Goal: Information Seeking & Learning: Learn about a topic

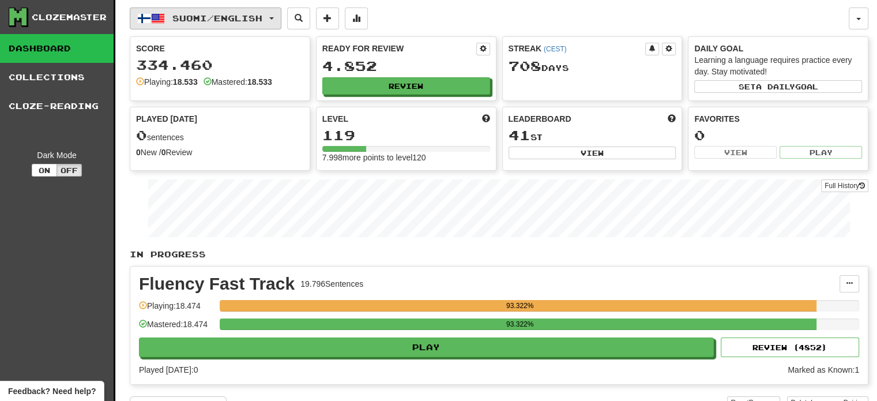
click at [194, 19] on span "Suomi / English" at bounding box center [217, 18] width 90 height 10
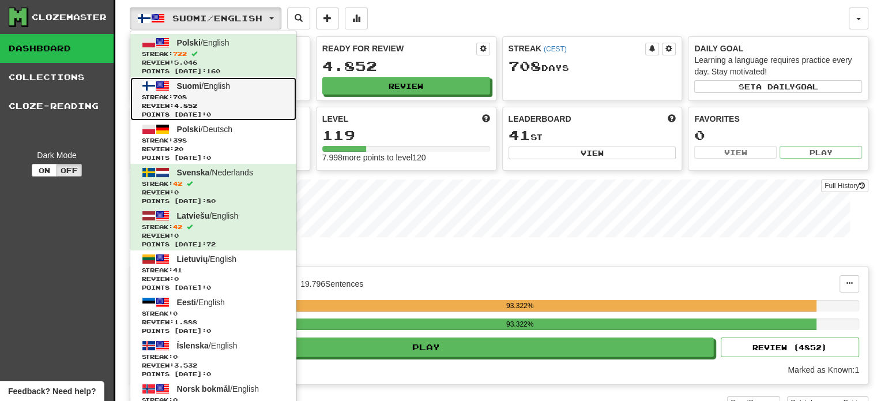
click at [216, 102] on span "Review: 4.852" at bounding box center [213, 105] width 143 height 9
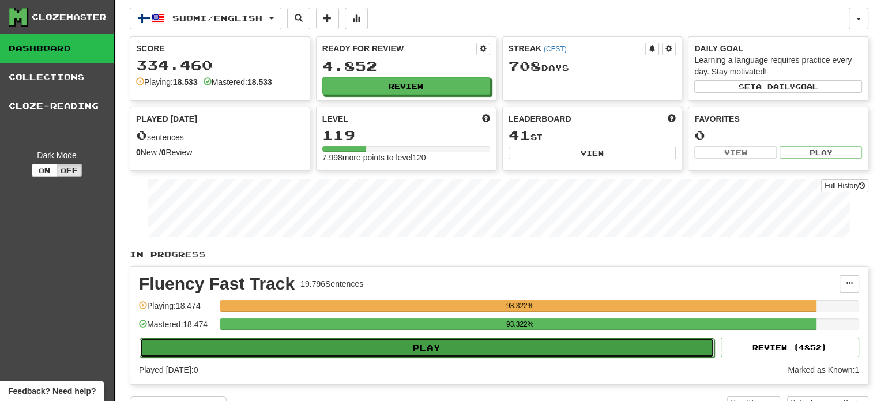
click at [413, 346] on button "Play" at bounding box center [427, 348] width 575 height 20
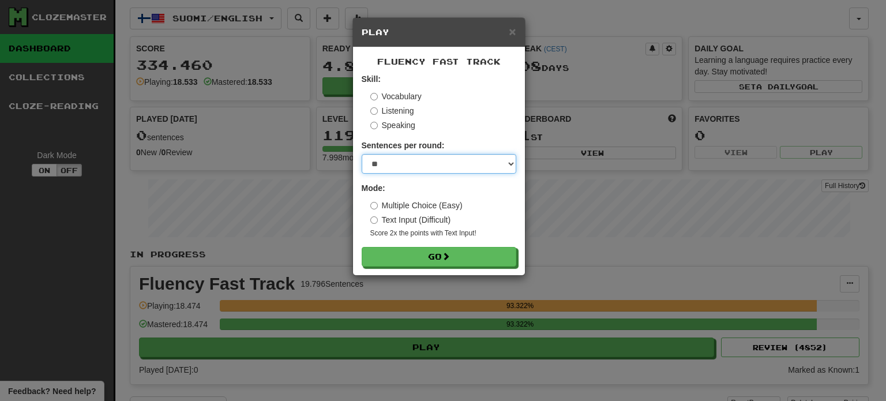
click at [421, 164] on select "* ** ** ** ** ** *** ********" at bounding box center [438, 164] width 155 height 20
select select "**"
click at [361, 154] on select "* ** ** ** ** ** *** ********" at bounding box center [438, 164] width 155 height 20
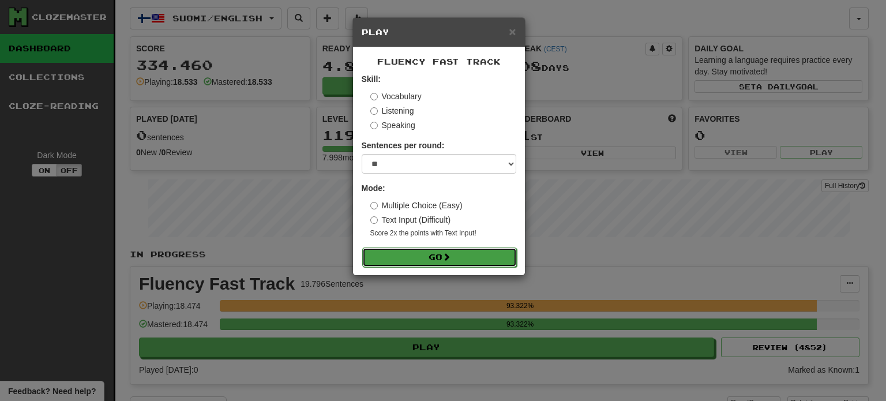
click at [454, 258] on button "Go" at bounding box center [439, 257] width 155 height 20
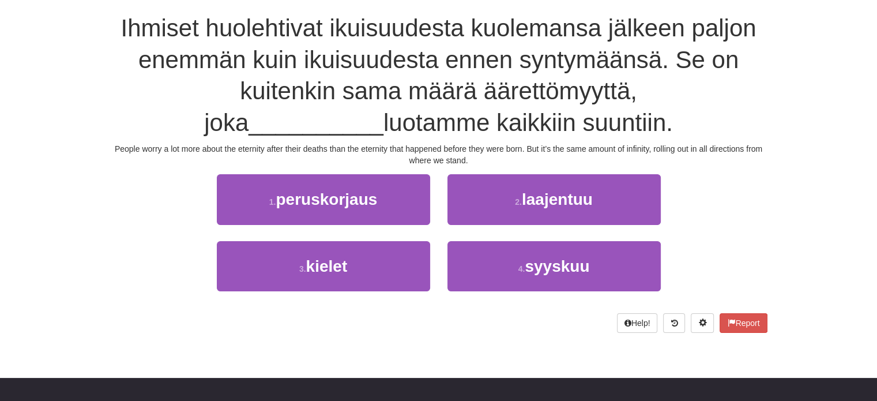
scroll to position [115, 0]
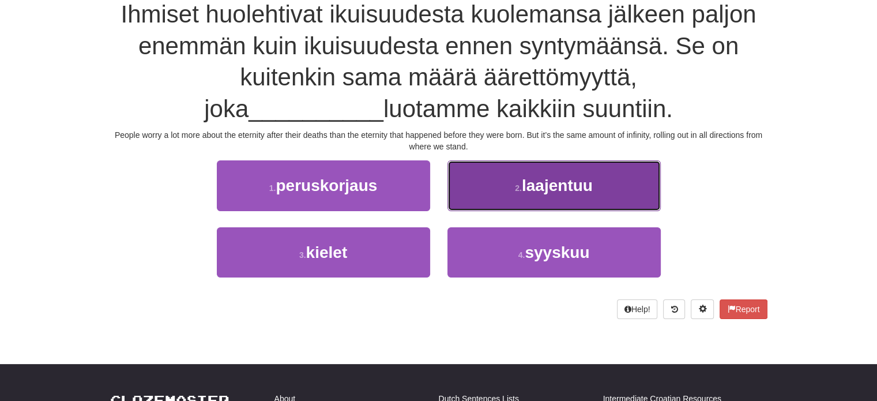
click at [521, 188] on small "2 ." at bounding box center [518, 187] width 7 height 9
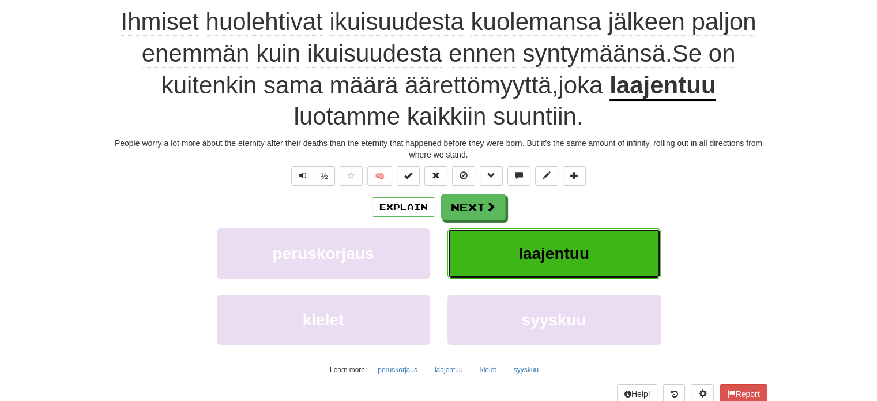
scroll to position [122, 0]
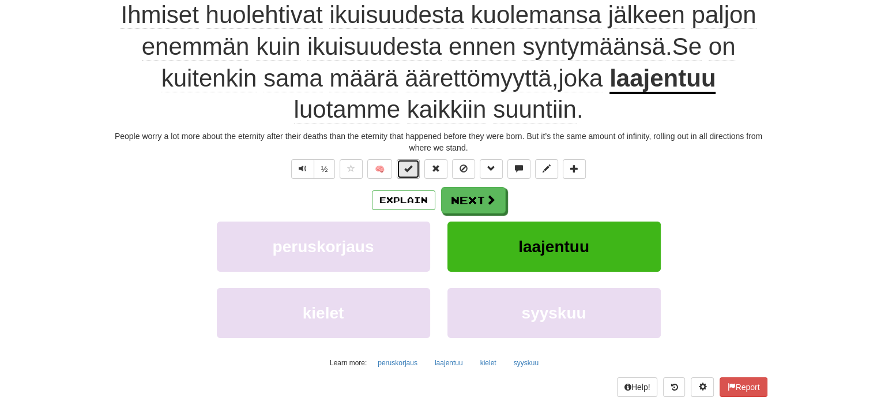
click at [411, 168] on span at bounding box center [408, 168] width 8 height 8
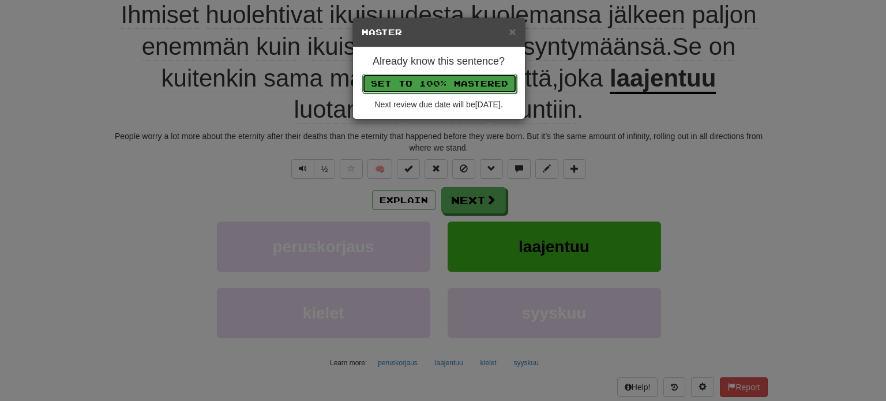
click at [446, 82] on button "Set to 100% Mastered" at bounding box center [439, 84] width 155 height 20
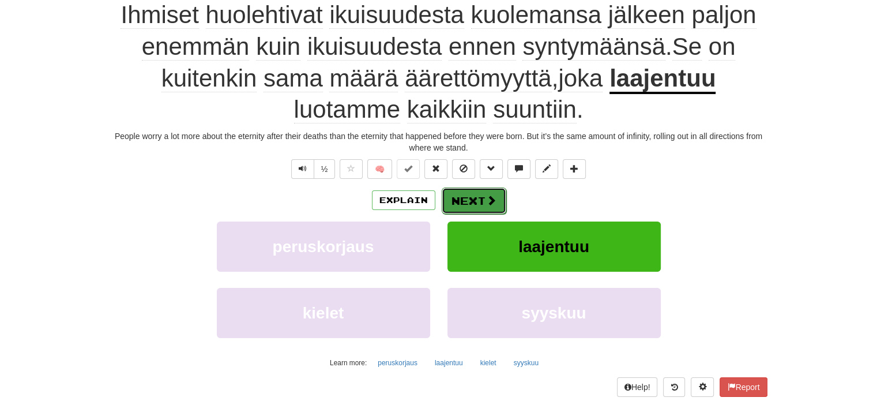
click at [466, 198] on button "Next" at bounding box center [474, 200] width 65 height 27
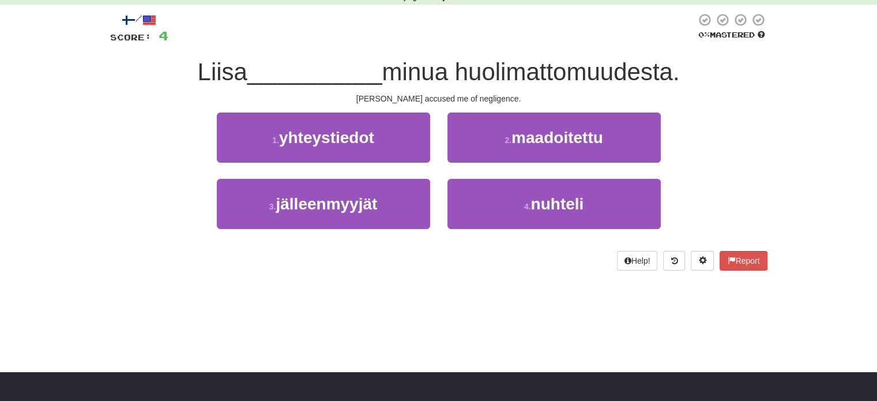
scroll to position [0, 0]
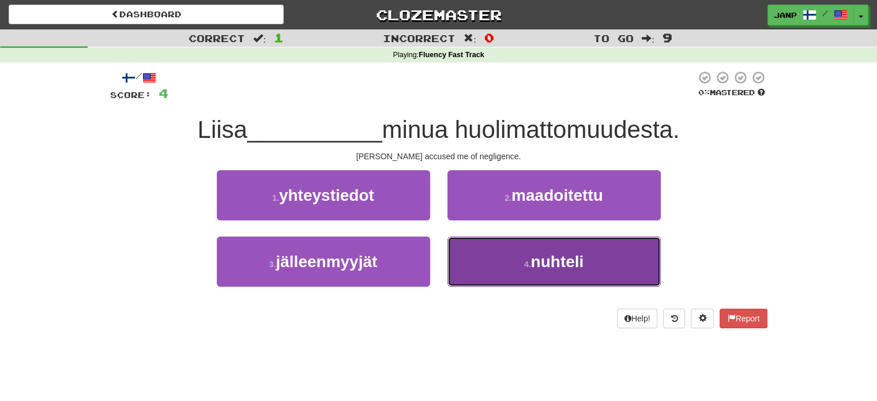
click at [484, 269] on button "4 . nuhteli" at bounding box center [553, 261] width 213 height 50
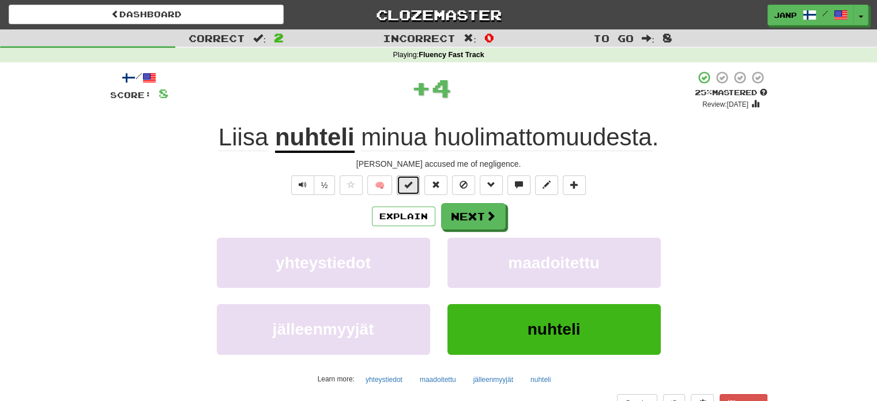
click at [402, 189] on button at bounding box center [408, 185] width 23 height 20
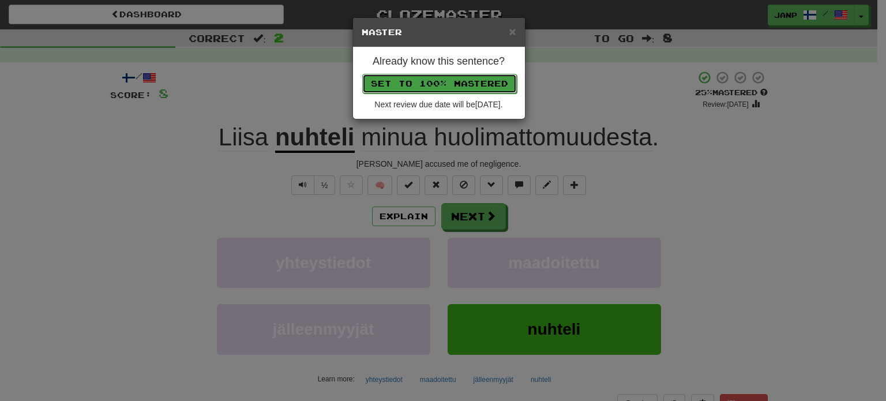
click at [432, 85] on button "Set to 100% Mastered" at bounding box center [439, 84] width 155 height 20
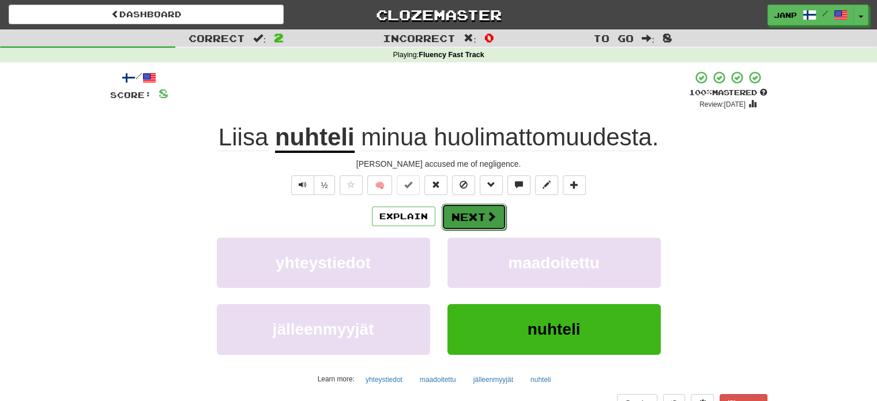
click at [461, 209] on button "Next" at bounding box center [474, 217] width 65 height 27
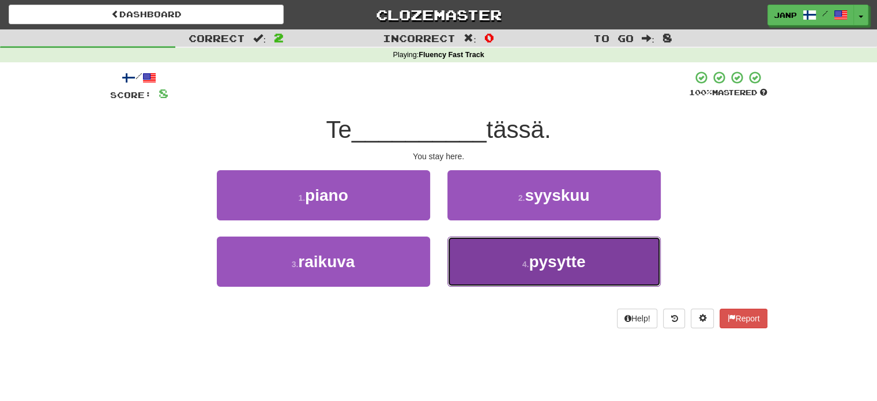
click at [504, 273] on button "4 . pysytte" at bounding box center [553, 261] width 213 height 50
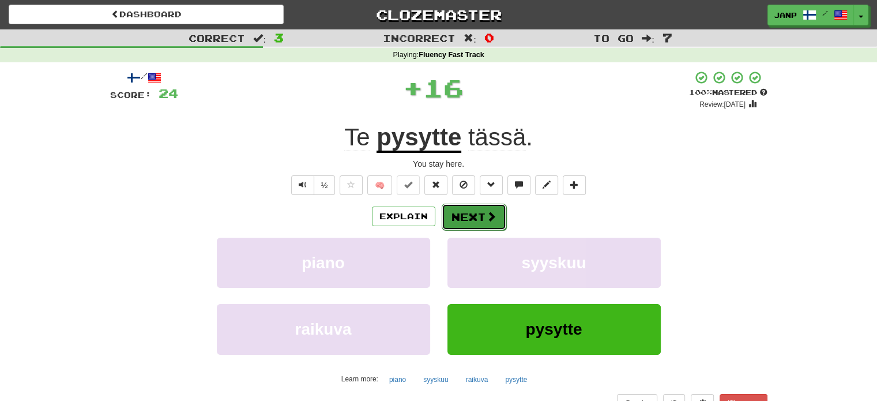
click at [468, 214] on button "Next" at bounding box center [474, 217] width 65 height 27
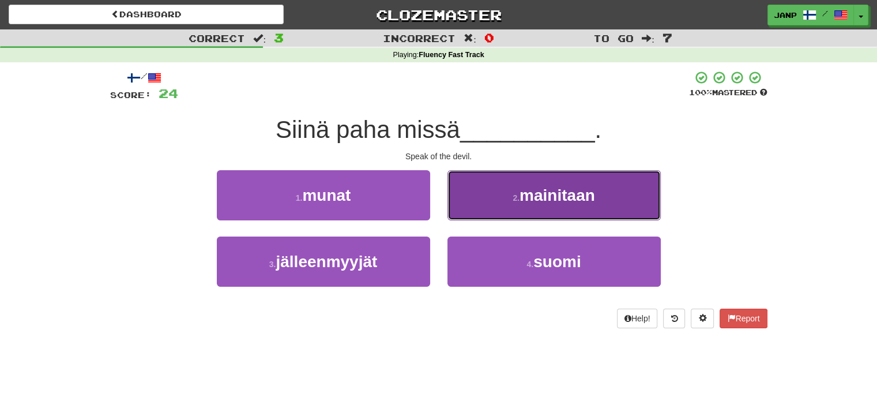
click at [481, 198] on button "2 . mainitaan" at bounding box center [553, 195] width 213 height 50
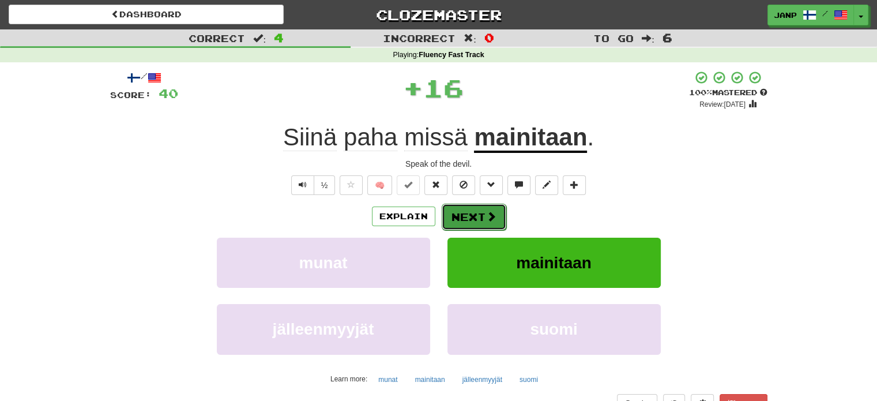
click at [468, 213] on button "Next" at bounding box center [474, 217] width 65 height 27
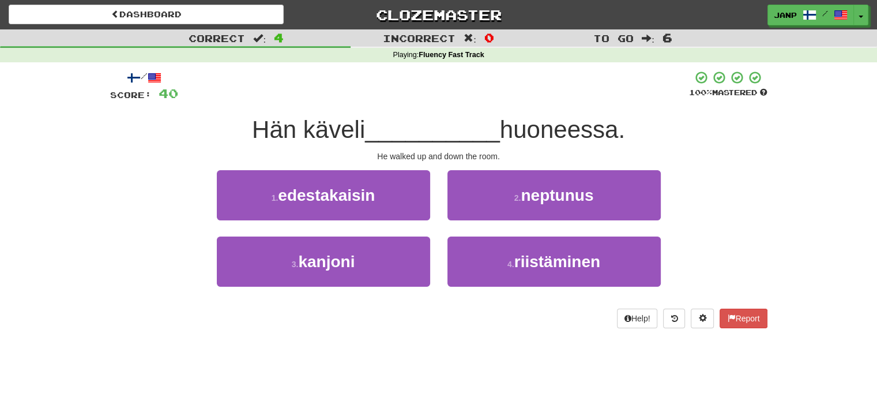
click at [394, 221] on div "1 . edestakaisin" at bounding box center [323, 203] width 231 height 66
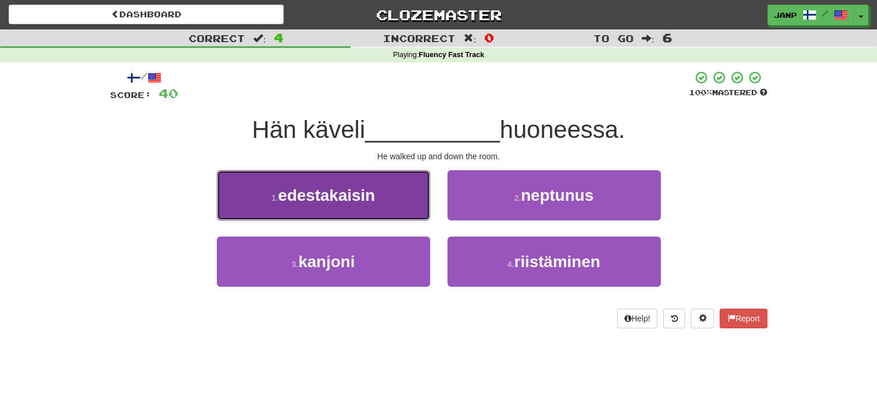
click at [394, 214] on button "1 . edestakaisin" at bounding box center [323, 195] width 213 height 50
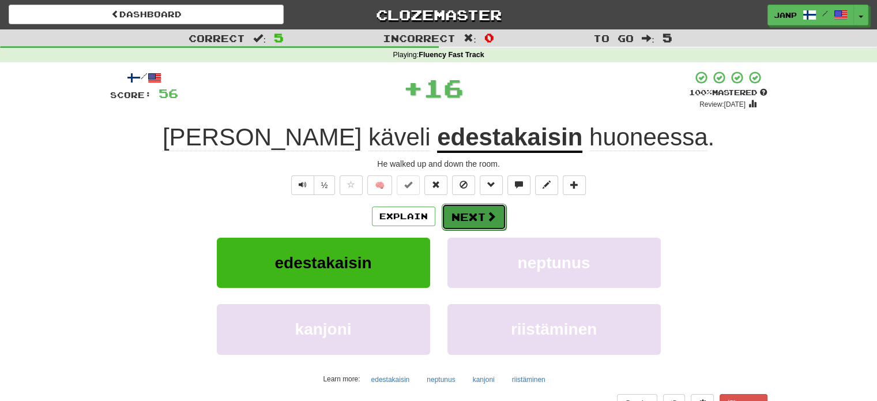
click at [460, 207] on button "Next" at bounding box center [474, 217] width 65 height 27
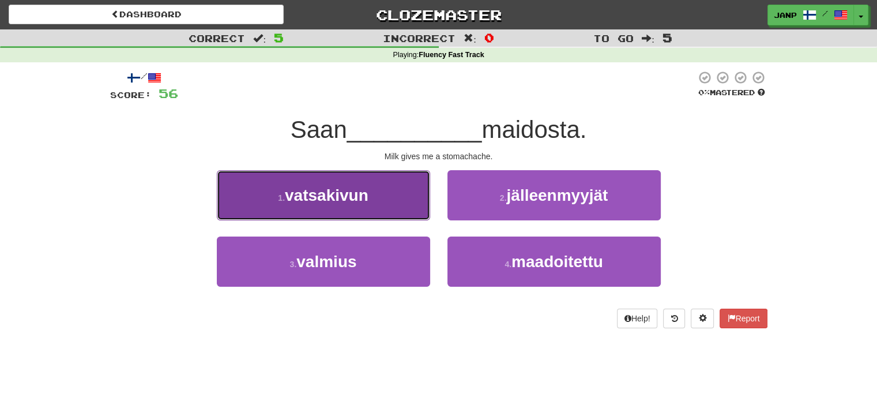
click at [419, 211] on button "1 . vatsakivun" at bounding box center [323, 195] width 213 height 50
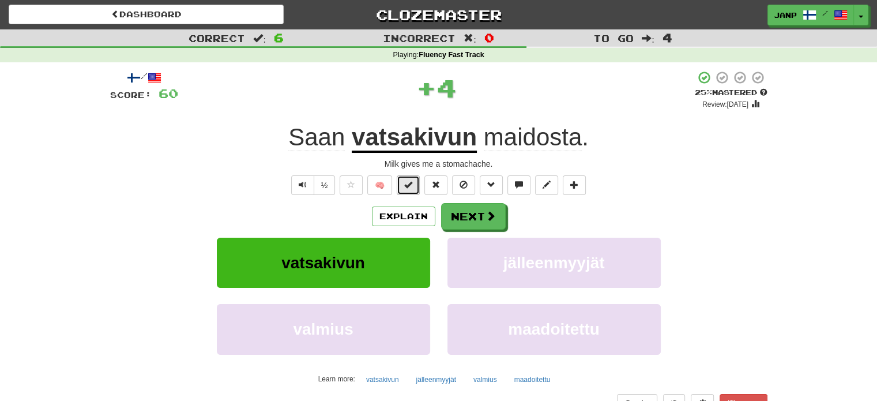
click at [406, 186] on span at bounding box center [408, 184] width 8 height 8
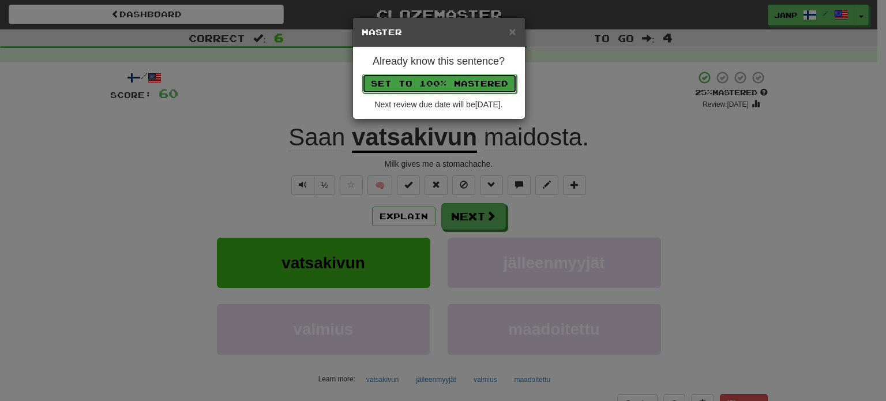
click at [440, 87] on button "Set to 100% Mastered" at bounding box center [439, 84] width 155 height 20
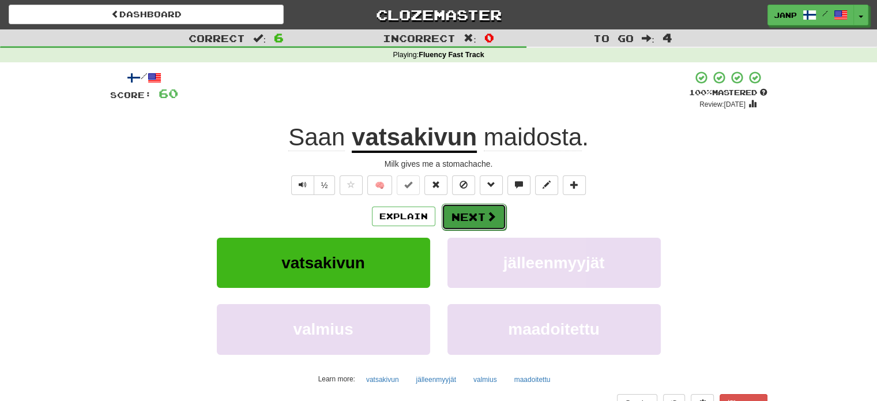
click at [464, 219] on button "Next" at bounding box center [474, 217] width 65 height 27
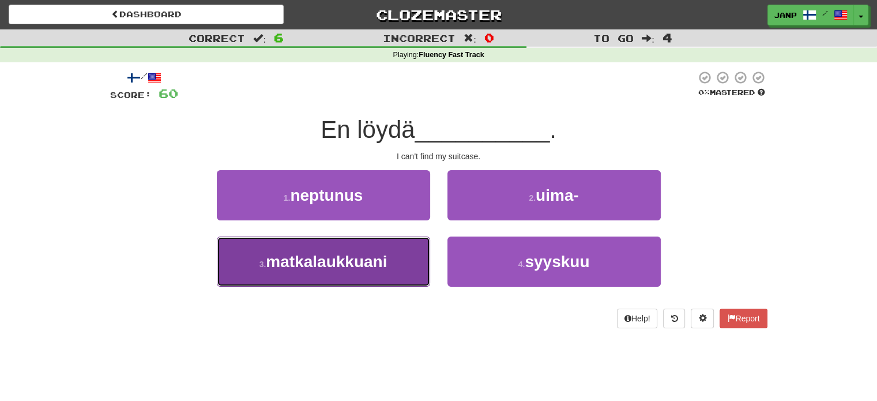
click at [392, 253] on button "3 . matkalaukkuani" at bounding box center [323, 261] width 213 height 50
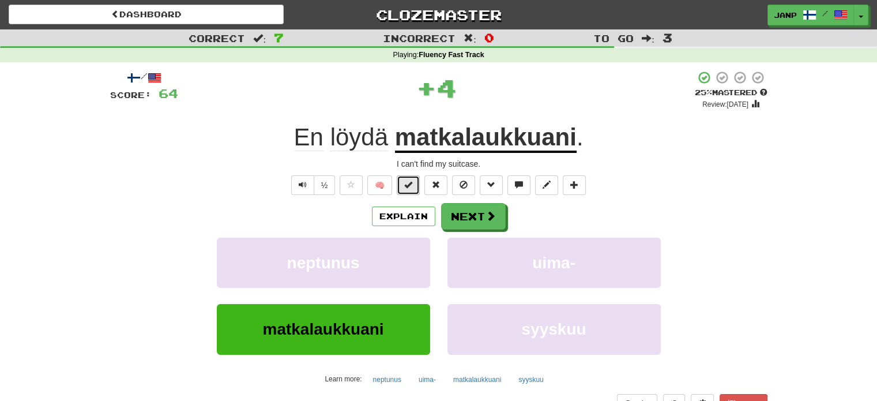
click at [408, 185] on span at bounding box center [408, 184] width 8 height 8
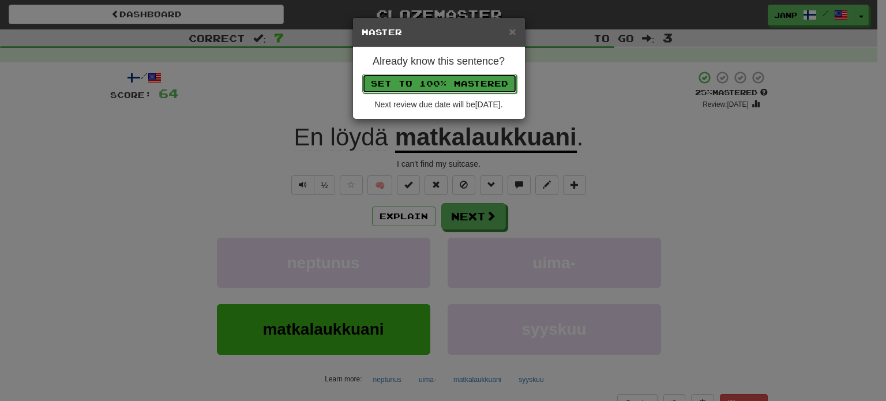
click at [431, 87] on button "Set to 100% Mastered" at bounding box center [439, 84] width 155 height 20
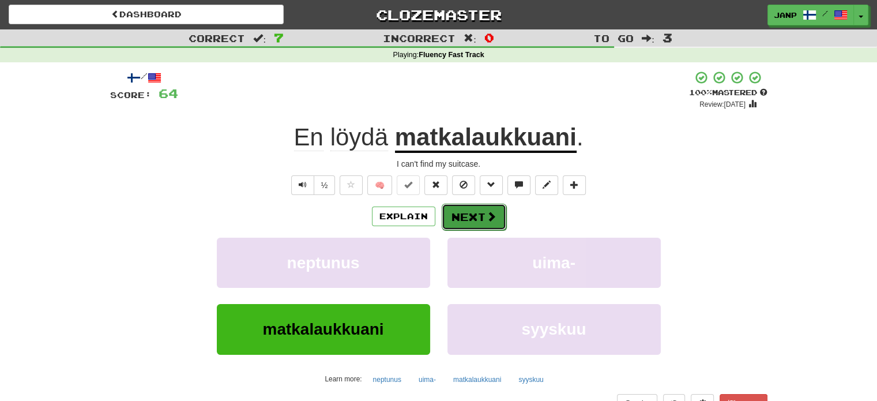
click at [465, 221] on button "Next" at bounding box center [474, 217] width 65 height 27
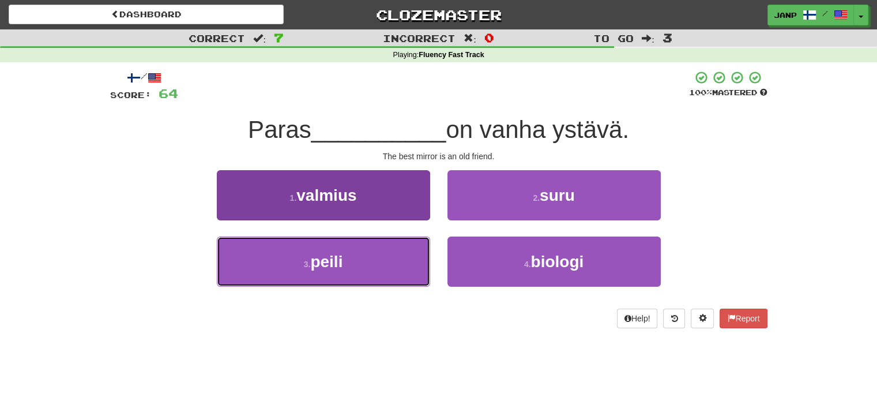
click at [376, 263] on button "3 . peili" at bounding box center [323, 261] width 213 height 50
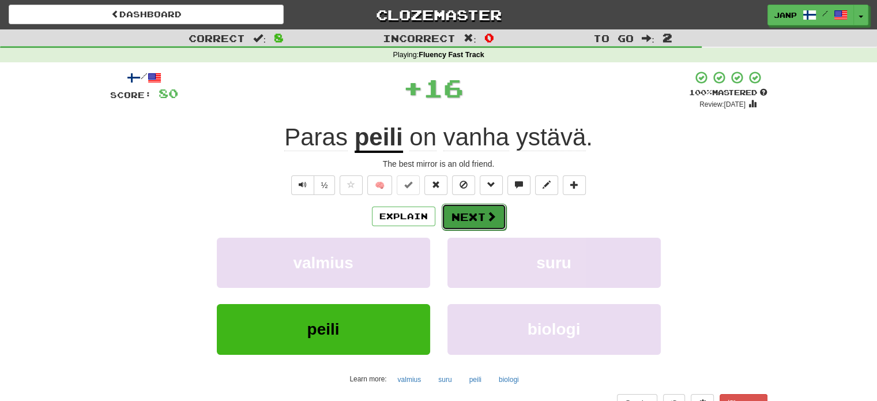
click at [471, 219] on button "Next" at bounding box center [474, 217] width 65 height 27
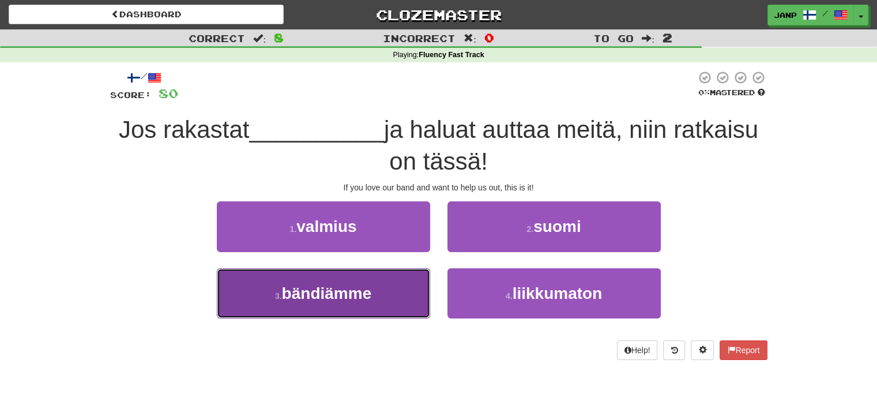
click at [392, 278] on button "3 . bändiämme" at bounding box center [323, 293] width 213 height 50
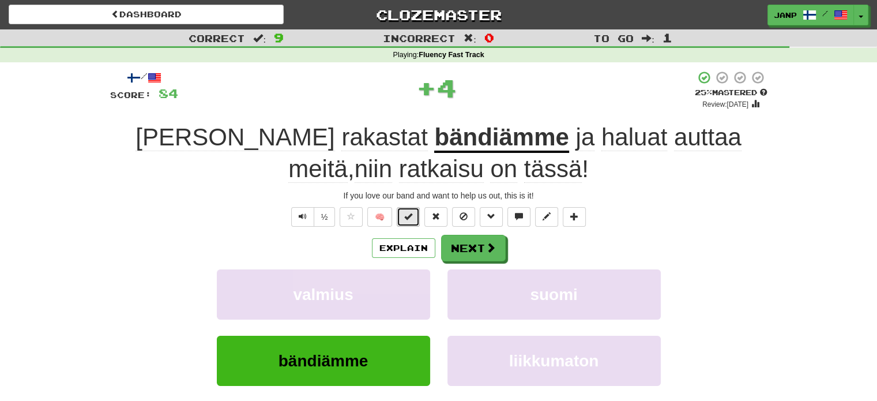
click at [406, 217] on span at bounding box center [408, 216] width 8 height 8
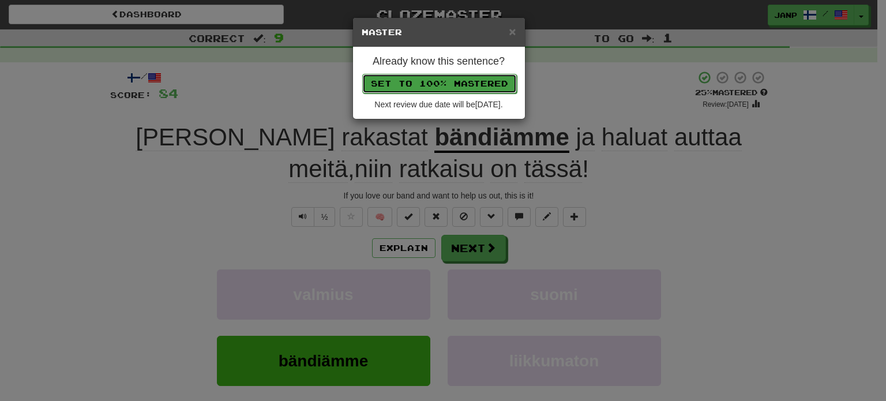
click at [446, 80] on button "Set to 100% Mastered" at bounding box center [439, 84] width 155 height 20
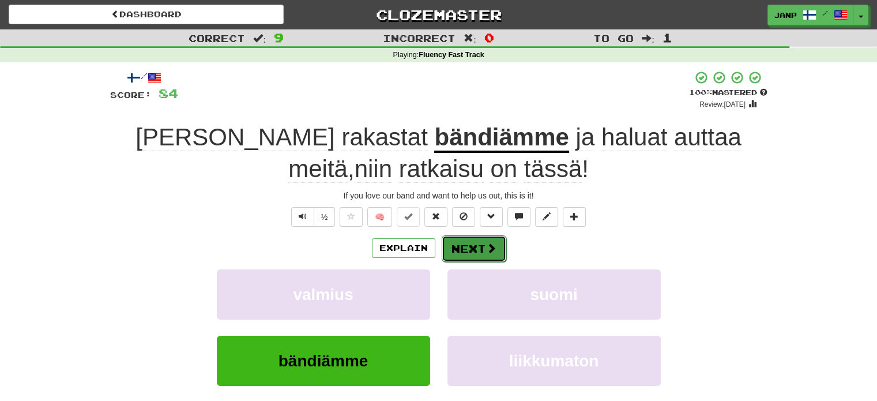
click at [469, 246] on button "Next" at bounding box center [474, 248] width 65 height 27
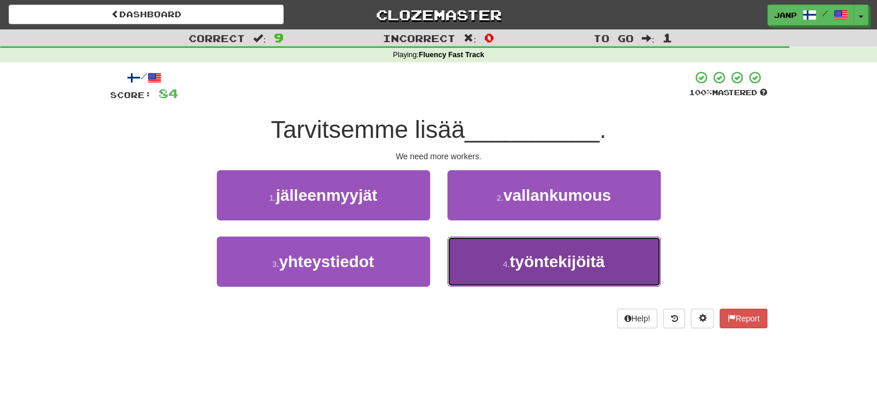
click at [468, 257] on button "4 . työntekijöitä" at bounding box center [553, 261] width 213 height 50
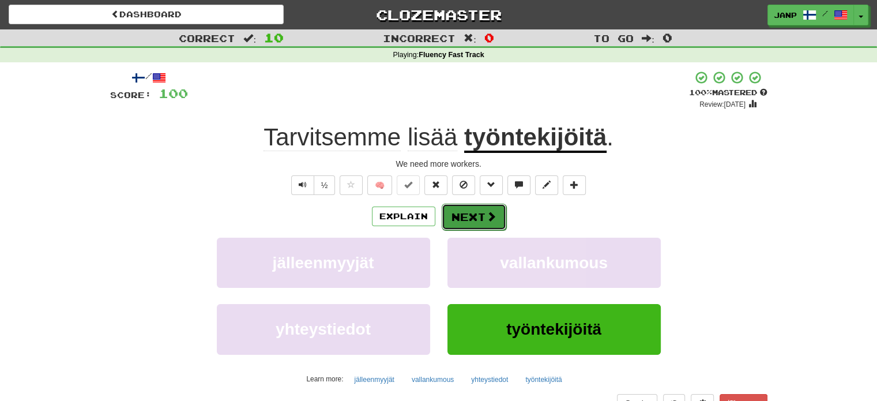
click at [460, 220] on button "Next" at bounding box center [474, 217] width 65 height 27
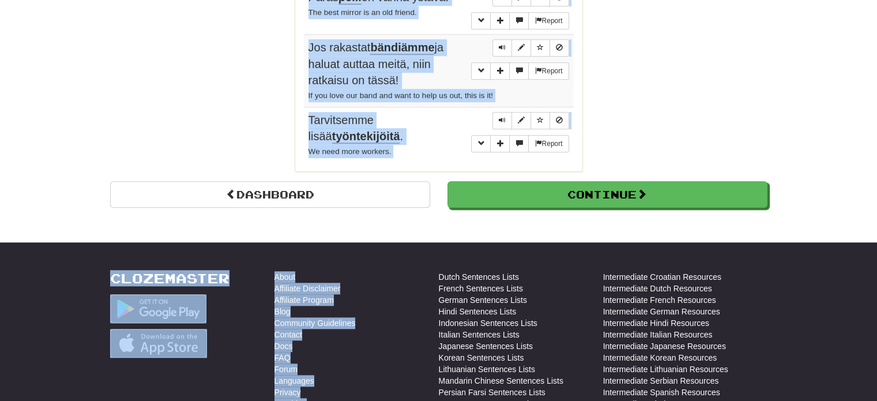
scroll to position [1176, 0]
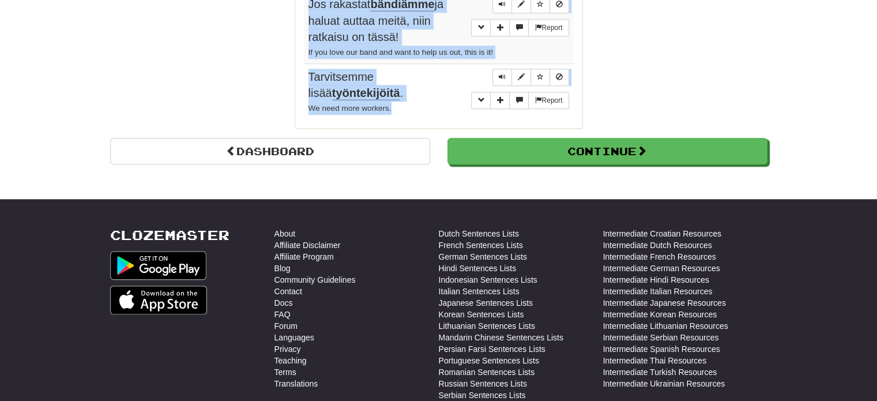
drag, startPoint x: 307, startPoint y: 106, endPoint x: 418, endPoint y: 59, distance: 120.9
copy tbody "Ihmiset huolehtivat ikuisuudesta kuolemansa jälkeen paljon enemmän kuin ikuisuu…"
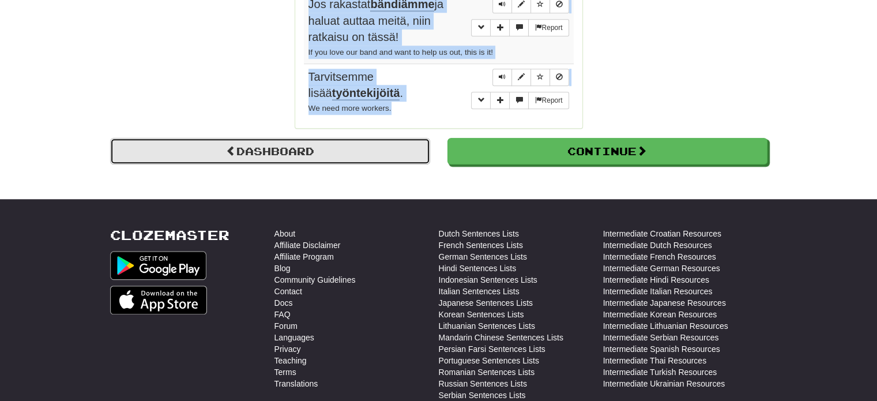
click at [226, 145] on span at bounding box center [231, 150] width 10 height 10
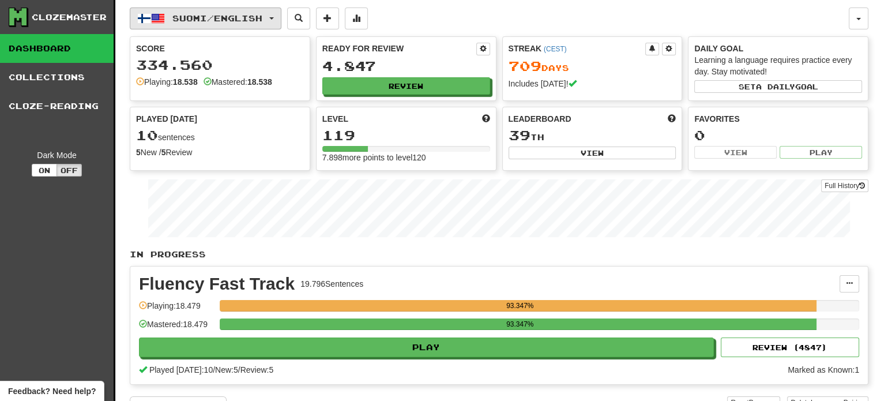
click at [258, 17] on span "Suomi / English" at bounding box center [217, 18] width 90 height 10
click at [199, 16] on span "Suomi / English" at bounding box center [217, 18] width 90 height 10
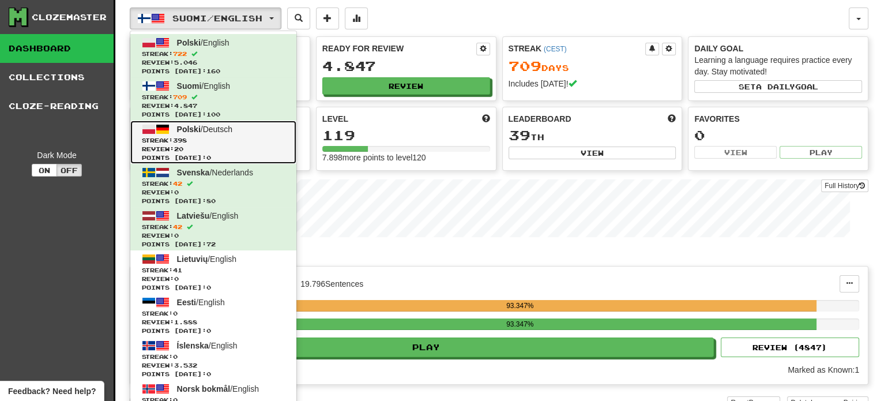
click at [193, 136] on span "Streak: 398" at bounding box center [213, 140] width 143 height 9
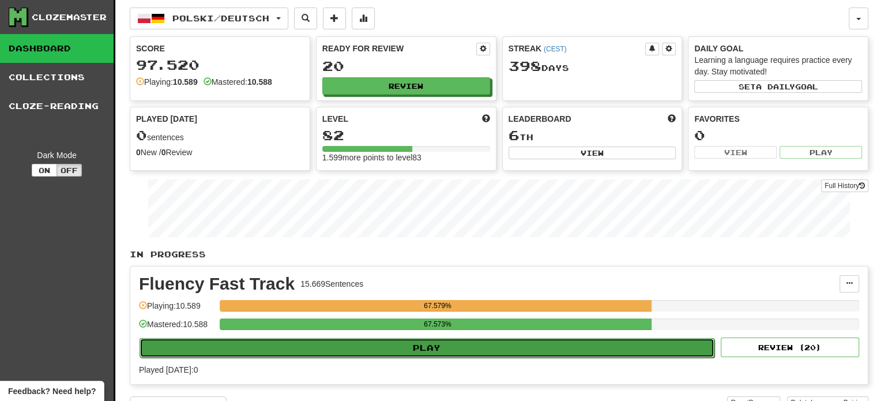
click at [434, 345] on button "Play" at bounding box center [427, 348] width 575 height 20
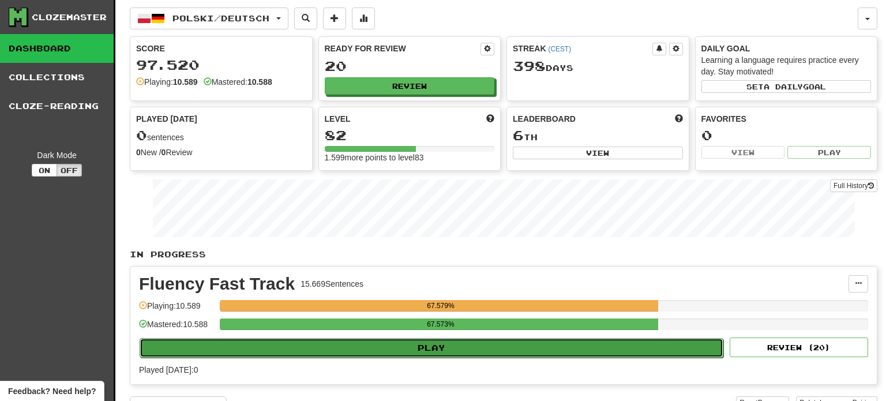
select select "**"
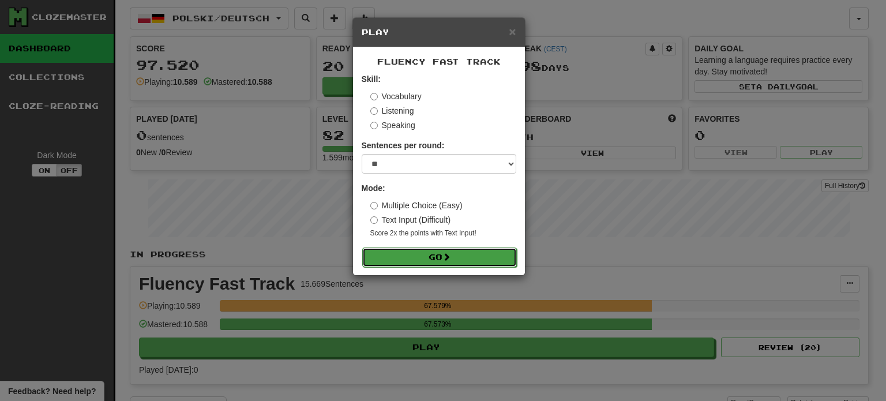
click at [424, 259] on button "Go" at bounding box center [439, 257] width 155 height 20
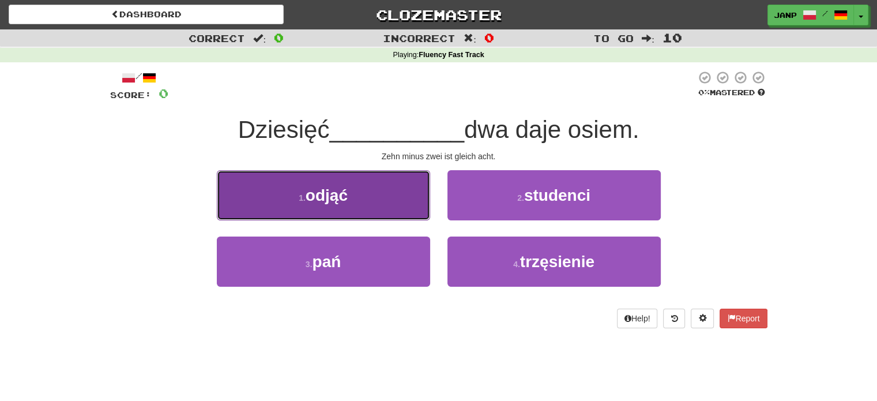
click at [367, 217] on button "1 . odjąć" at bounding box center [323, 195] width 213 height 50
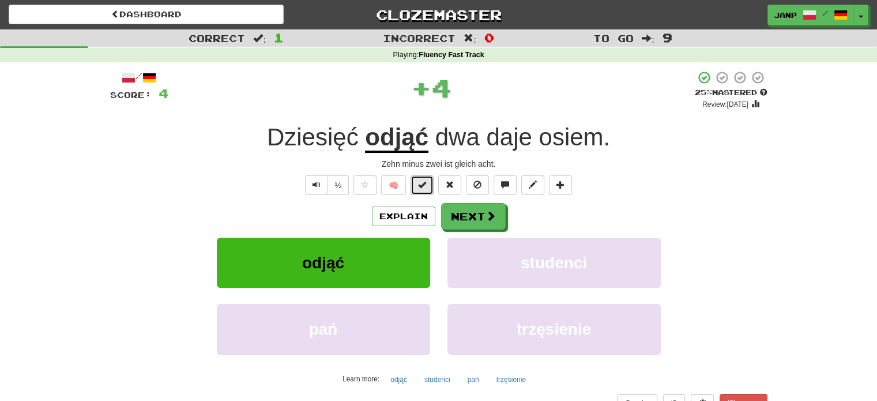
click at [415, 183] on button at bounding box center [422, 185] width 23 height 20
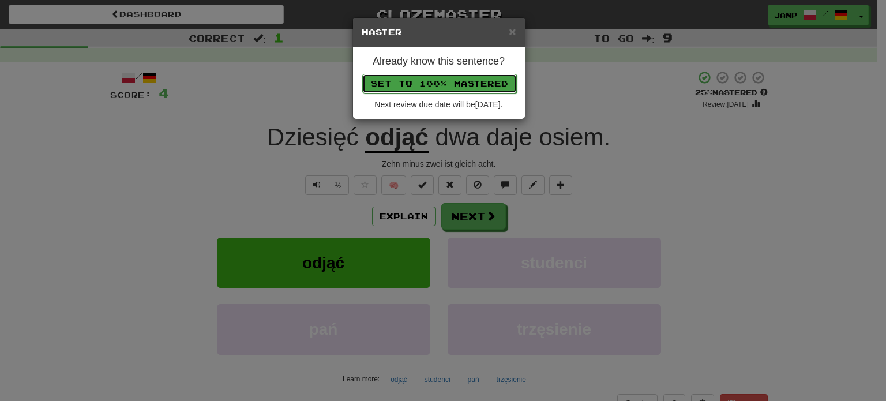
click at [454, 82] on button "Set to 100% Mastered" at bounding box center [439, 84] width 155 height 20
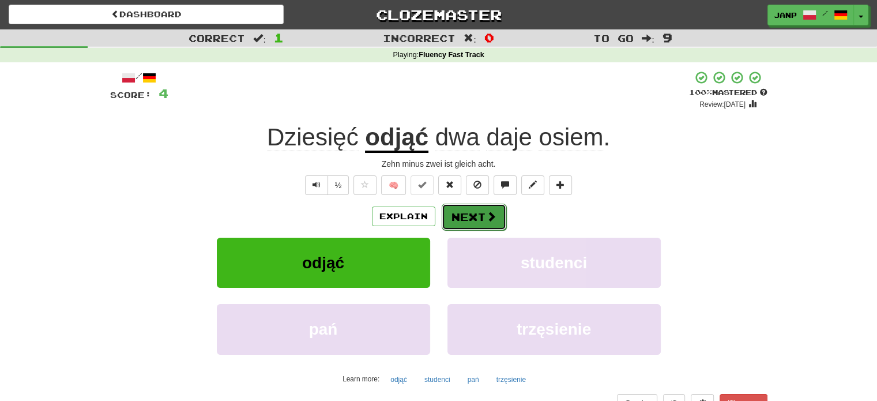
click at [473, 211] on button "Next" at bounding box center [474, 217] width 65 height 27
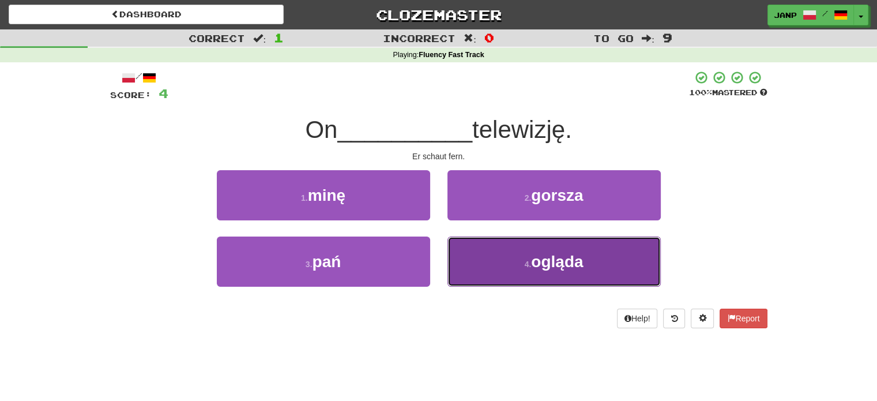
click at [492, 262] on button "4 . ogląda" at bounding box center [553, 261] width 213 height 50
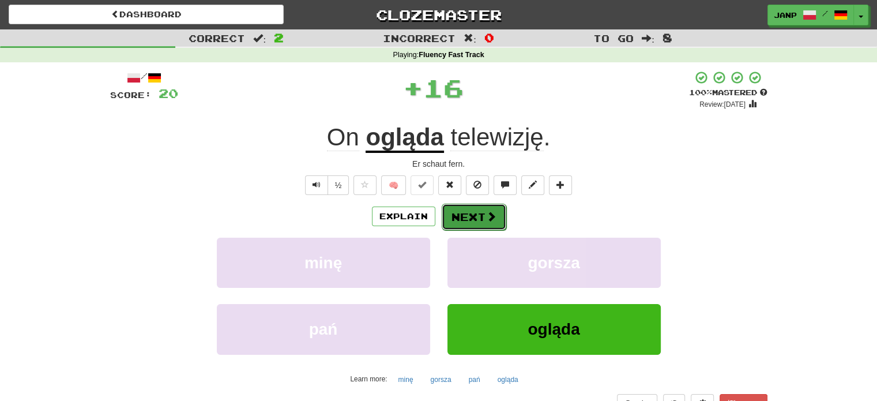
click at [462, 210] on button "Next" at bounding box center [474, 217] width 65 height 27
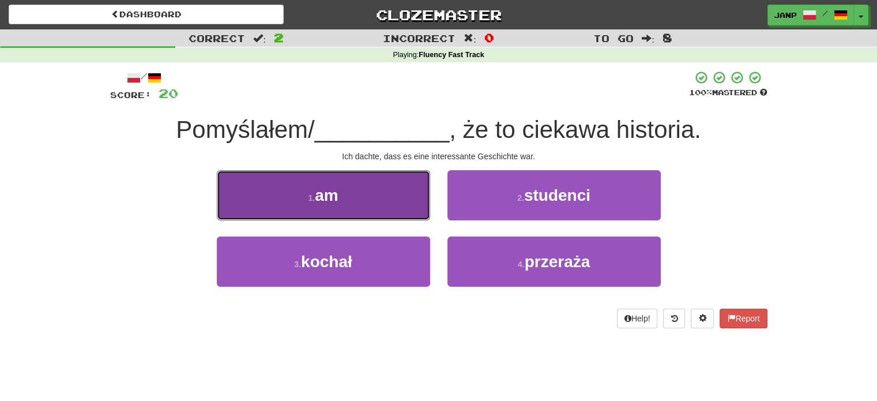
click at [398, 199] on button "1 . am" at bounding box center [323, 195] width 213 height 50
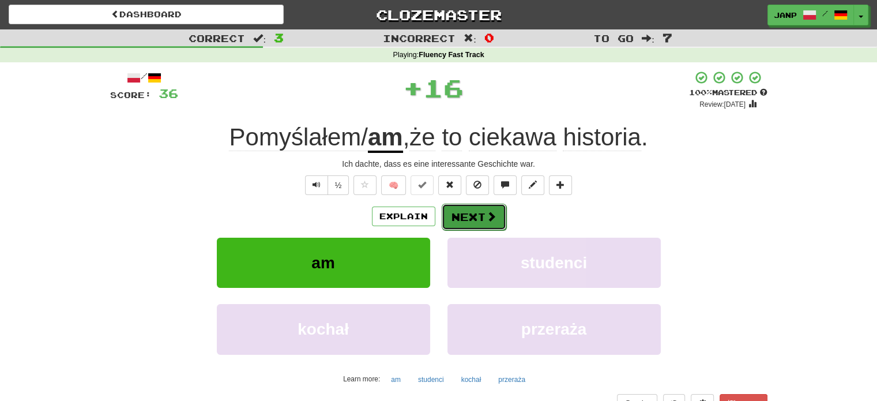
click at [466, 213] on button "Next" at bounding box center [474, 217] width 65 height 27
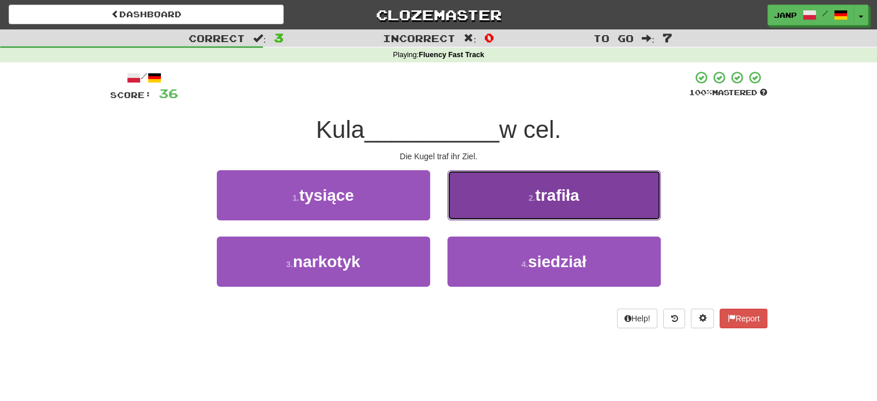
click at [476, 214] on button "2 . trafiła" at bounding box center [553, 195] width 213 height 50
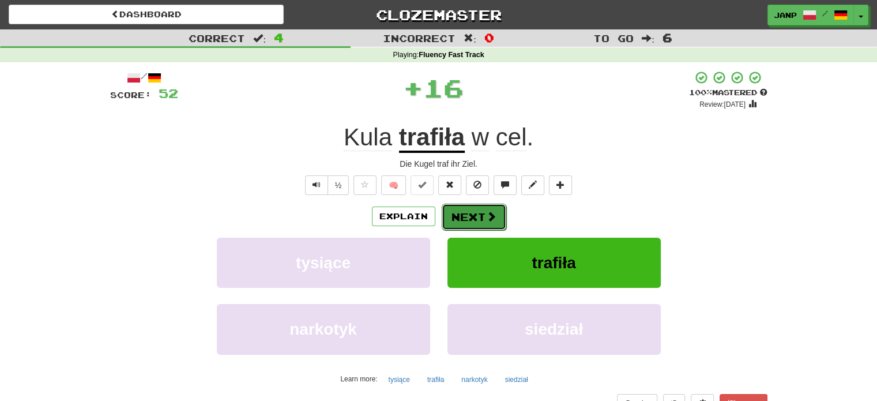
click at [468, 213] on button "Next" at bounding box center [474, 217] width 65 height 27
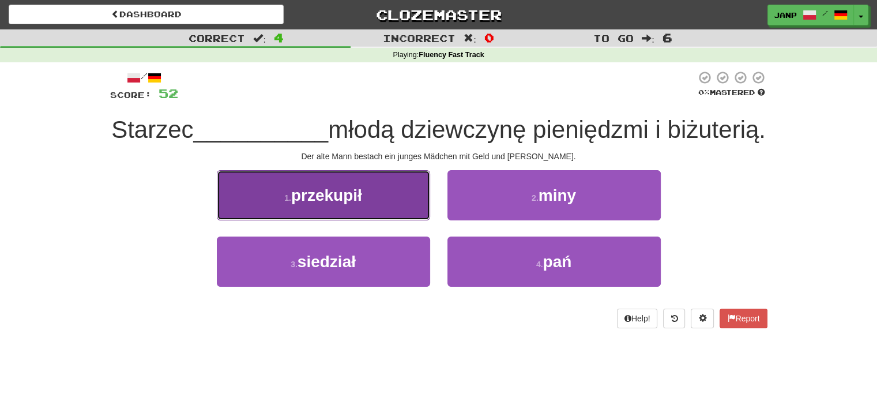
click at [406, 214] on button "1 . przekupił" at bounding box center [323, 195] width 213 height 50
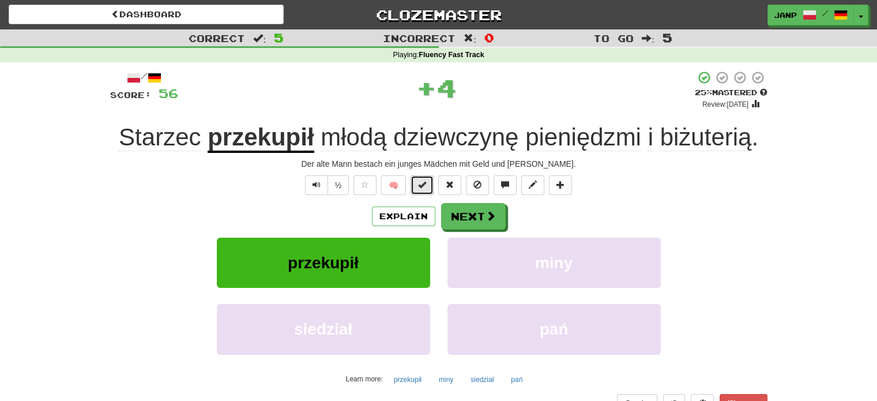
click at [428, 190] on button at bounding box center [422, 185] width 23 height 20
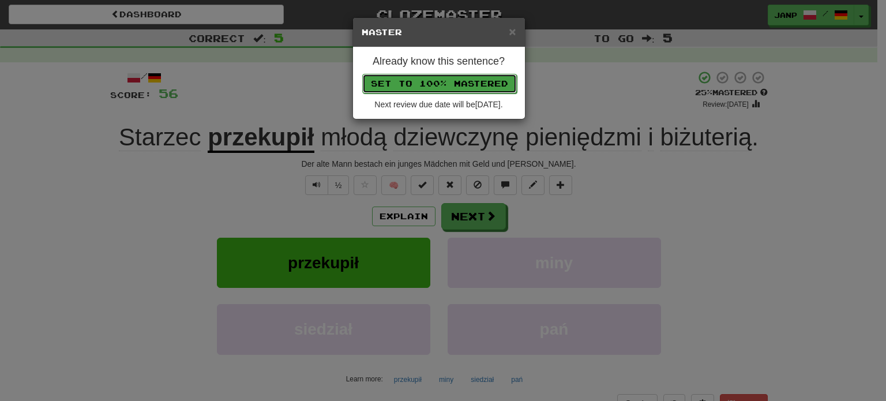
click at [446, 78] on button "Set to 100% Mastered" at bounding box center [439, 84] width 155 height 20
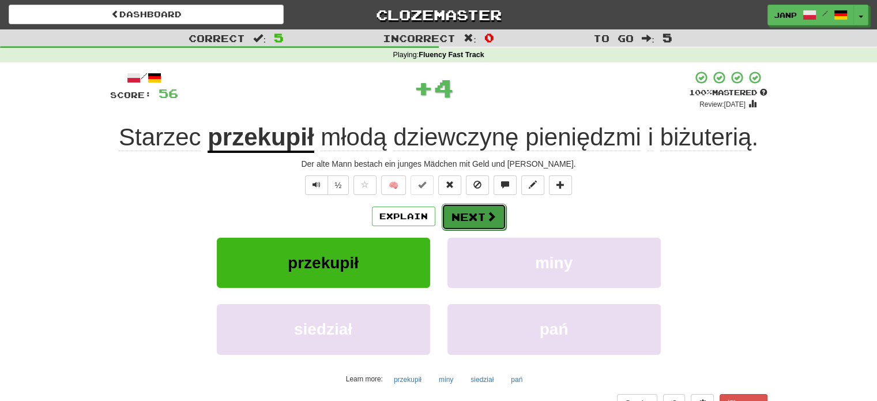
click at [469, 214] on button "Next" at bounding box center [474, 217] width 65 height 27
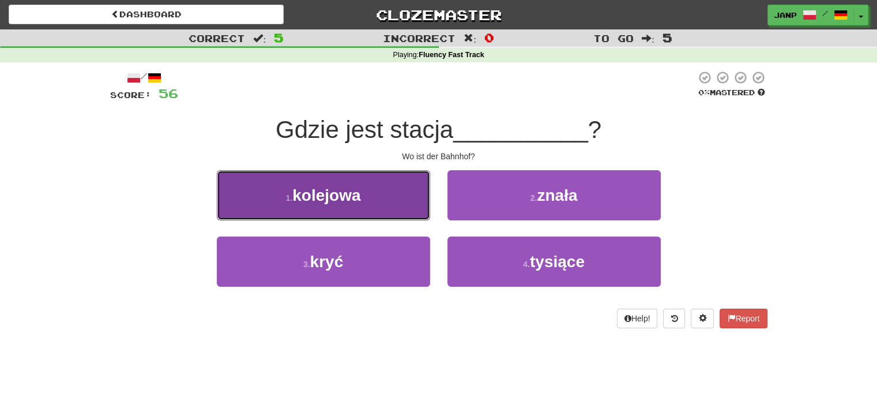
click at [397, 207] on button "1 . kolejowa" at bounding box center [323, 195] width 213 height 50
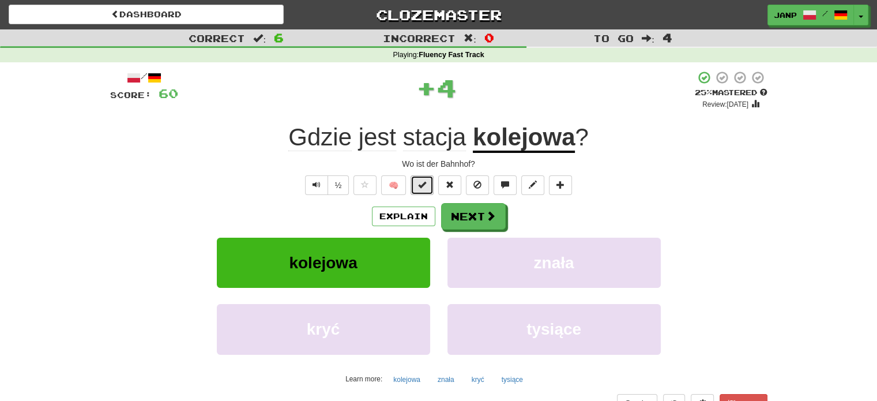
click at [415, 183] on button at bounding box center [422, 185] width 23 height 20
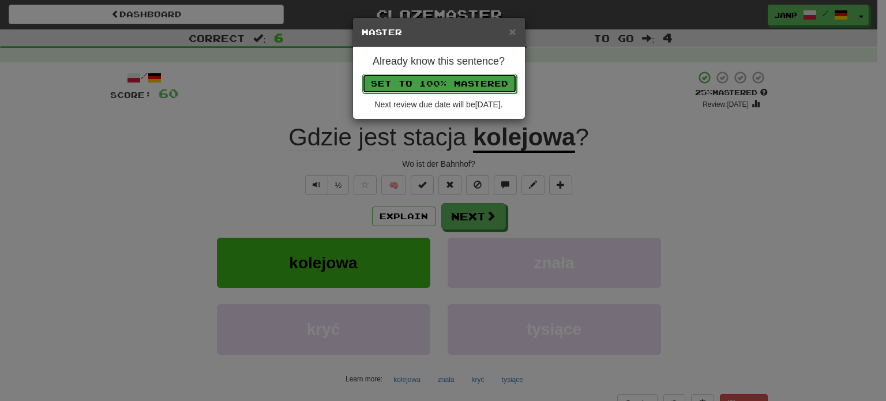
click at [444, 84] on button "Set to 100% Mastered" at bounding box center [439, 84] width 155 height 20
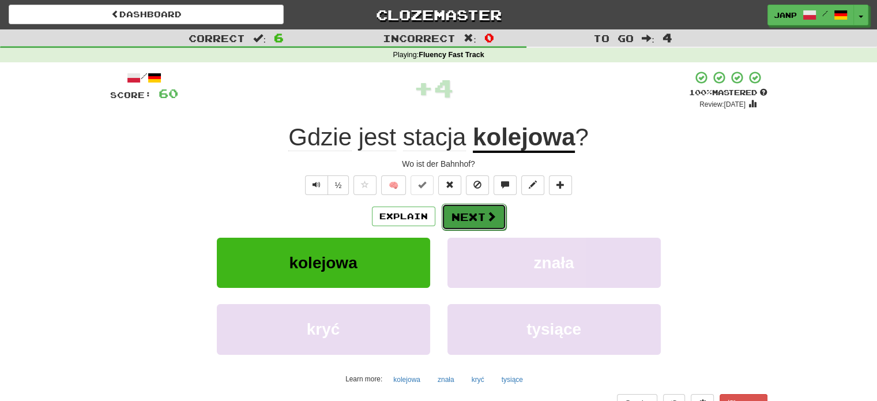
click at [471, 216] on button "Next" at bounding box center [474, 217] width 65 height 27
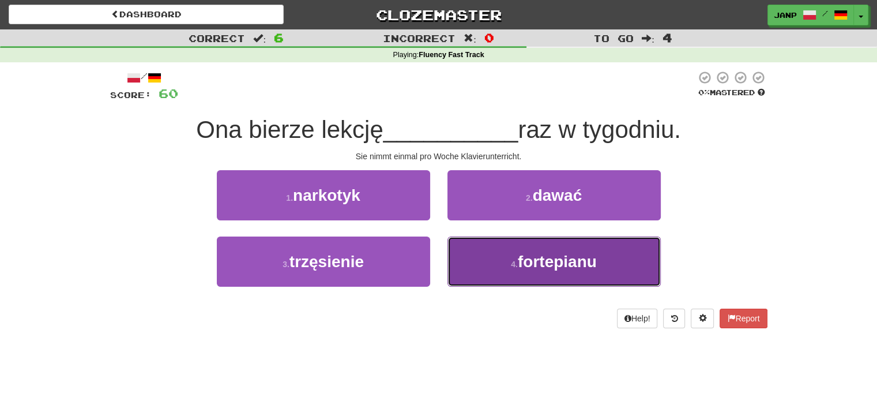
click at [484, 270] on button "4 . fortepianu" at bounding box center [553, 261] width 213 height 50
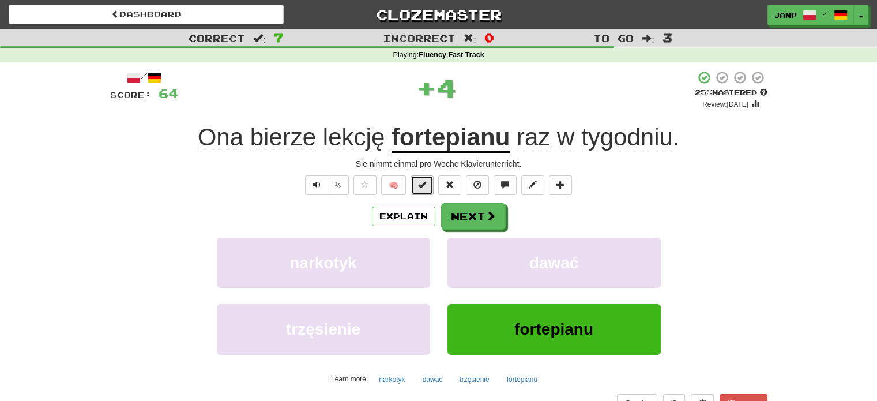
click at [424, 187] on span at bounding box center [422, 184] width 8 height 8
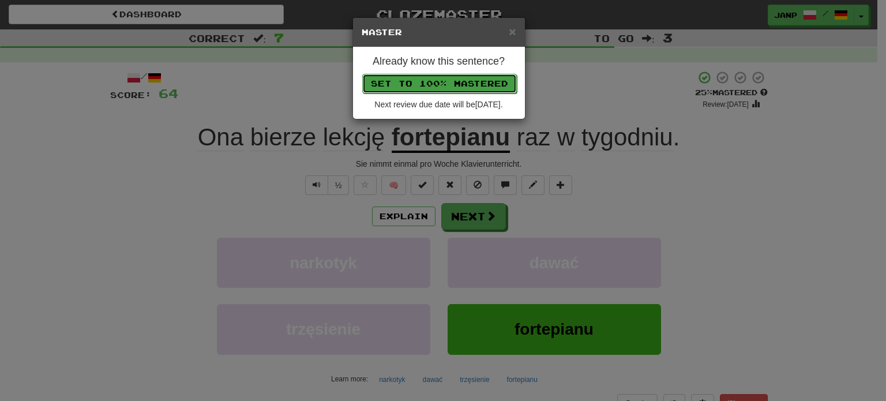
click at [434, 80] on button "Set to 100% Mastered" at bounding box center [439, 84] width 155 height 20
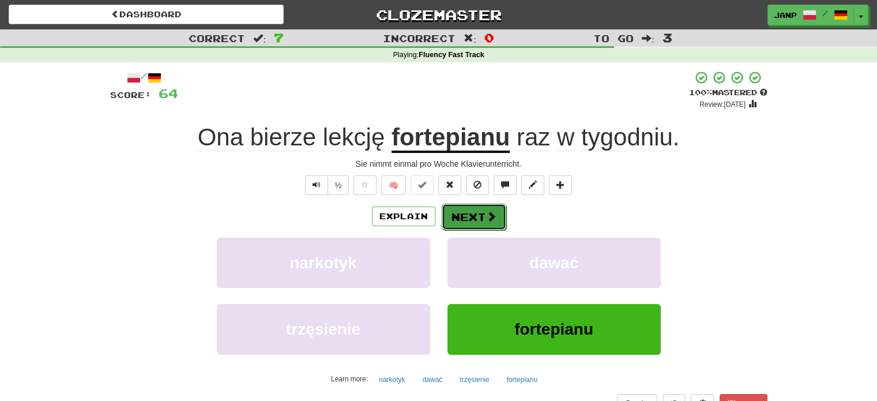
click at [468, 215] on button "Next" at bounding box center [474, 217] width 65 height 27
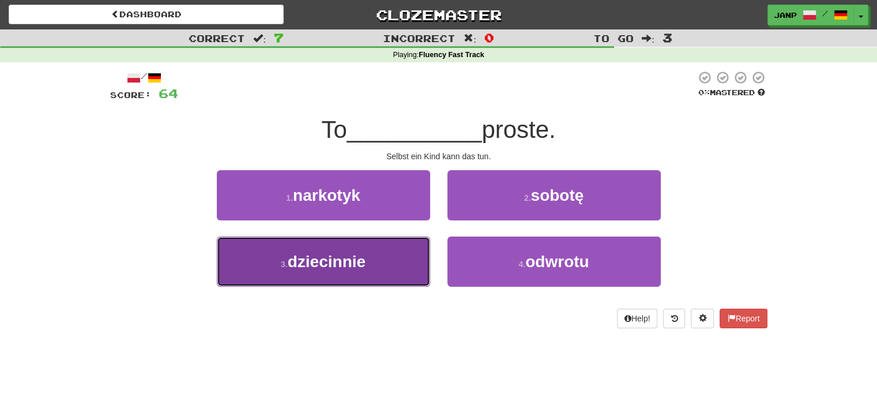
click at [389, 268] on button "3 . dziecinnie" at bounding box center [323, 261] width 213 height 50
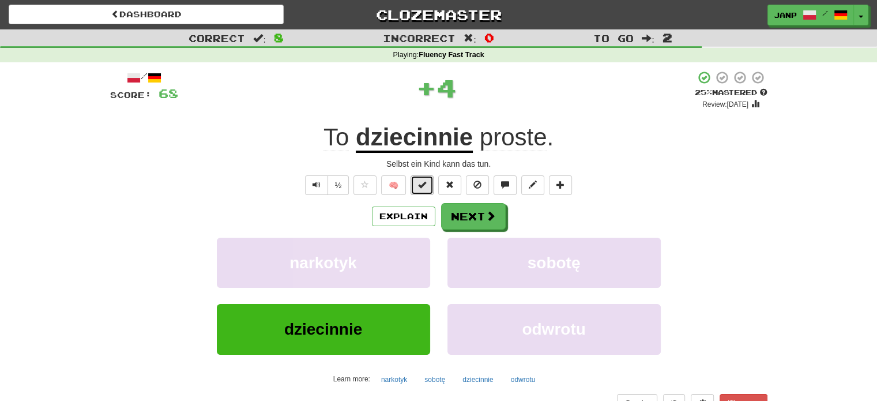
click at [427, 184] on button at bounding box center [422, 185] width 23 height 20
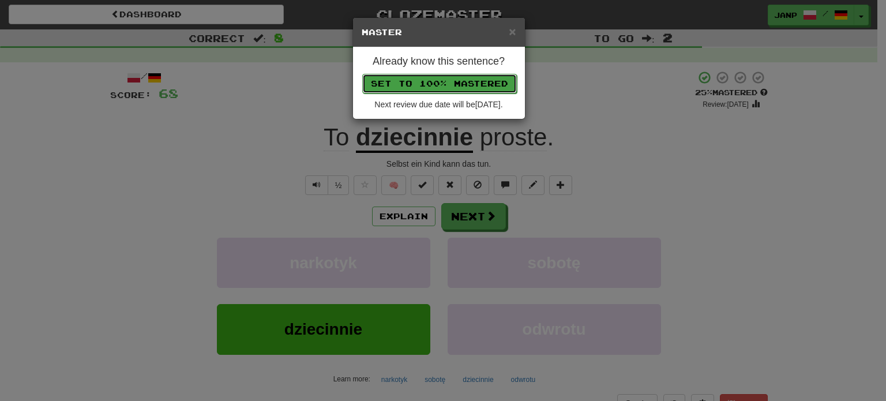
click at [438, 78] on button "Set to 100% Mastered" at bounding box center [439, 84] width 155 height 20
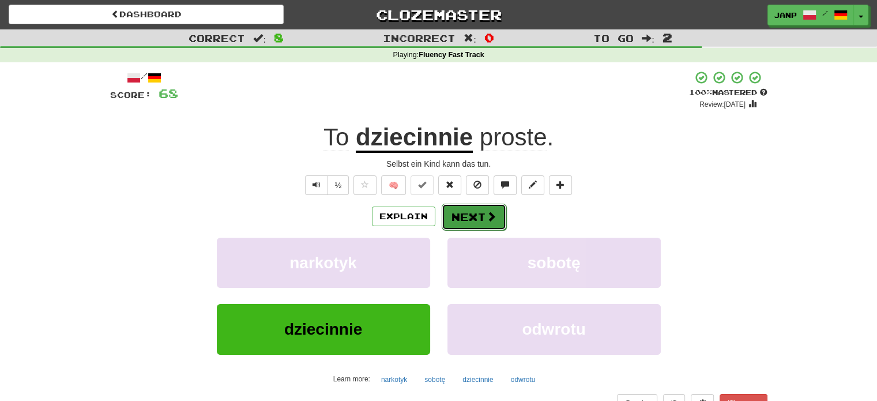
click at [483, 223] on button "Next" at bounding box center [474, 217] width 65 height 27
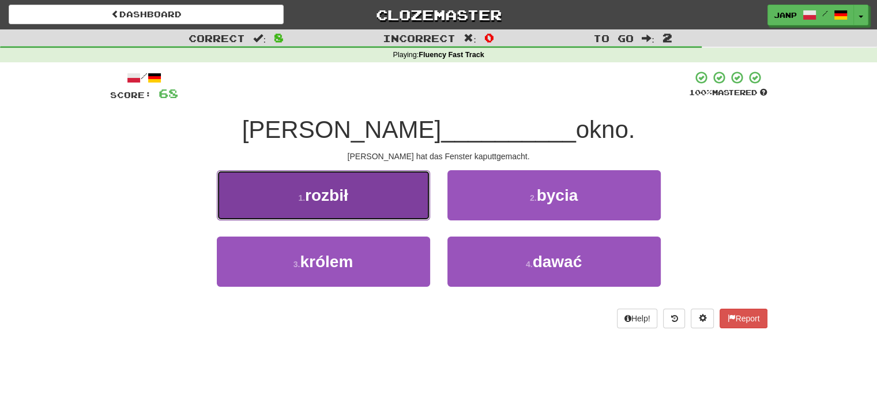
click at [351, 193] on button "1 . rozbił" at bounding box center [323, 195] width 213 height 50
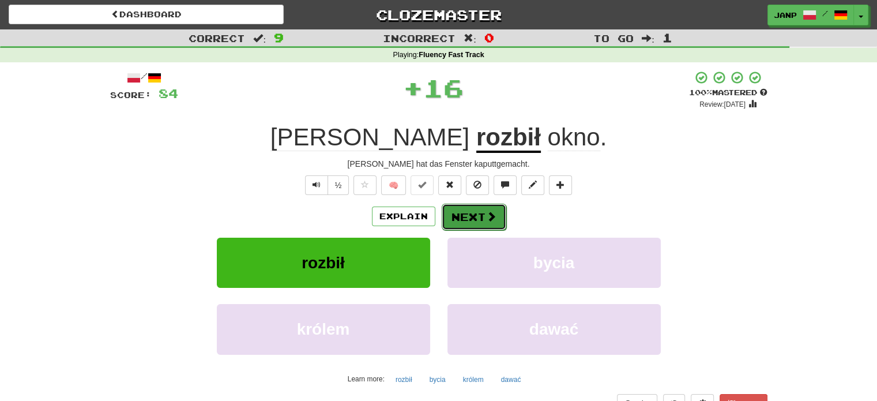
click at [464, 213] on button "Next" at bounding box center [474, 217] width 65 height 27
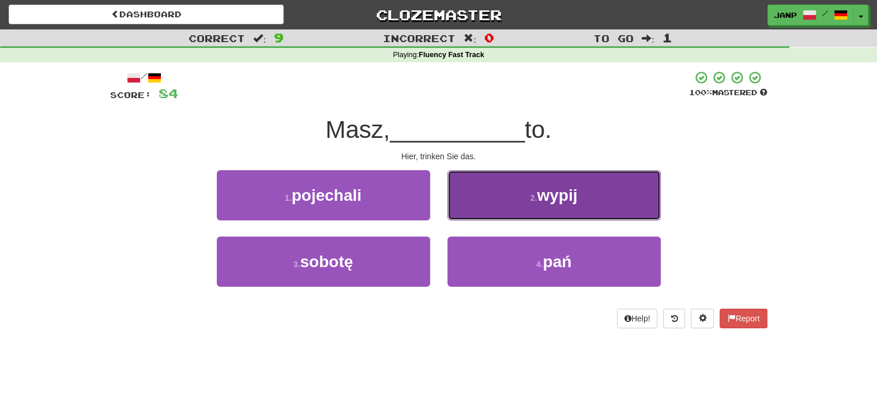
click at [469, 208] on button "2 . wypij" at bounding box center [553, 195] width 213 height 50
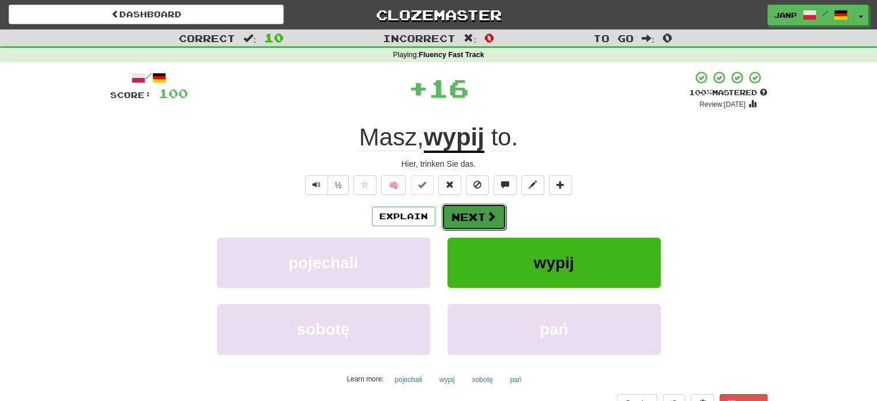
click at [482, 216] on button "Next" at bounding box center [474, 217] width 65 height 27
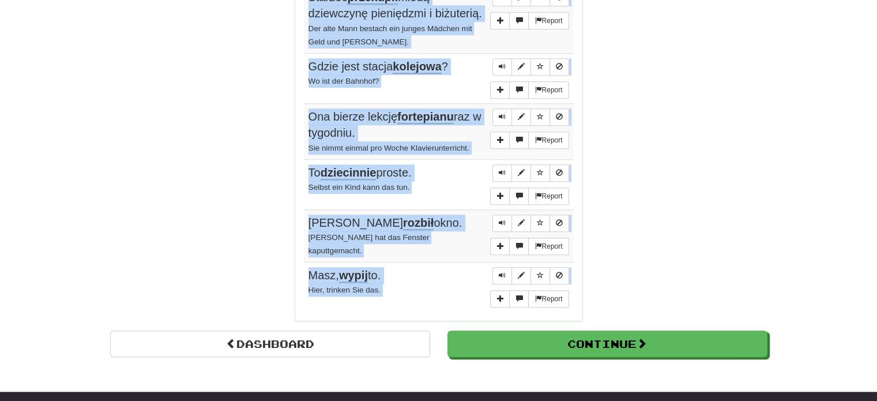
scroll to position [897, 0]
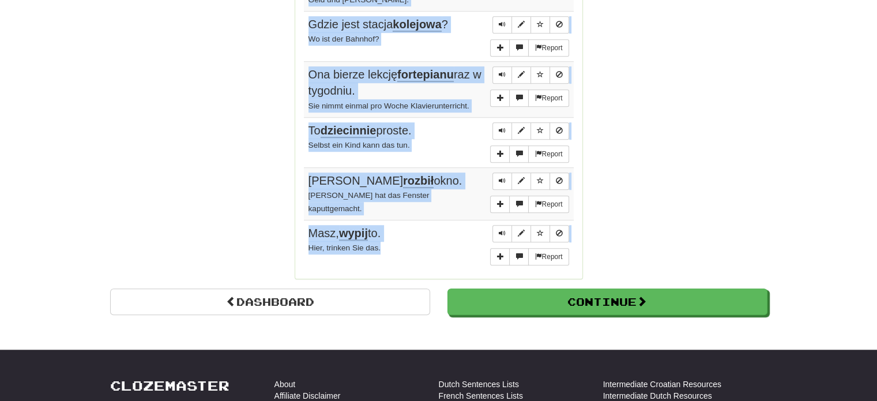
drag, startPoint x: 300, startPoint y: 159, endPoint x: 404, endPoint y: 248, distance: 136.5
copy div "Sentences: Report Dziesięć odjąć dwa daje osiem. Zehn minus zwei ist gleich ach…"
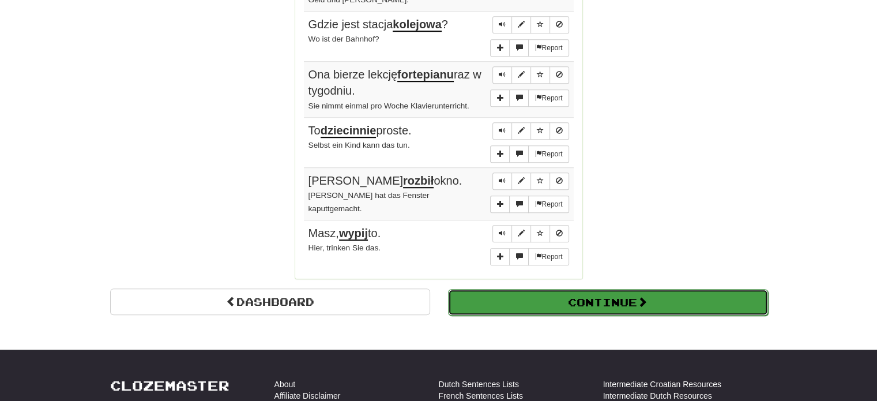
click at [628, 293] on button "Continue" at bounding box center [608, 302] width 320 height 27
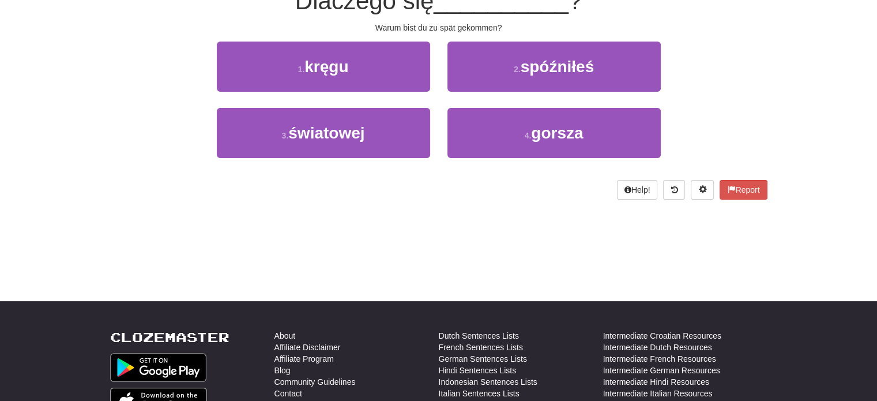
scroll to position [0, 0]
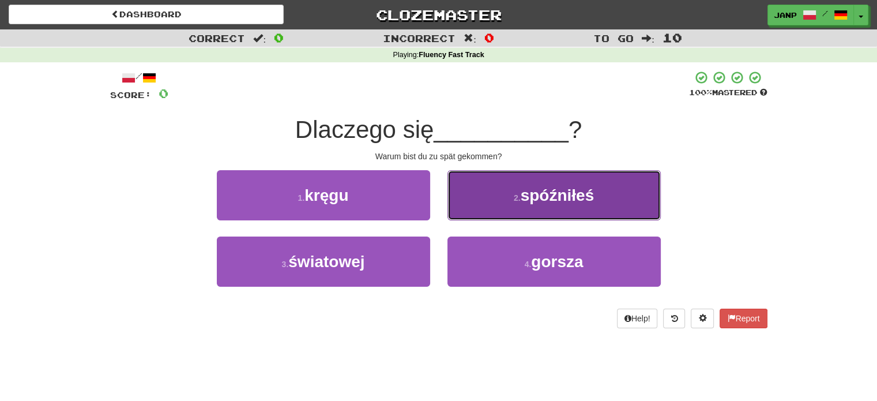
click at [526, 192] on span "spóźniłeś" at bounding box center [558, 195] width 74 height 18
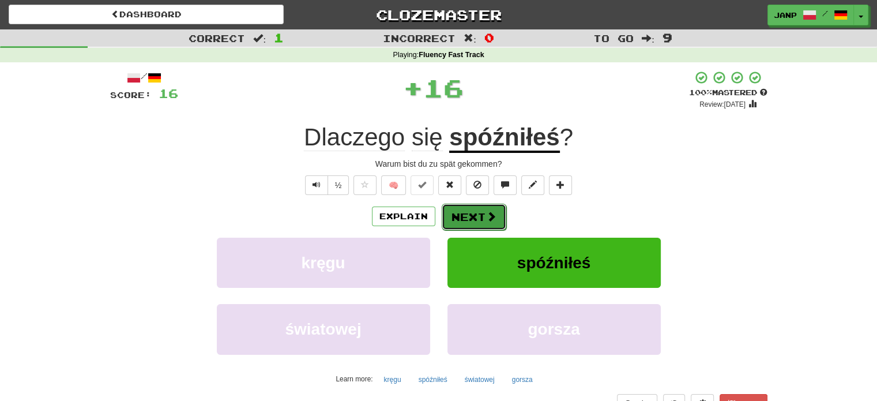
click at [496, 219] on button "Next" at bounding box center [474, 217] width 65 height 27
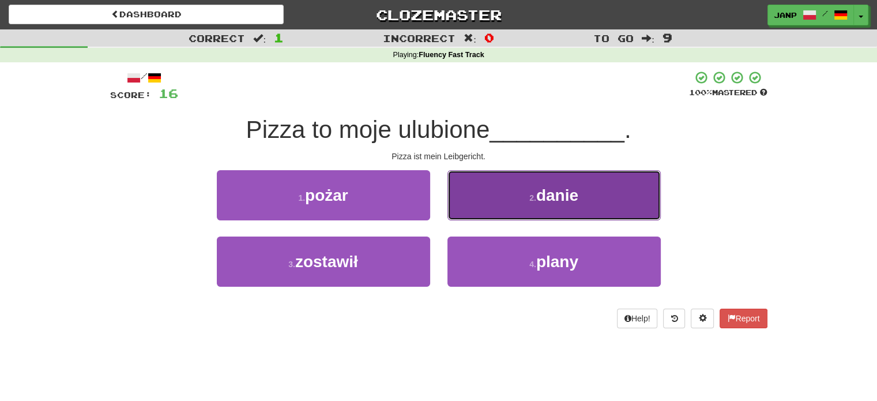
click at [489, 205] on button "2 . danie" at bounding box center [553, 195] width 213 height 50
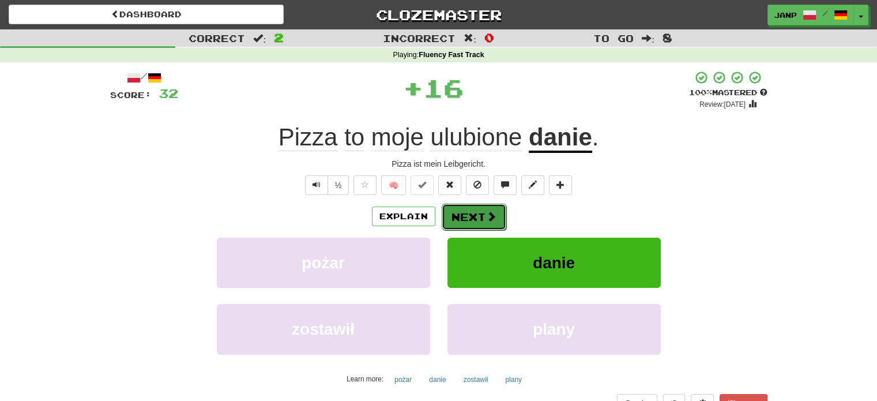
click at [479, 212] on button "Next" at bounding box center [474, 217] width 65 height 27
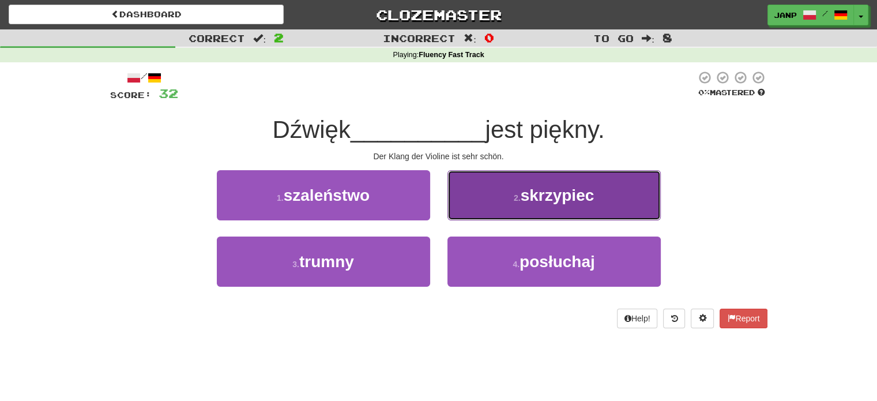
click at [494, 207] on button "2 . skrzypiec" at bounding box center [553, 195] width 213 height 50
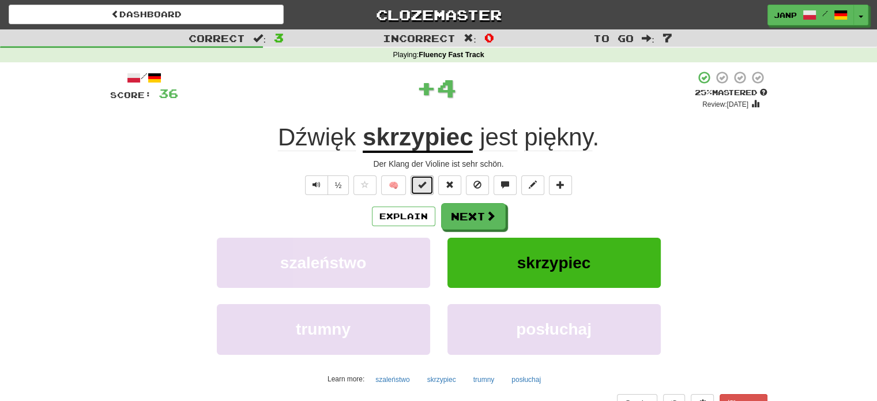
click at [431, 188] on button at bounding box center [422, 185] width 23 height 20
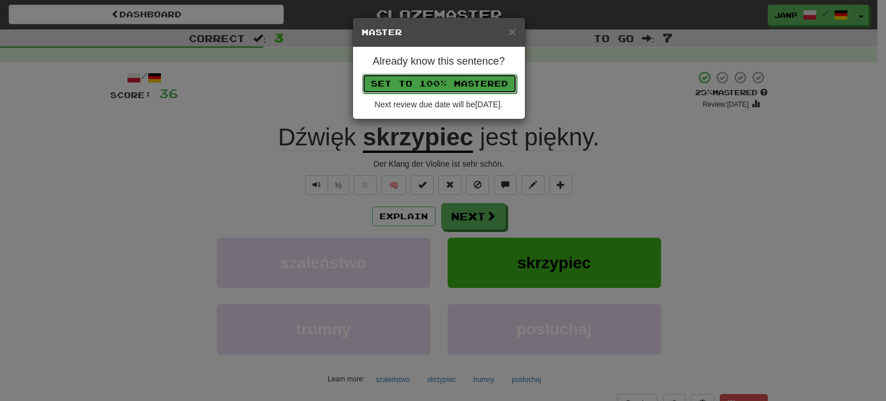
click at [465, 81] on button "Set to 100% Mastered" at bounding box center [439, 84] width 155 height 20
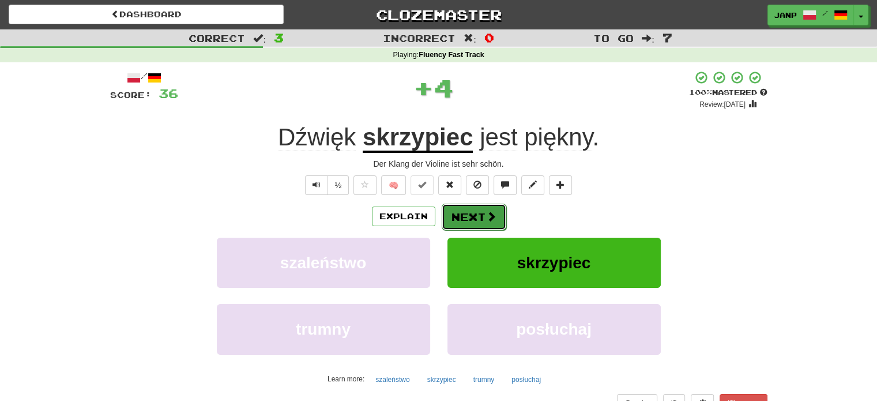
click at [496, 214] on button "Next" at bounding box center [474, 217] width 65 height 27
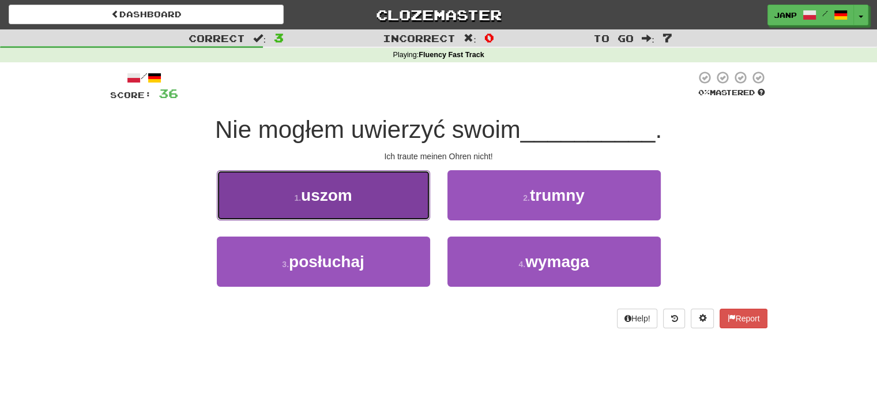
click at [395, 205] on button "1 . uszom" at bounding box center [323, 195] width 213 height 50
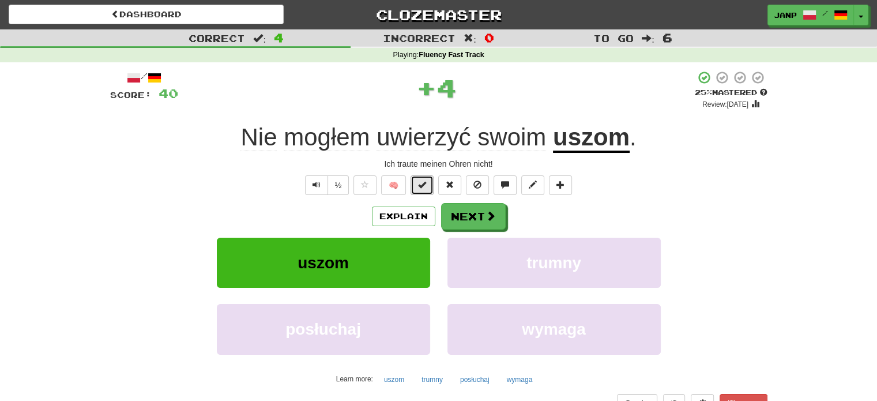
click at [417, 183] on button at bounding box center [422, 185] width 23 height 20
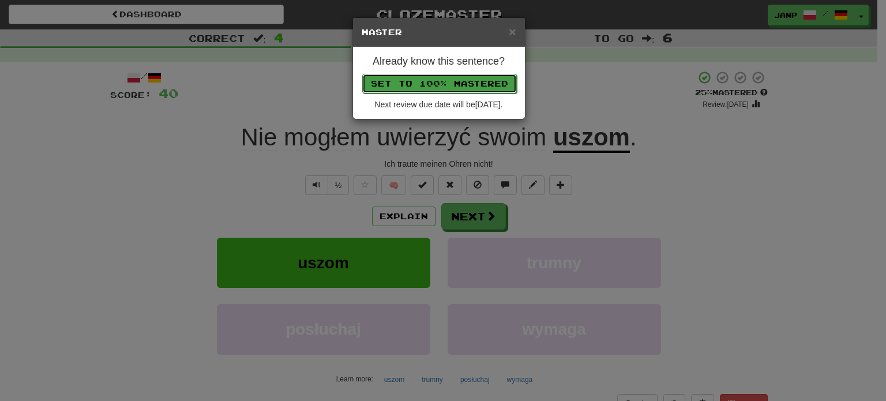
click at [476, 85] on button "Set to 100% Mastered" at bounding box center [439, 84] width 155 height 20
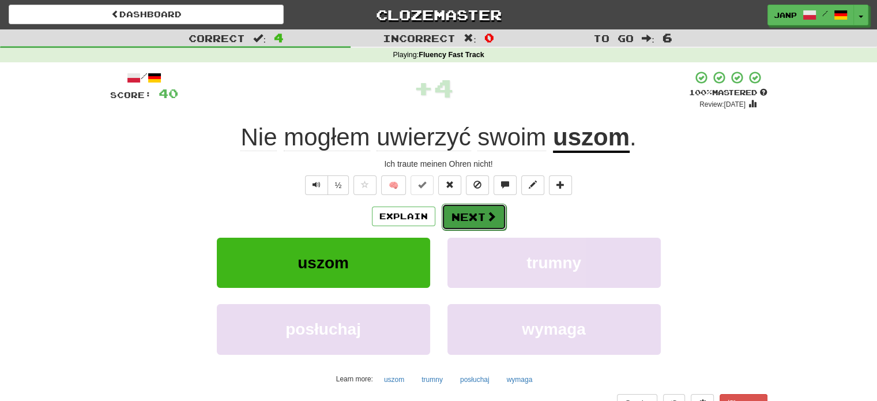
click at [478, 212] on button "Next" at bounding box center [474, 217] width 65 height 27
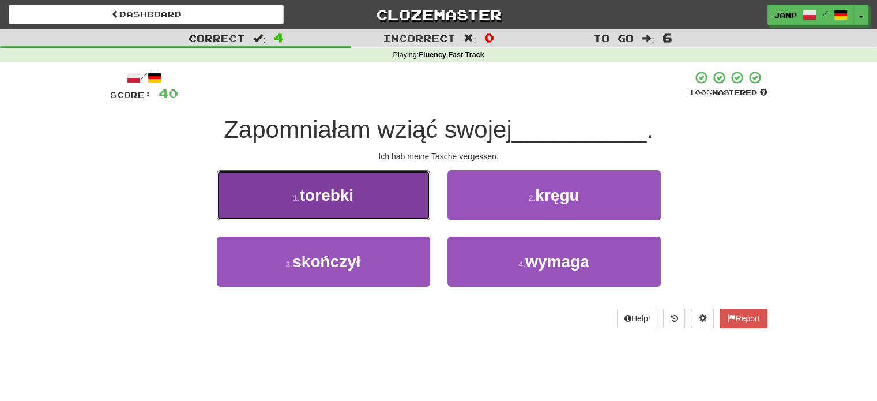
click at [408, 205] on button "1 . torebki" at bounding box center [323, 195] width 213 height 50
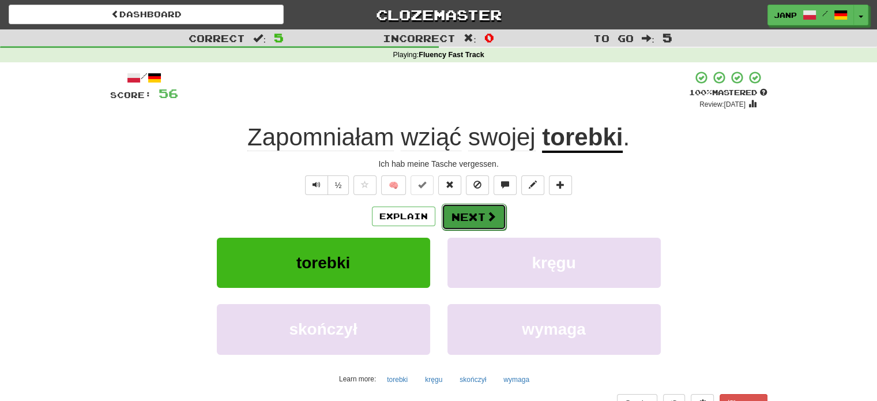
click at [468, 216] on button "Next" at bounding box center [474, 217] width 65 height 27
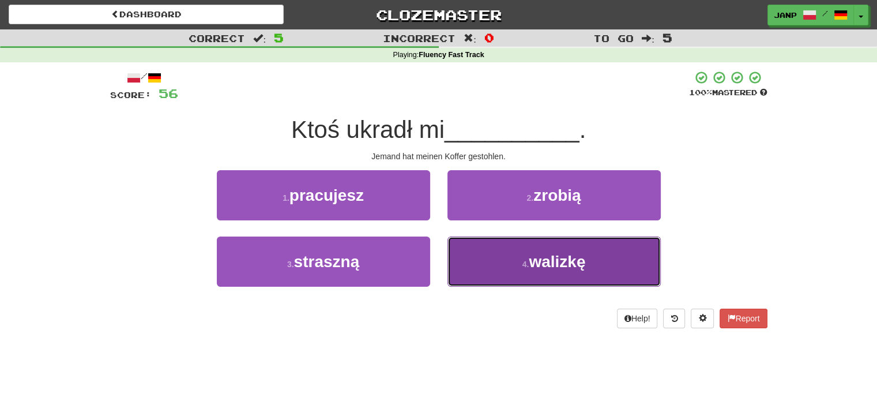
click at [505, 262] on button "4 . walizkę" at bounding box center [553, 261] width 213 height 50
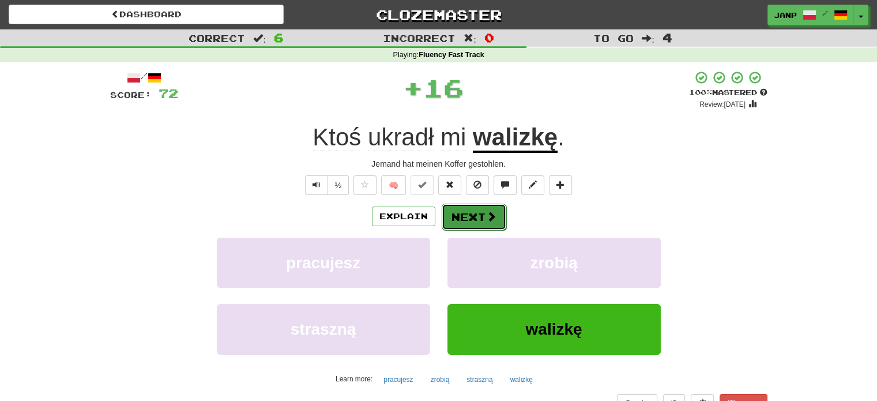
click at [469, 219] on button "Next" at bounding box center [474, 217] width 65 height 27
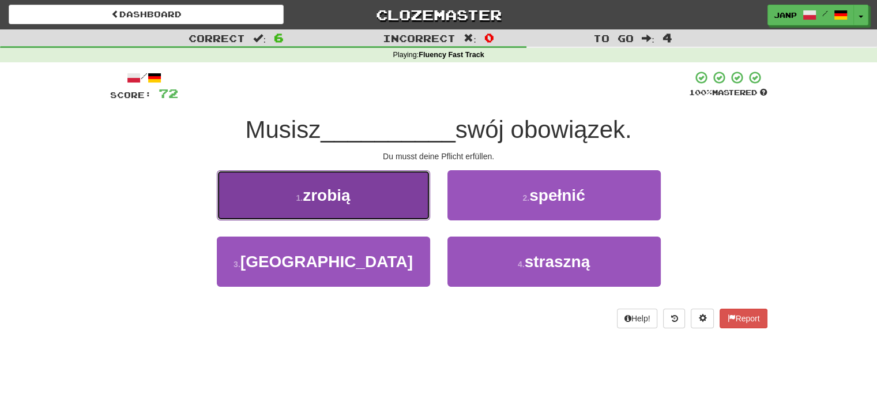
click at [404, 209] on button "1 . zrobią" at bounding box center [323, 195] width 213 height 50
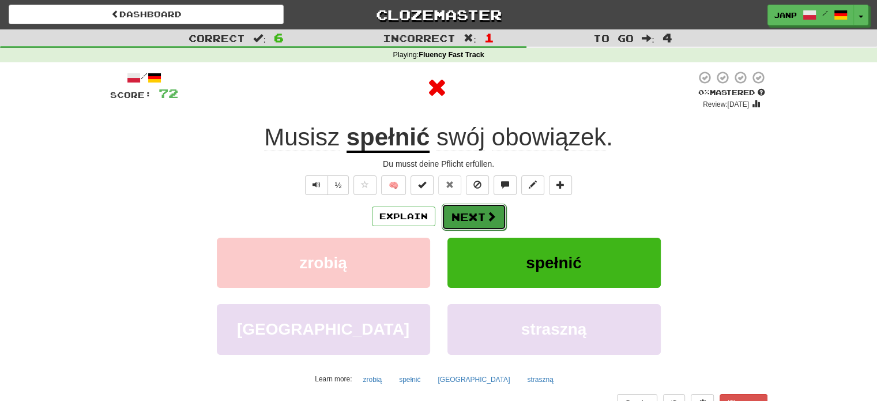
click at [475, 218] on button "Next" at bounding box center [474, 217] width 65 height 27
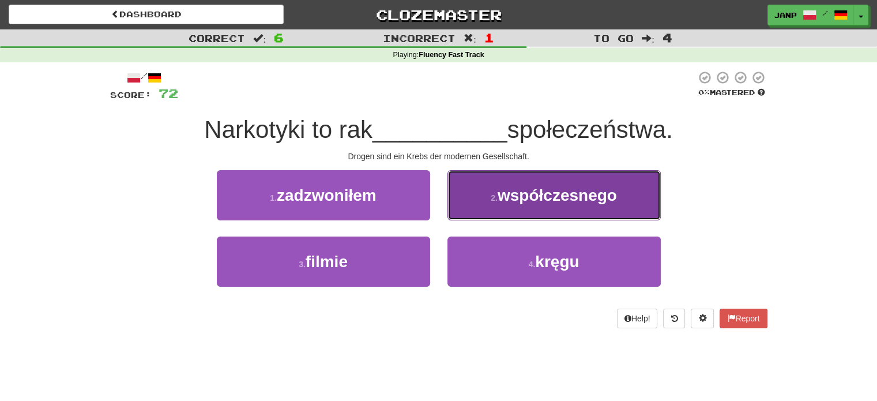
click at [480, 206] on button "2 . współczesnego" at bounding box center [553, 195] width 213 height 50
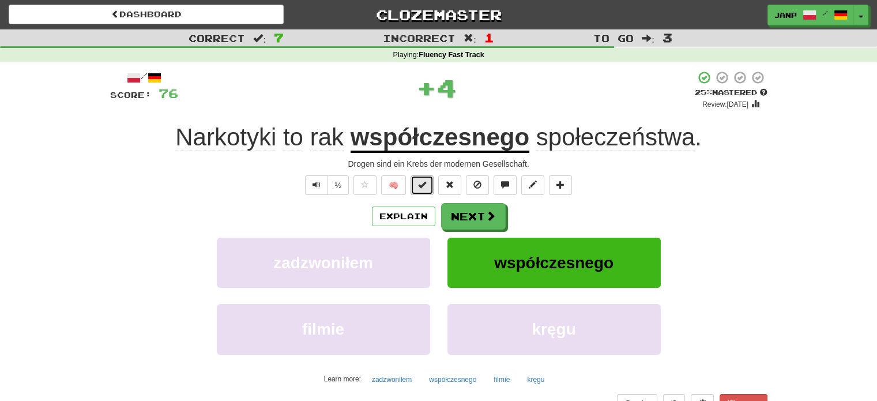
click at [423, 183] on span at bounding box center [422, 184] width 8 height 8
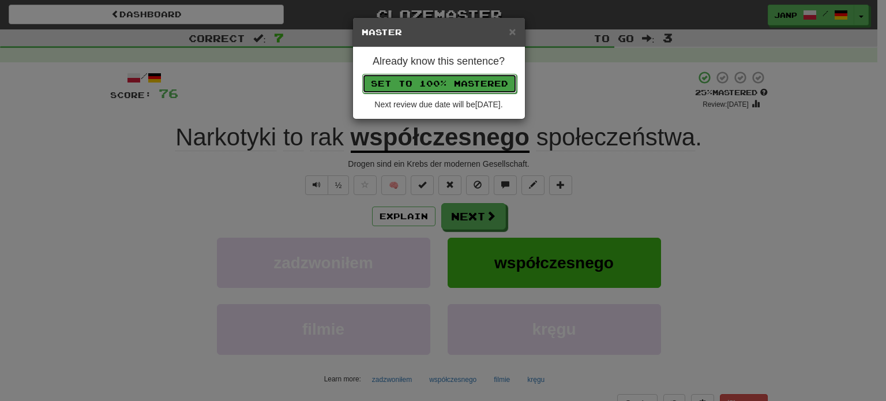
click at [436, 89] on button "Set to 100% Mastered" at bounding box center [439, 84] width 155 height 20
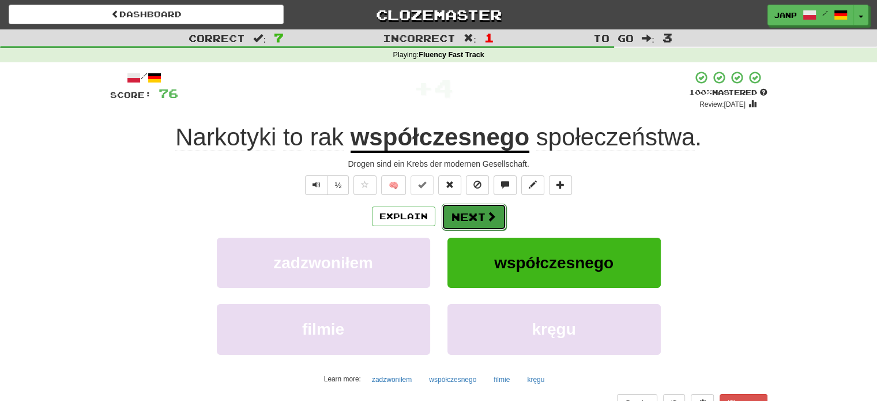
click at [455, 219] on button "Next" at bounding box center [474, 217] width 65 height 27
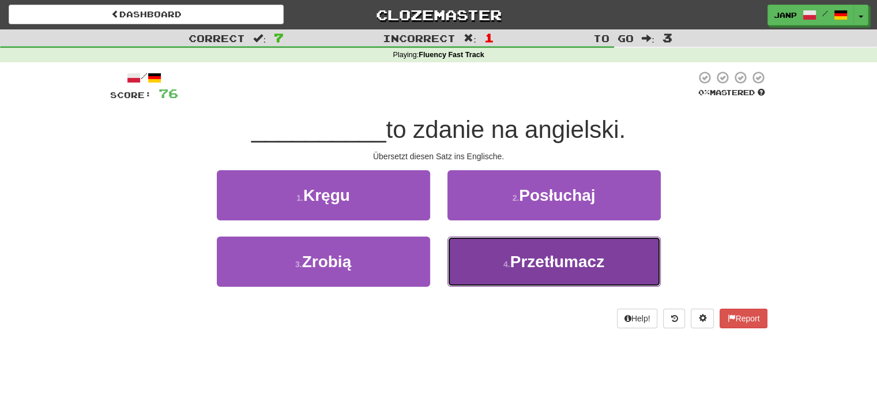
click at [491, 278] on button "4 . Przetłumacz" at bounding box center [553, 261] width 213 height 50
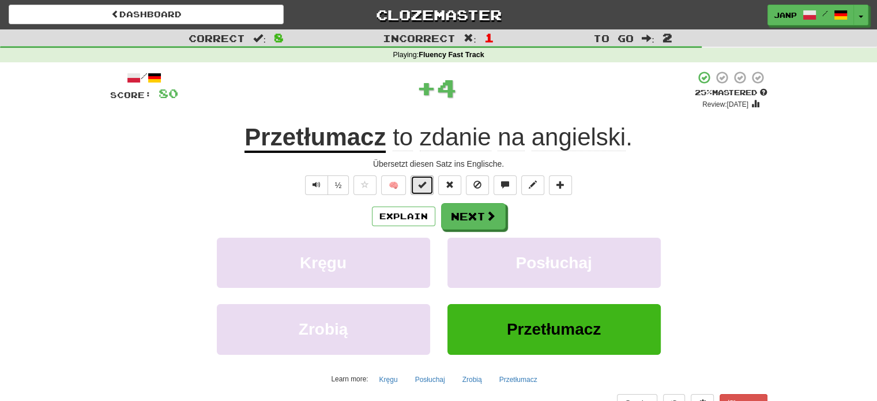
click at [423, 186] on span at bounding box center [422, 184] width 8 height 8
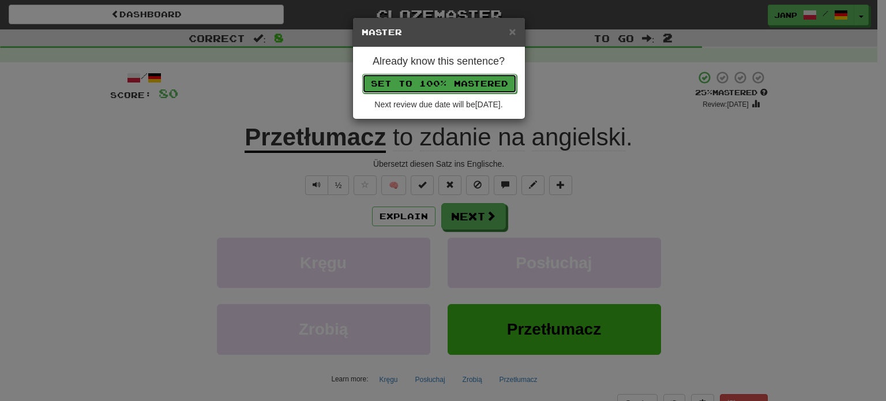
click at [444, 81] on button "Set to 100% Mastered" at bounding box center [439, 84] width 155 height 20
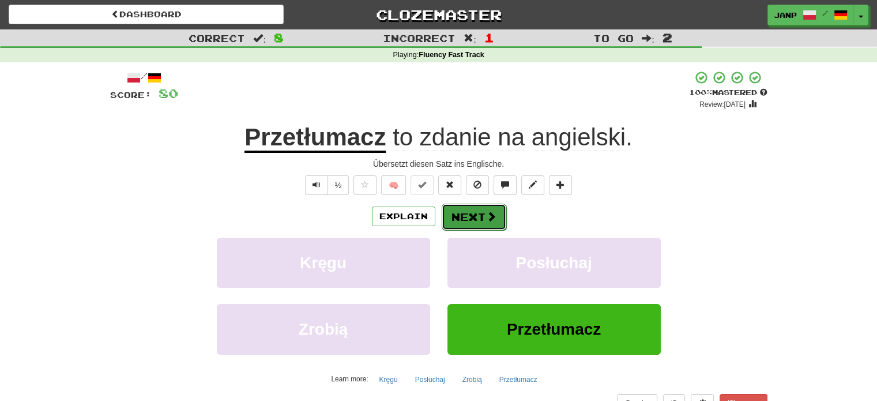
click at [470, 215] on button "Next" at bounding box center [474, 217] width 65 height 27
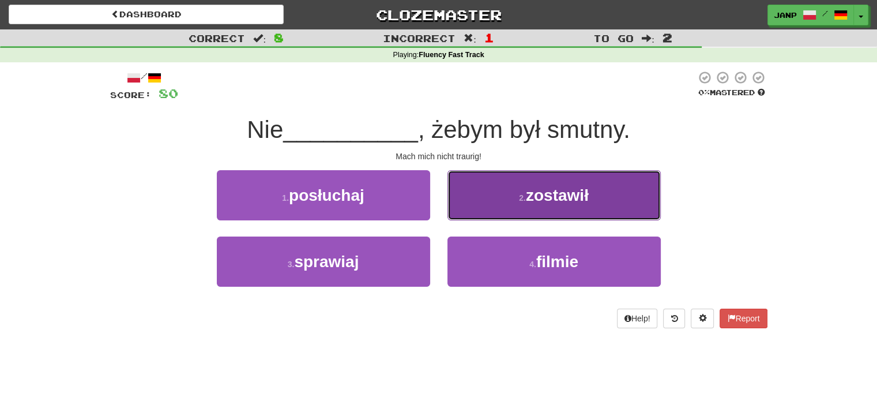
click at [480, 205] on button "2 . zostawił" at bounding box center [553, 195] width 213 height 50
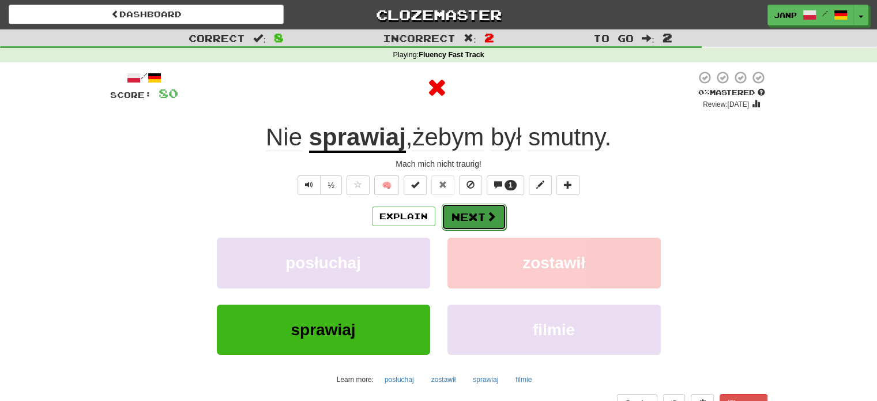
click at [477, 212] on button "Next" at bounding box center [474, 217] width 65 height 27
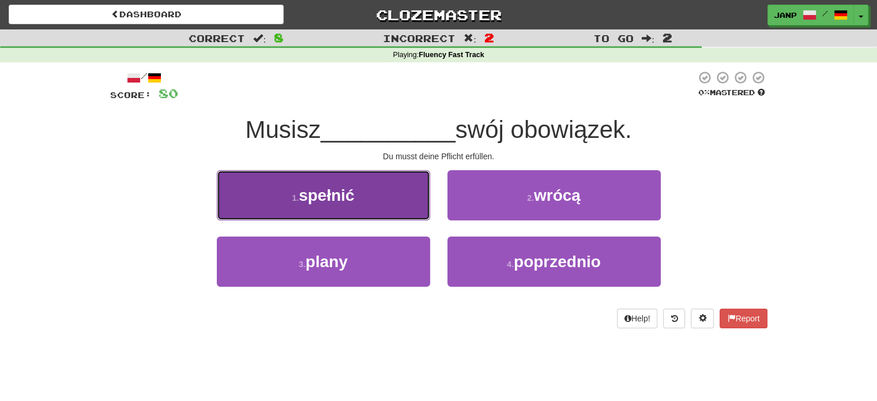
click at [368, 193] on button "1 . spełnić" at bounding box center [323, 195] width 213 height 50
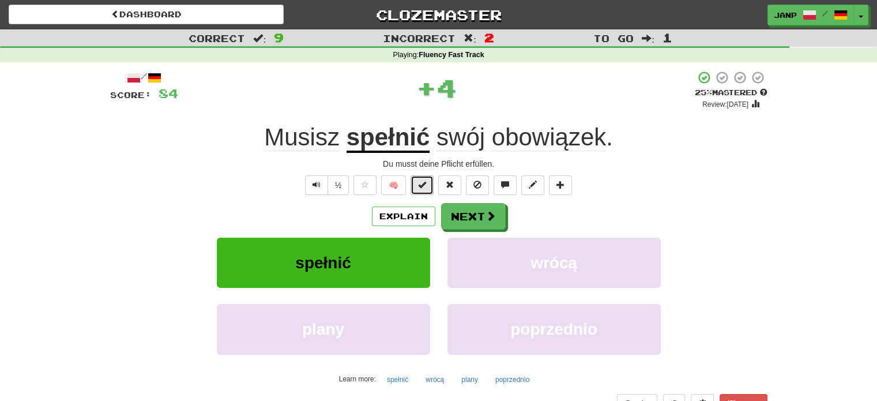
click at [425, 182] on span at bounding box center [422, 184] width 8 height 8
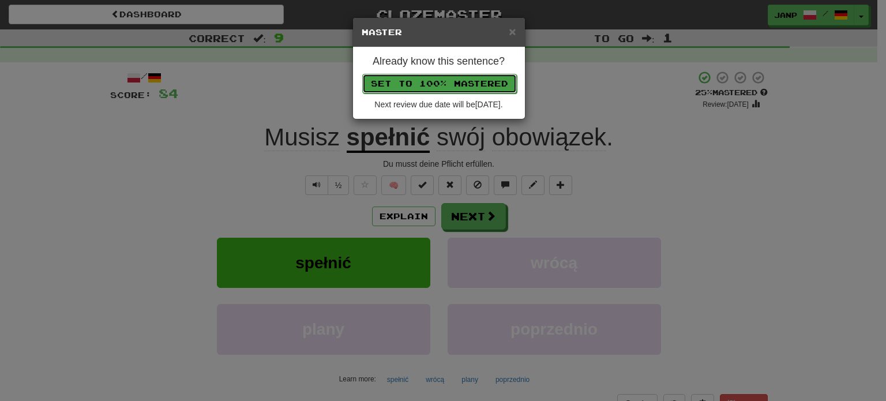
click at [468, 82] on button "Set to 100% Mastered" at bounding box center [439, 84] width 155 height 20
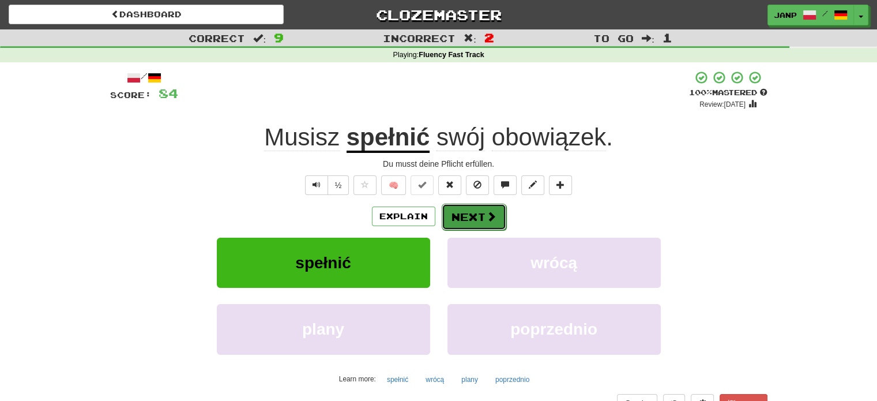
click at [477, 216] on button "Next" at bounding box center [474, 217] width 65 height 27
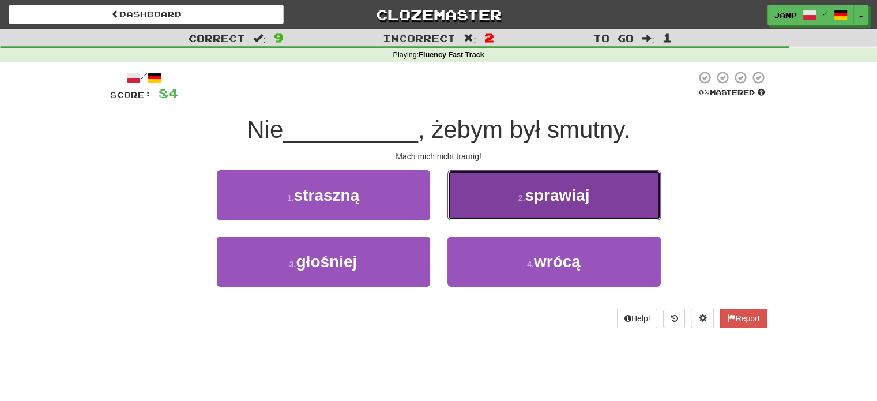
click at [491, 214] on button "2 . sprawiaj" at bounding box center [553, 195] width 213 height 50
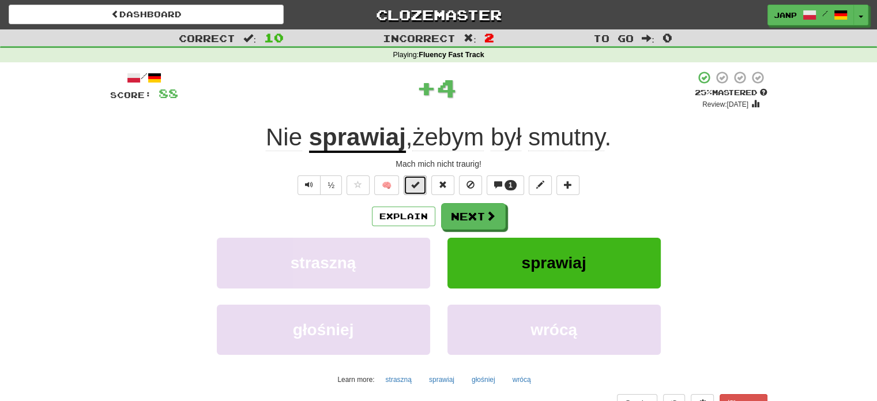
click at [416, 181] on span at bounding box center [415, 184] width 8 height 8
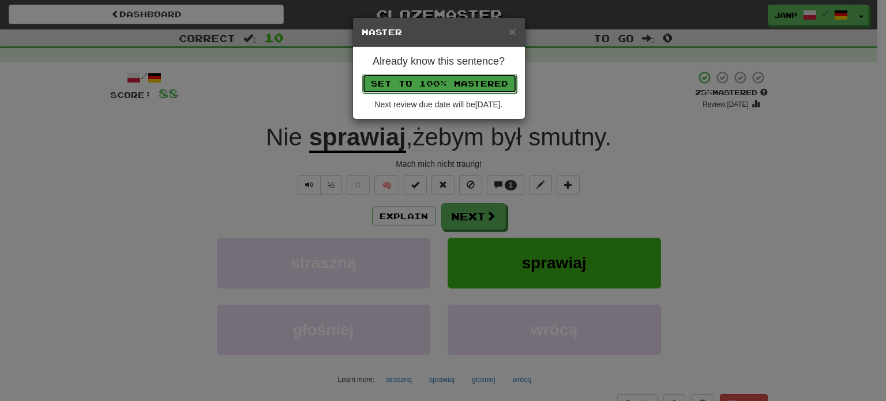
click at [434, 81] on button "Set to 100% Mastered" at bounding box center [439, 84] width 155 height 20
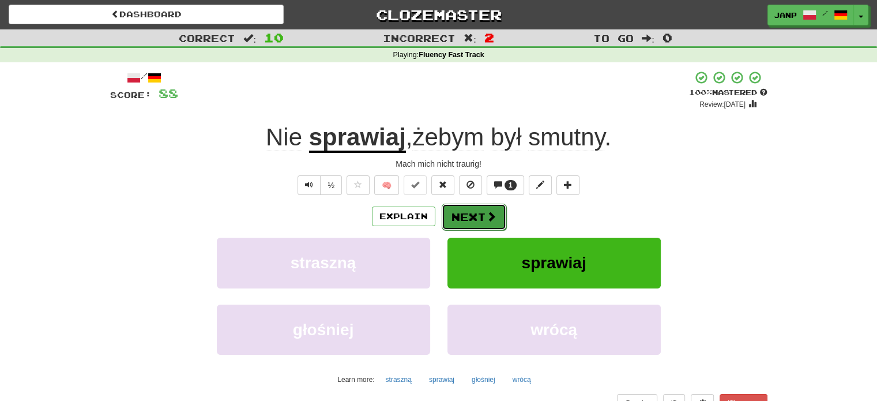
click at [468, 213] on button "Next" at bounding box center [474, 217] width 65 height 27
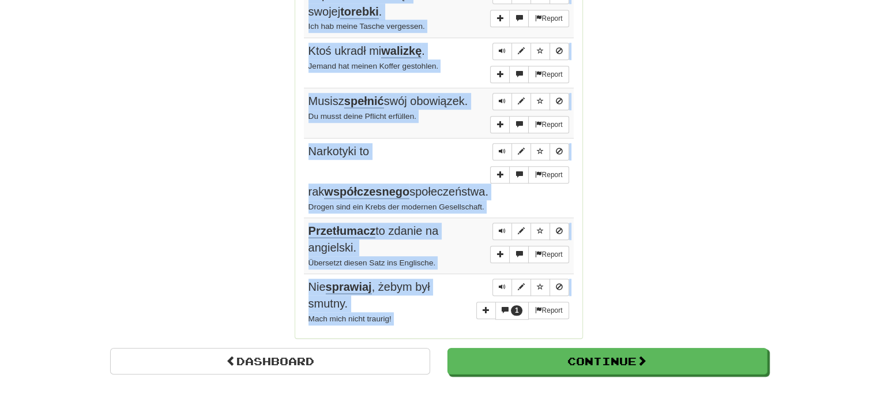
scroll to position [900, 0]
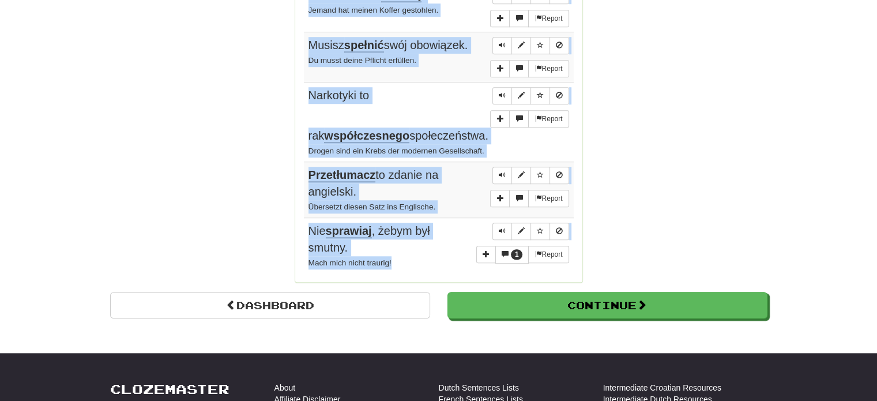
drag, startPoint x: 311, startPoint y: 109, endPoint x: 426, endPoint y: 248, distance: 181.0
copy tbody "Dlaczego się spóźniłeś ? Warum bist du zu spät gekommen? Report Pizza to moje u…"
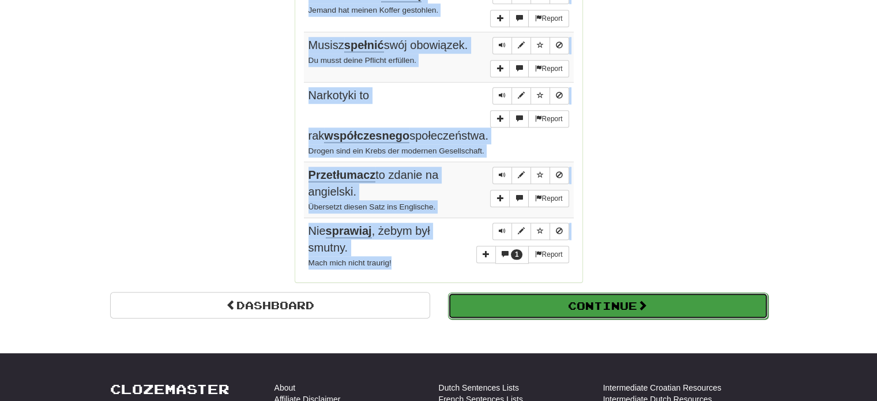
click at [553, 292] on button "Continue" at bounding box center [608, 305] width 320 height 27
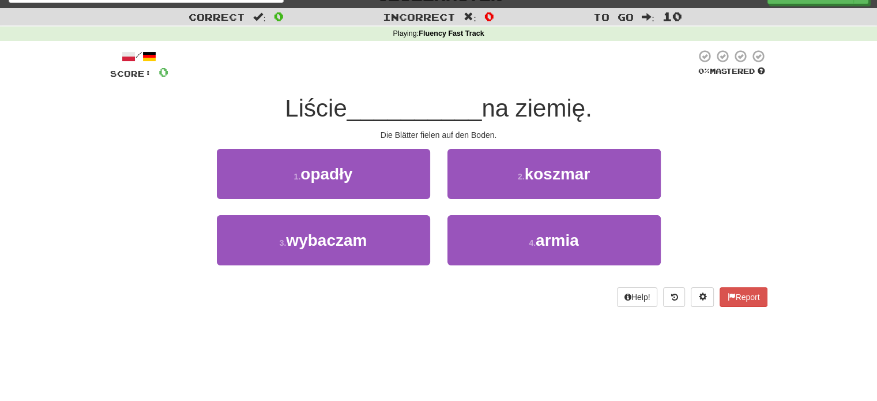
scroll to position [6, 0]
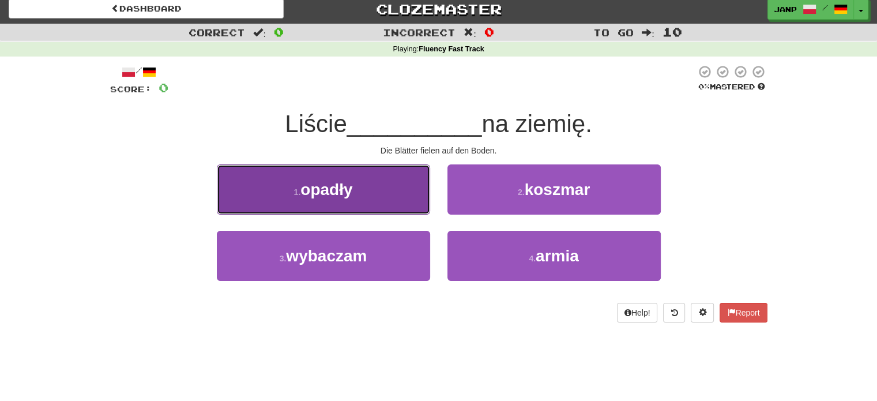
click at [386, 195] on button "1 . opadły" at bounding box center [323, 189] width 213 height 50
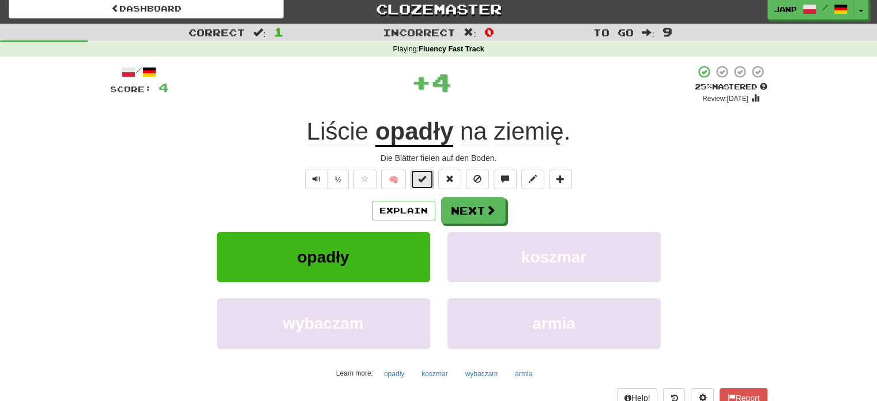
click at [418, 183] on button at bounding box center [422, 180] width 23 height 20
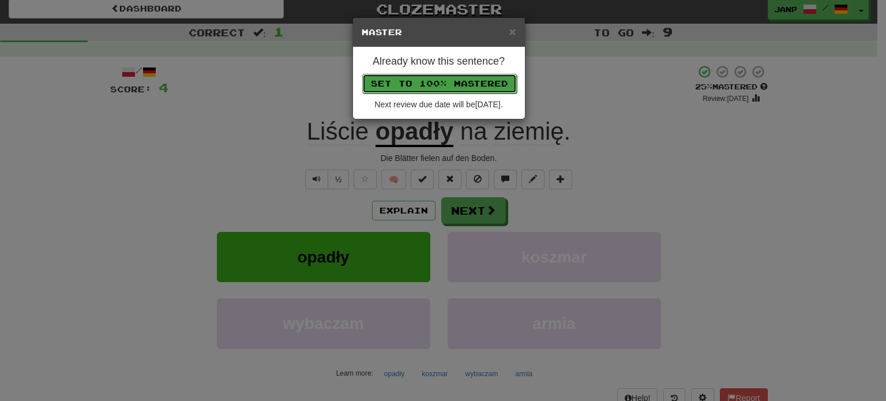
click at [443, 74] on button "Set to 100% Mastered" at bounding box center [439, 84] width 155 height 20
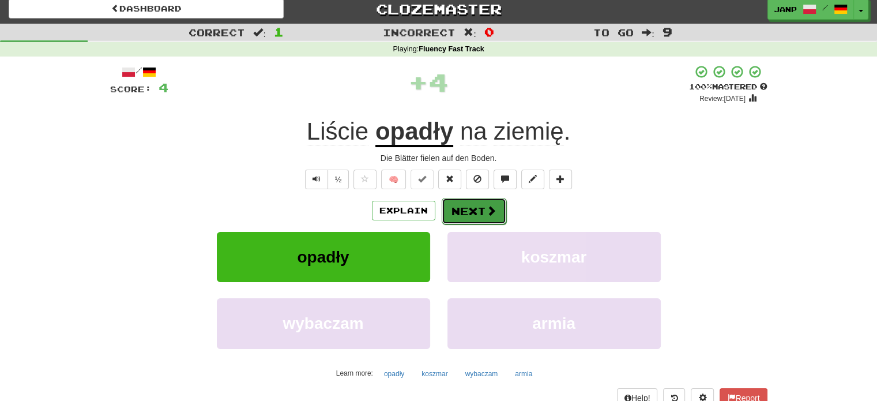
click at [471, 213] on button "Next" at bounding box center [474, 211] width 65 height 27
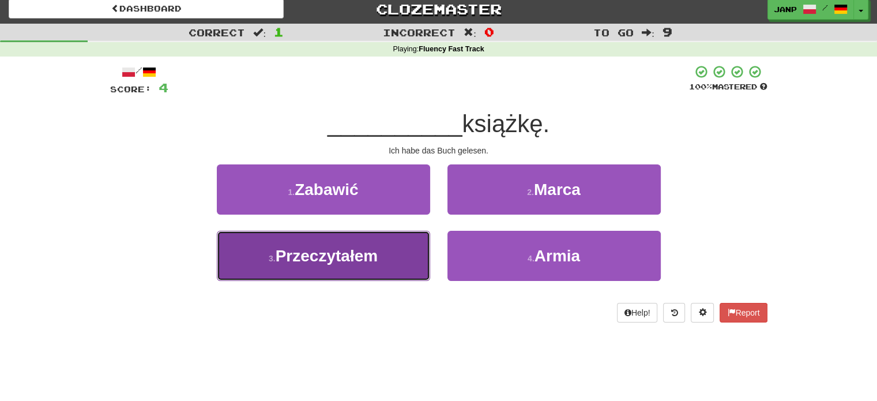
click at [409, 261] on button "3 . Przeczytałem" at bounding box center [323, 256] width 213 height 50
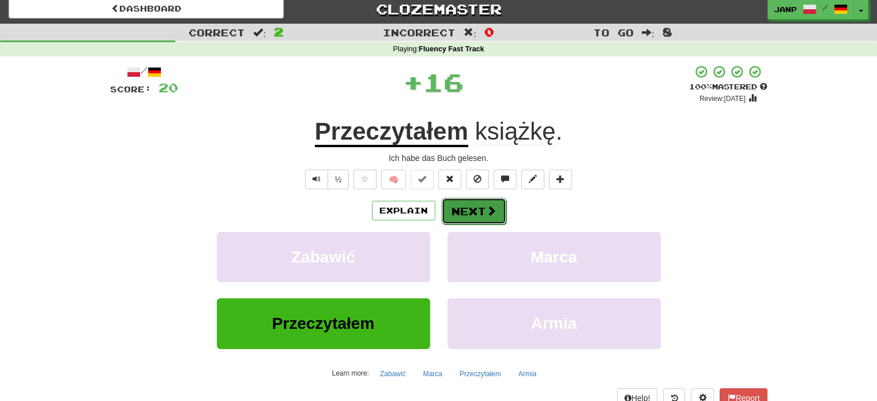
click at [458, 212] on button "Next" at bounding box center [474, 211] width 65 height 27
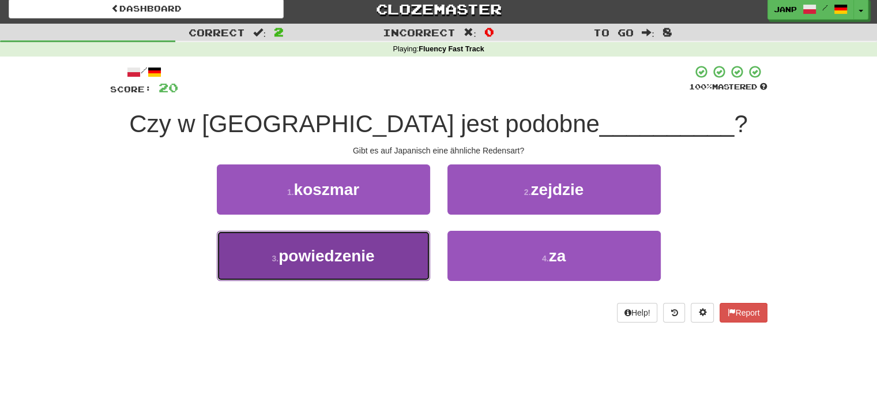
click at [336, 257] on span "powiedzenie" at bounding box center [326, 256] width 96 height 18
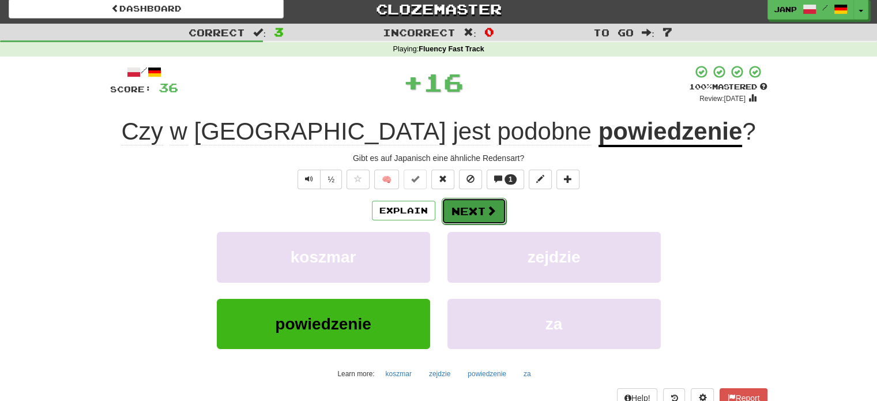
click at [467, 212] on button "Next" at bounding box center [474, 211] width 65 height 27
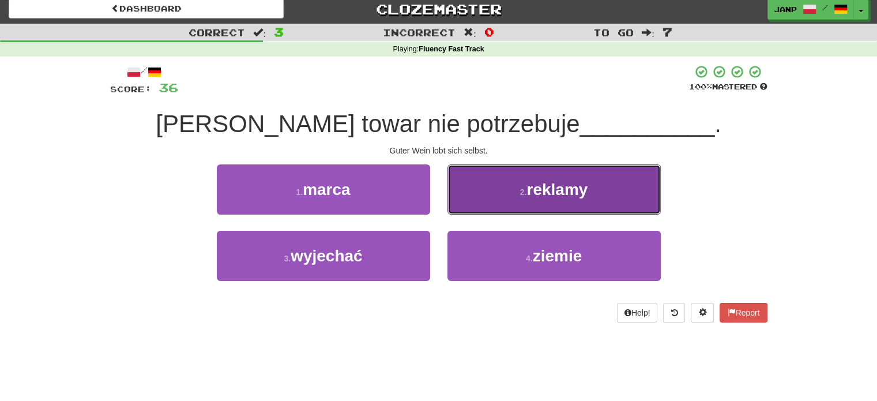
click at [483, 209] on button "2 . reklamy" at bounding box center [553, 189] width 213 height 50
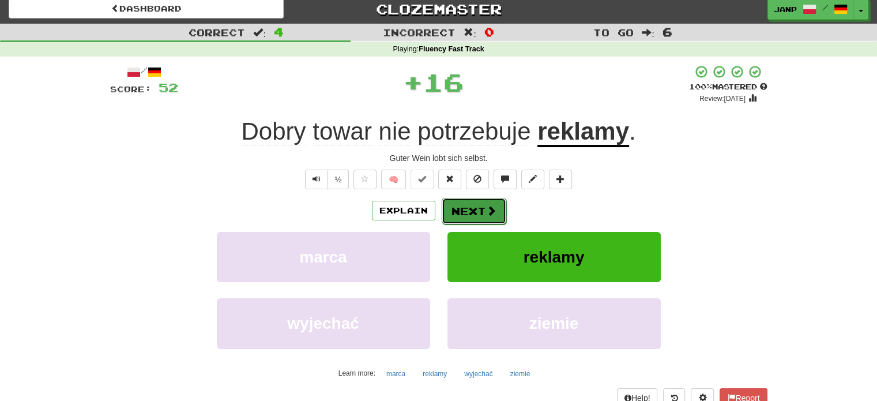
click at [466, 209] on button "Next" at bounding box center [474, 211] width 65 height 27
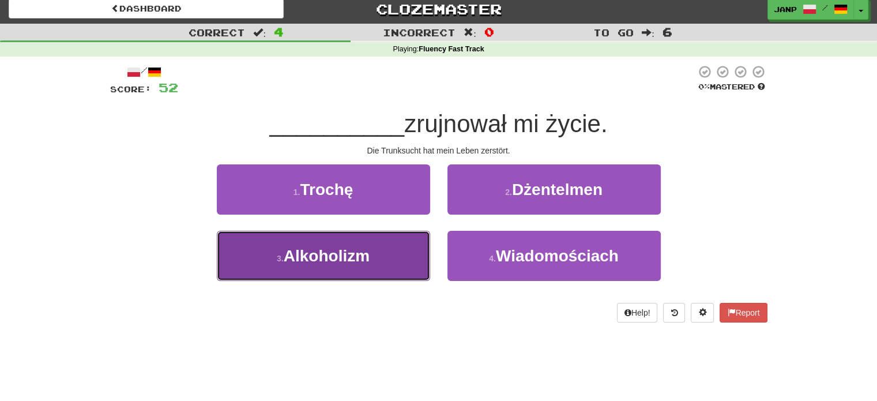
click at [392, 253] on button "3 . Alkoholizm" at bounding box center [323, 256] width 213 height 50
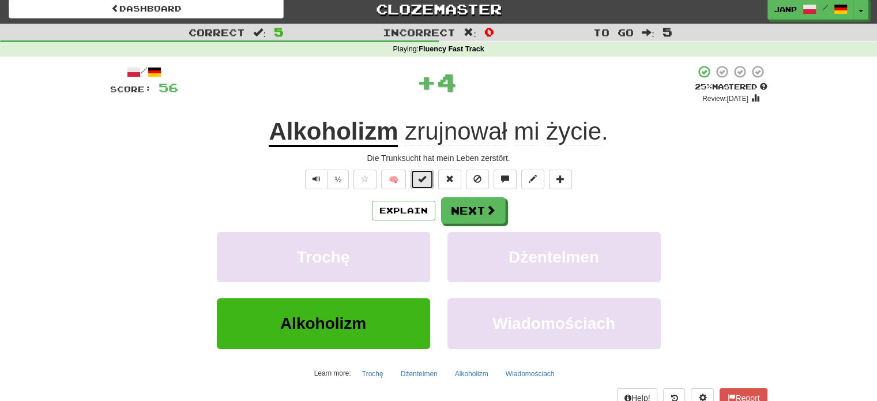
click at [421, 181] on span at bounding box center [422, 179] width 8 height 8
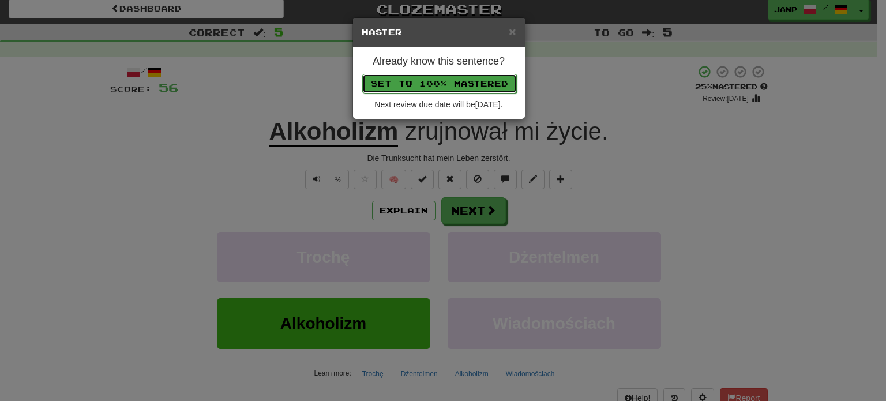
click at [460, 85] on button "Set to 100% Mastered" at bounding box center [439, 84] width 155 height 20
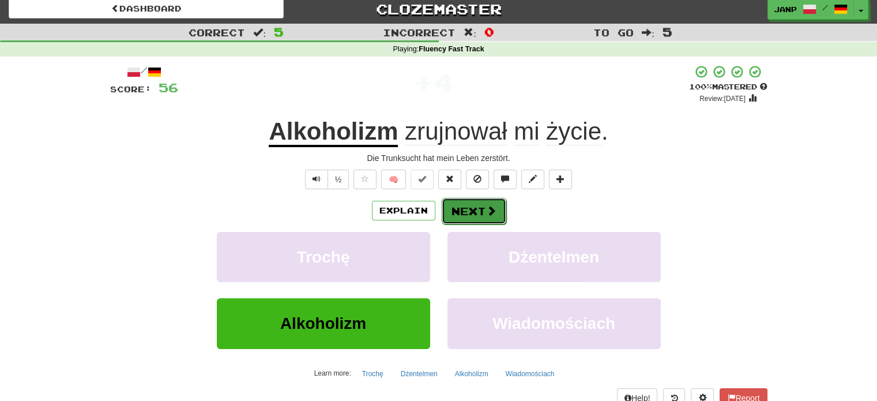
click at [472, 213] on button "Next" at bounding box center [474, 211] width 65 height 27
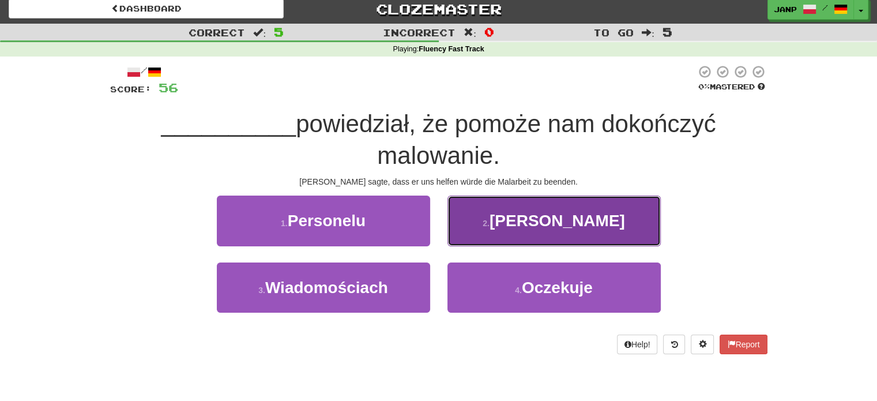
click at [494, 216] on button "2 . Federico" at bounding box center [553, 220] width 213 height 50
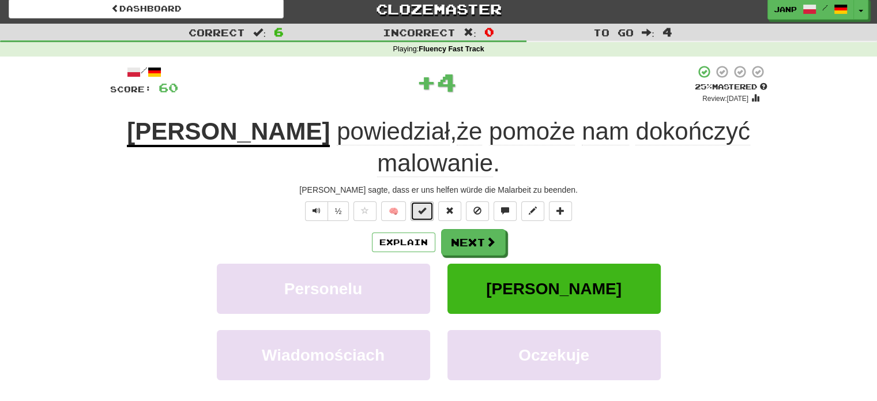
click at [429, 201] on button at bounding box center [422, 211] width 23 height 20
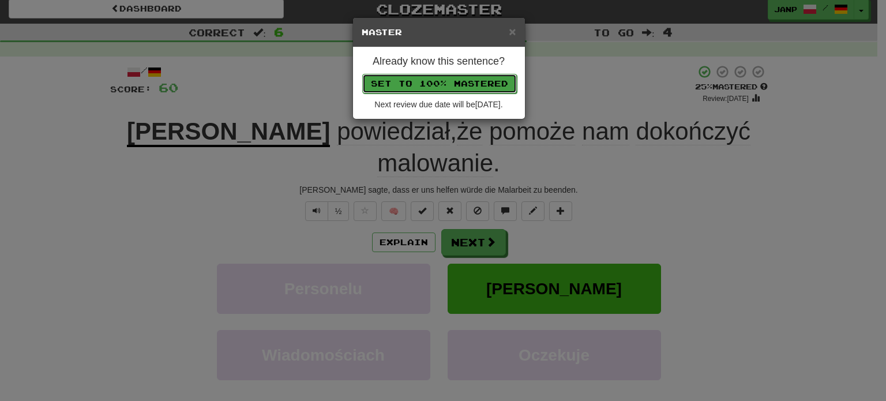
click at [450, 80] on button "Set to 100% Mastered" at bounding box center [439, 84] width 155 height 20
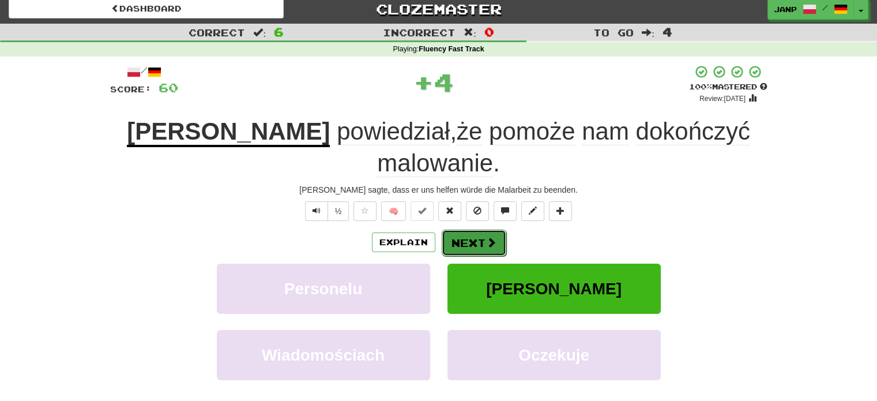
click at [460, 229] on button "Next" at bounding box center [474, 242] width 65 height 27
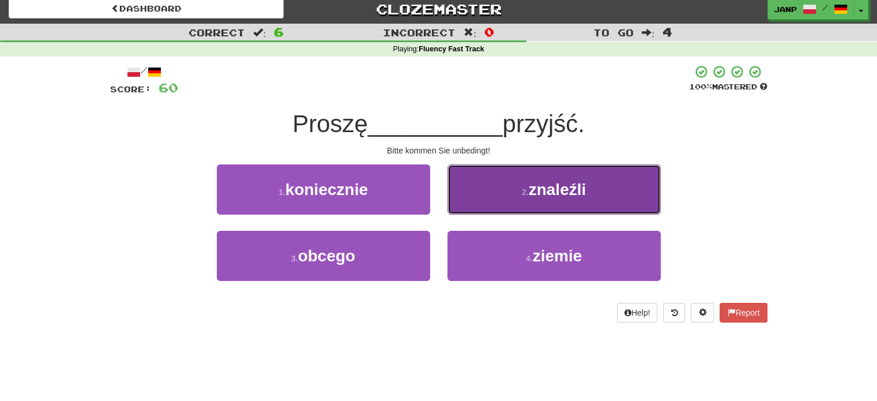
click at [484, 197] on button "2 . znaleźli" at bounding box center [553, 189] width 213 height 50
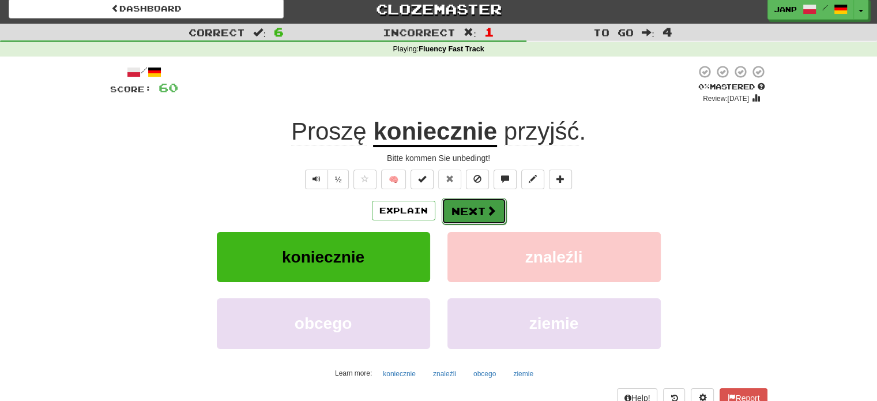
click at [460, 214] on button "Next" at bounding box center [474, 211] width 65 height 27
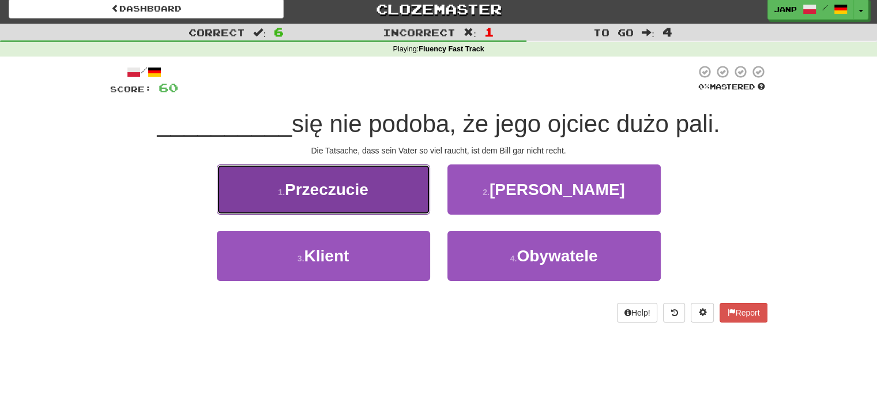
click at [391, 190] on button "1 . Przeczucie" at bounding box center [323, 189] width 213 height 50
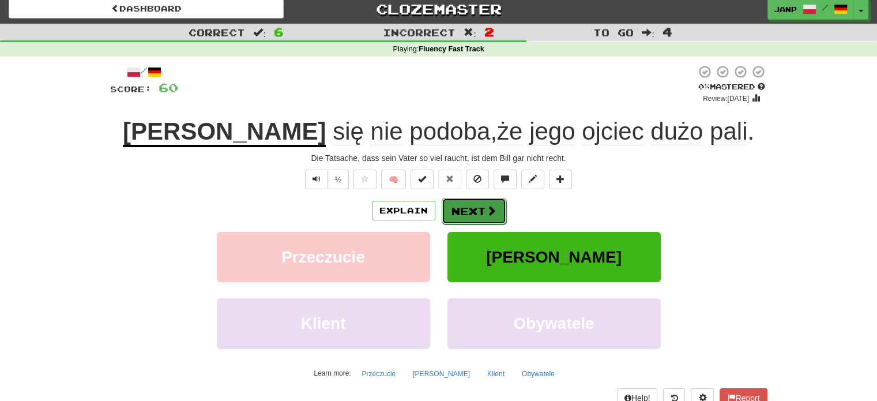
click at [465, 205] on button "Next" at bounding box center [474, 211] width 65 height 27
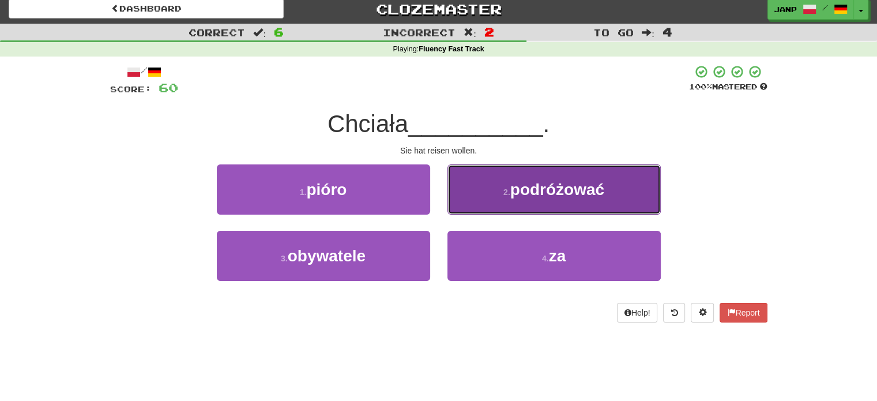
click at [476, 195] on button "2 . podróżować" at bounding box center [553, 189] width 213 height 50
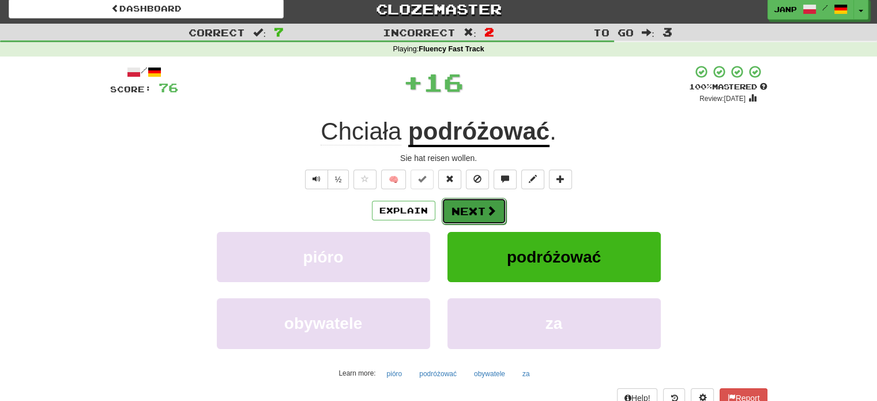
click at [469, 212] on button "Next" at bounding box center [474, 211] width 65 height 27
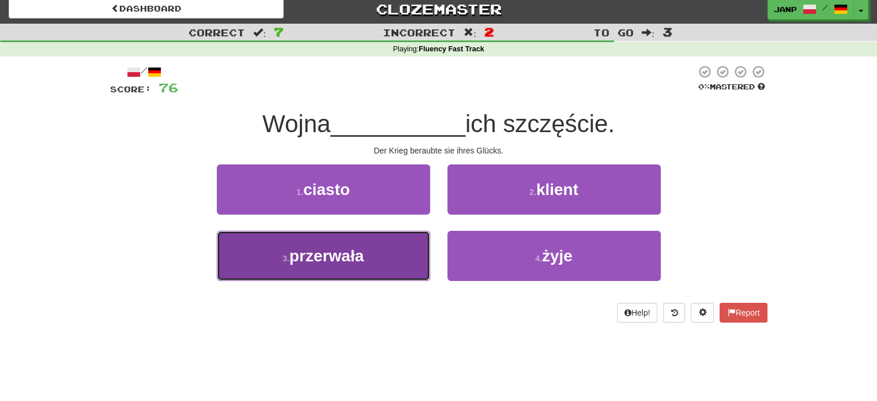
click at [389, 246] on button "3 . przerwała" at bounding box center [323, 256] width 213 height 50
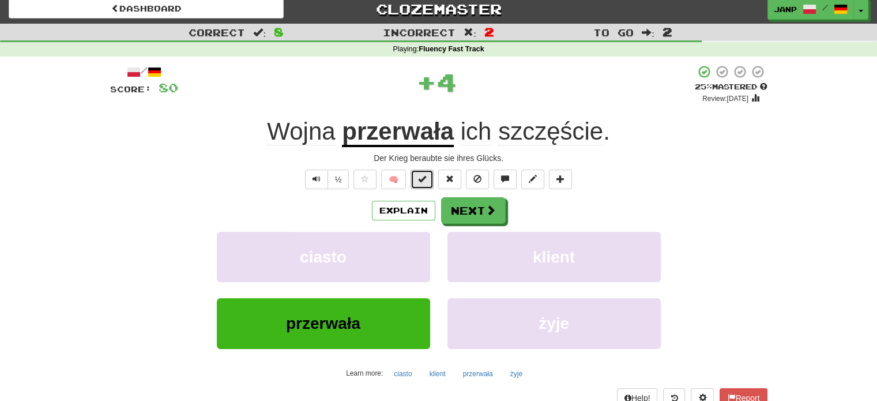
click at [418, 177] on button at bounding box center [422, 180] width 23 height 20
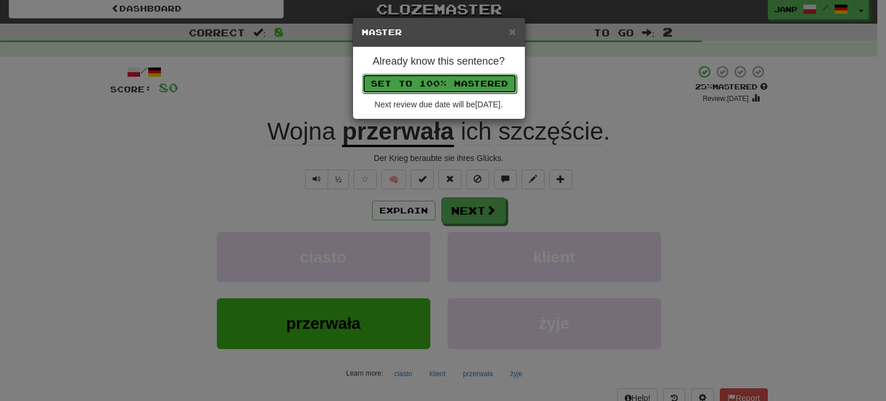
click at [457, 79] on button "Set to 100% Mastered" at bounding box center [439, 84] width 155 height 20
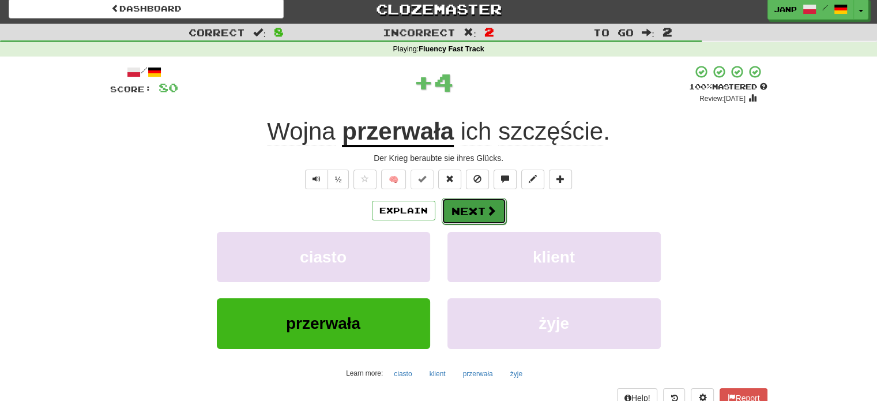
click at [486, 216] on button "Next" at bounding box center [474, 211] width 65 height 27
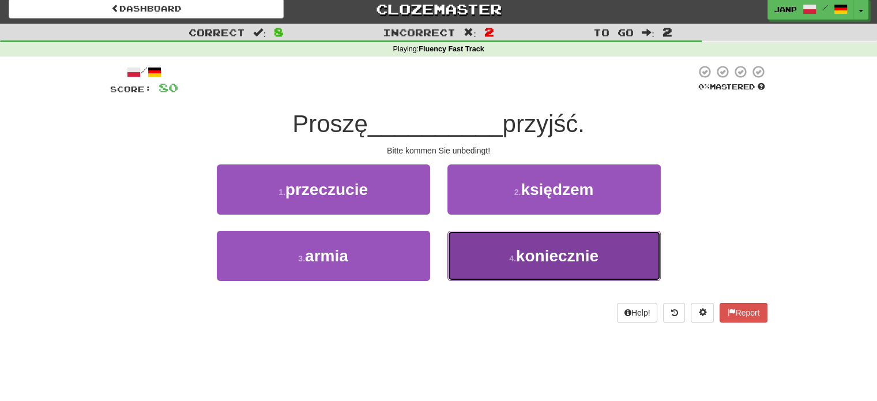
click at [496, 253] on button "4 . koniecznie" at bounding box center [553, 256] width 213 height 50
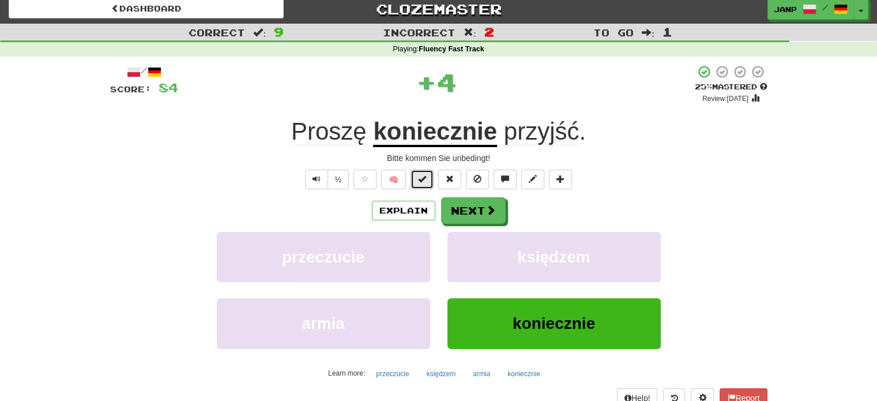
click at [419, 172] on button at bounding box center [422, 180] width 23 height 20
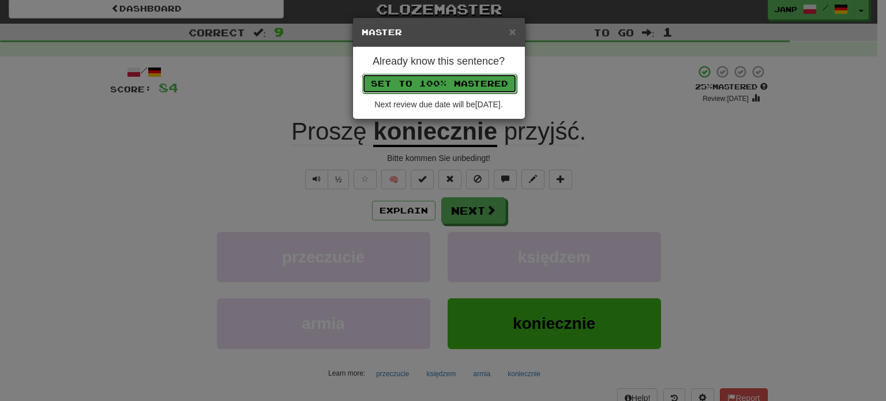
click at [455, 78] on button "Set to 100% Mastered" at bounding box center [439, 84] width 155 height 20
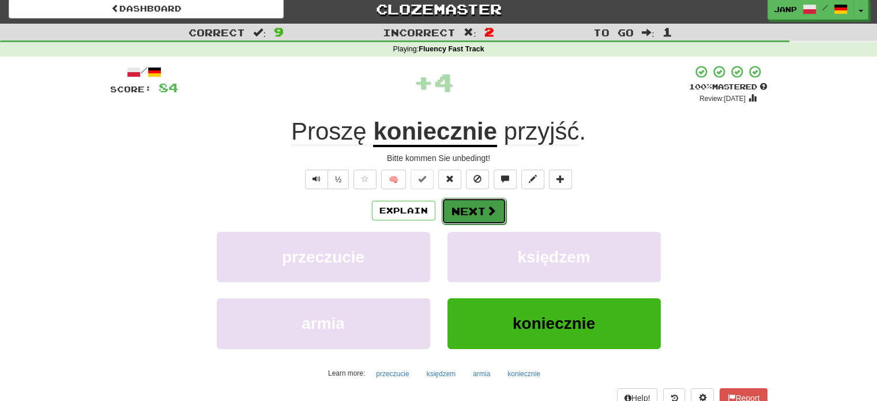
click at [487, 218] on button "Next" at bounding box center [474, 211] width 65 height 27
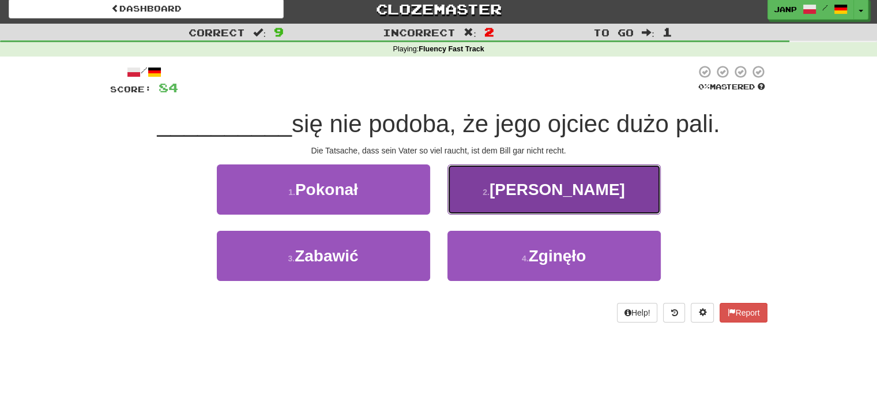
click at [496, 182] on button "2 . Billowi" at bounding box center [553, 189] width 213 height 50
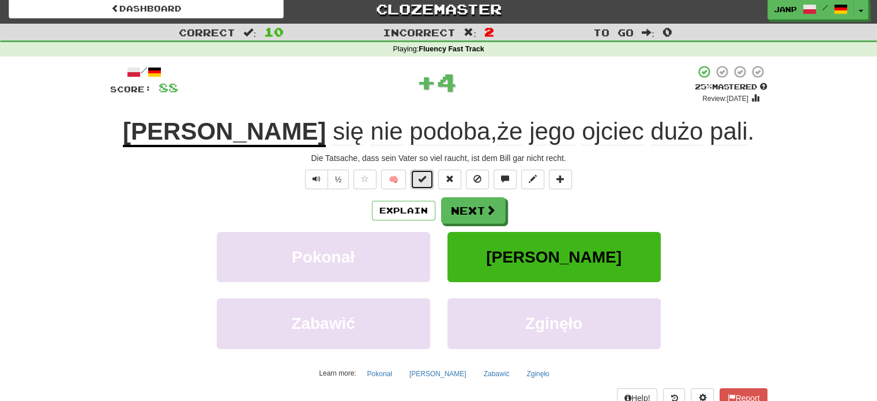
click at [423, 172] on button at bounding box center [422, 180] width 23 height 20
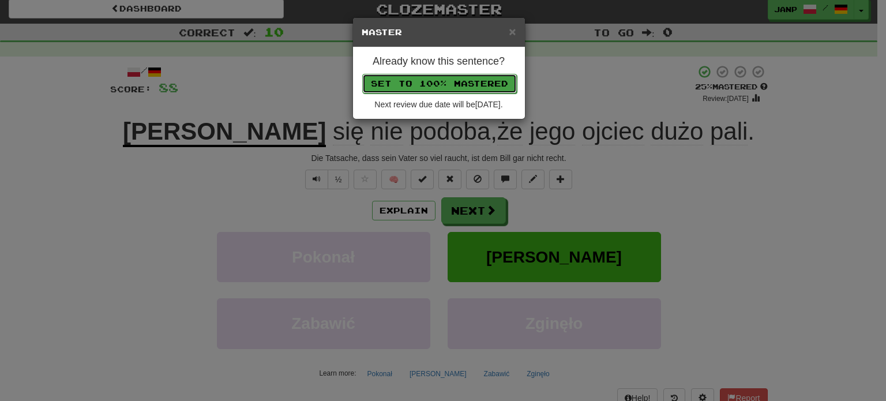
click at [475, 77] on button "Set to 100% Mastered" at bounding box center [439, 84] width 155 height 20
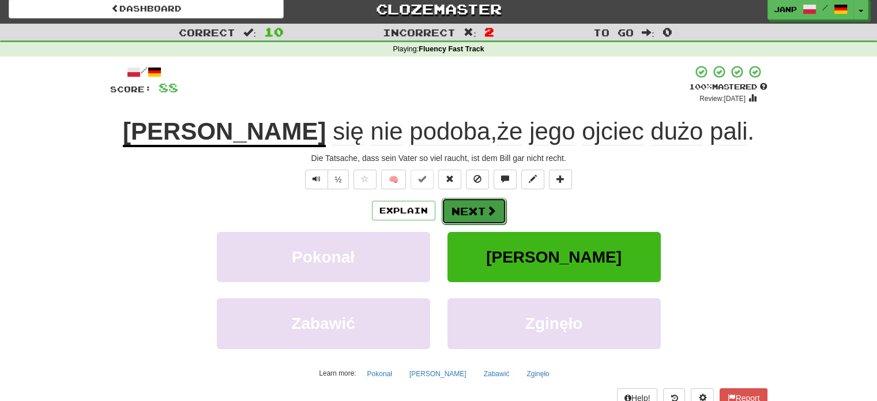
click at [479, 207] on button "Next" at bounding box center [474, 211] width 65 height 27
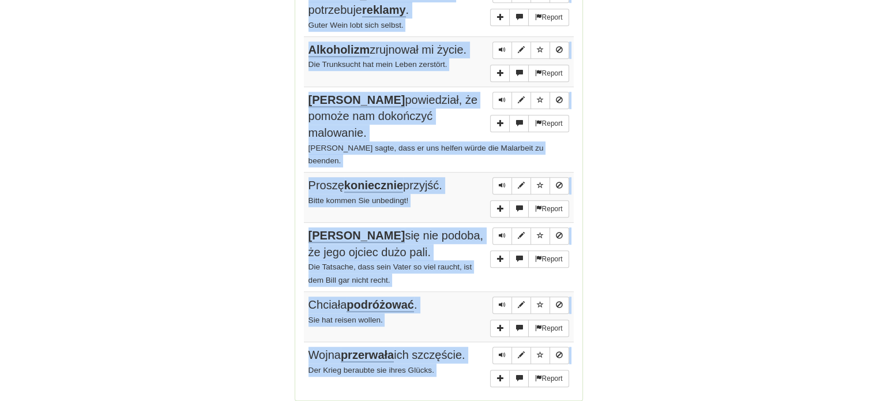
scroll to position [815, 0]
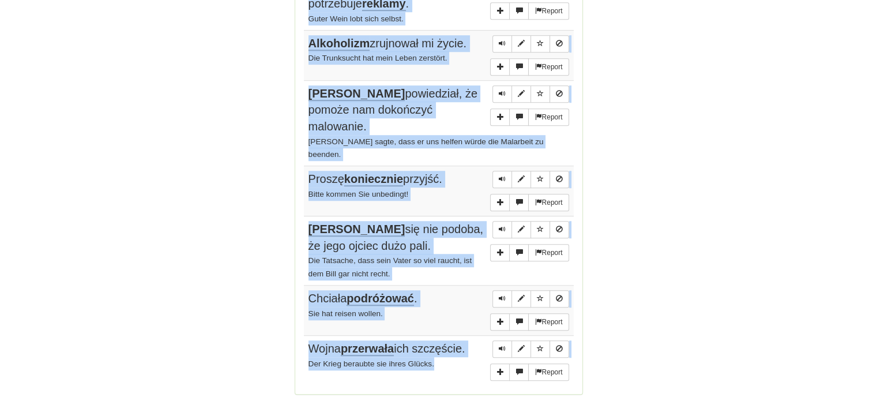
drag, startPoint x: 308, startPoint y: 213, endPoint x: 449, endPoint y: 338, distance: 188.3
click at [449, 338] on tbody "Report Liście opadły na ziemię. Die Blätter fielen auf den Boden. Report Przecz…" at bounding box center [439, 95] width 270 height 580
copy tbody "Liście opadły na ziemię. Die Blätter fielen auf den Boden. Report Przeczytałem …"
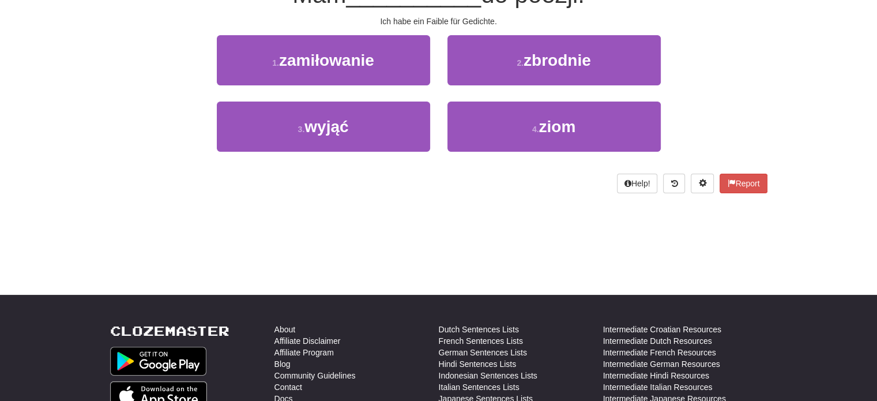
scroll to position [0, 0]
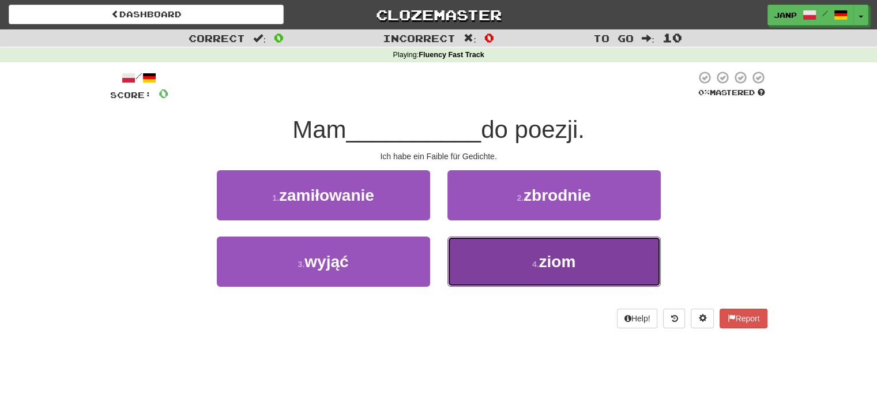
click at [558, 271] on button "4 . ziom" at bounding box center [553, 261] width 213 height 50
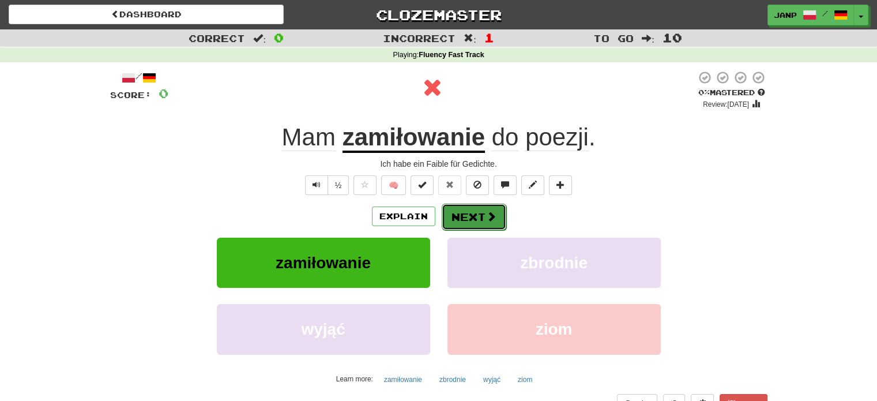
click at [486, 218] on span at bounding box center [491, 216] width 10 height 10
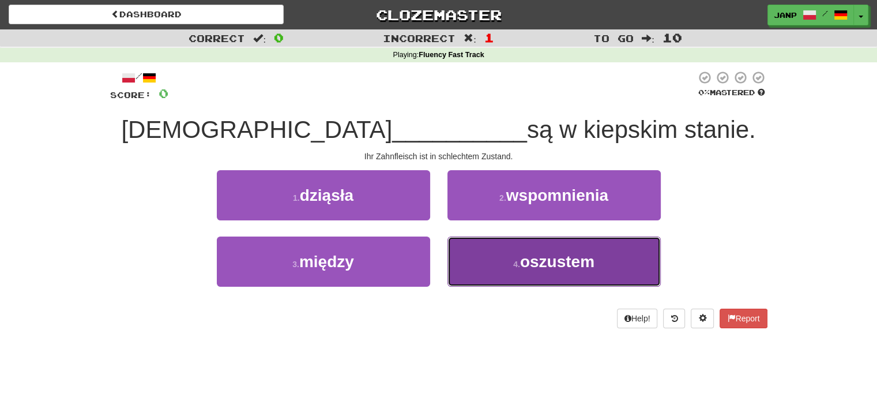
click at [477, 249] on button "4 . oszustem" at bounding box center [553, 261] width 213 height 50
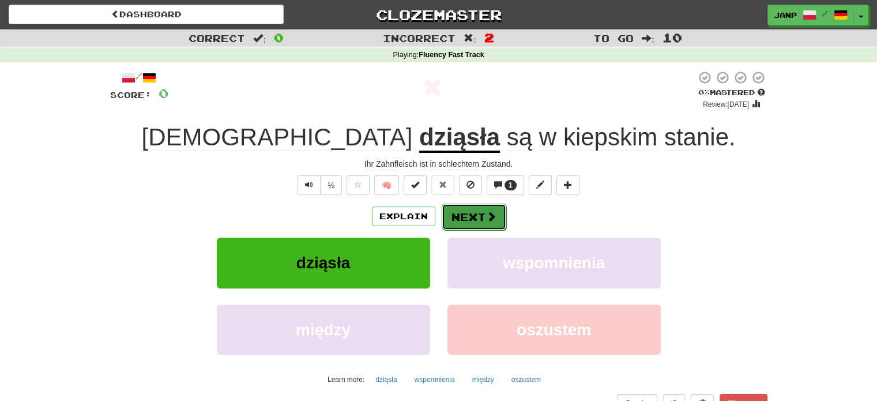
click at [465, 208] on button "Next" at bounding box center [474, 217] width 65 height 27
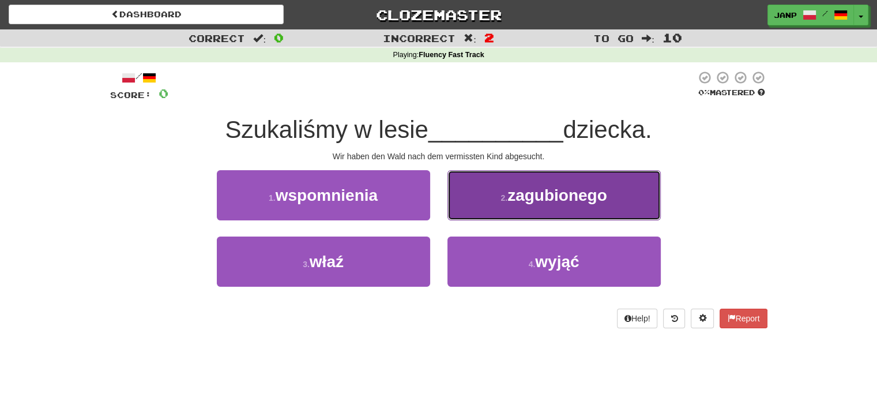
click at [465, 203] on button "2 . zagubionego" at bounding box center [553, 195] width 213 height 50
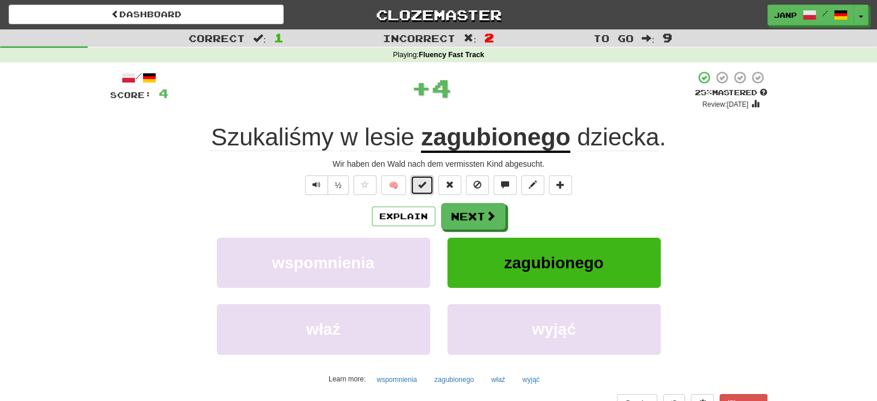
click at [419, 187] on span at bounding box center [422, 184] width 8 height 8
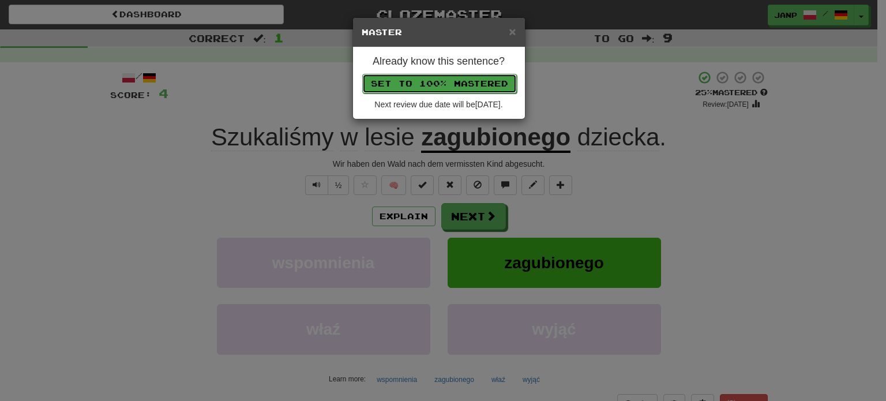
click at [432, 82] on button "Set to 100% Mastered" at bounding box center [439, 84] width 155 height 20
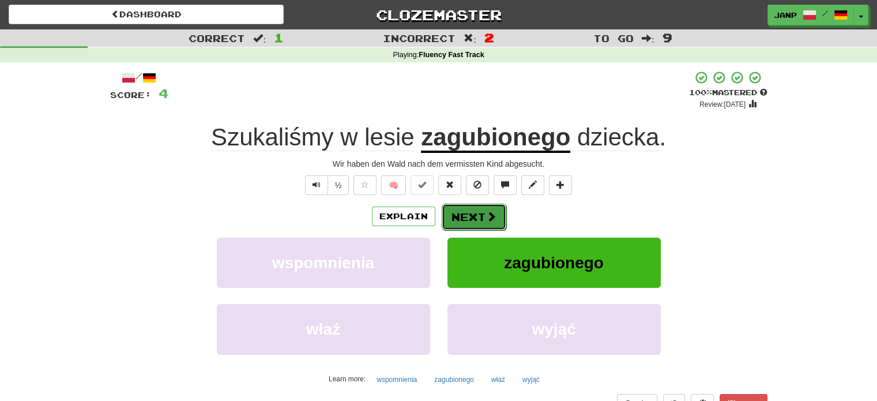
click at [468, 210] on button "Next" at bounding box center [474, 217] width 65 height 27
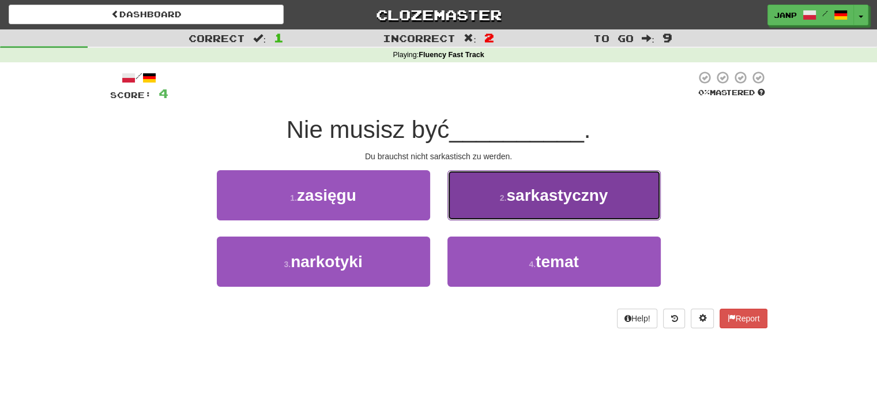
click at [478, 208] on button "2 . sarkastyczny" at bounding box center [553, 195] width 213 height 50
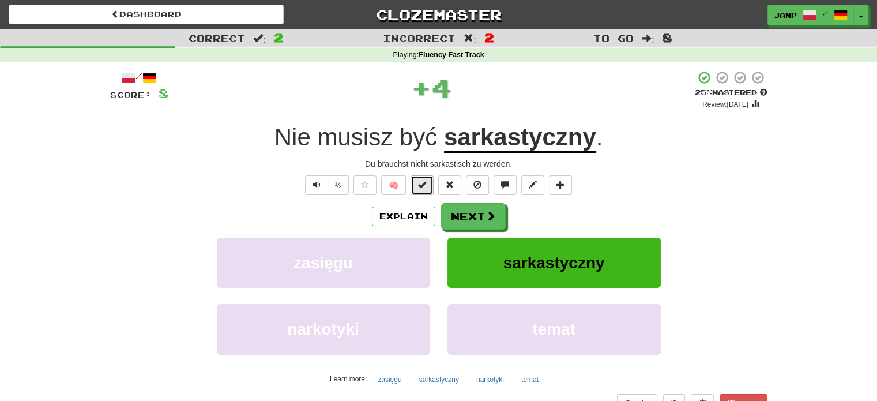
click at [417, 183] on button at bounding box center [422, 185] width 23 height 20
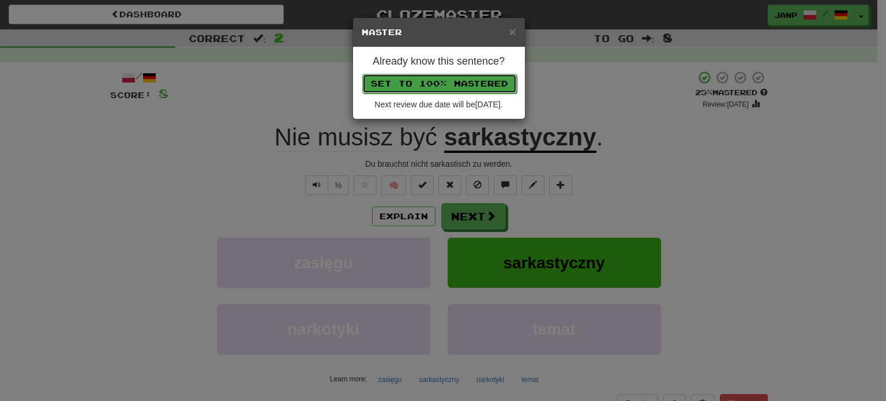
click at [442, 87] on button "Set to 100% Mastered" at bounding box center [439, 84] width 155 height 20
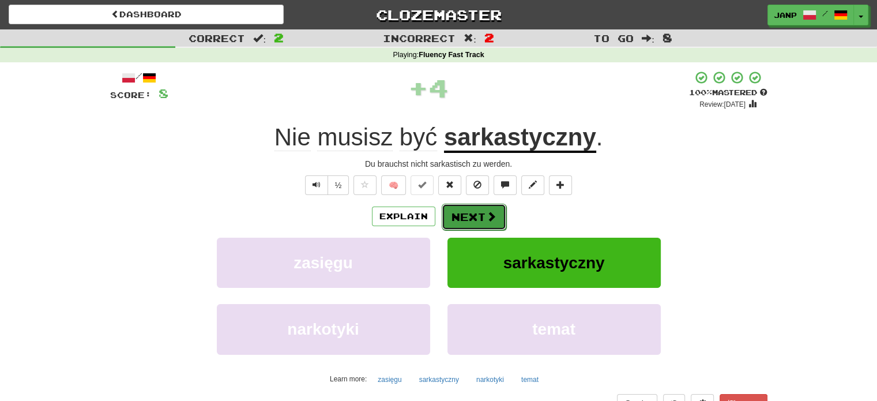
click at [472, 214] on button "Next" at bounding box center [474, 217] width 65 height 27
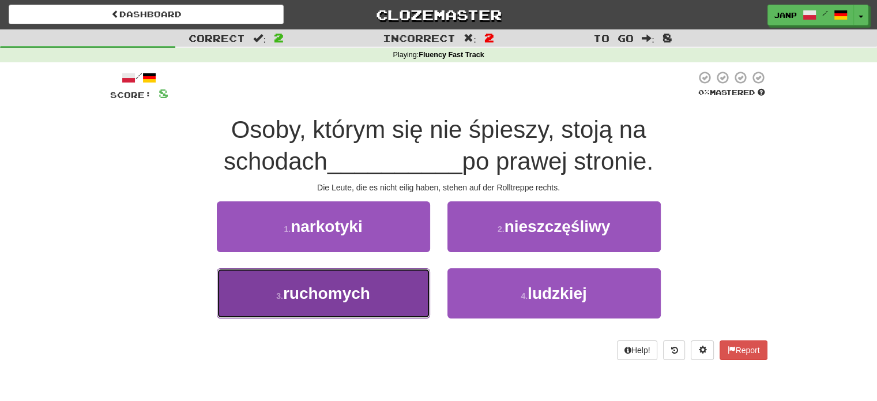
click at [392, 292] on button "3 . ruchomych" at bounding box center [323, 293] width 213 height 50
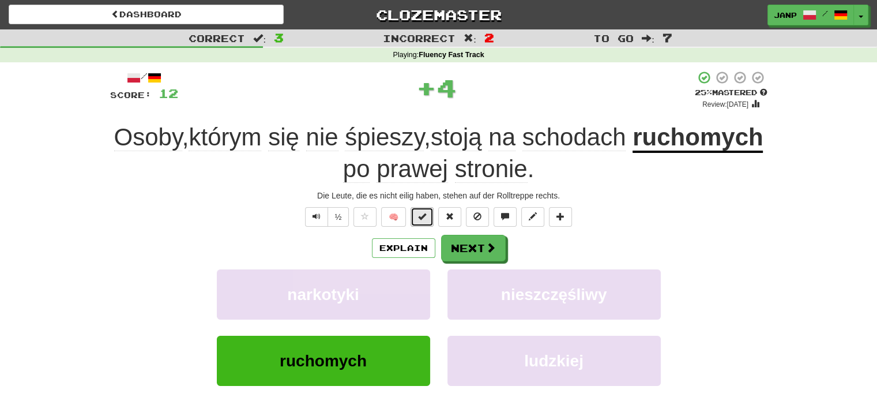
click at [417, 215] on button at bounding box center [422, 217] width 23 height 20
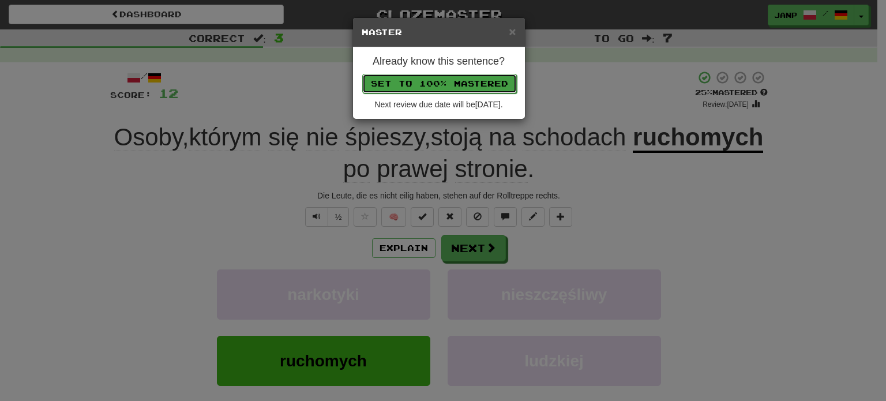
click at [445, 80] on button "Set to 100% Mastered" at bounding box center [439, 84] width 155 height 20
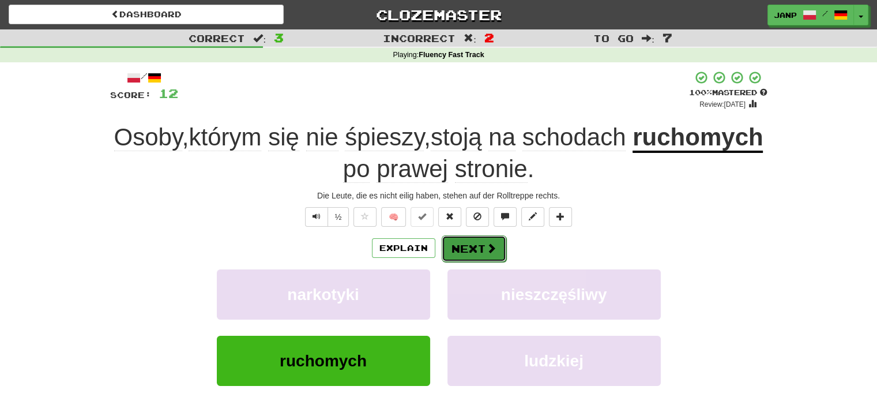
click at [464, 244] on button "Next" at bounding box center [474, 248] width 65 height 27
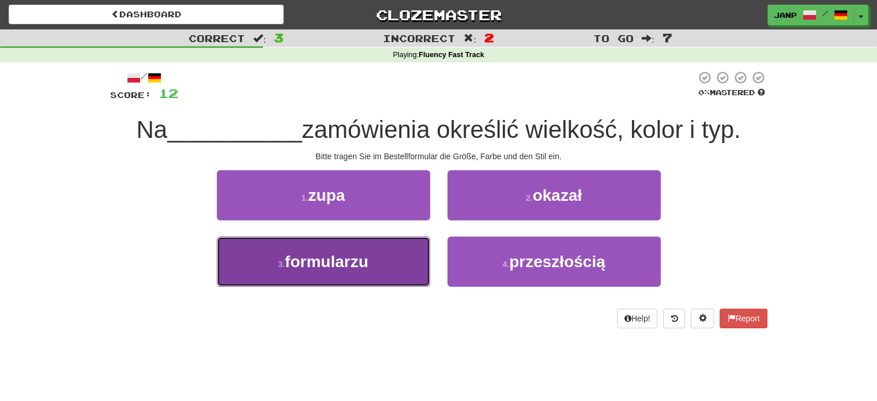
click at [412, 262] on button "3 . formularzu" at bounding box center [323, 261] width 213 height 50
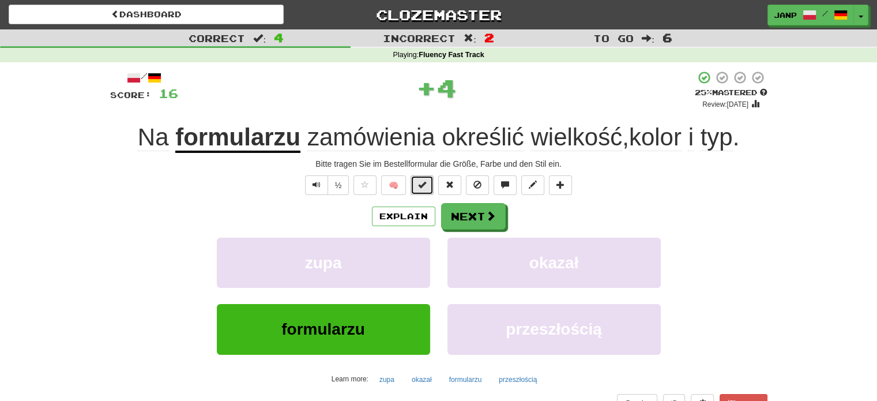
click at [422, 182] on span at bounding box center [422, 184] width 8 height 8
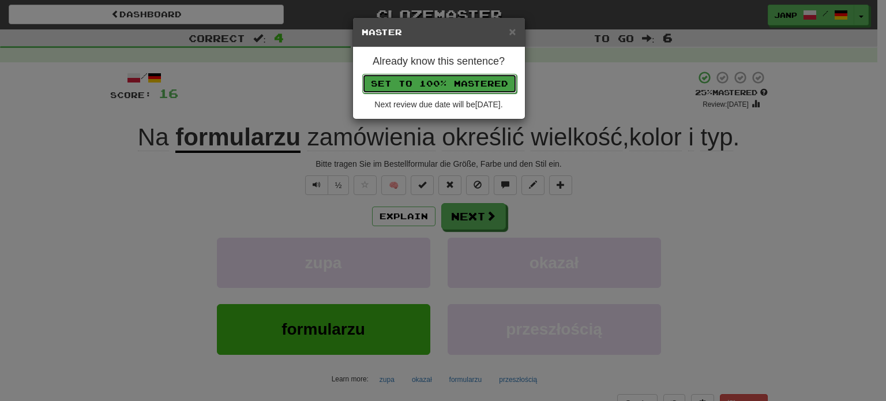
click at [451, 77] on button "Set to 100% Mastered" at bounding box center [439, 84] width 155 height 20
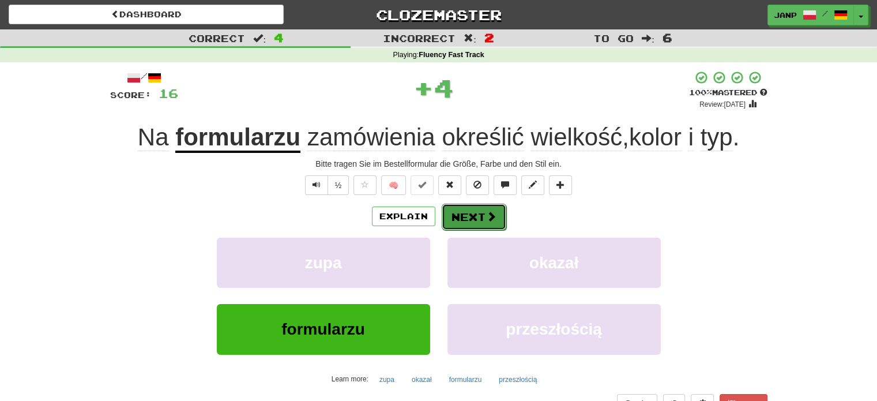
click at [461, 219] on button "Next" at bounding box center [474, 217] width 65 height 27
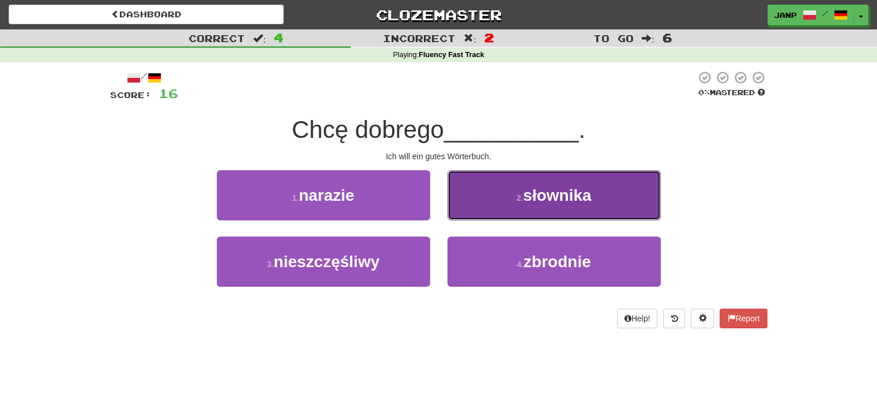
click at [501, 212] on button "2 . słownika" at bounding box center [553, 195] width 213 height 50
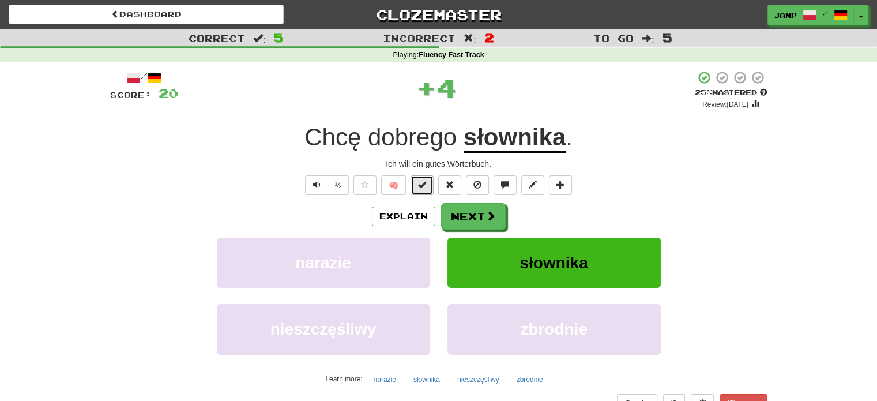
click at [429, 183] on button at bounding box center [422, 185] width 23 height 20
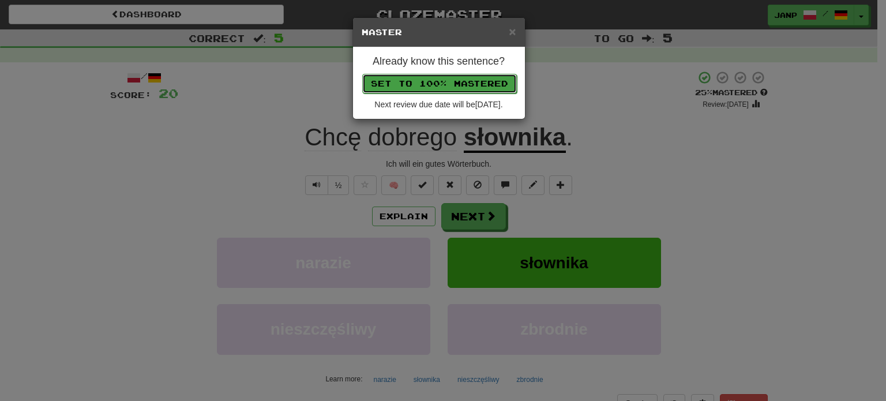
click at [438, 78] on button "Set to 100% Mastered" at bounding box center [439, 84] width 155 height 20
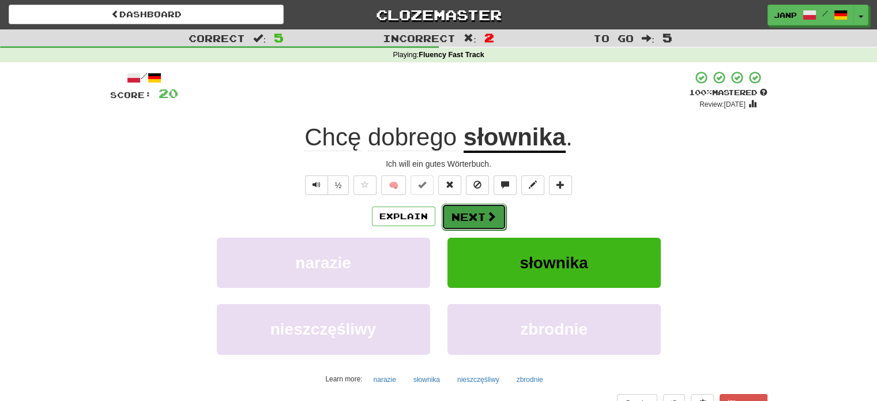
click at [471, 216] on button "Next" at bounding box center [474, 217] width 65 height 27
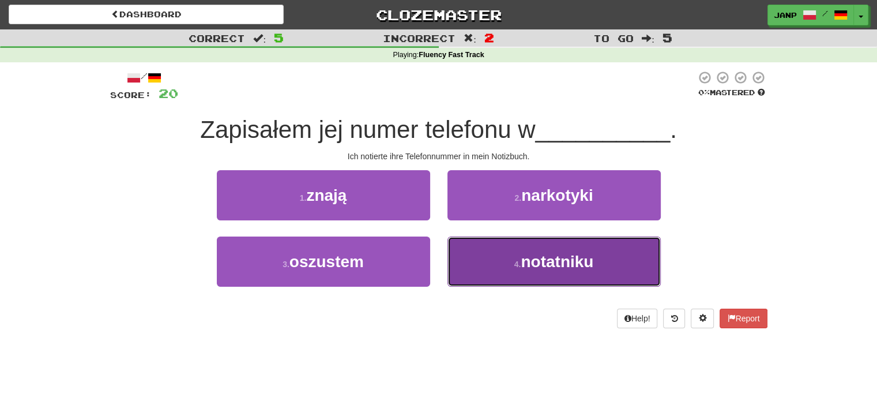
click at [503, 259] on button "4 . notatniku" at bounding box center [553, 261] width 213 height 50
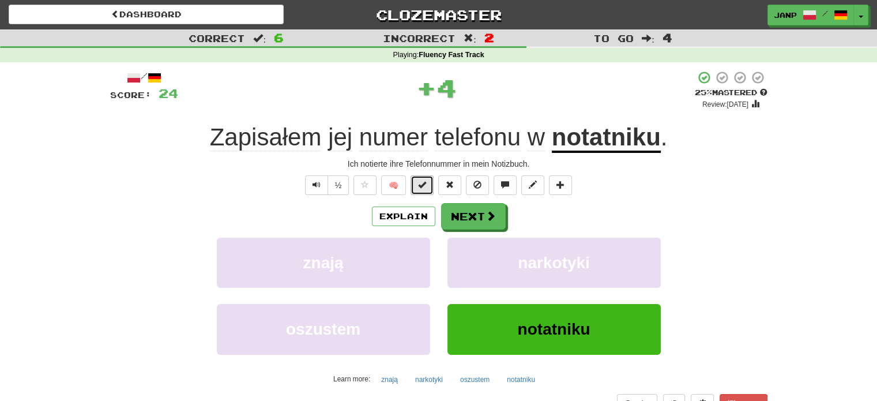
click at [423, 182] on span at bounding box center [422, 184] width 8 height 8
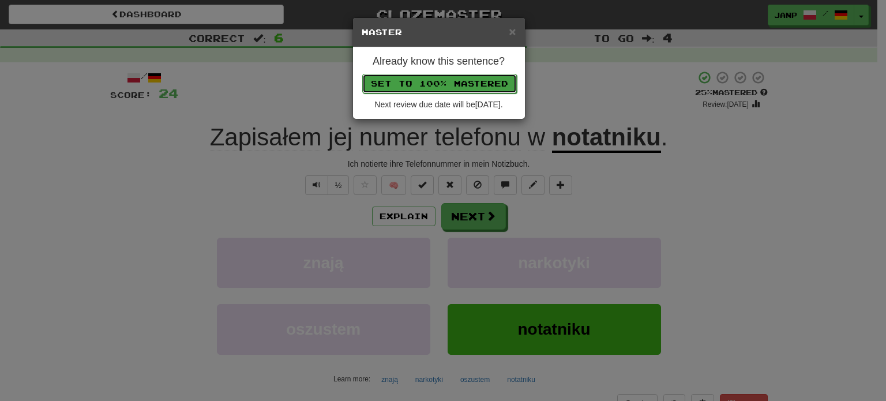
click at [433, 77] on button "Set to 100% Mastered" at bounding box center [439, 84] width 155 height 20
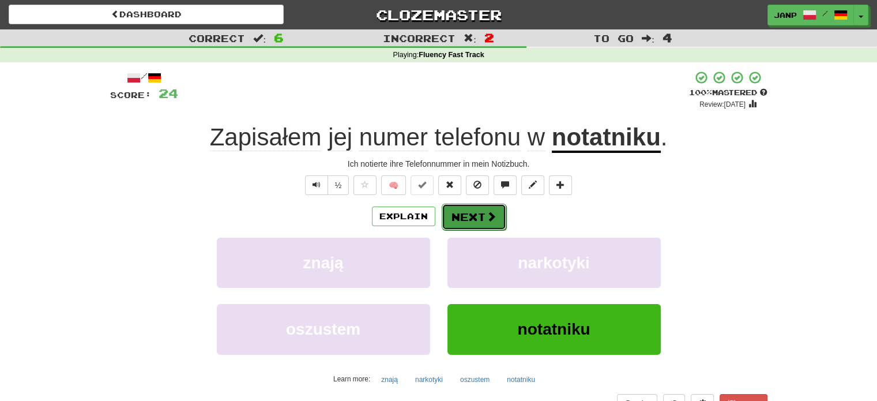
click at [492, 223] on button "Next" at bounding box center [474, 217] width 65 height 27
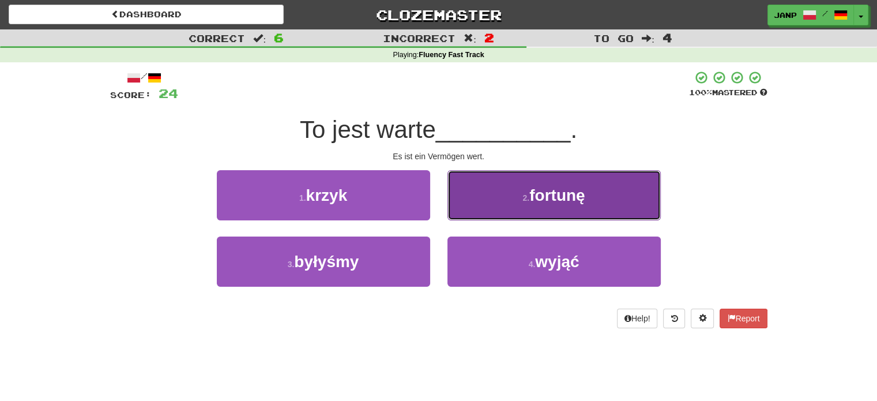
click at [508, 196] on button "2 . fortunę" at bounding box center [553, 195] width 213 height 50
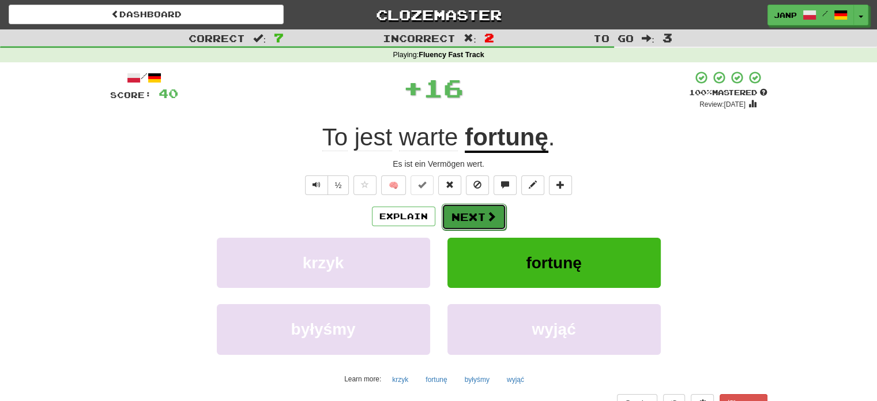
click at [468, 209] on button "Next" at bounding box center [474, 217] width 65 height 27
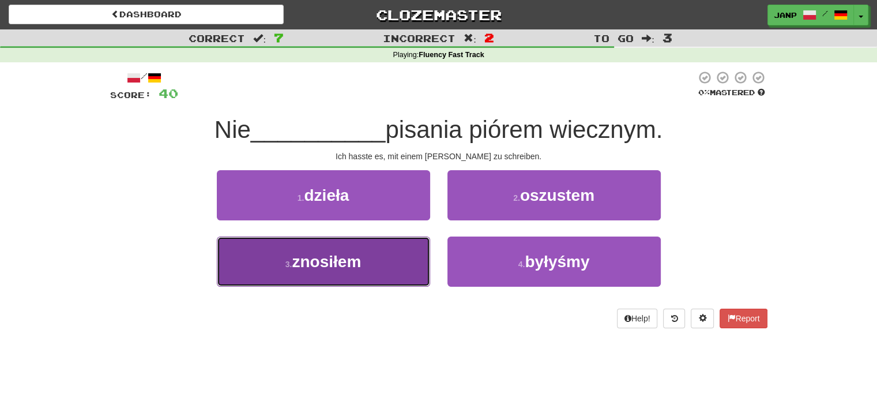
click at [374, 245] on button "3 . znosiłem" at bounding box center [323, 261] width 213 height 50
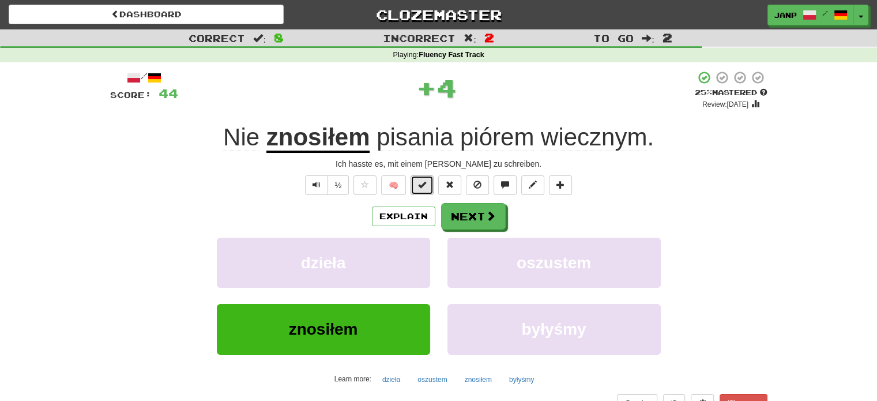
click at [423, 183] on span at bounding box center [422, 184] width 8 height 8
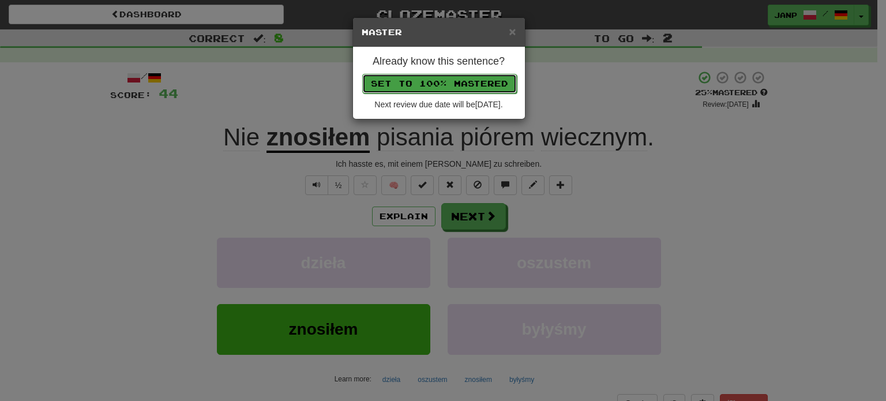
click at [429, 81] on button "Set to 100% Mastered" at bounding box center [439, 84] width 155 height 20
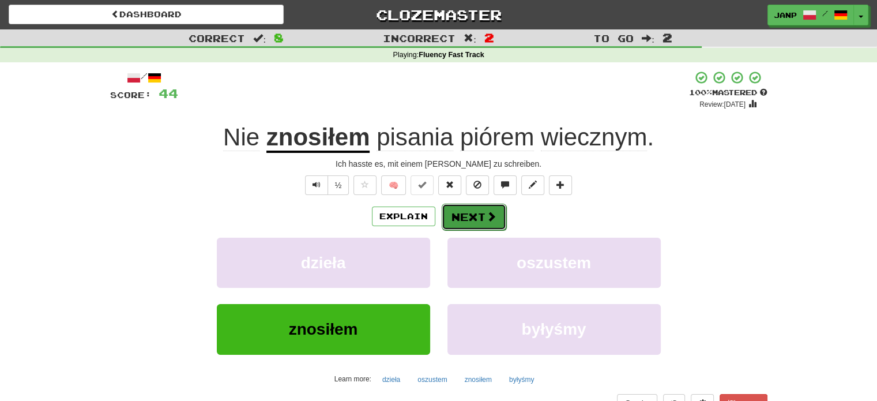
click at [469, 214] on button "Next" at bounding box center [474, 217] width 65 height 27
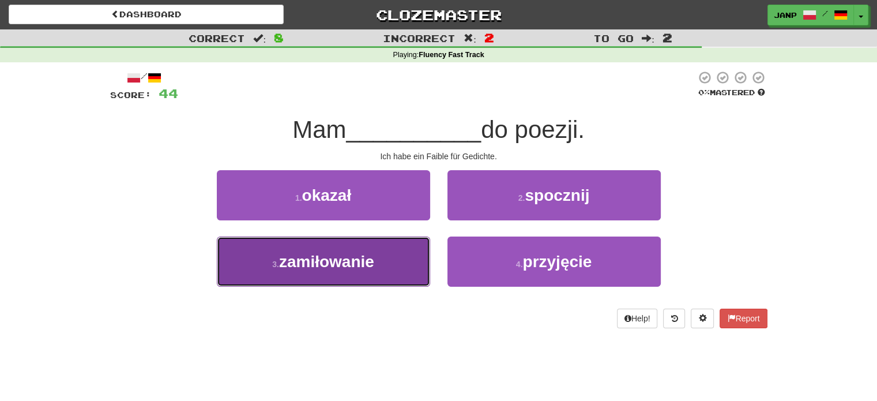
click at [416, 260] on button "3 . zamiłowanie" at bounding box center [323, 261] width 213 height 50
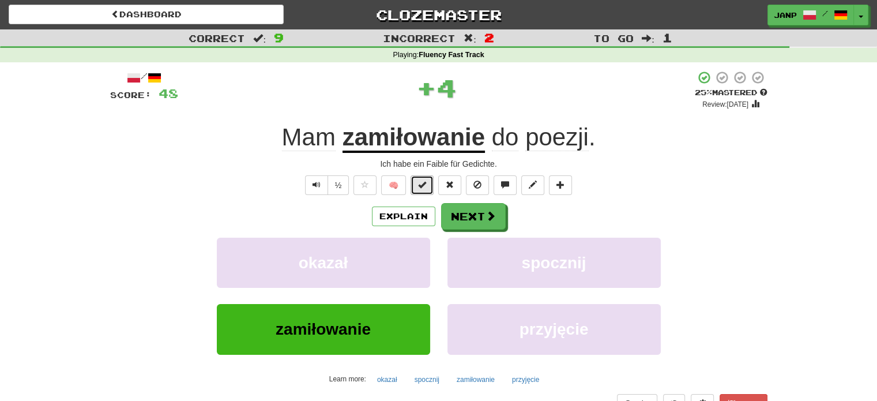
click at [419, 188] on span at bounding box center [422, 184] width 8 height 8
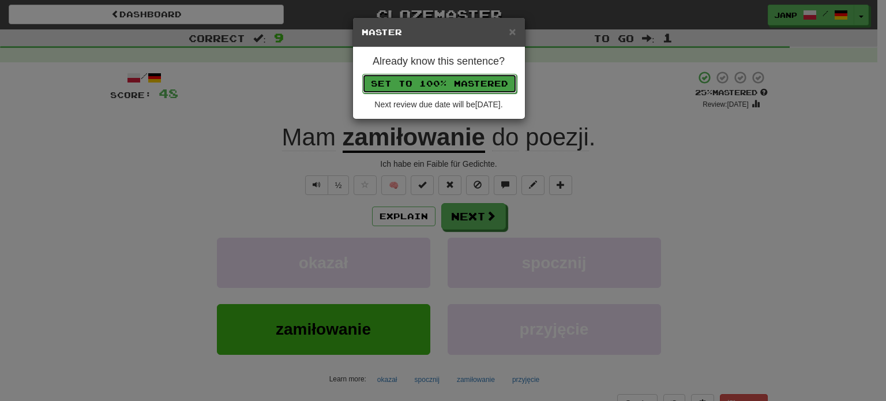
click at [431, 82] on button "Set to 100% Mastered" at bounding box center [439, 84] width 155 height 20
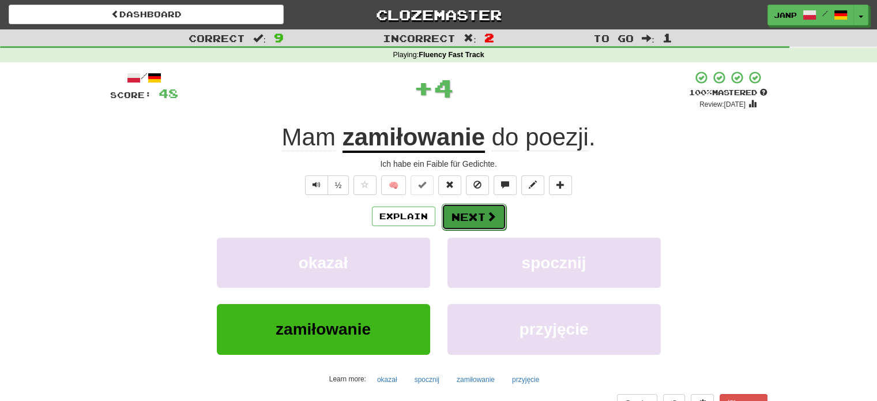
click at [450, 220] on button "Next" at bounding box center [474, 217] width 65 height 27
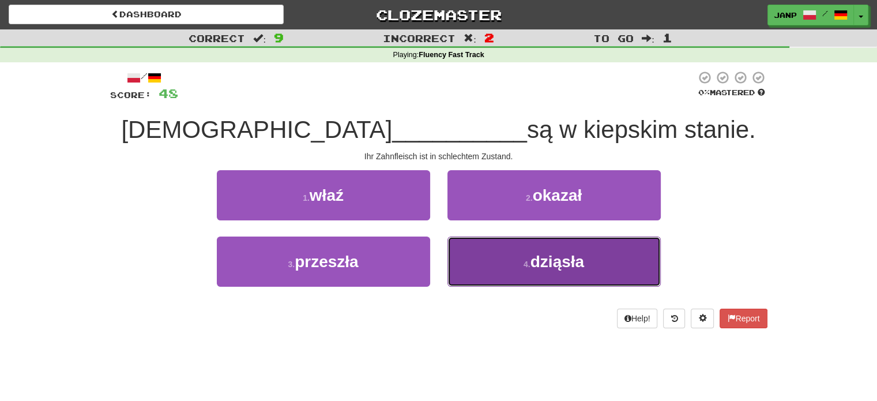
click at [528, 272] on button "4 . dziąsła" at bounding box center [553, 261] width 213 height 50
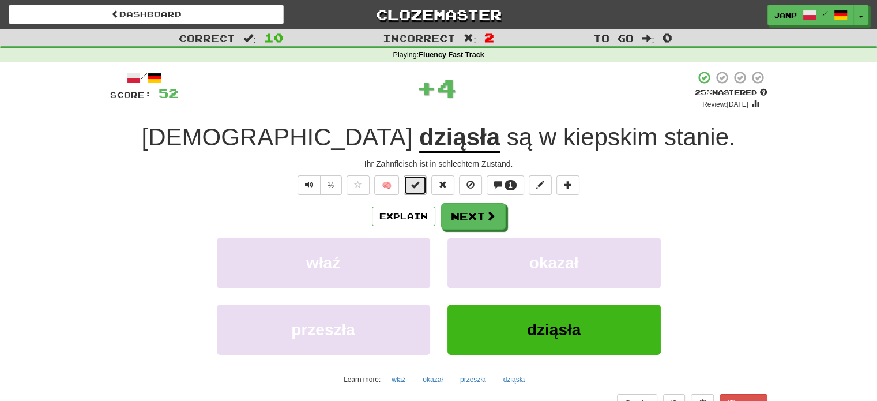
click at [422, 188] on button at bounding box center [415, 185] width 23 height 20
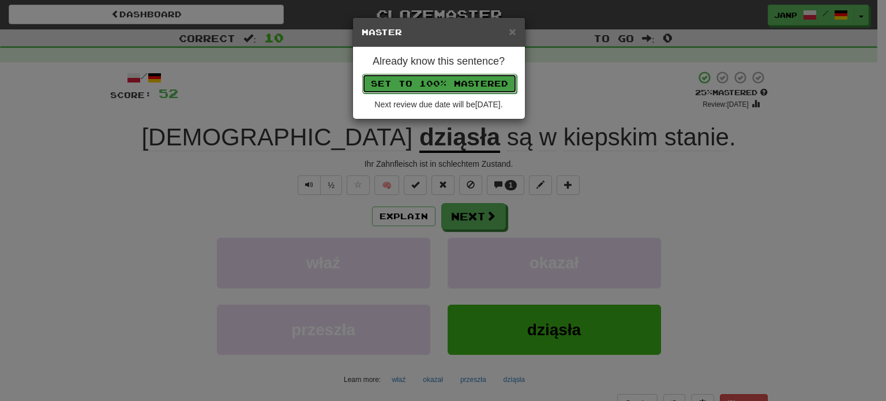
click at [427, 84] on button "Set to 100% Mastered" at bounding box center [439, 84] width 155 height 20
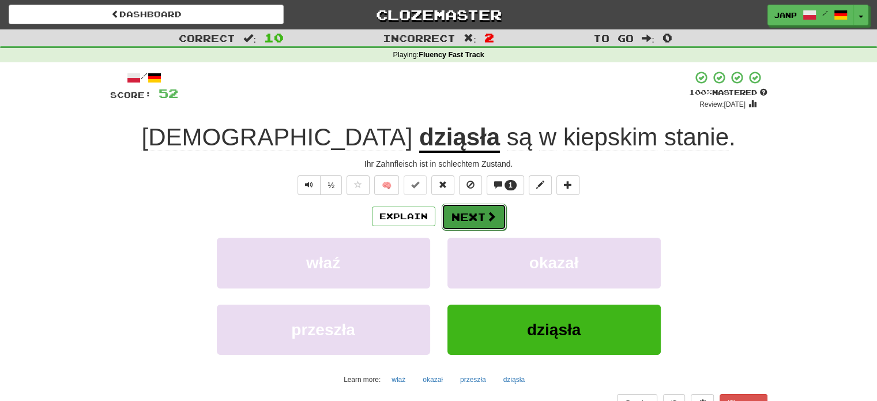
click at [464, 216] on button "Next" at bounding box center [474, 217] width 65 height 27
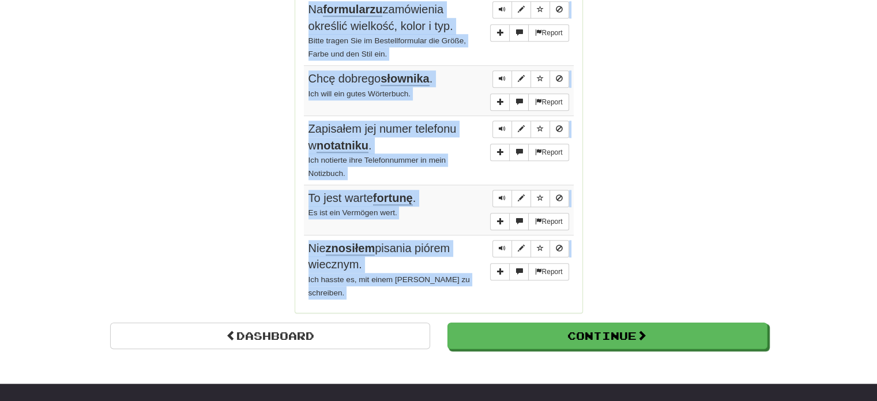
scroll to position [1005, 0]
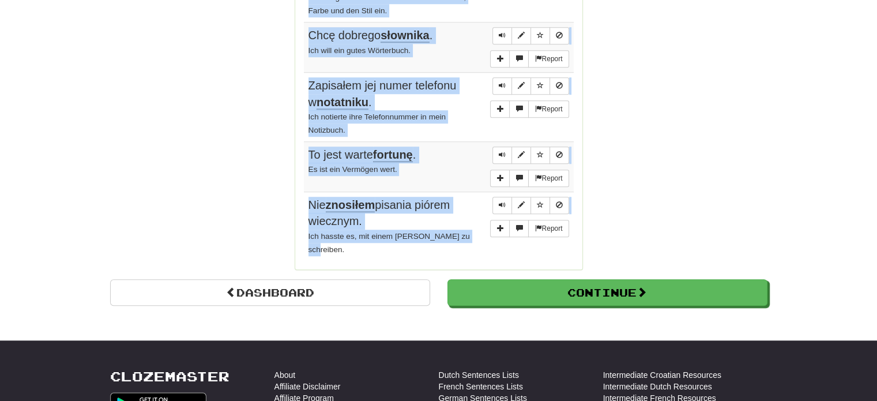
drag, startPoint x: 301, startPoint y: 169, endPoint x: 470, endPoint y: 189, distance: 170.7
copy div "Sentences: Report Mam zamiłowanie do poezji. Ich habe ein Faible für Gedichte. …"
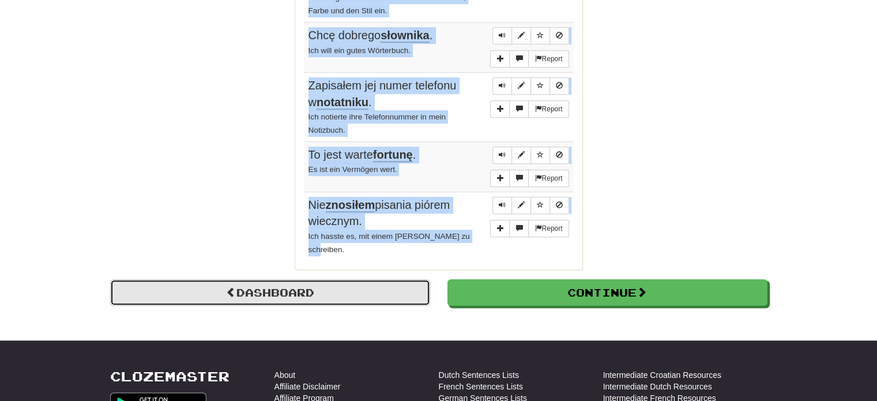
click at [357, 279] on link "Dashboard" at bounding box center [270, 292] width 320 height 27
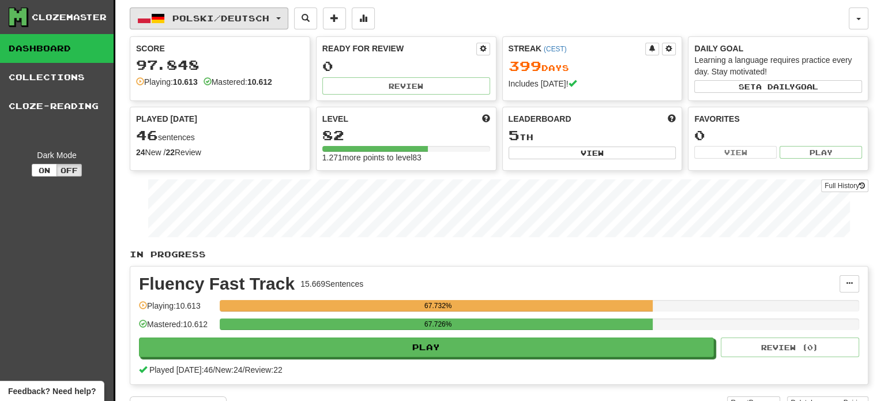
click at [198, 16] on span "Polski / Deutsch" at bounding box center [220, 18] width 97 height 10
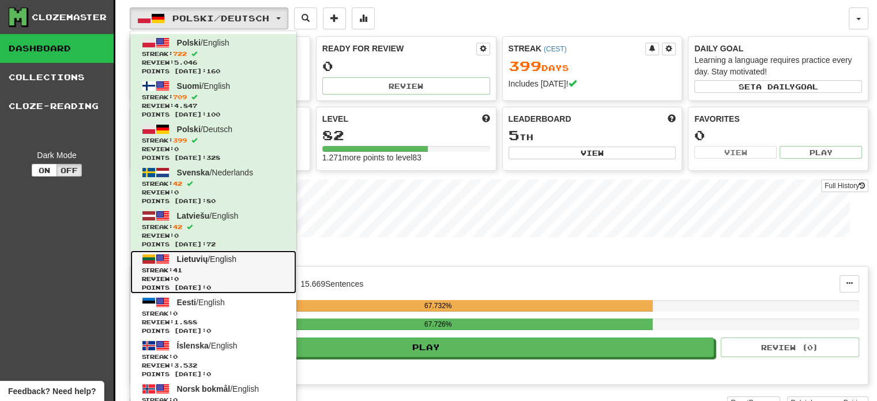
click at [222, 275] on span "Review: 0" at bounding box center [213, 278] width 143 height 9
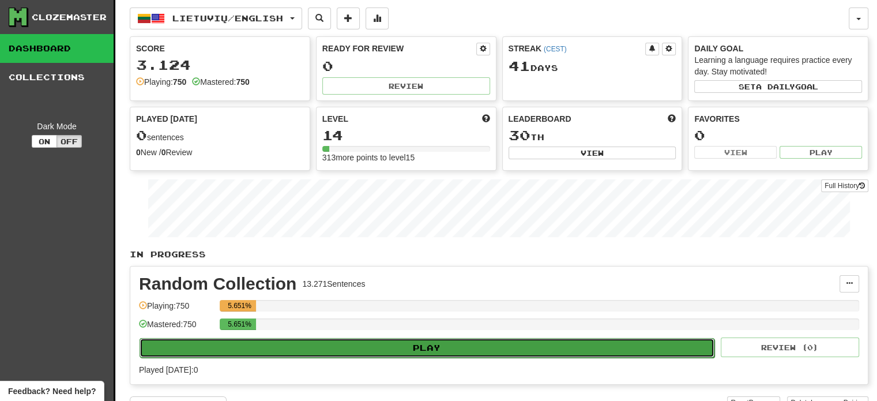
click at [393, 344] on button "Play" at bounding box center [427, 348] width 575 height 20
select select "**"
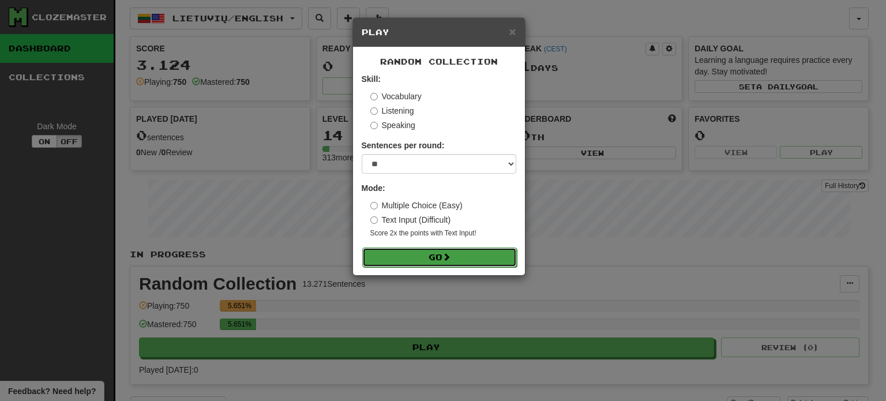
click at [445, 263] on button "Go" at bounding box center [439, 257] width 155 height 20
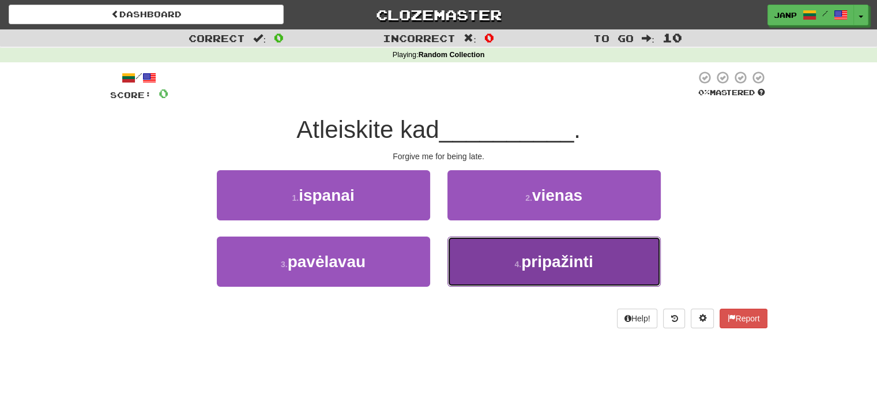
click at [498, 263] on button "4 . pripažinti" at bounding box center [553, 261] width 213 height 50
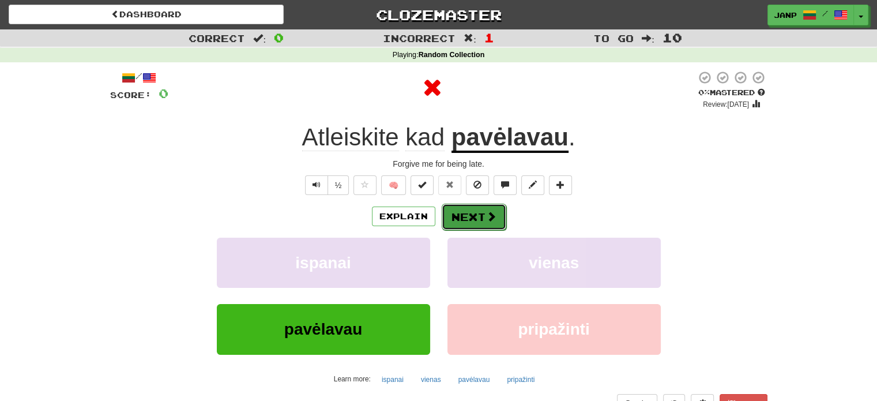
click at [478, 222] on button "Next" at bounding box center [474, 217] width 65 height 27
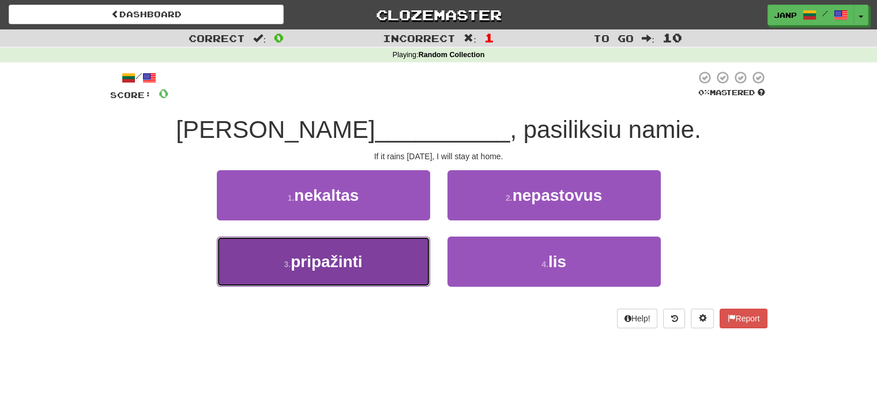
click at [347, 272] on button "3 . pripažinti" at bounding box center [323, 261] width 213 height 50
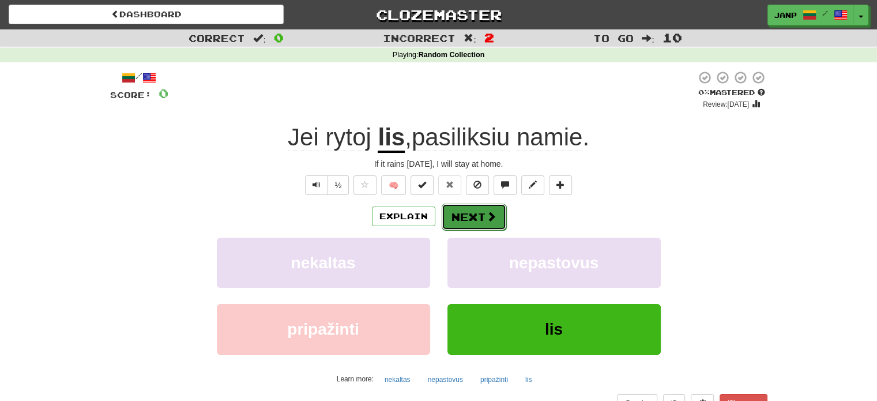
click at [492, 216] on span at bounding box center [491, 216] width 10 height 10
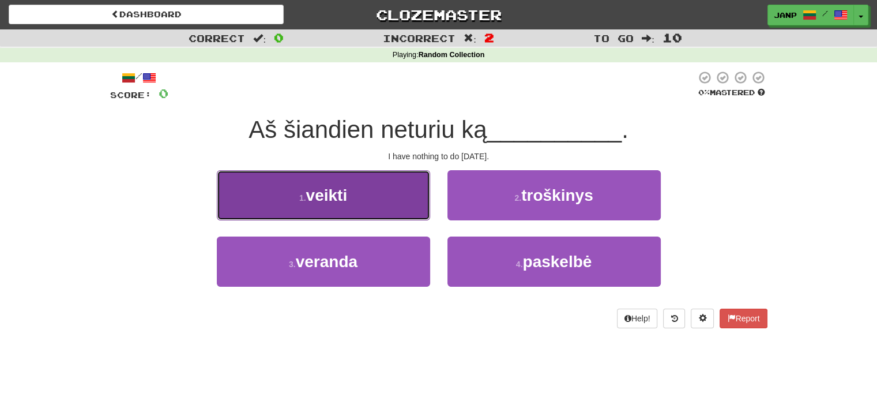
click at [405, 214] on button "1 . veikti" at bounding box center [323, 195] width 213 height 50
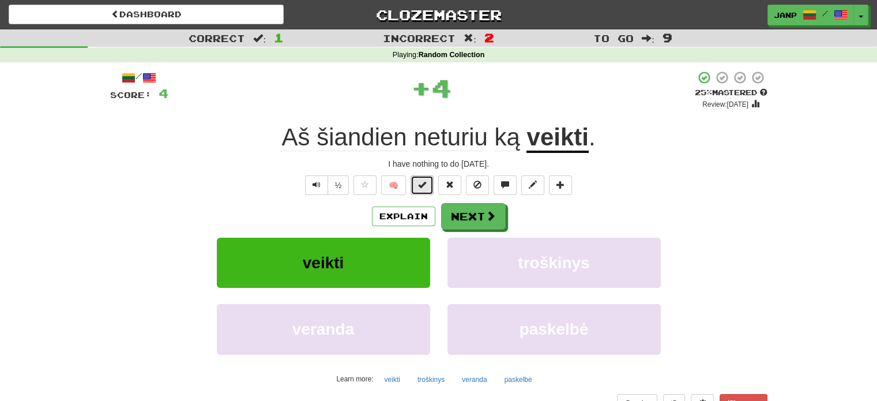
click at [415, 186] on button at bounding box center [422, 185] width 23 height 20
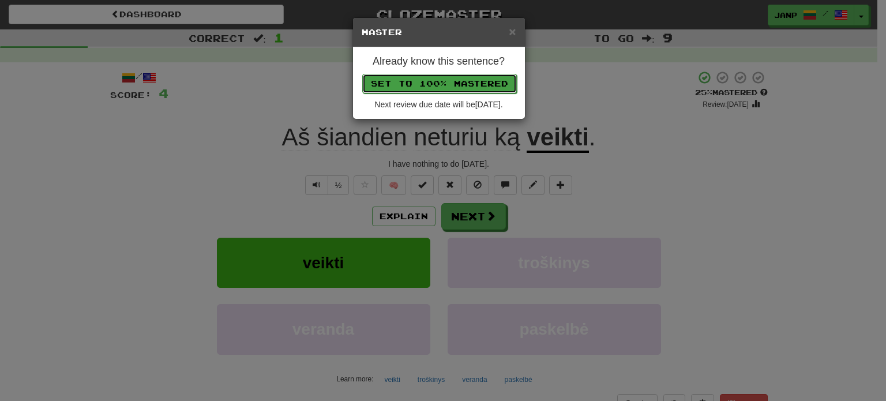
click at [438, 78] on button "Set to 100% Mastered" at bounding box center [439, 84] width 155 height 20
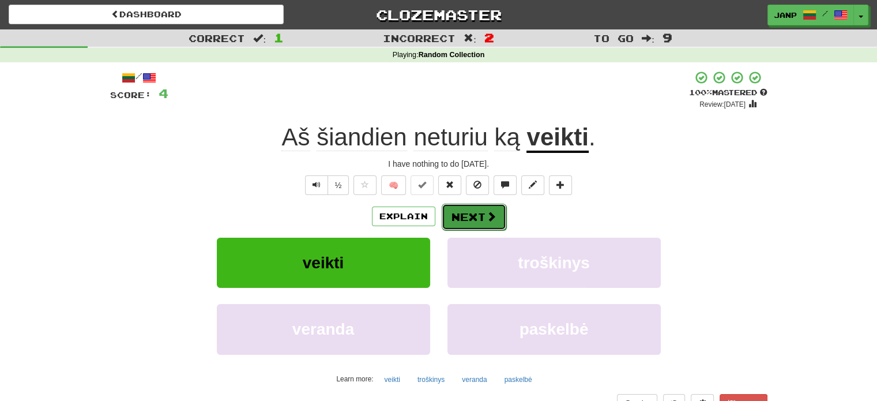
click at [469, 216] on button "Next" at bounding box center [474, 217] width 65 height 27
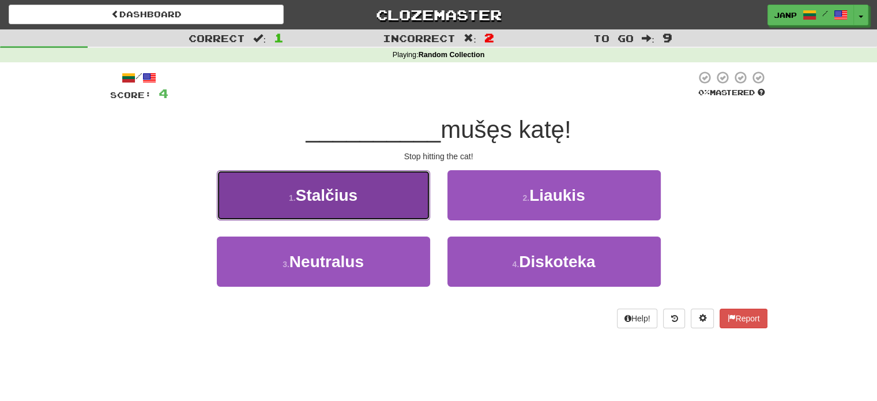
click at [413, 197] on button "1 . Stalčius" at bounding box center [323, 195] width 213 height 50
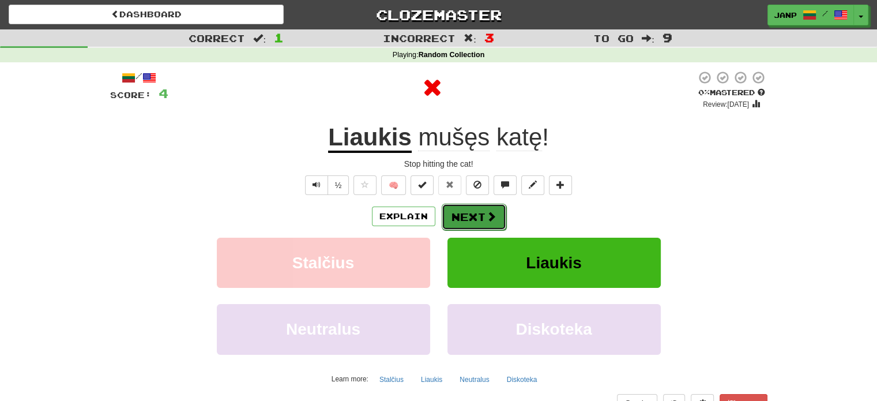
click at [469, 211] on button "Next" at bounding box center [474, 217] width 65 height 27
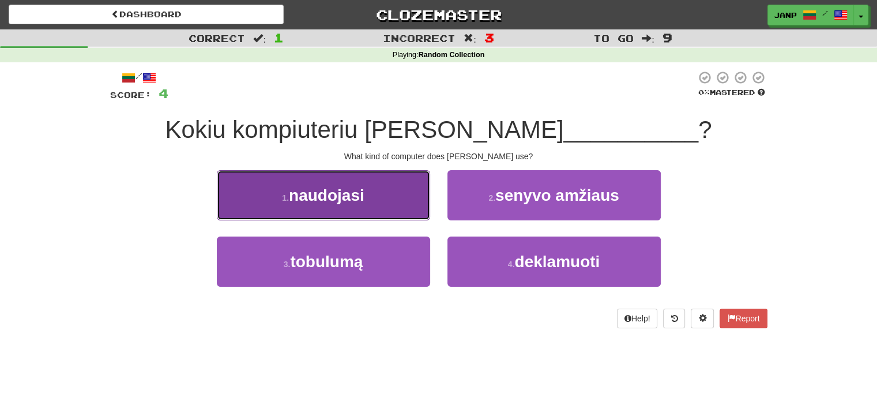
click at [405, 204] on button "1 . naudojasi" at bounding box center [323, 195] width 213 height 50
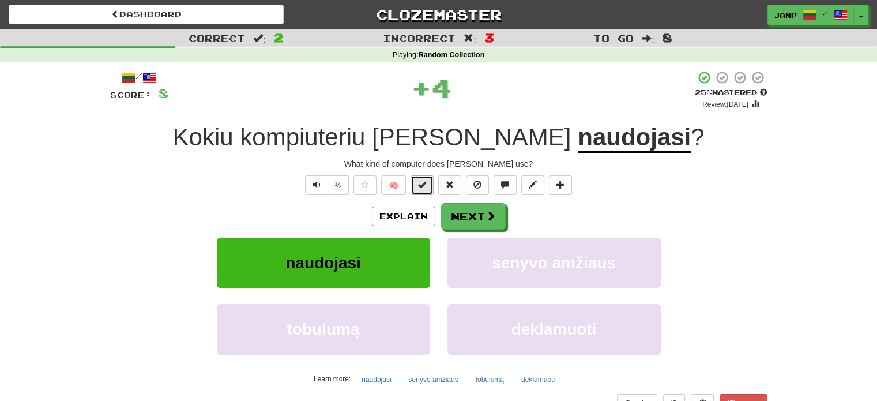
click at [425, 186] on span at bounding box center [422, 184] width 8 height 8
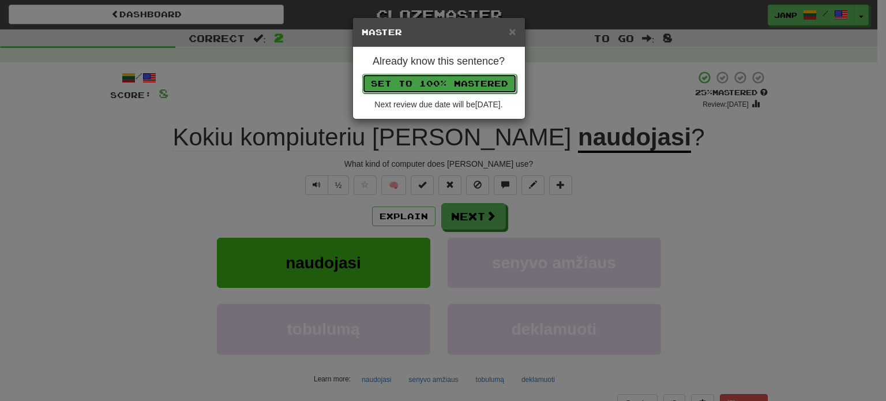
click at [457, 81] on button "Set to 100% Mastered" at bounding box center [439, 84] width 155 height 20
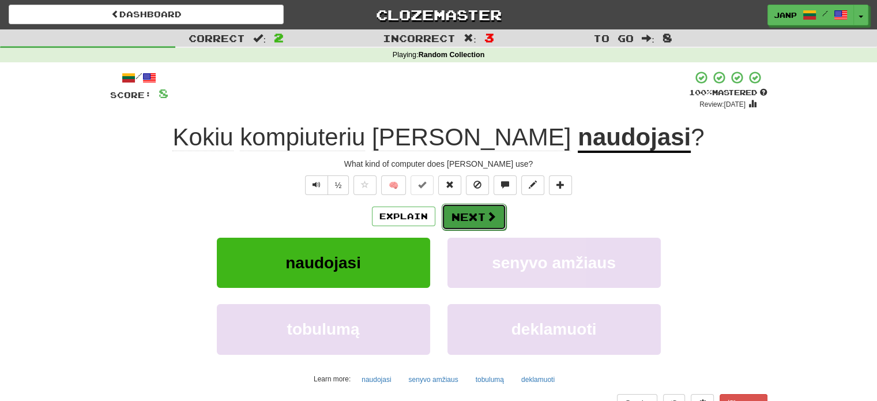
click at [475, 213] on button "Next" at bounding box center [474, 217] width 65 height 27
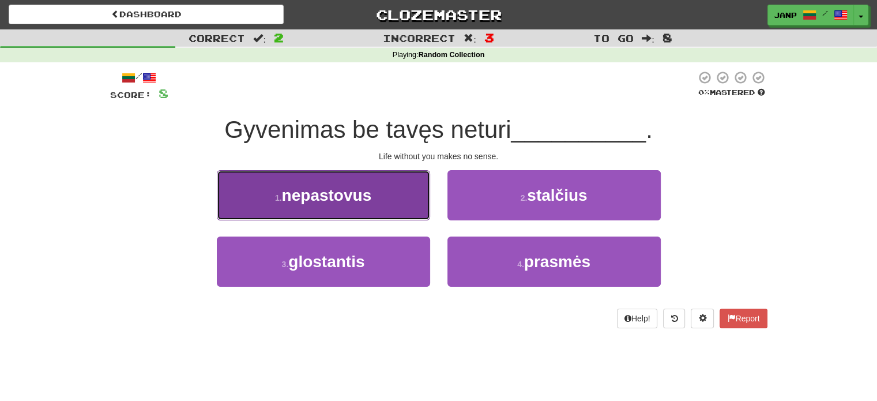
click at [422, 207] on button "1 . nepastovus" at bounding box center [323, 195] width 213 height 50
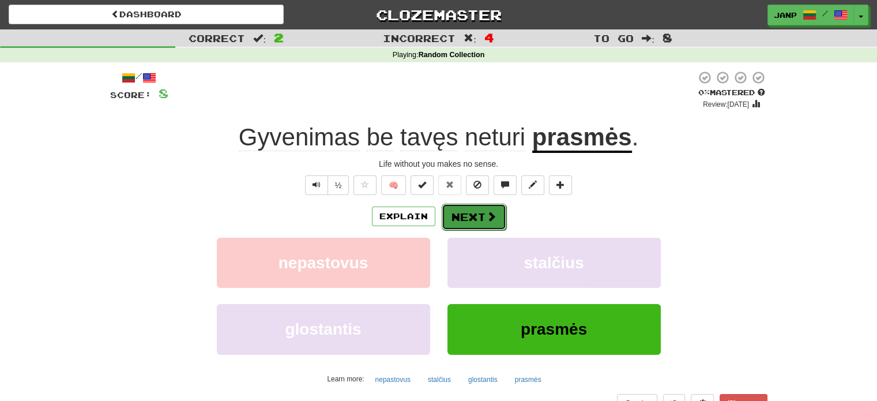
click at [472, 214] on button "Next" at bounding box center [474, 217] width 65 height 27
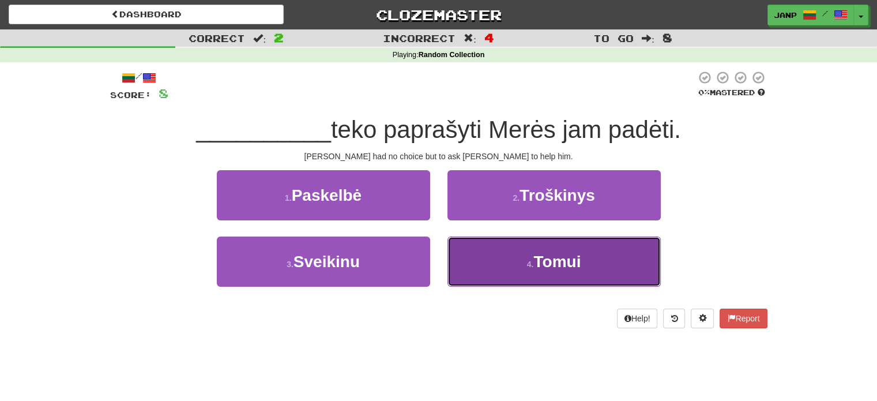
click at [480, 266] on button "4 . Tomui" at bounding box center [553, 261] width 213 height 50
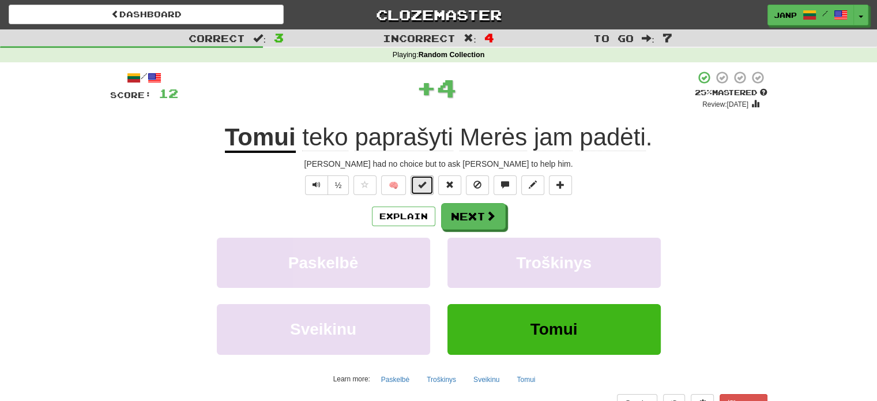
click at [431, 186] on button at bounding box center [422, 185] width 23 height 20
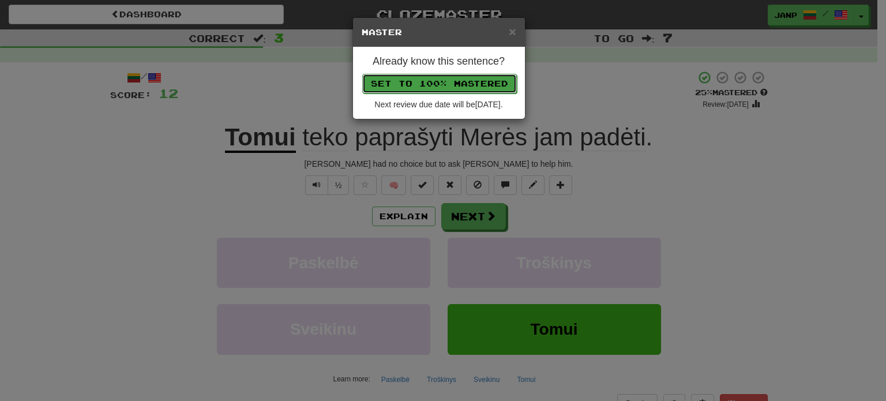
click at [450, 84] on button "Set to 100% Mastered" at bounding box center [439, 84] width 155 height 20
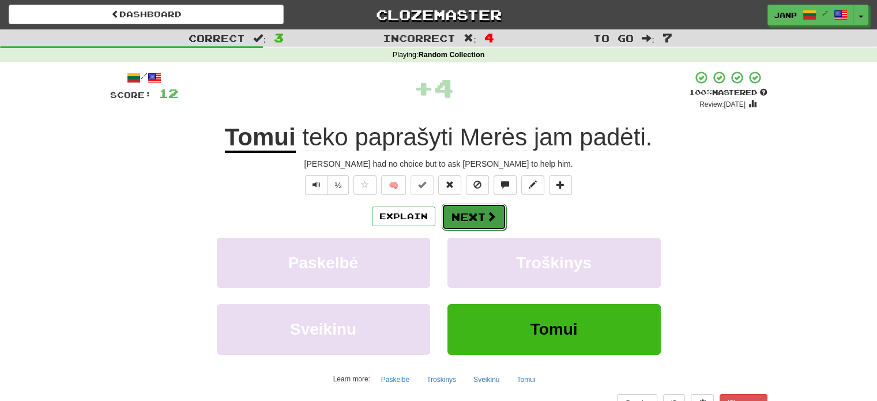
click at [478, 228] on button "Next" at bounding box center [474, 217] width 65 height 27
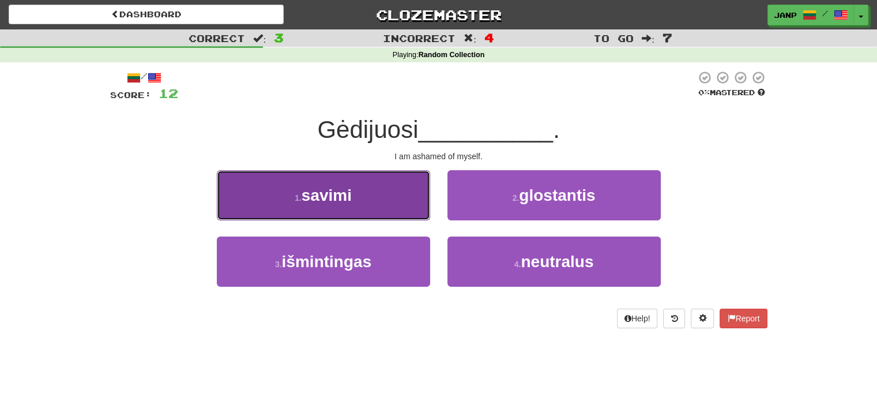
click at [406, 199] on button "1 . savimi" at bounding box center [323, 195] width 213 height 50
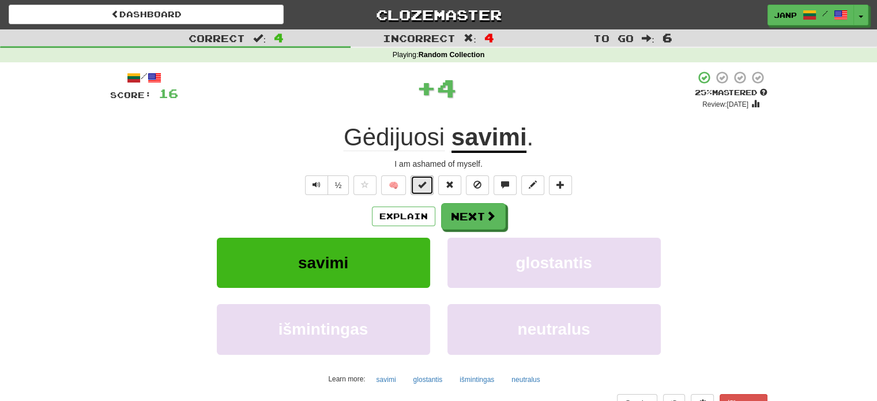
click at [416, 190] on button at bounding box center [422, 185] width 23 height 20
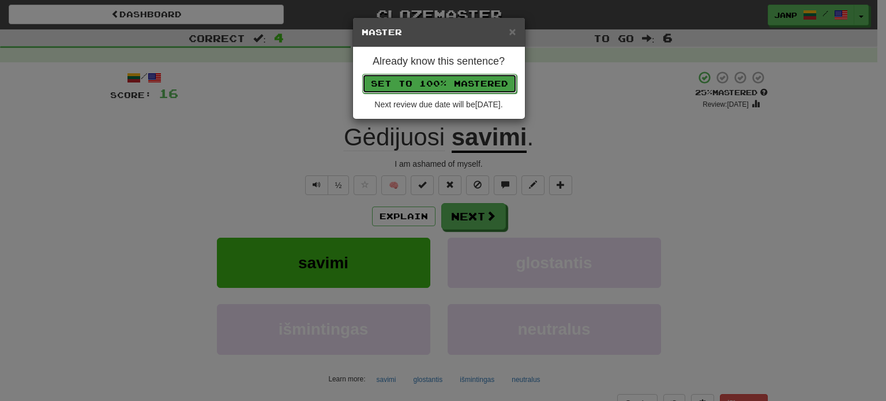
click at [454, 85] on button "Set to 100% Mastered" at bounding box center [439, 84] width 155 height 20
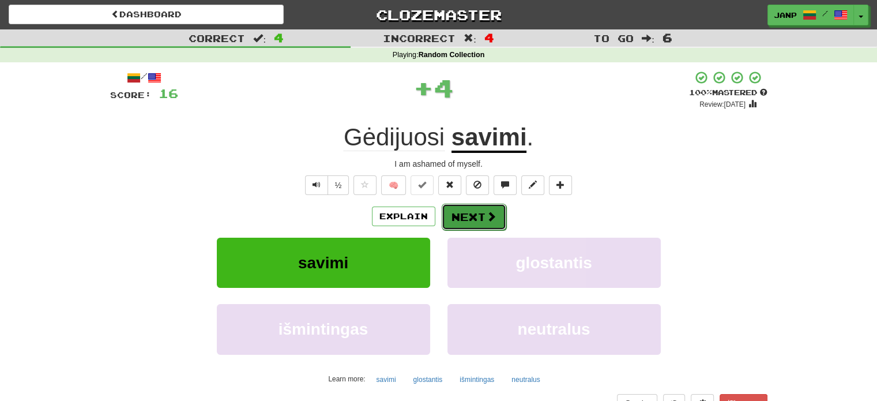
click at [476, 212] on button "Next" at bounding box center [474, 217] width 65 height 27
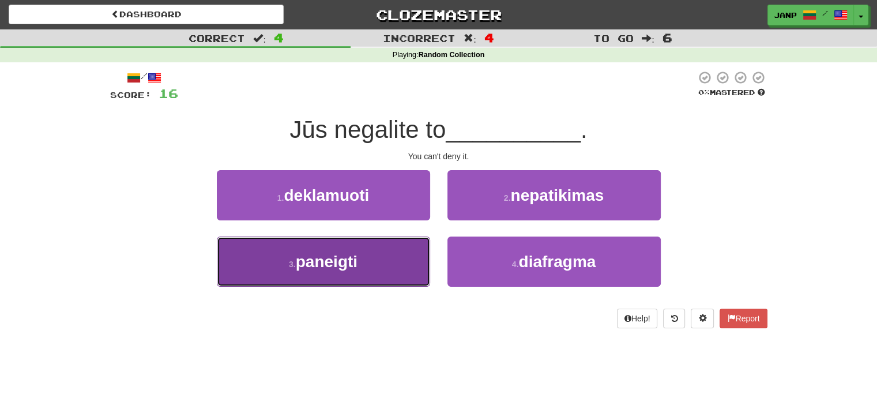
click at [417, 265] on button "3 . paneigti" at bounding box center [323, 261] width 213 height 50
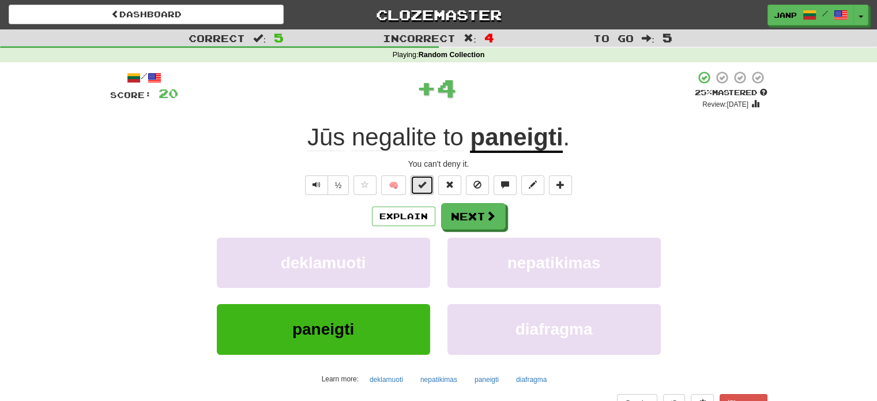
click at [424, 189] on button at bounding box center [422, 185] width 23 height 20
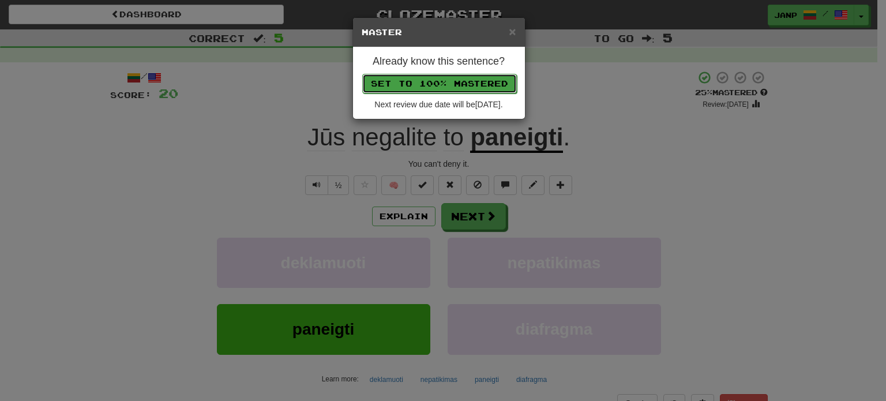
click at [469, 83] on button "Set to 100% Mastered" at bounding box center [439, 84] width 155 height 20
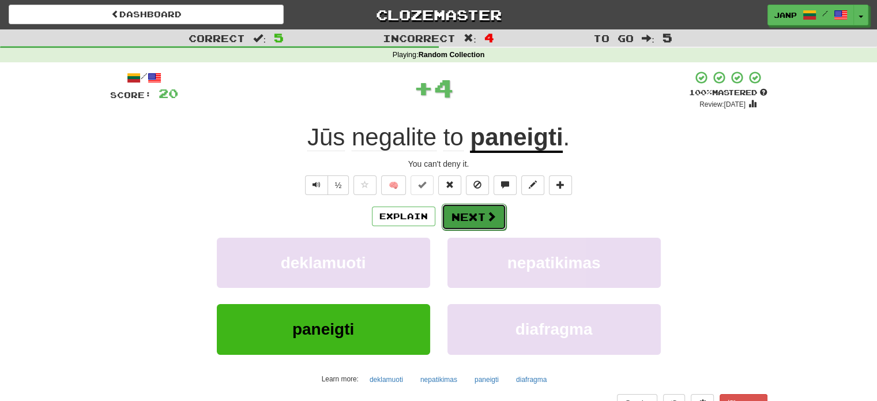
click at [466, 219] on button "Next" at bounding box center [474, 217] width 65 height 27
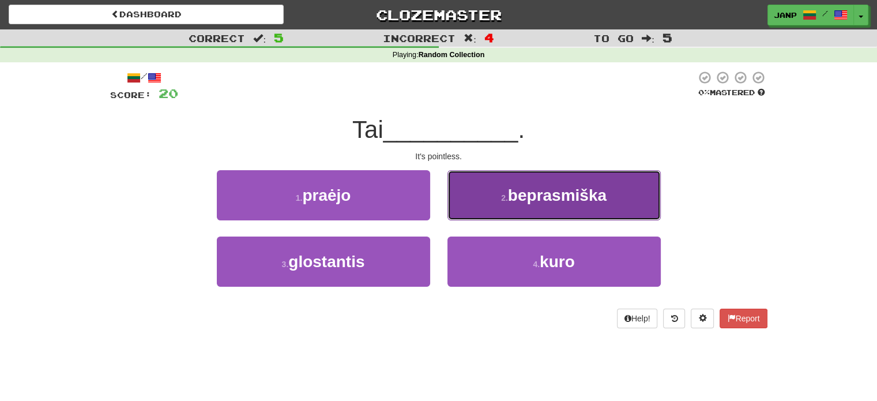
click at [482, 216] on button "2 . beprasmiška" at bounding box center [553, 195] width 213 height 50
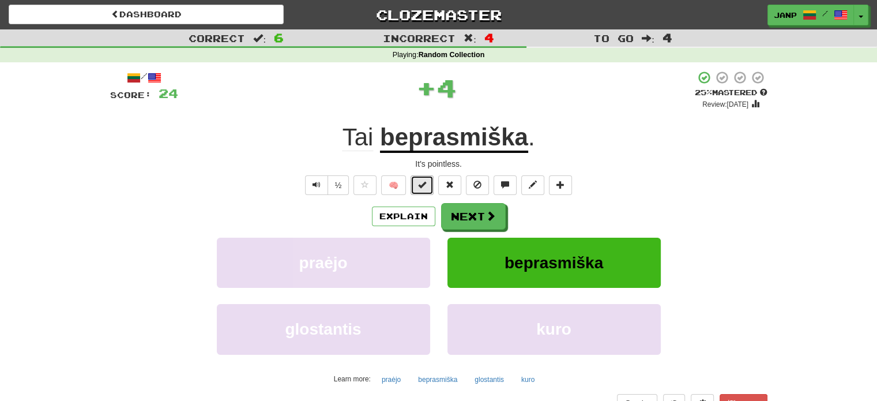
click at [420, 185] on span at bounding box center [422, 184] width 8 height 8
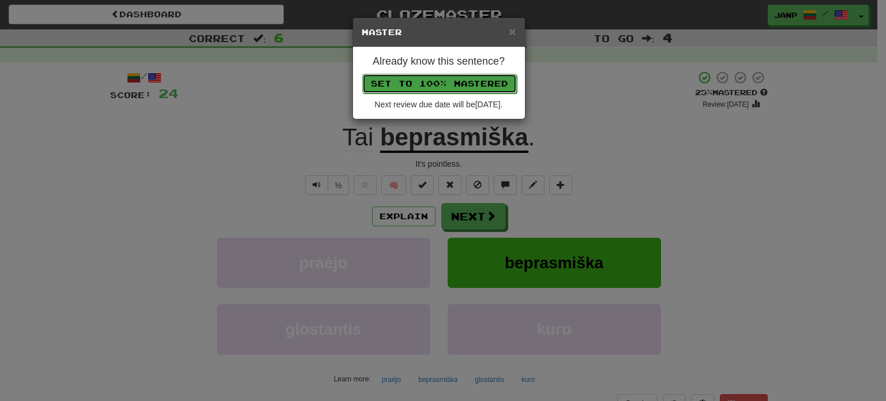
click at [456, 80] on button "Set to 100% Mastered" at bounding box center [439, 84] width 155 height 20
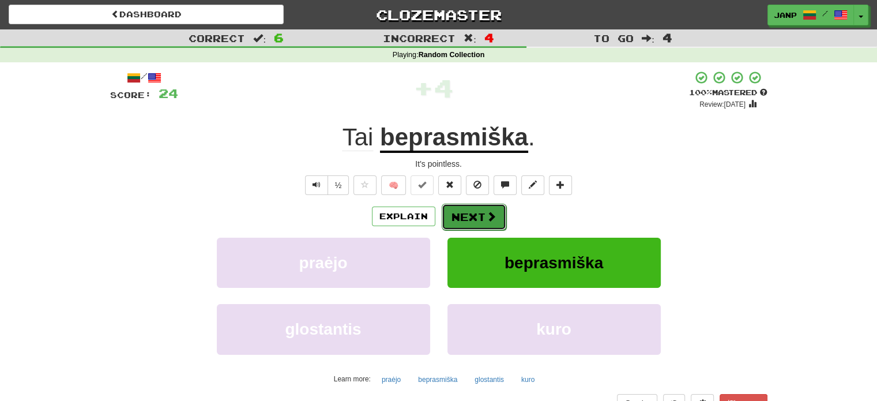
click at [473, 217] on button "Next" at bounding box center [474, 217] width 65 height 27
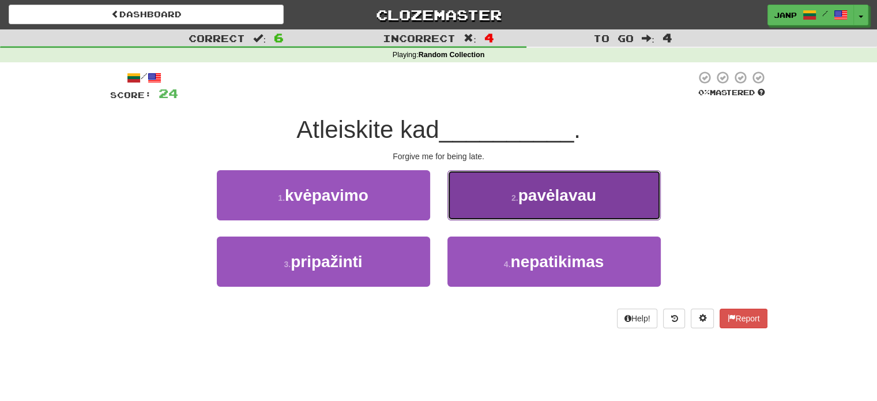
click at [485, 208] on button "2 . pavėlavau" at bounding box center [553, 195] width 213 height 50
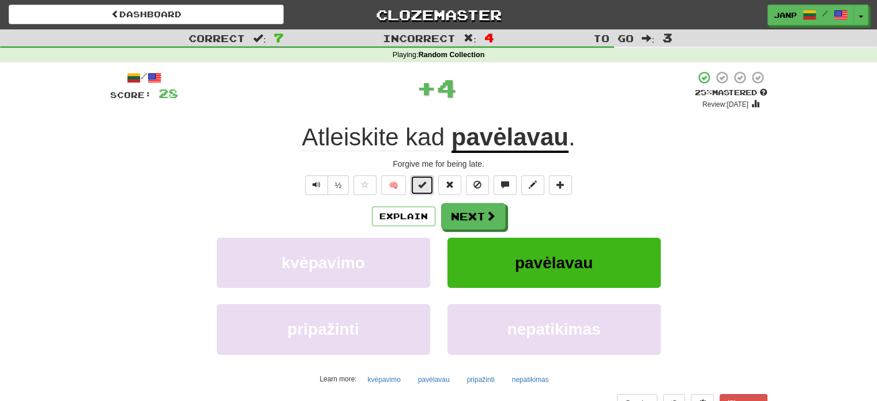
click at [420, 183] on span at bounding box center [422, 184] width 8 height 8
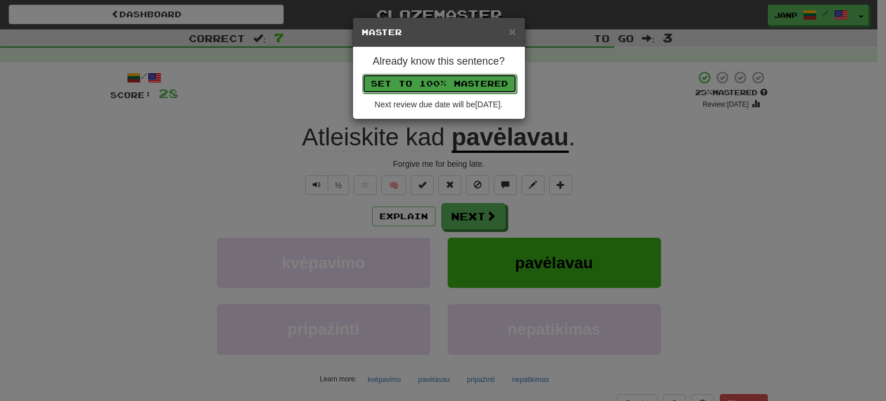
click at [438, 86] on button "Set to 100% Mastered" at bounding box center [439, 84] width 155 height 20
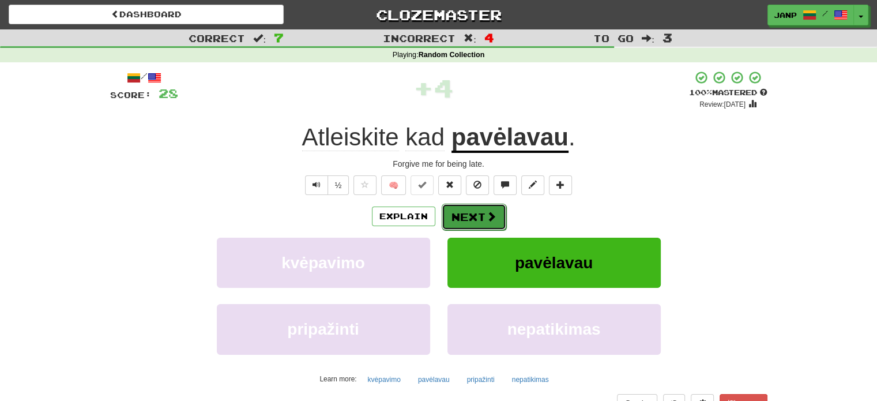
click at [470, 212] on button "Next" at bounding box center [474, 217] width 65 height 27
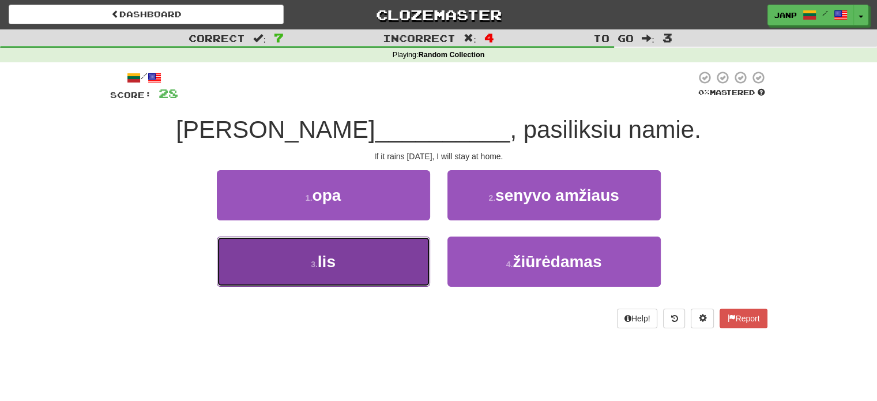
click at [426, 259] on button "3 . lis" at bounding box center [323, 261] width 213 height 50
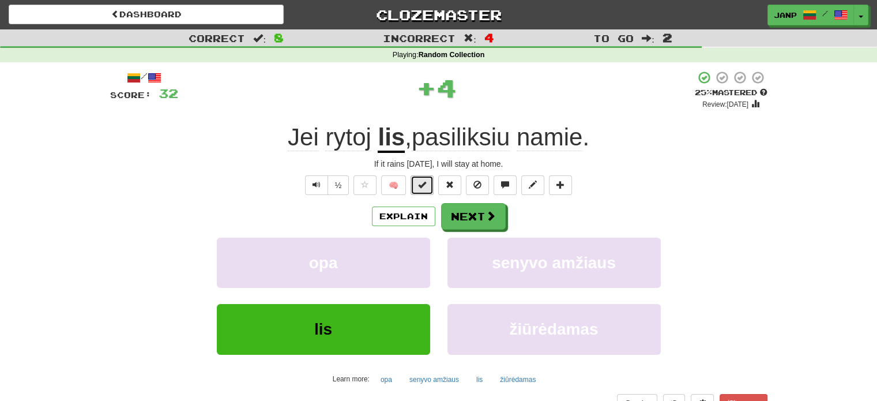
click at [419, 176] on button at bounding box center [422, 185] width 23 height 20
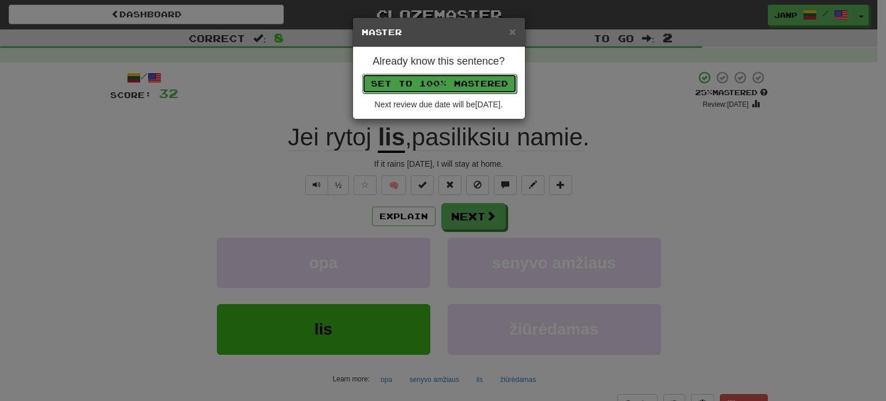
click at [438, 88] on button "Set to 100% Mastered" at bounding box center [439, 84] width 155 height 20
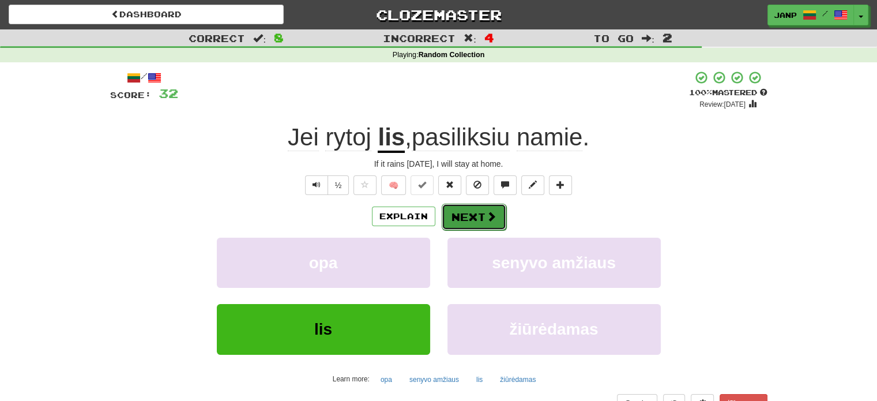
click at [476, 221] on button "Next" at bounding box center [474, 217] width 65 height 27
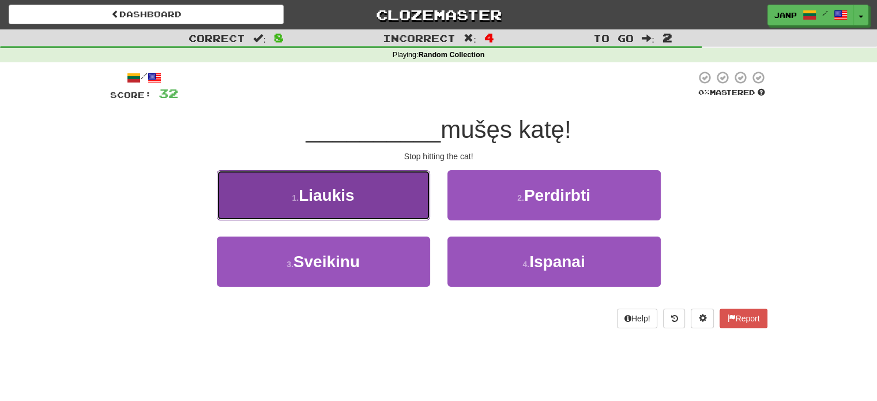
click at [366, 207] on button "1 . Liaukis" at bounding box center [323, 195] width 213 height 50
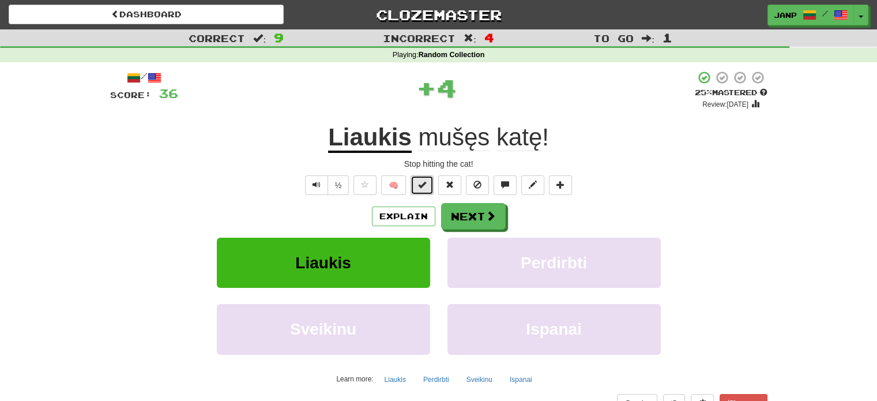
click at [420, 180] on span at bounding box center [422, 184] width 8 height 8
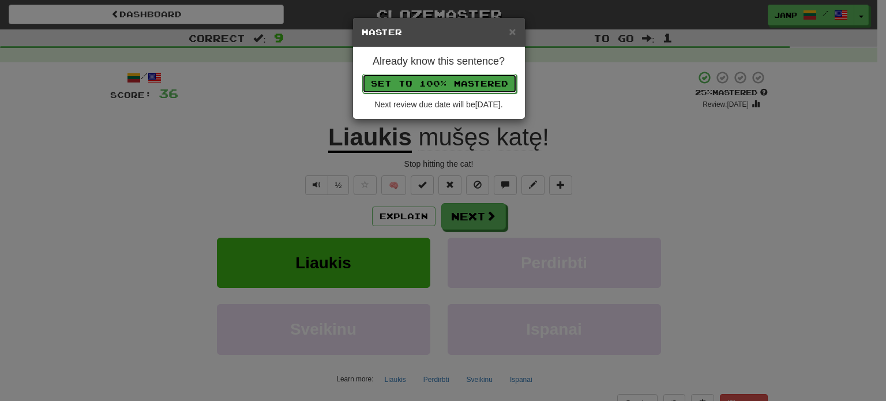
click at [448, 86] on button "Set to 100% Mastered" at bounding box center [439, 84] width 155 height 20
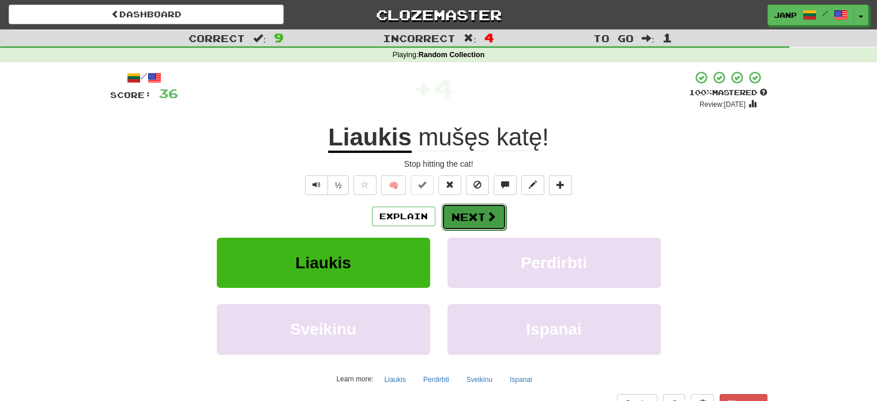
click at [470, 219] on button "Next" at bounding box center [474, 217] width 65 height 27
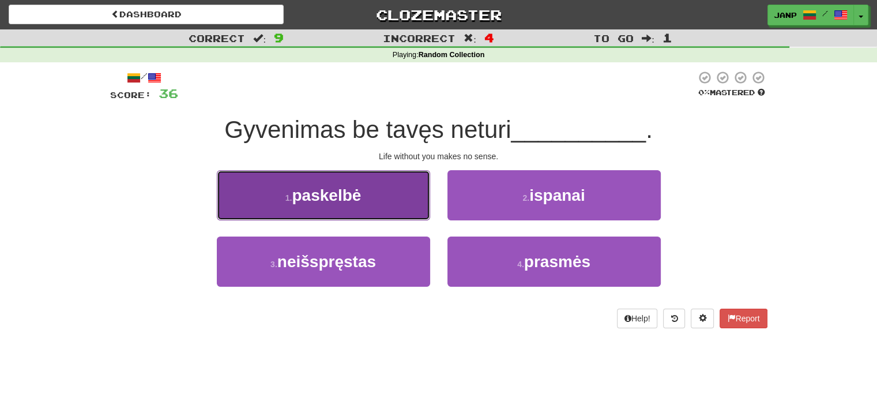
click at [415, 205] on button "1 . paskelbė" at bounding box center [323, 195] width 213 height 50
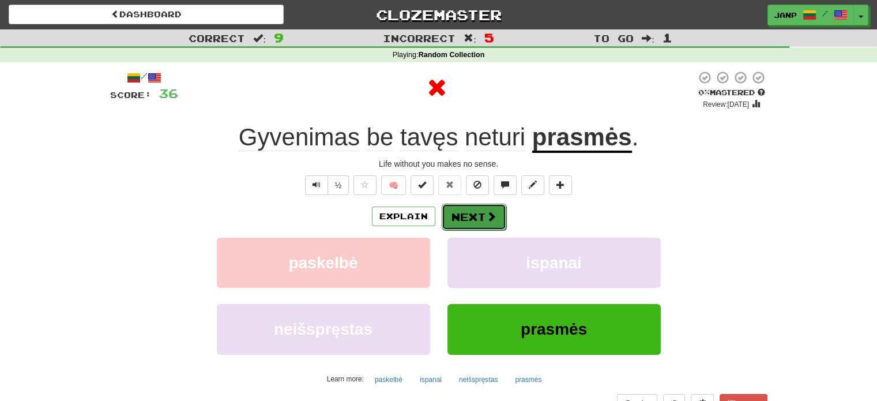
click at [471, 220] on button "Next" at bounding box center [474, 217] width 65 height 27
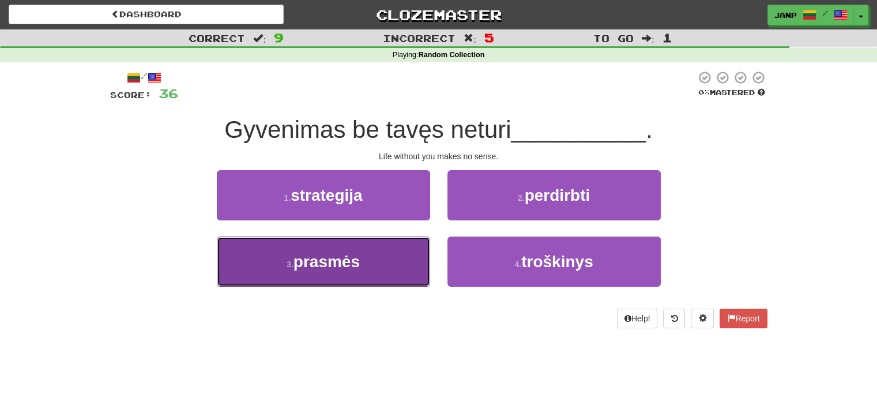
click at [391, 262] on button "3 . prasmės" at bounding box center [323, 261] width 213 height 50
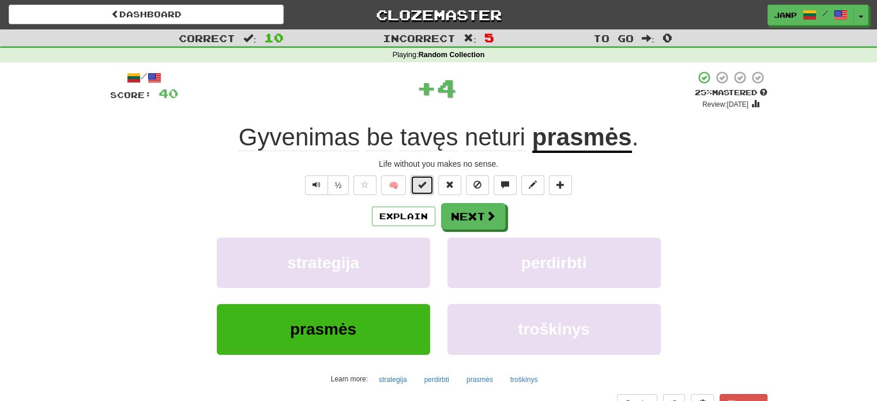
click at [418, 178] on button at bounding box center [422, 185] width 23 height 20
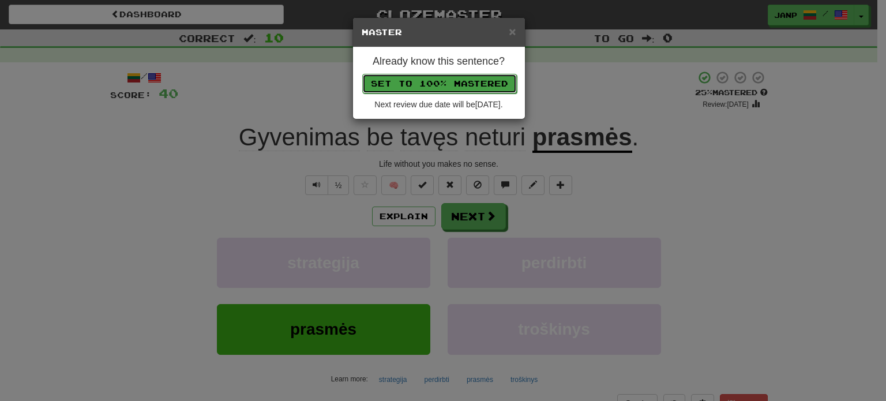
click at [450, 83] on button "Set to 100% Mastered" at bounding box center [439, 84] width 155 height 20
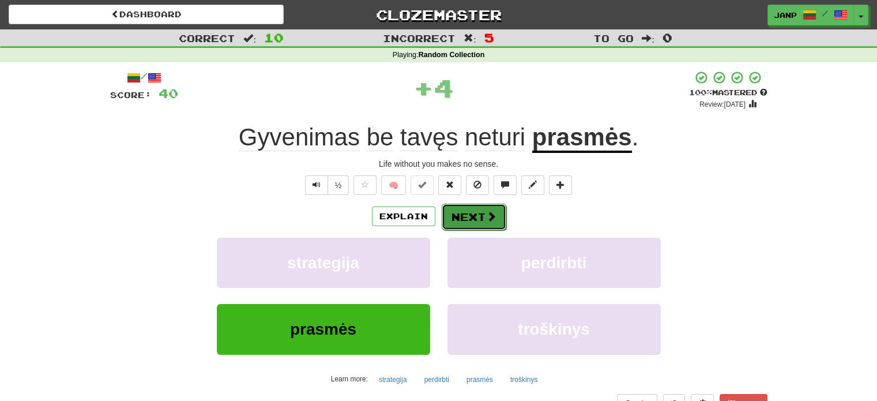
click at [467, 210] on button "Next" at bounding box center [474, 217] width 65 height 27
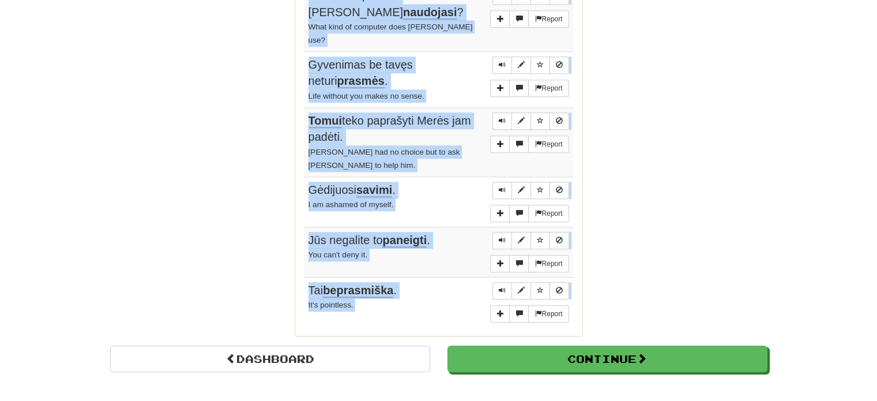
scroll to position [844, 0]
drag, startPoint x: 302, startPoint y: 164, endPoint x: 412, endPoint y: 261, distance: 146.7
copy div "Sentences: Report Atleiskite kad pavėlavau . Forgive me for being late. Report …"
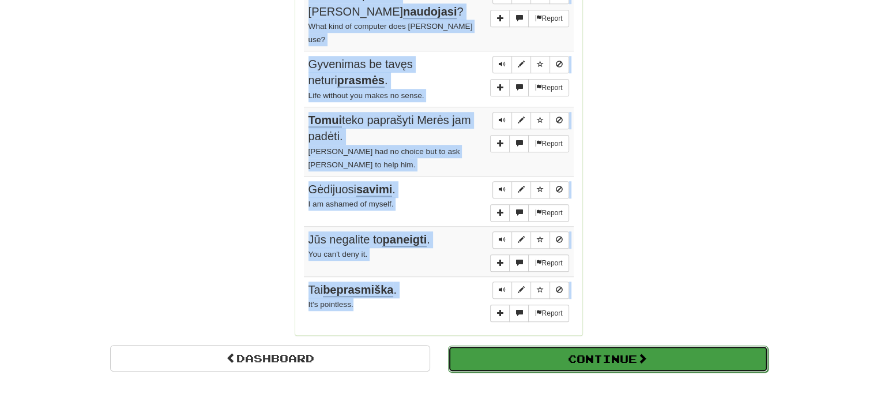
click at [534, 345] on button "Continue" at bounding box center [608, 358] width 320 height 27
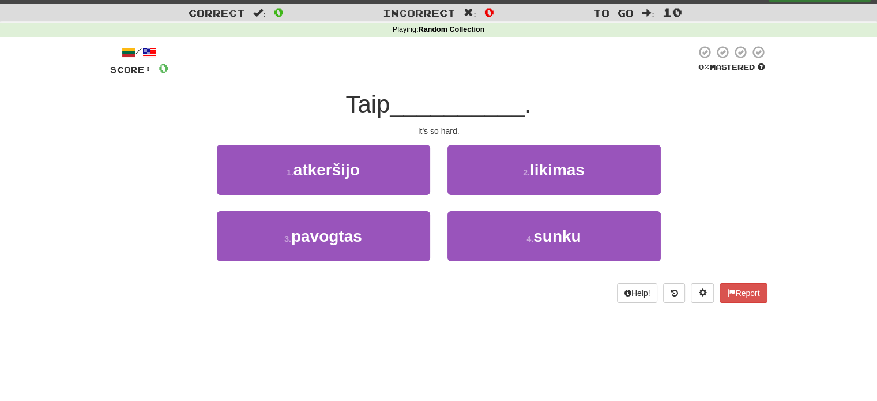
scroll to position [6, 0]
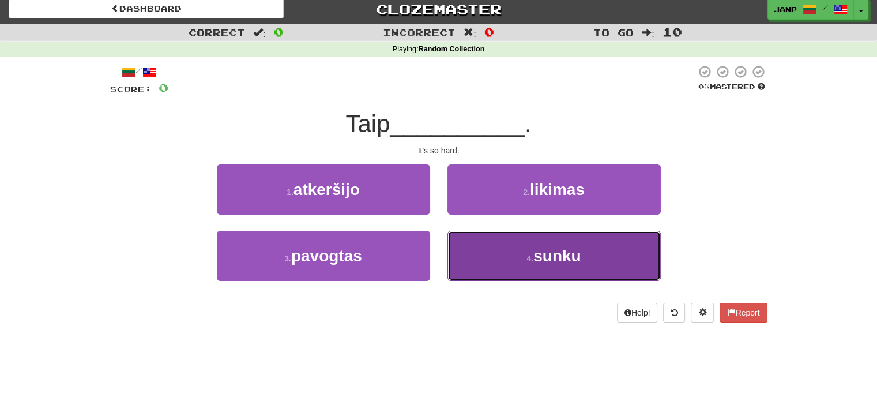
click at [521, 268] on button "4 . sunku" at bounding box center [553, 256] width 213 height 50
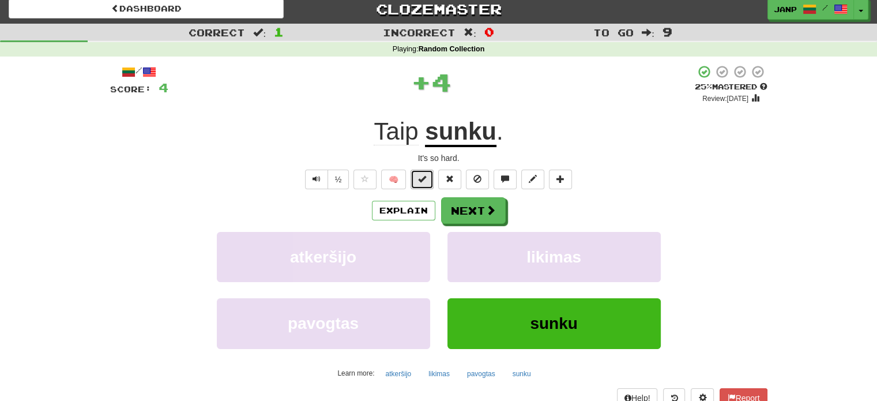
click at [427, 177] on button at bounding box center [422, 180] width 23 height 20
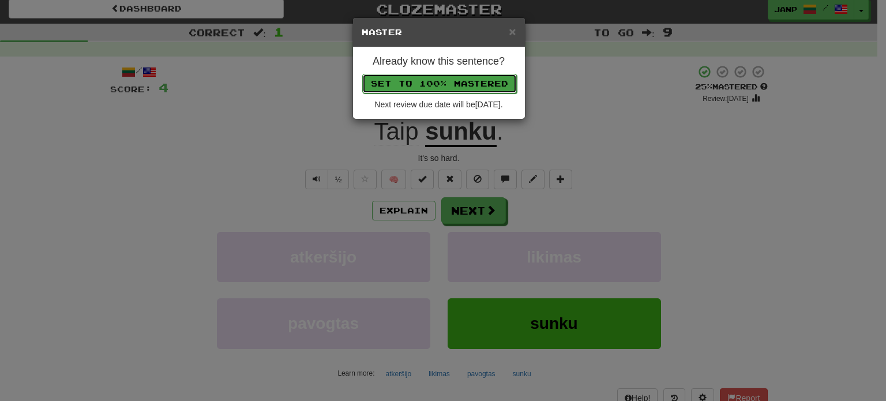
click at [449, 79] on button "Set to 100% Mastered" at bounding box center [439, 84] width 155 height 20
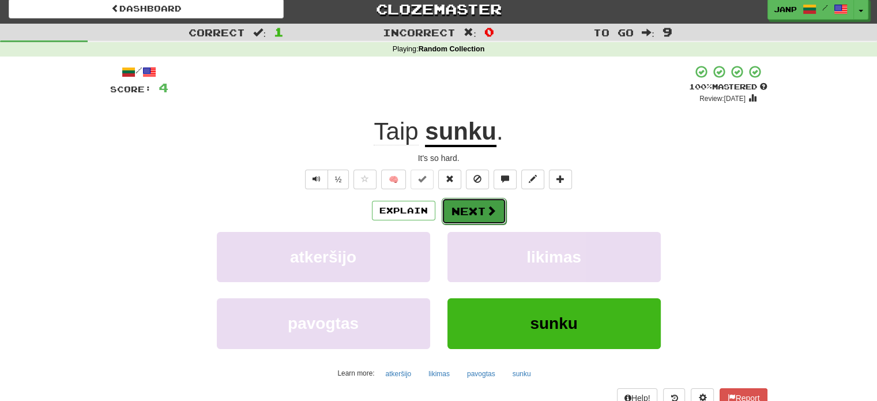
click at [458, 208] on button "Next" at bounding box center [474, 211] width 65 height 27
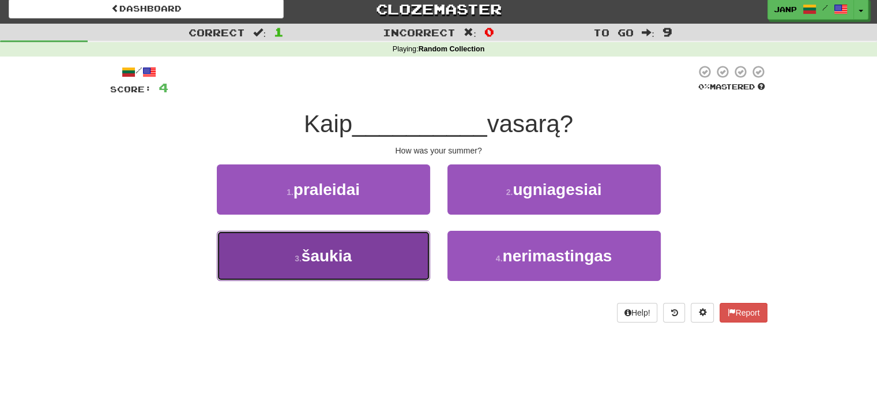
click at [395, 245] on button "3 . šaukia" at bounding box center [323, 256] width 213 height 50
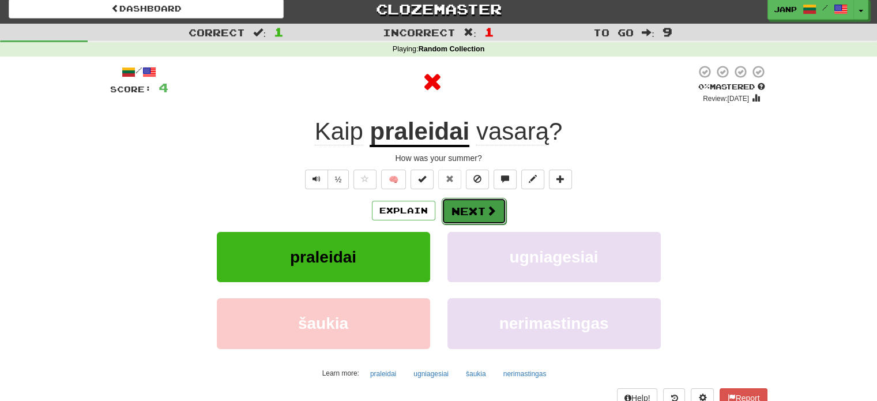
click at [464, 207] on button "Next" at bounding box center [474, 211] width 65 height 27
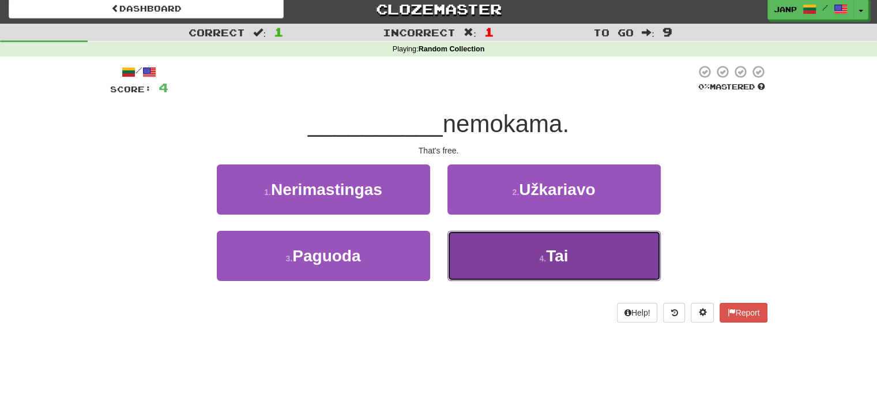
click at [484, 269] on button "4 . Tai" at bounding box center [553, 256] width 213 height 50
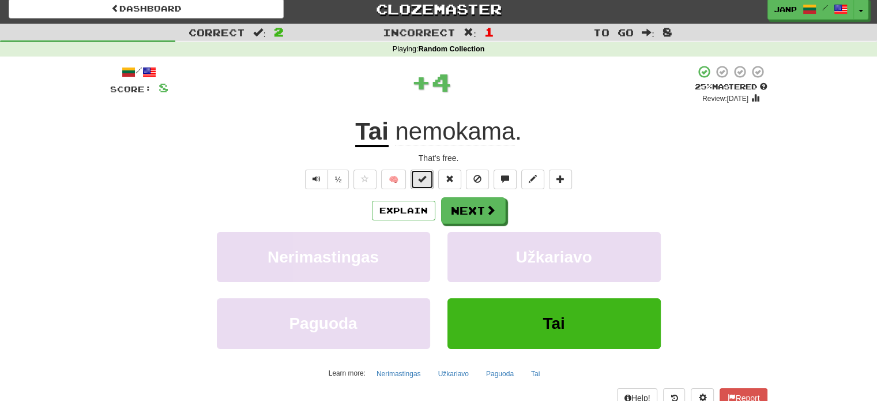
click at [425, 176] on span at bounding box center [422, 179] width 8 height 8
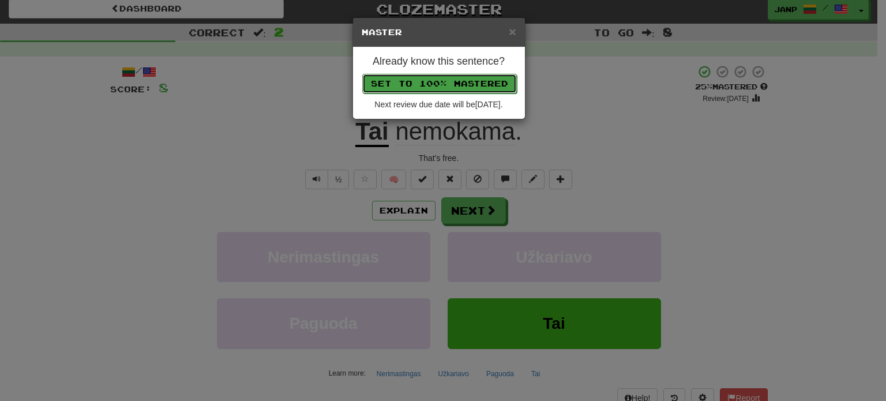
click at [445, 78] on button "Set to 100% Mastered" at bounding box center [439, 84] width 155 height 20
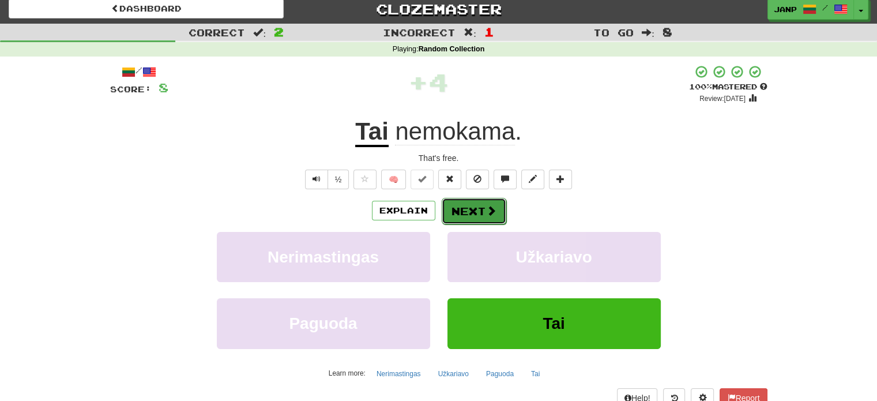
click at [464, 208] on button "Next" at bounding box center [474, 211] width 65 height 27
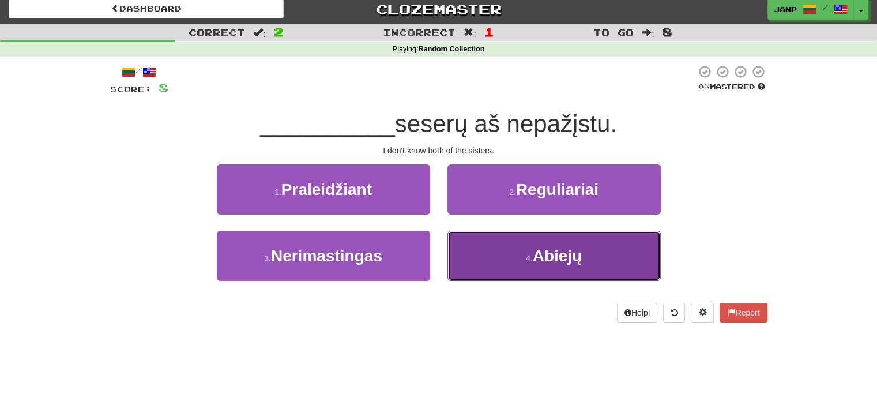
click at [517, 273] on button "4 . Abiejų" at bounding box center [553, 256] width 213 height 50
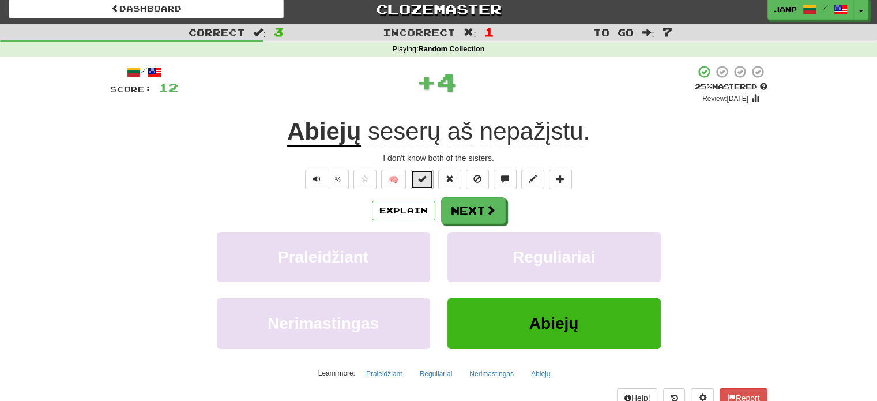
click at [425, 177] on span at bounding box center [422, 179] width 8 height 8
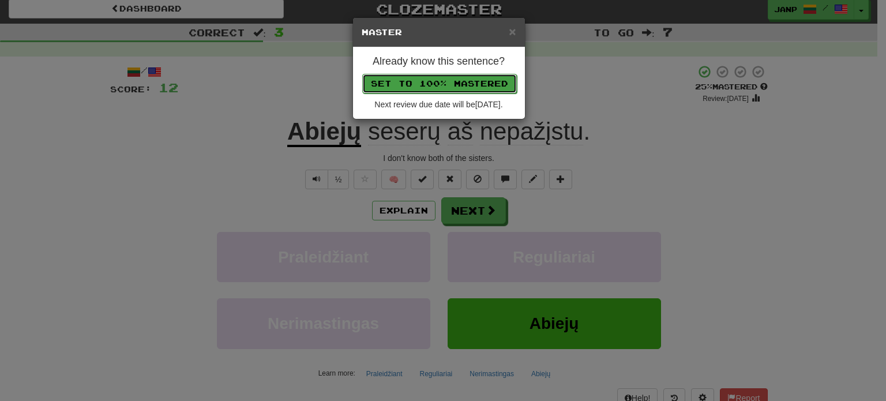
click at [452, 80] on button "Set to 100% Mastered" at bounding box center [439, 84] width 155 height 20
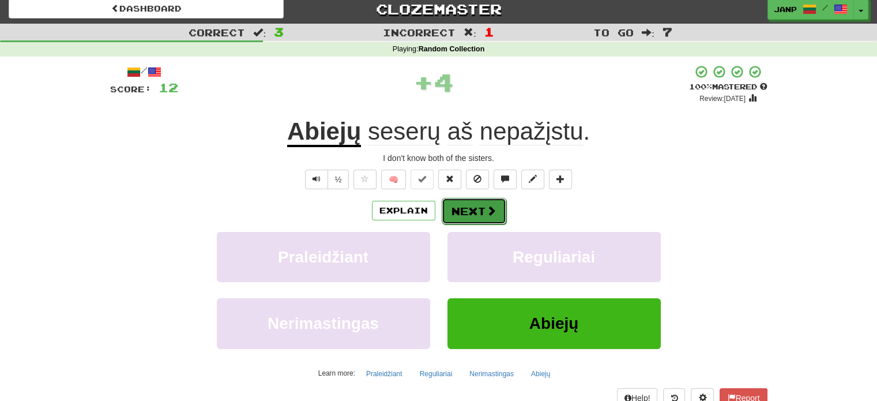
click at [467, 205] on button "Next" at bounding box center [474, 211] width 65 height 27
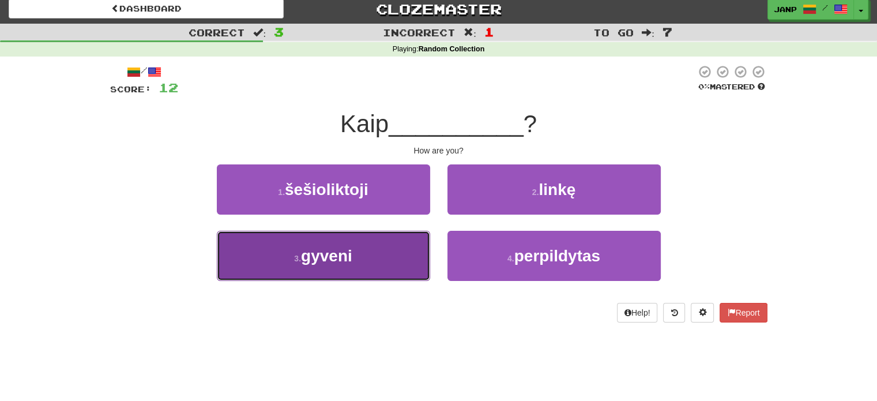
click at [386, 247] on button "3 . gyveni" at bounding box center [323, 256] width 213 height 50
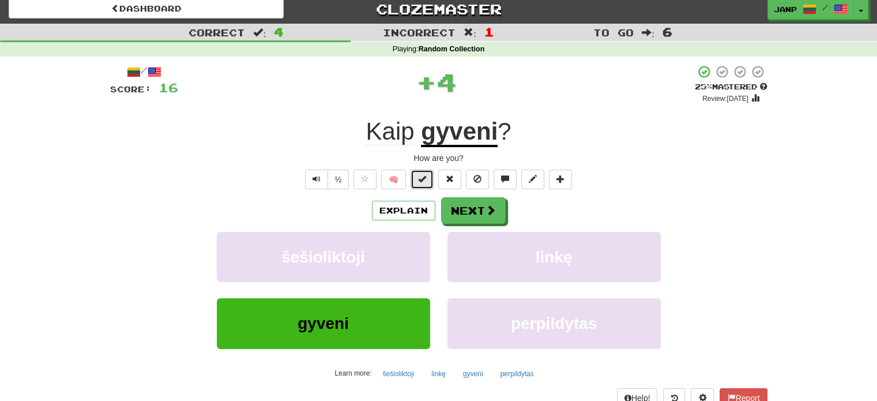
click at [417, 177] on button at bounding box center [422, 180] width 23 height 20
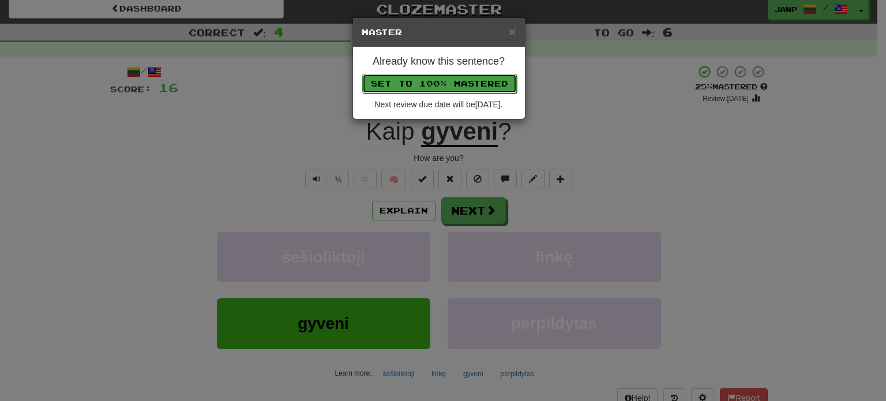
click at [435, 74] on button "Set to 100% Mastered" at bounding box center [439, 84] width 155 height 20
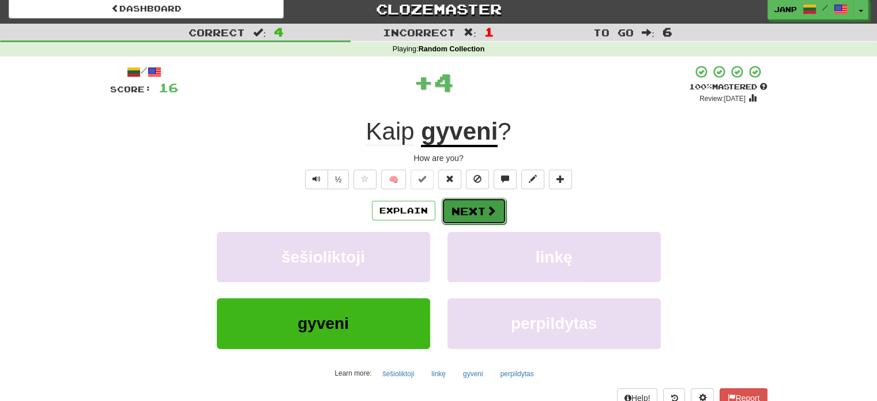
click at [450, 208] on button "Next" at bounding box center [474, 211] width 65 height 27
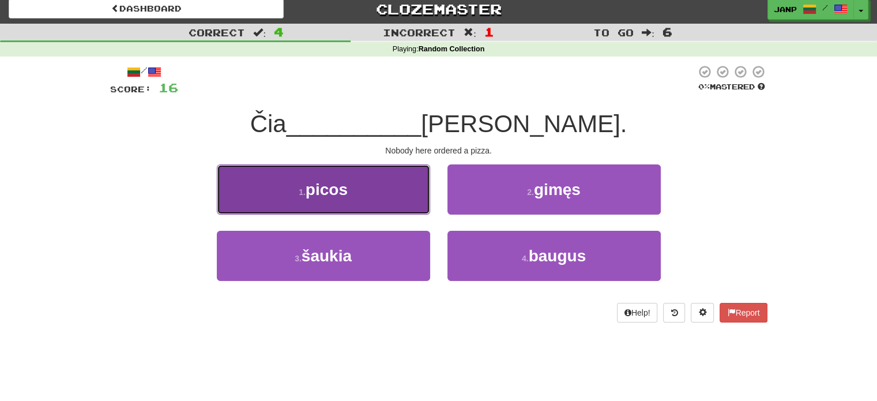
click at [385, 191] on button "1 . picos" at bounding box center [323, 189] width 213 height 50
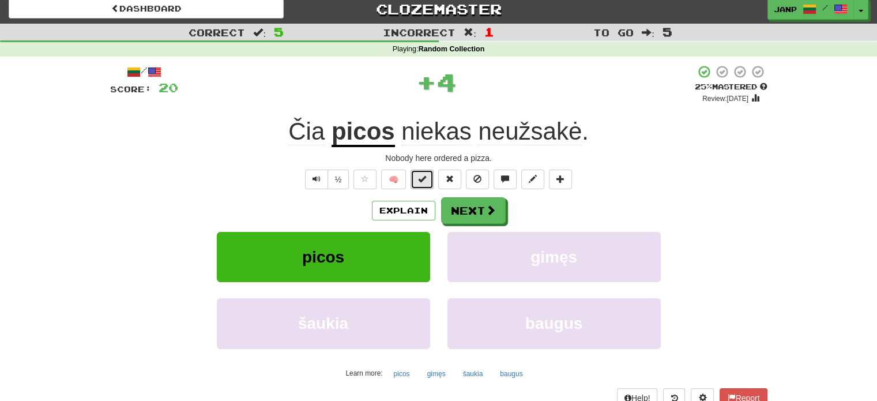
click at [419, 175] on span at bounding box center [422, 179] width 8 height 8
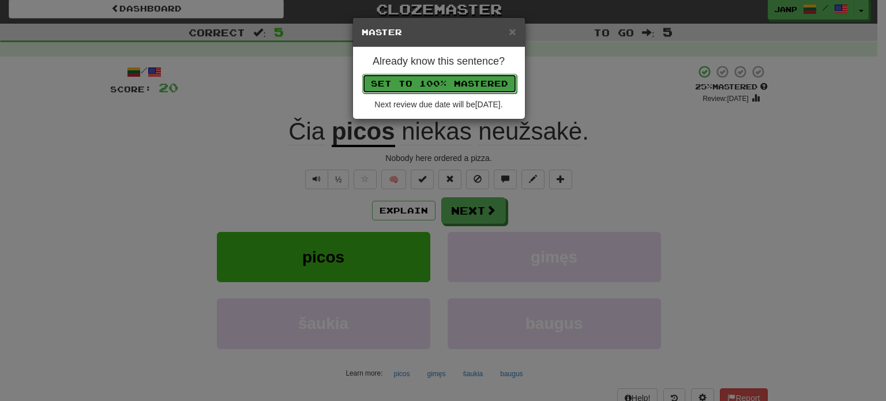
click at [434, 80] on button "Set to 100% Mastered" at bounding box center [439, 84] width 155 height 20
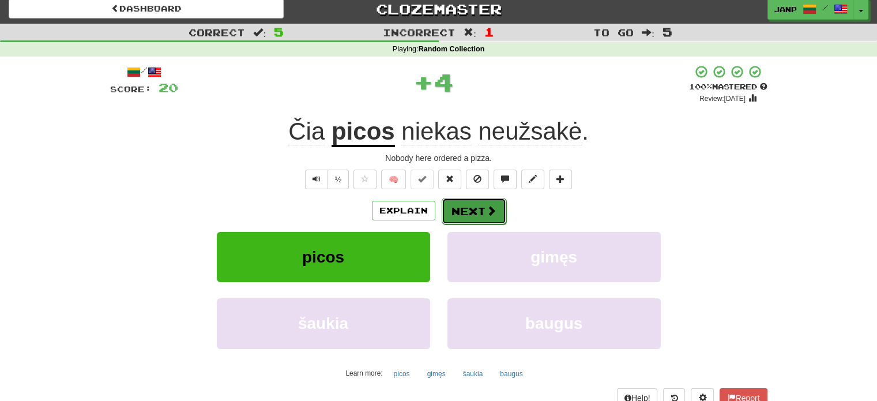
click at [462, 207] on button "Next" at bounding box center [474, 211] width 65 height 27
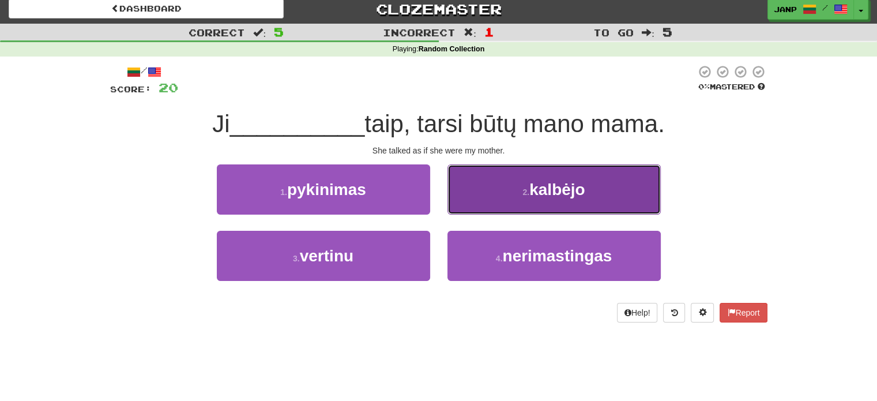
click at [505, 206] on button "2 . kalbėjo" at bounding box center [553, 189] width 213 height 50
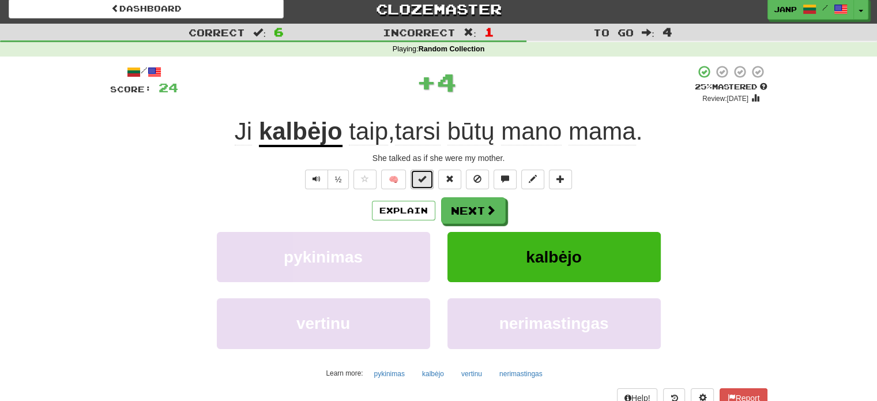
click at [416, 177] on button at bounding box center [422, 180] width 23 height 20
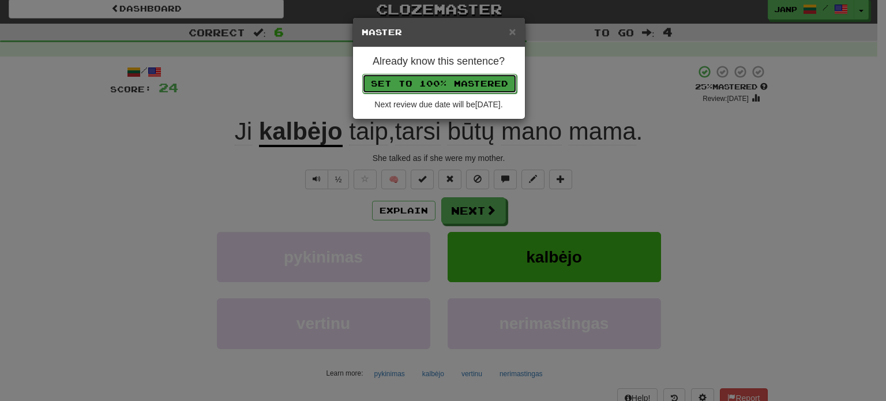
click at [434, 78] on button "Set to 100% Mastered" at bounding box center [439, 84] width 155 height 20
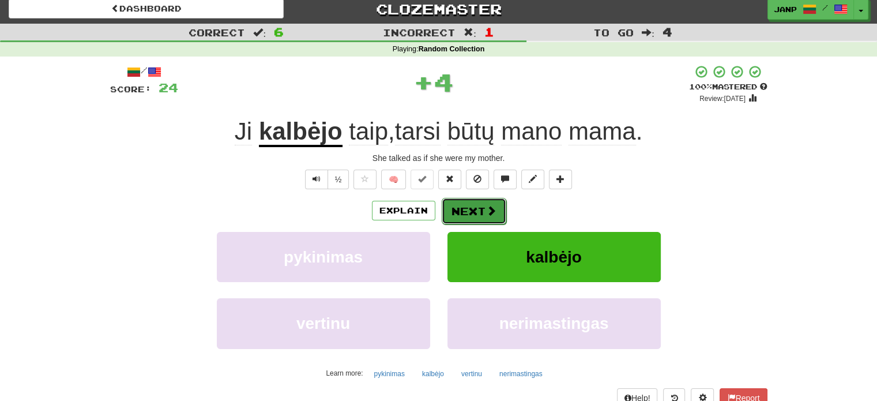
click at [463, 212] on button "Next" at bounding box center [474, 211] width 65 height 27
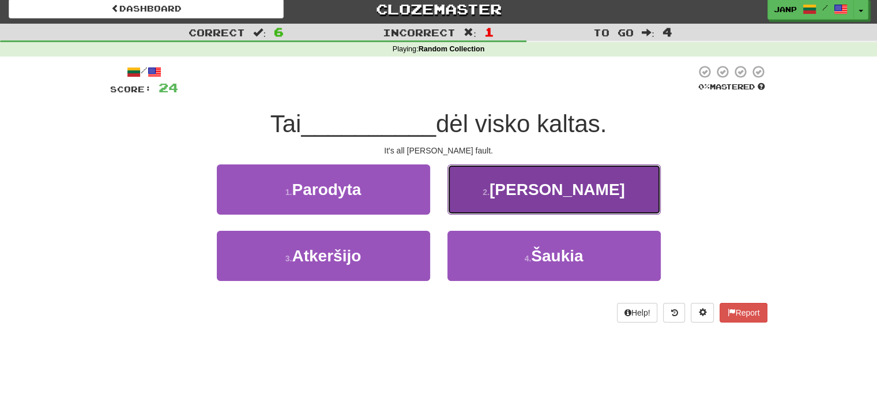
click at [504, 202] on button "2 . Tomas" at bounding box center [553, 189] width 213 height 50
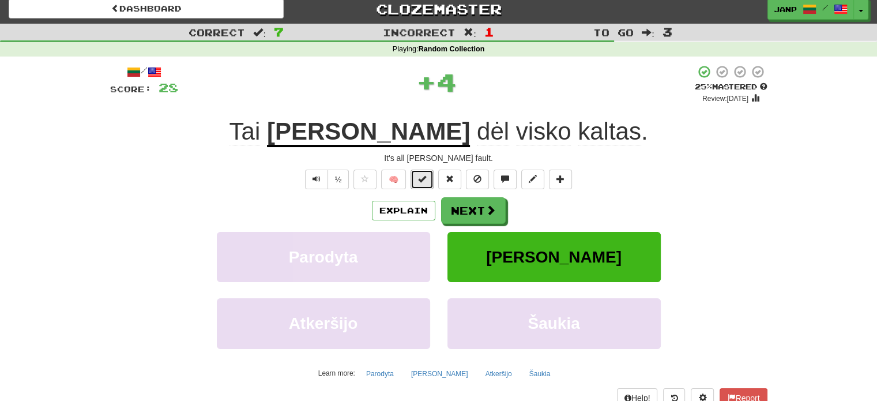
click at [426, 177] on span at bounding box center [422, 179] width 8 height 8
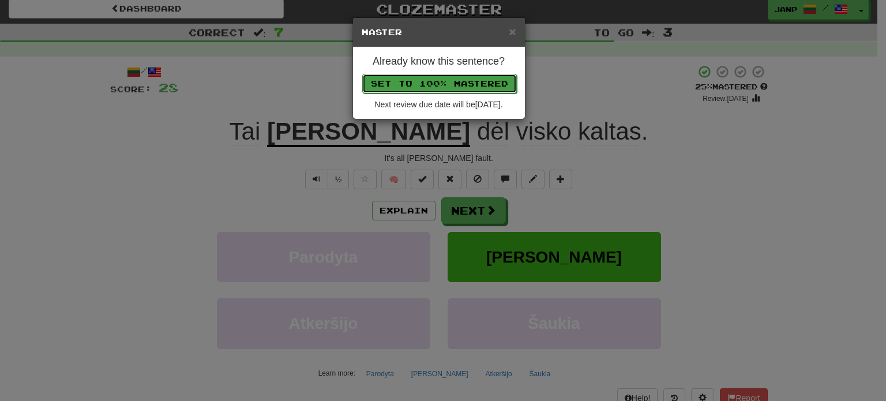
click at [443, 80] on button "Set to 100% Mastered" at bounding box center [439, 84] width 155 height 20
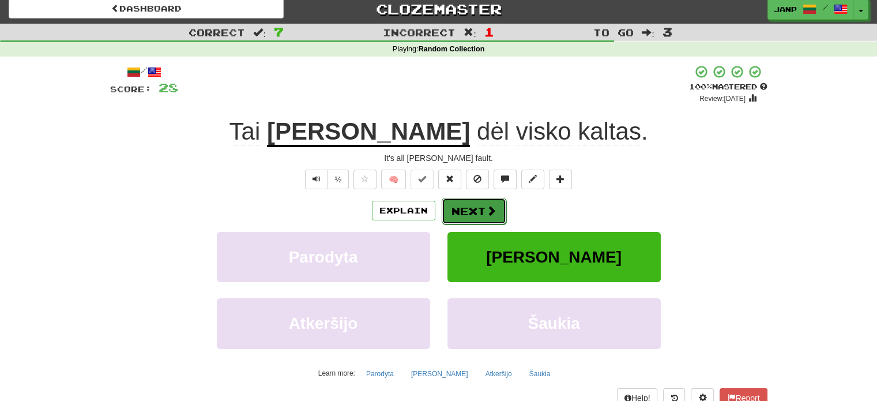
click at [460, 204] on button "Next" at bounding box center [474, 211] width 65 height 27
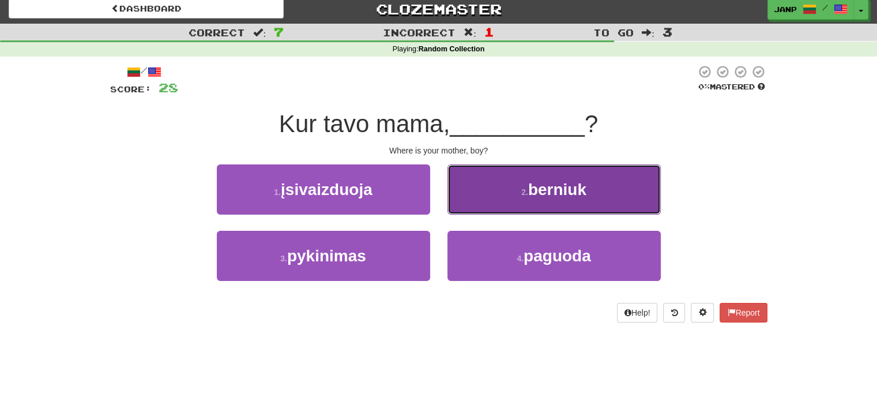
click at [468, 200] on button "2 . berniuk" at bounding box center [553, 189] width 213 height 50
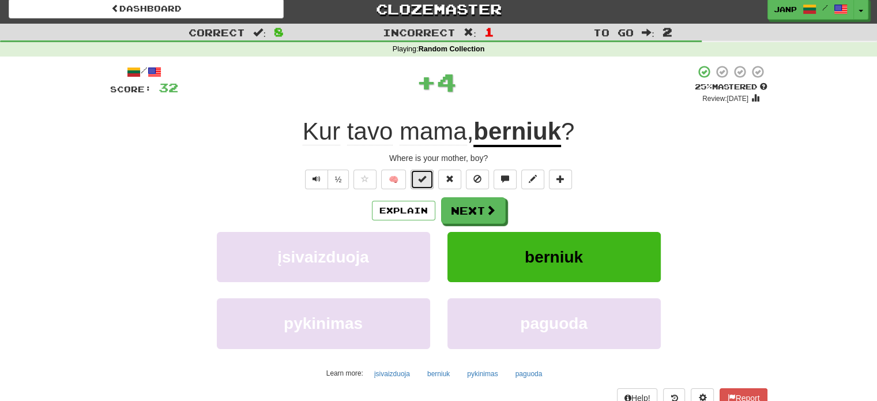
click at [421, 179] on span at bounding box center [422, 179] width 8 height 8
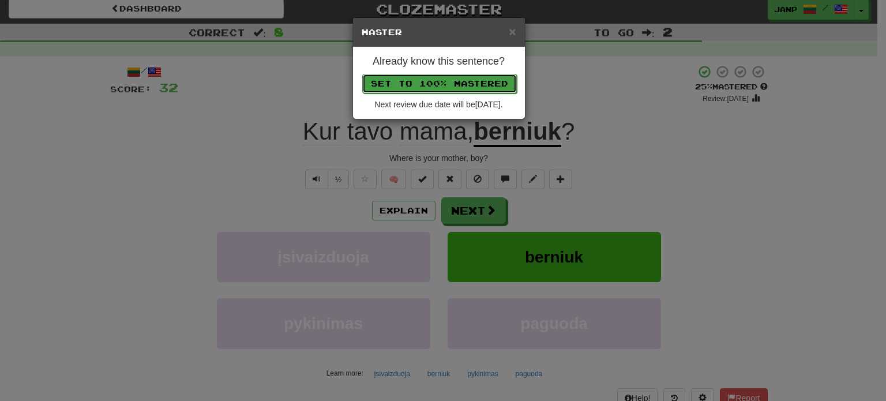
click at [429, 82] on button "Set to 100% Mastered" at bounding box center [439, 84] width 155 height 20
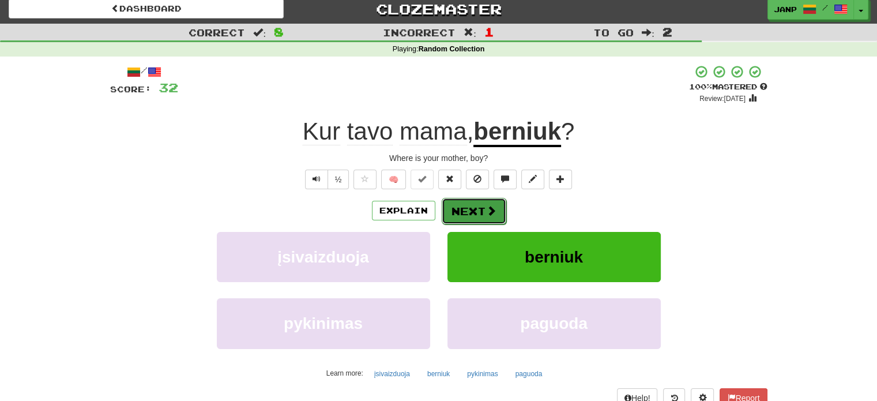
click at [466, 207] on button "Next" at bounding box center [474, 211] width 65 height 27
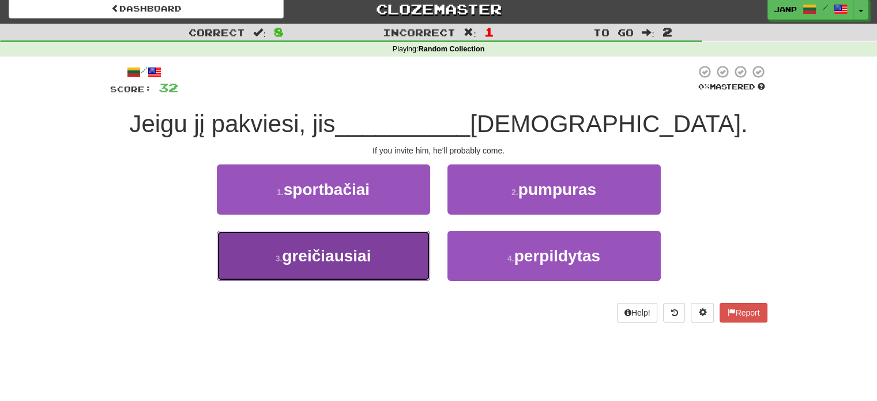
click at [369, 240] on button "3 . greičiausiai" at bounding box center [323, 256] width 213 height 50
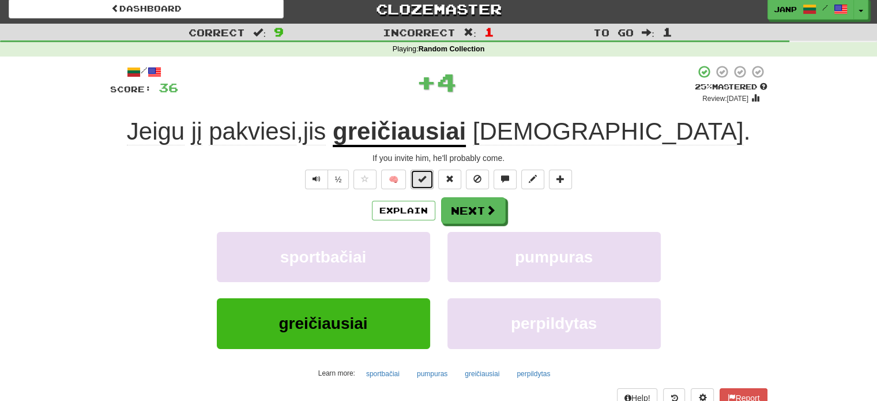
click at [421, 177] on span at bounding box center [422, 179] width 8 height 8
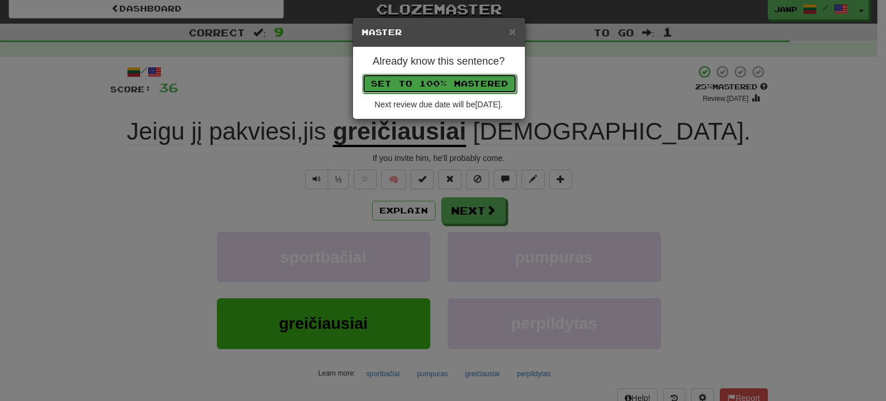
click at [432, 80] on button "Set to 100% Mastered" at bounding box center [439, 84] width 155 height 20
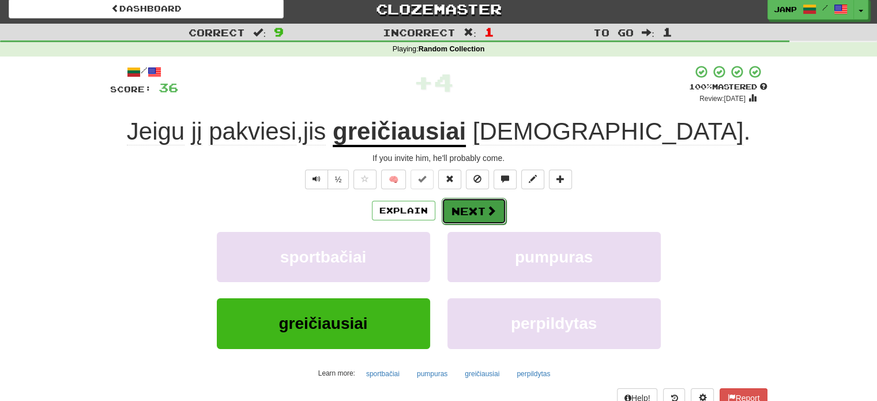
click at [464, 207] on button "Next" at bounding box center [474, 211] width 65 height 27
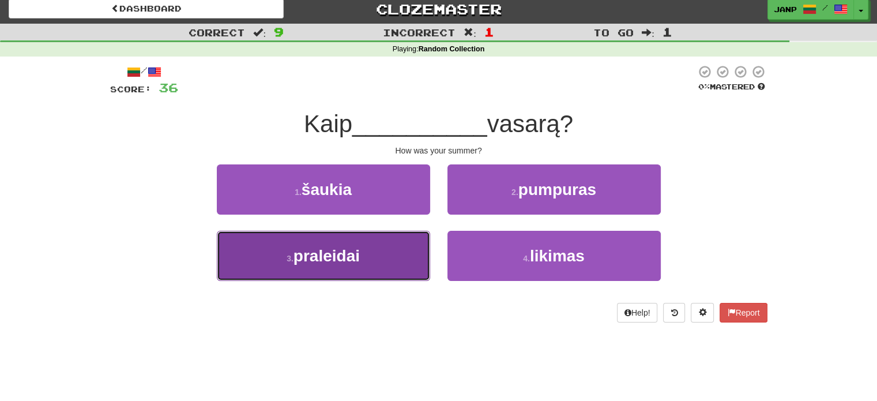
click at [404, 253] on button "3 . praleidai" at bounding box center [323, 256] width 213 height 50
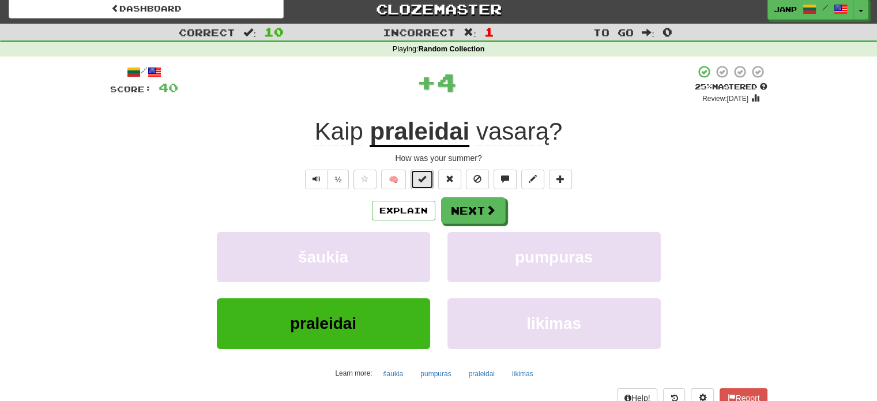
click at [427, 176] on button at bounding box center [422, 180] width 23 height 20
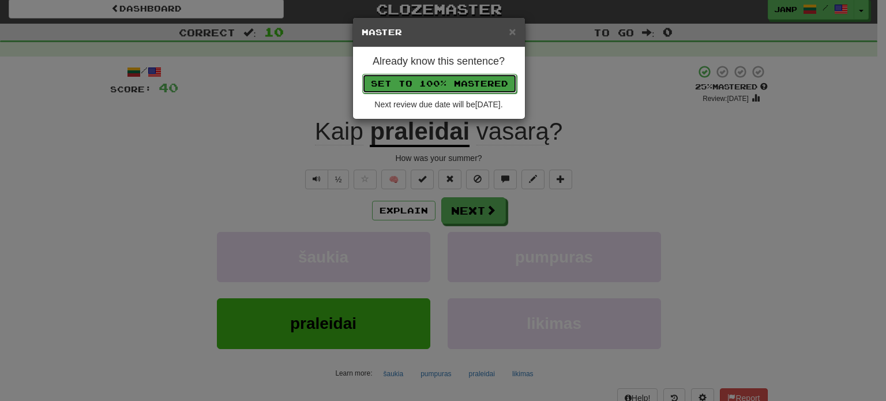
click at [431, 85] on button "Set to 100% Mastered" at bounding box center [439, 84] width 155 height 20
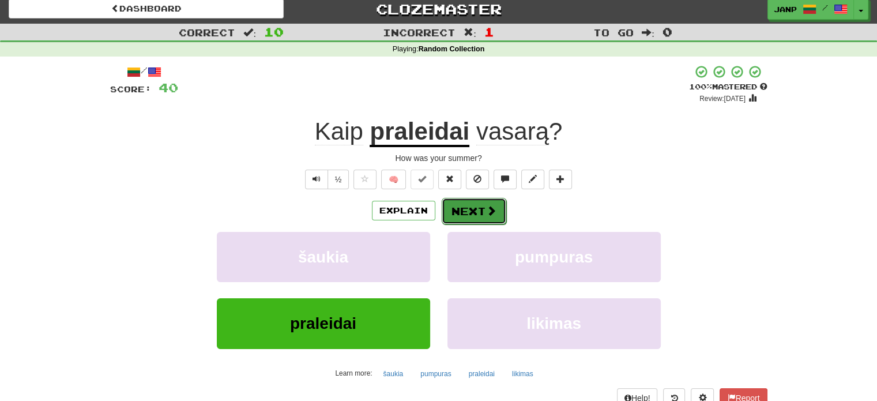
click at [465, 204] on button "Next" at bounding box center [474, 211] width 65 height 27
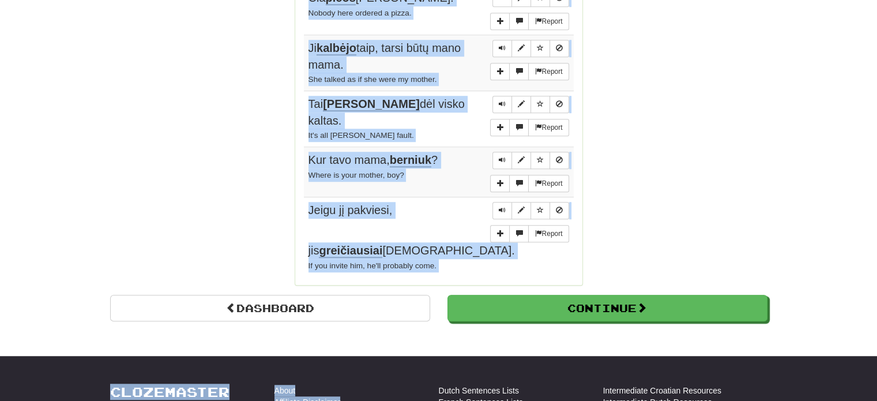
scroll to position [887, 0]
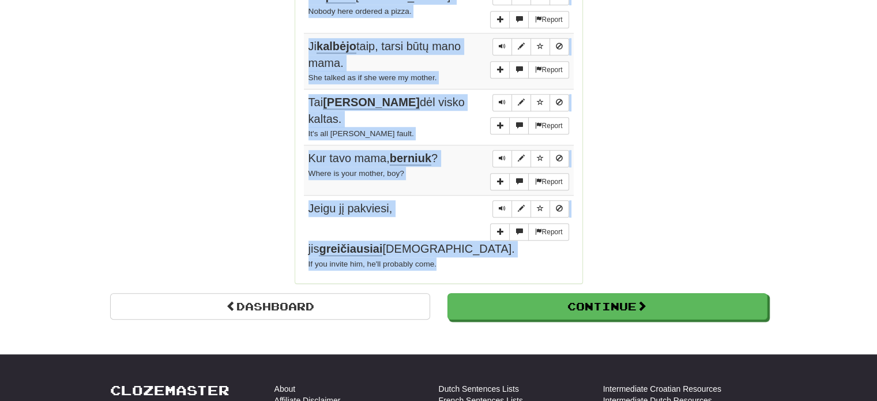
drag, startPoint x: 304, startPoint y: 156, endPoint x: 450, endPoint y: 230, distance: 163.7
click at [450, 230] on tbody "Report Taip sunku . It's so hard. Report Kaip praleidai vasarą? How was your su…" at bounding box center [439, 3] width 270 height 543
copy tbody "Taip sunku . It's so hard. Report Kaip praleidai vasarą? How was your summer? R…"
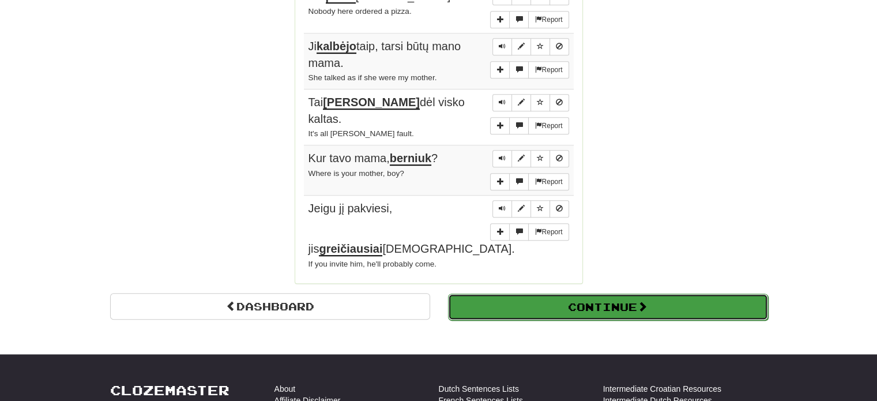
click at [655, 293] on button "Continue" at bounding box center [608, 306] width 320 height 27
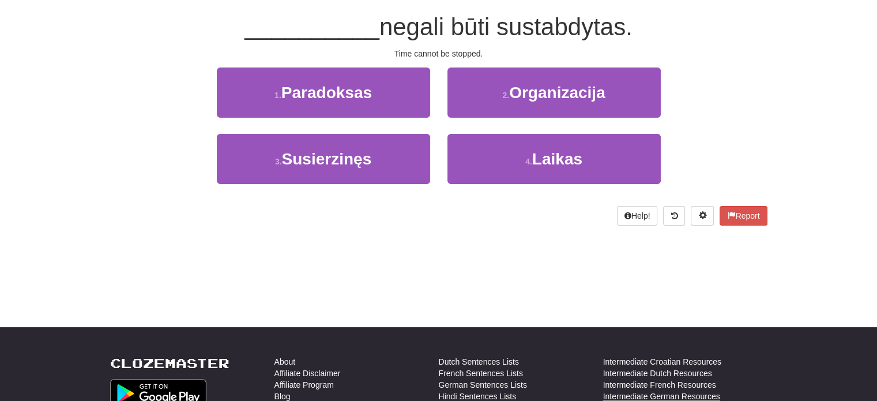
scroll to position [0, 0]
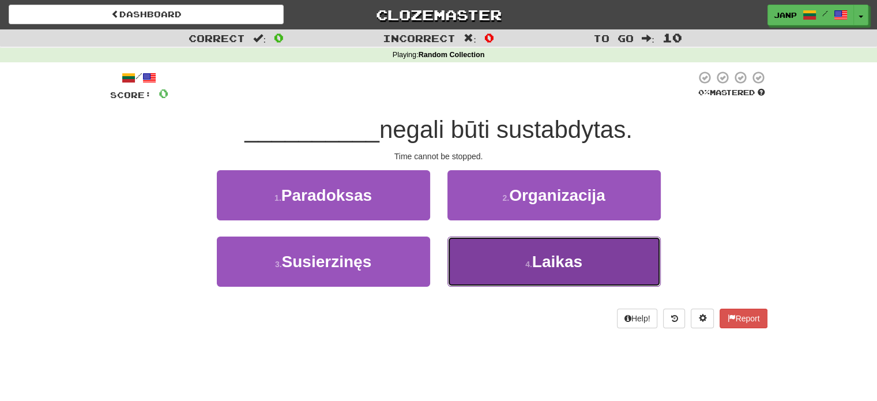
click at [491, 261] on button "4 . Laikas" at bounding box center [553, 261] width 213 height 50
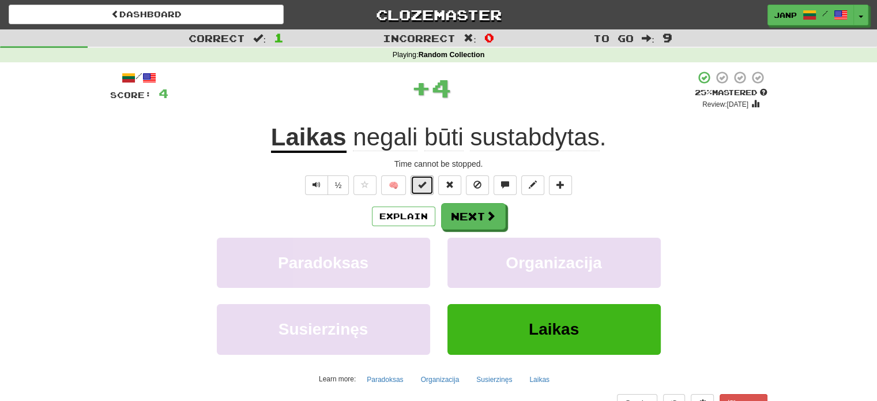
click at [424, 180] on span at bounding box center [422, 184] width 8 height 8
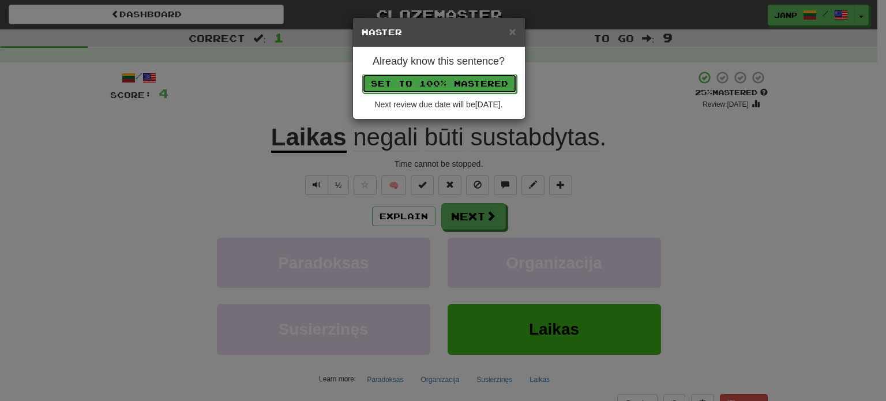
click at [465, 81] on button "Set to 100% Mastered" at bounding box center [439, 84] width 155 height 20
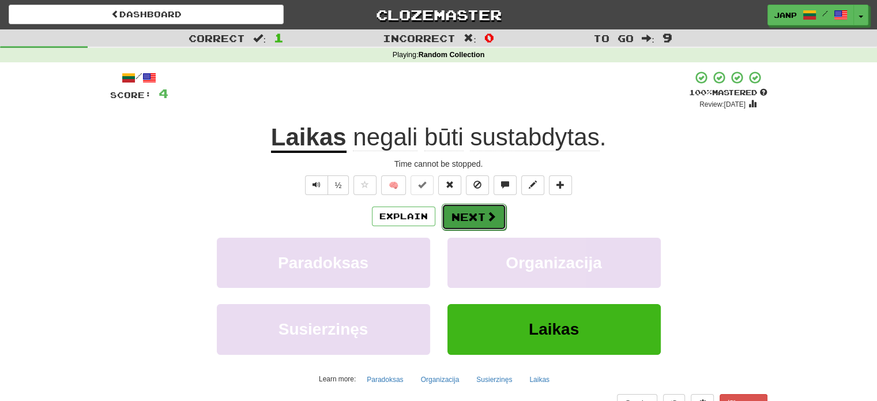
click at [491, 214] on span at bounding box center [491, 216] width 10 height 10
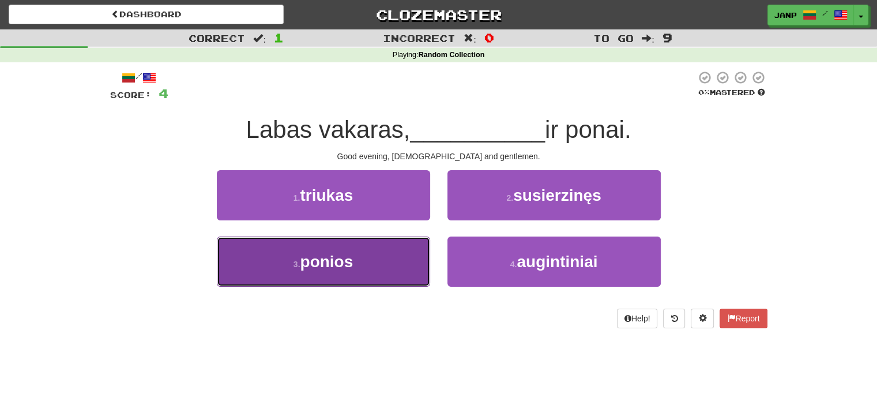
click at [337, 265] on span "ponios" at bounding box center [326, 262] width 53 height 18
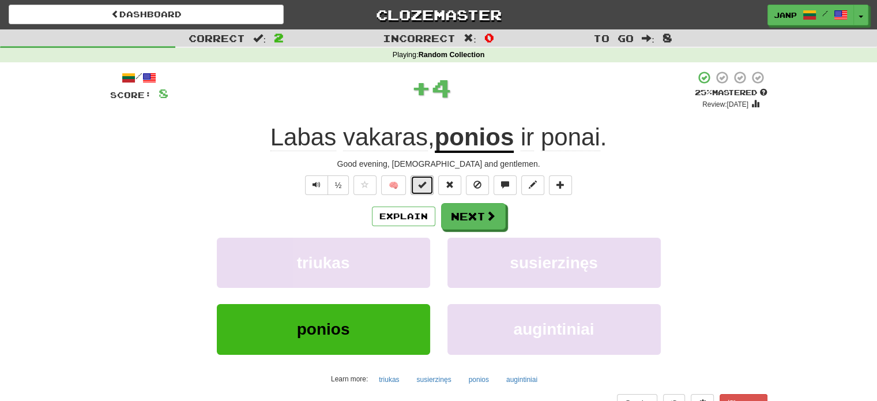
click at [415, 184] on button at bounding box center [422, 185] width 23 height 20
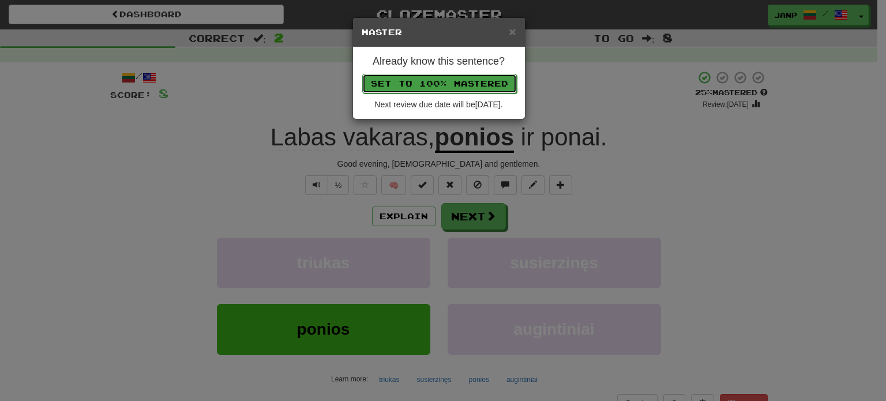
click at [446, 78] on button "Set to 100% Mastered" at bounding box center [439, 84] width 155 height 20
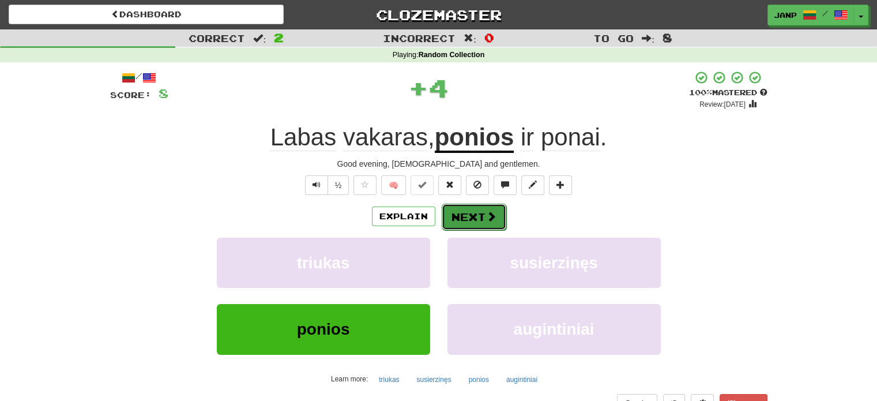
click at [487, 223] on button "Next" at bounding box center [474, 217] width 65 height 27
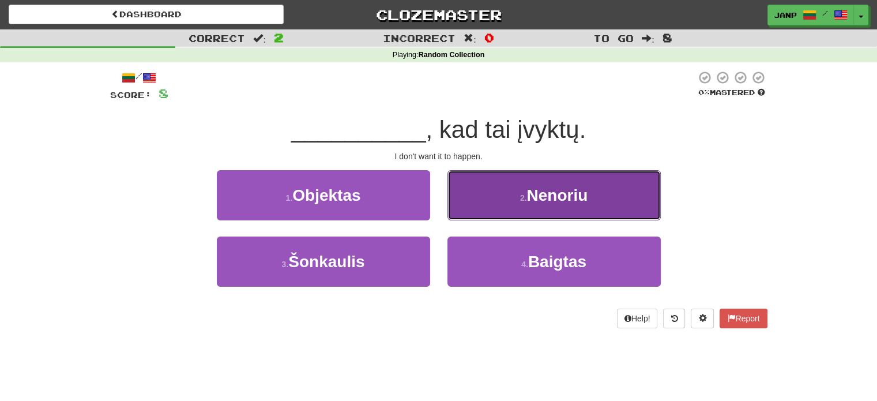
click at [514, 190] on button "2 . Nenoriu" at bounding box center [553, 195] width 213 height 50
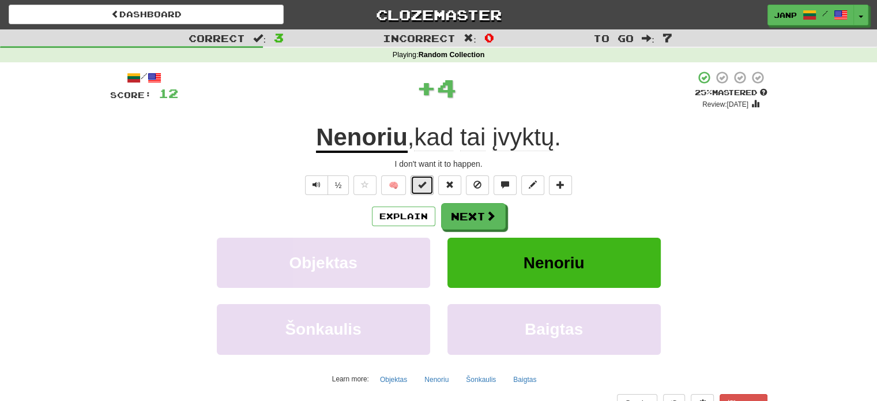
click at [426, 186] on span at bounding box center [422, 184] width 8 height 8
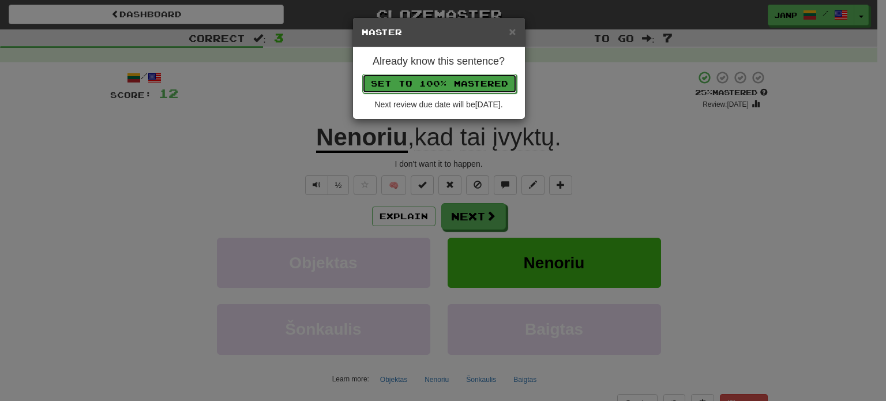
click at [447, 78] on button "Set to 100% Mastered" at bounding box center [439, 84] width 155 height 20
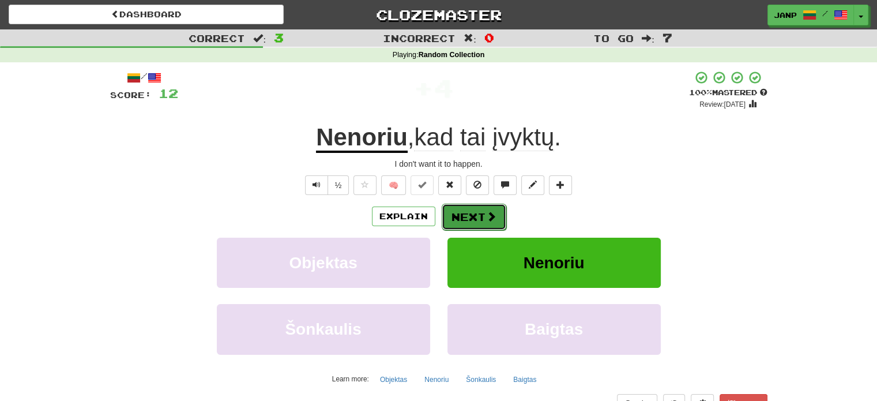
click at [479, 209] on button "Next" at bounding box center [474, 217] width 65 height 27
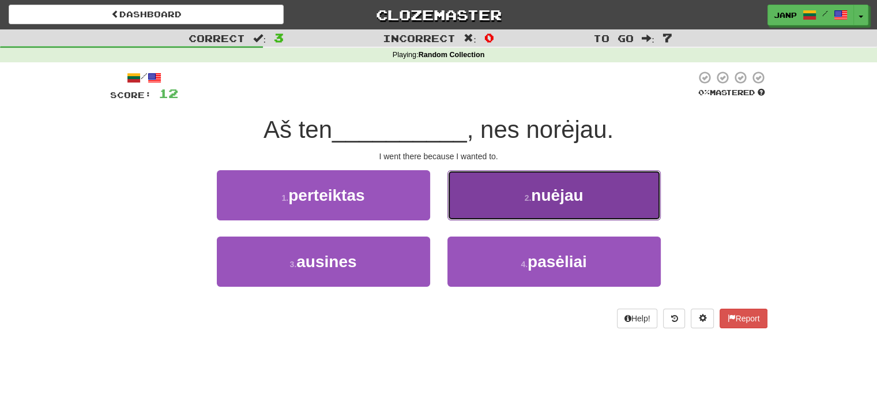
click at [479, 211] on button "2 . nuėjau" at bounding box center [553, 195] width 213 height 50
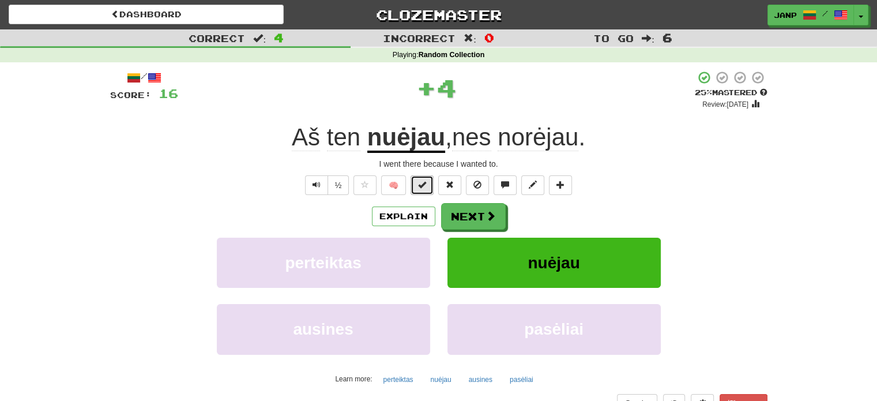
click at [431, 190] on button at bounding box center [422, 185] width 23 height 20
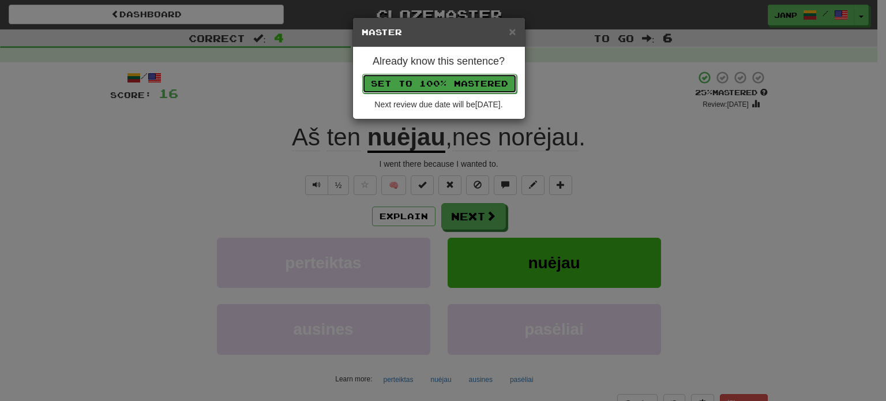
click at [436, 86] on button "Set to 100% Mastered" at bounding box center [439, 84] width 155 height 20
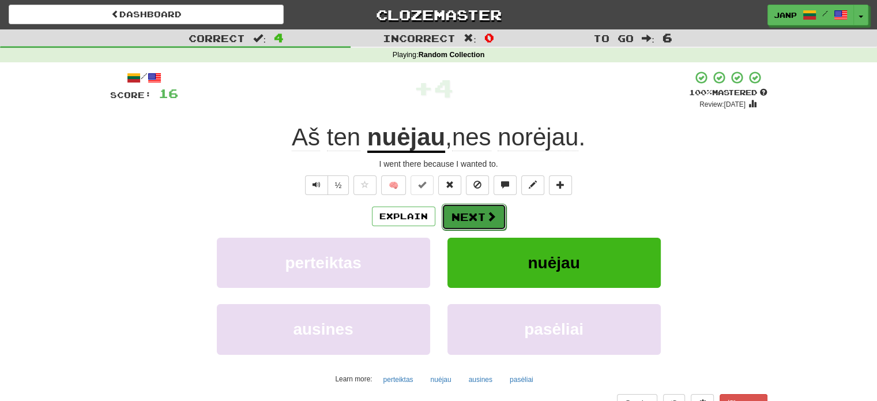
click at [481, 221] on button "Next" at bounding box center [474, 217] width 65 height 27
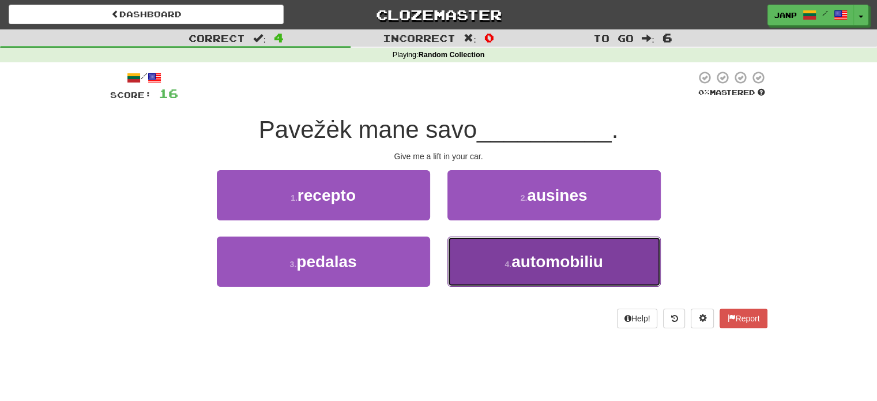
click at [504, 263] on small "4 ." at bounding box center [507, 263] width 7 height 9
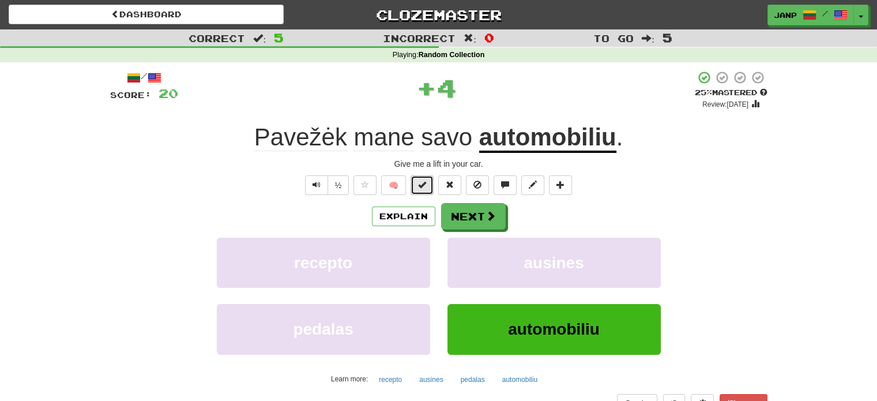
click at [421, 190] on button at bounding box center [422, 185] width 23 height 20
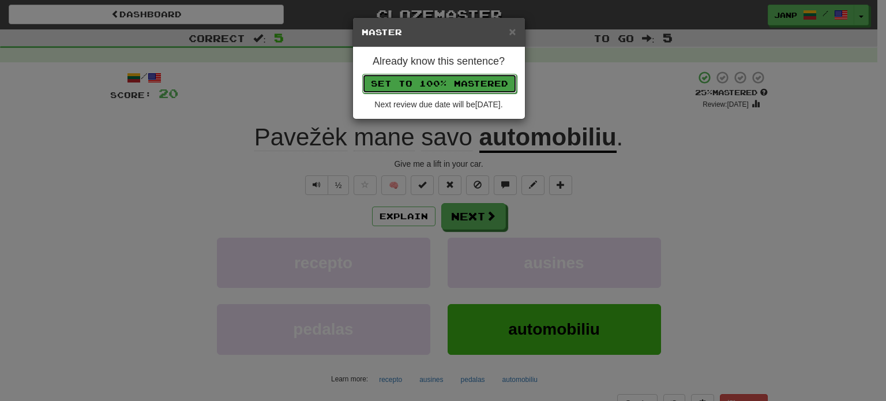
click at [435, 88] on button "Set to 100% Mastered" at bounding box center [439, 84] width 155 height 20
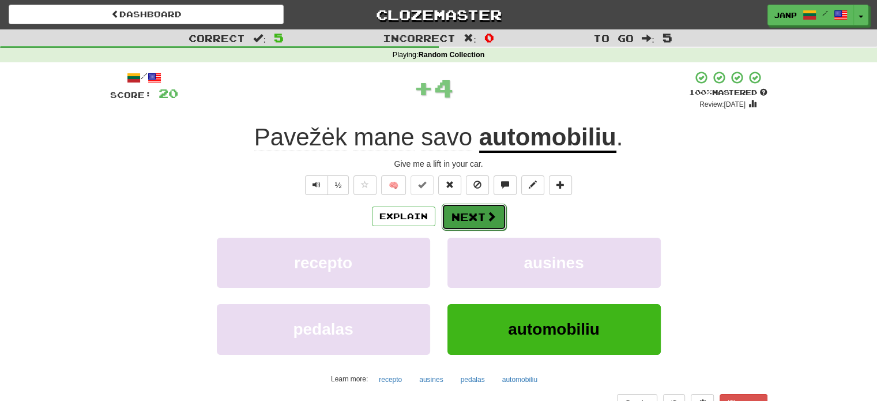
click at [457, 215] on button "Next" at bounding box center [474, 217] width 65 height 27
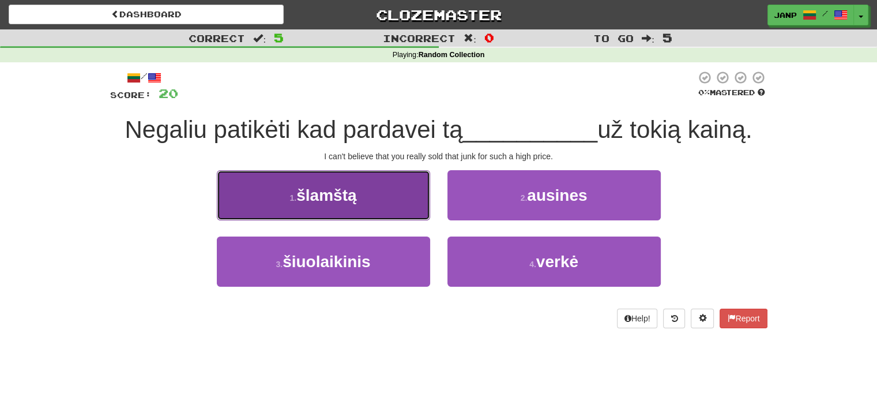
click at [425, 205] on button "1 . šlamštą" at bounding box center [323, 195] width 213 height 50
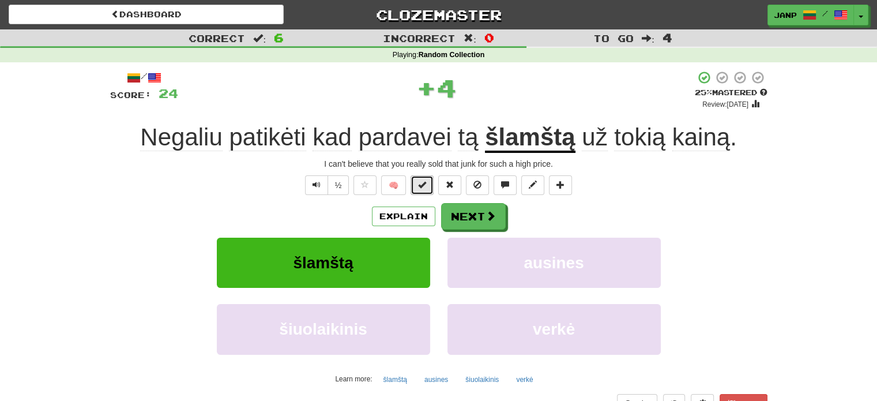
click at [423, 184] on span at bounding box center [422, 184] width 8 height 8
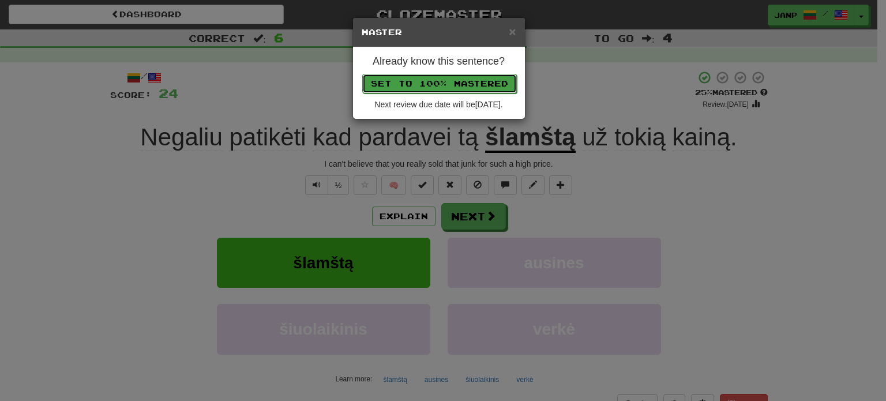
click at [439, 86] on button "Set to 100% Mastered" at bounding box center [439, 84] width 155 height 20
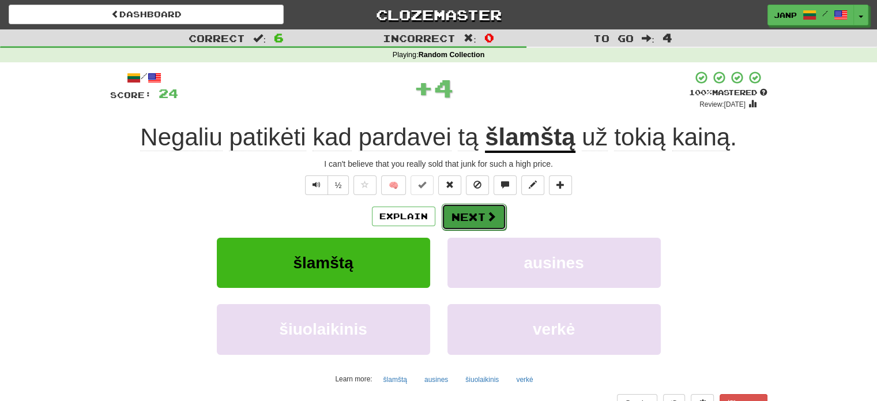
click at [463, 214] on button "Next" at bounding box center [474, 217] width 65 height 27
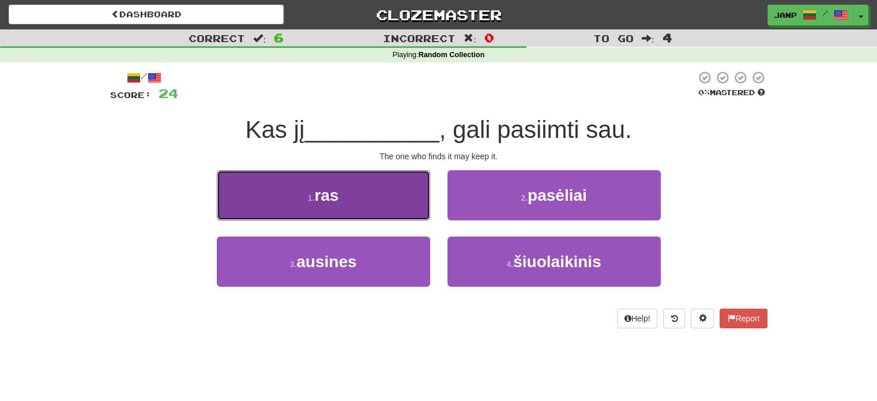
click at [403, 215] on button "1 . ras" at bounding box center [323, 195] width 213 height 50
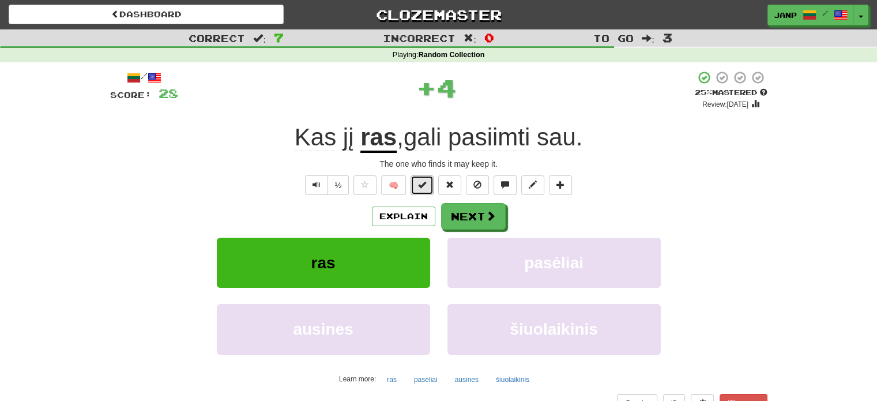
click at [415, 182] on button at bounding box center [422, 185] width 23 height 20
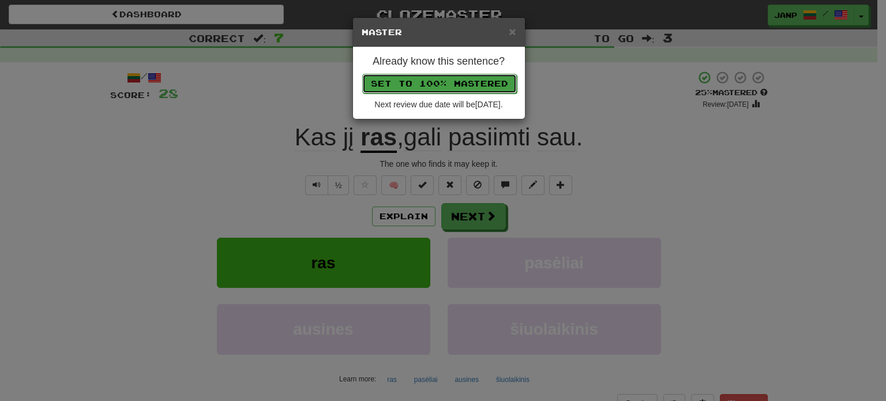
click at [443, 86] on button "Set to 100% Mastered" at bounding box center [439, 84] width 155 height 20
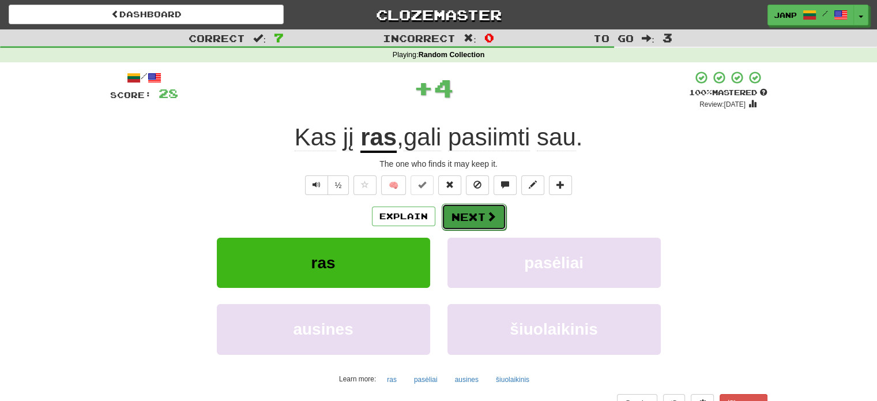
click at [460, 213] on button "Next" at bounding box center [474, 217] width 65 height 27
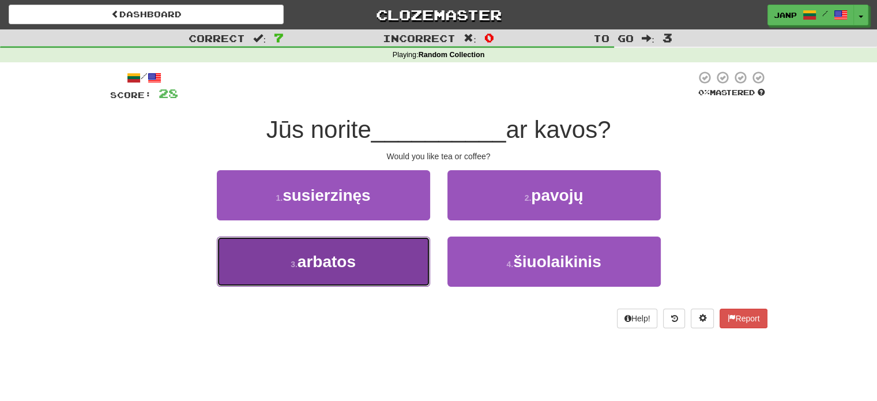
click at [402, 256] on button "3 . arbatos" at bounding box center [323, 261] width 213 height 50
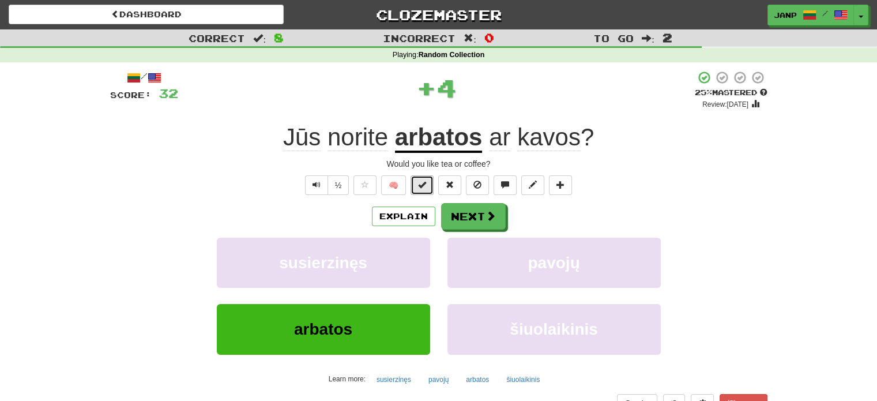
click at [422, 190] on button at bounding box center [422, 185] width 23 height 20
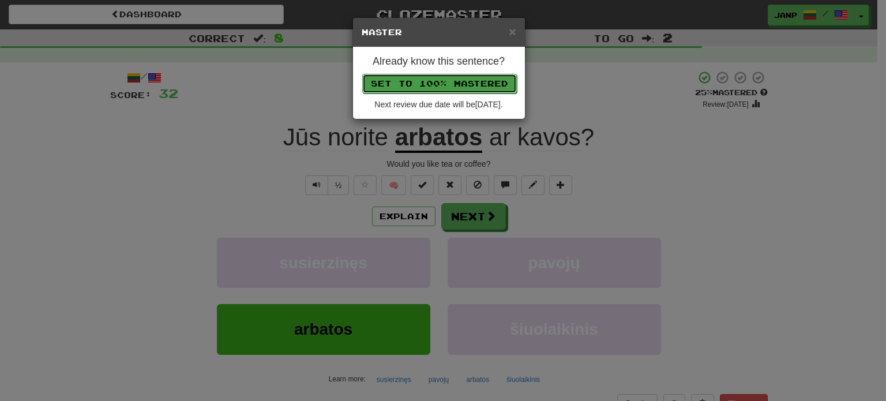
click at [464, 82] on button "Set to 100% Mastered" at bounding box center [439, 84] width 155 height 20
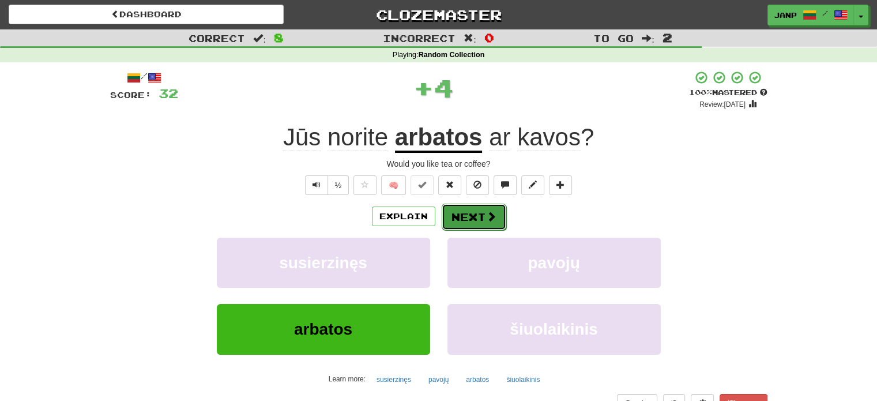
click at [469, 212] on button "Next" at bounding box center [474, 217] width 65 height 27
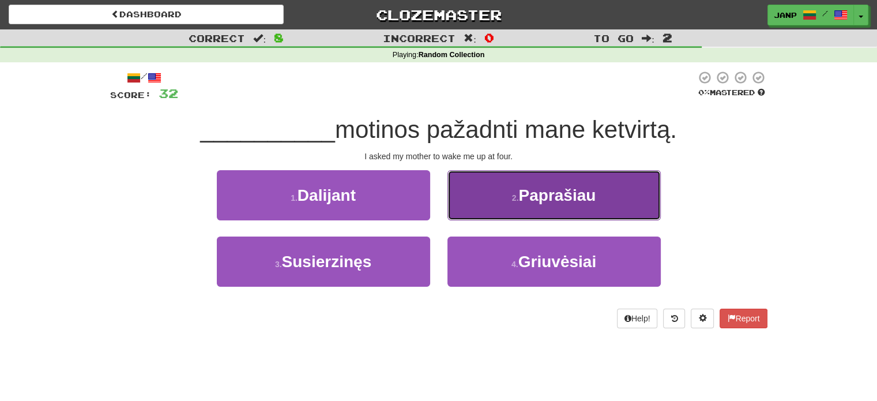
click at [565, 208] on button "2 . Paprašiau" at bounding box center [553, 195] width 213 height 50
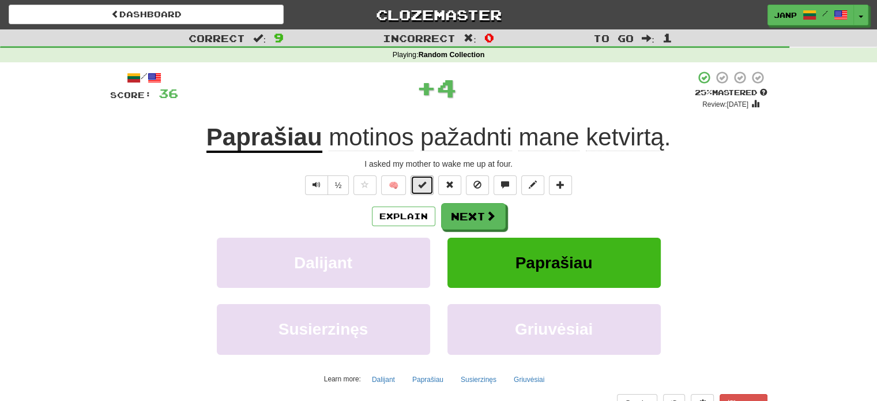
click at [422, 183] on span at bounding box center [422, 184] width 8 height 8
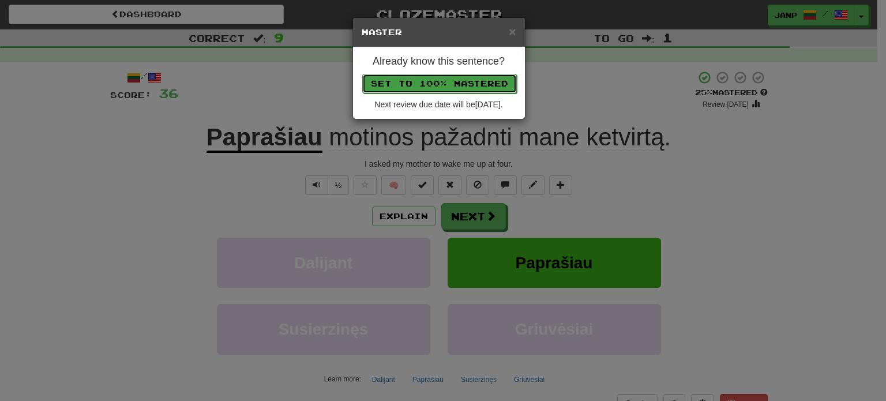
click at [444, 81] on button "Set to 100% Mastered" at bounding box center [439, 84] width 155 height 20
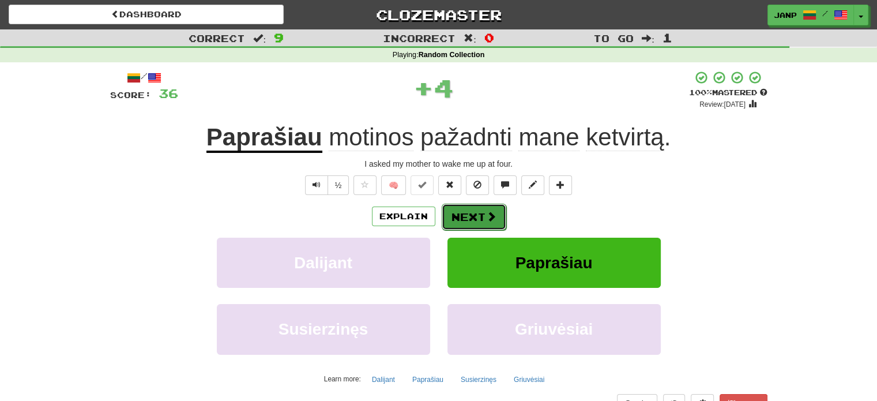
click at [478, 214] on button "Next" at bounding box center [474, 217] width 65 height 27
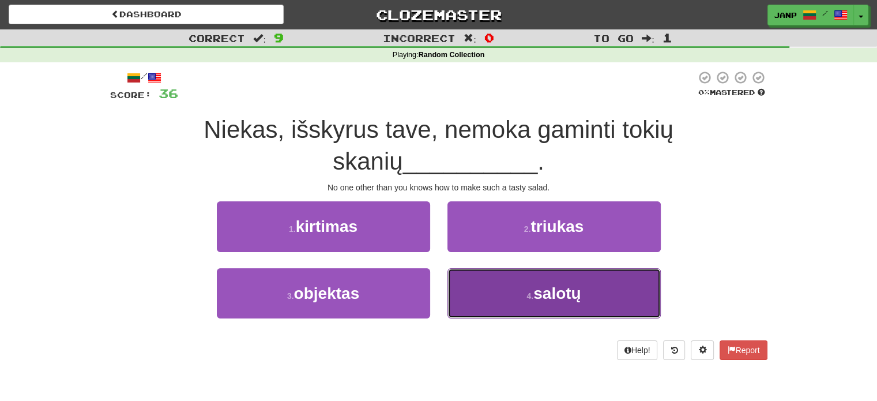
click at [498, 290] on button "4 . salotų" at bounding box center [553, 293] width 213 height 50
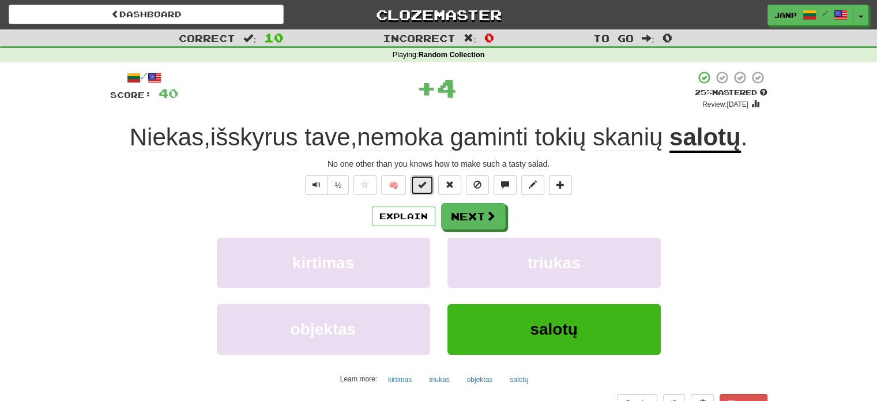
click at [430, 179] on button at bounding box center [422, 185] width 23 height 20
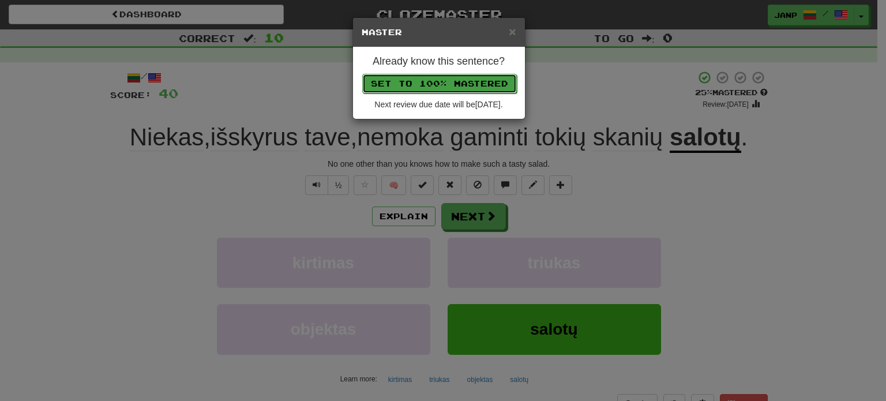
click at [442, 82] on button "Set to 100% Mastered" at bounding box center [439, 84] width 155 height 20
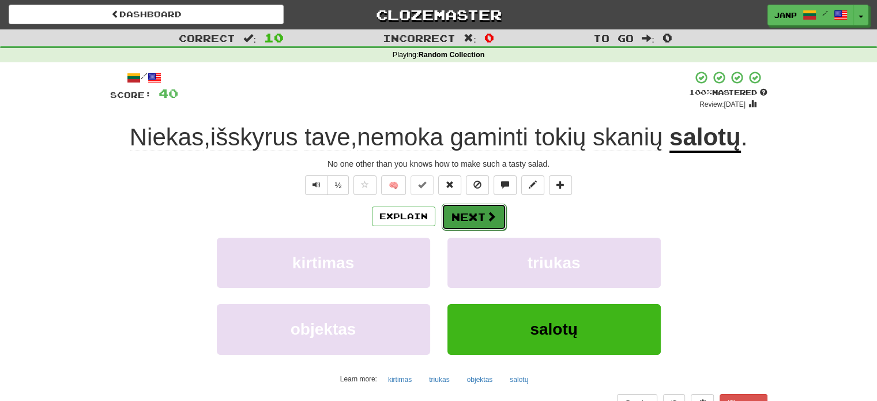
click at [475, 222] on button "Next" at bounding box center [474, 217] width 65 height 27
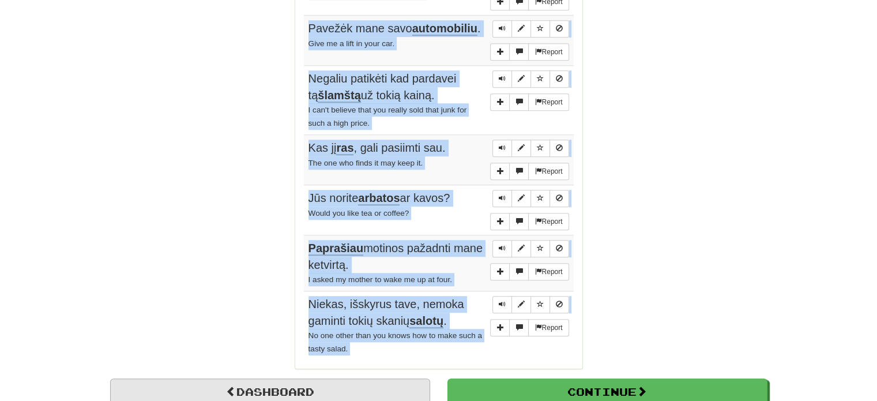
scroll to position [824, 0]
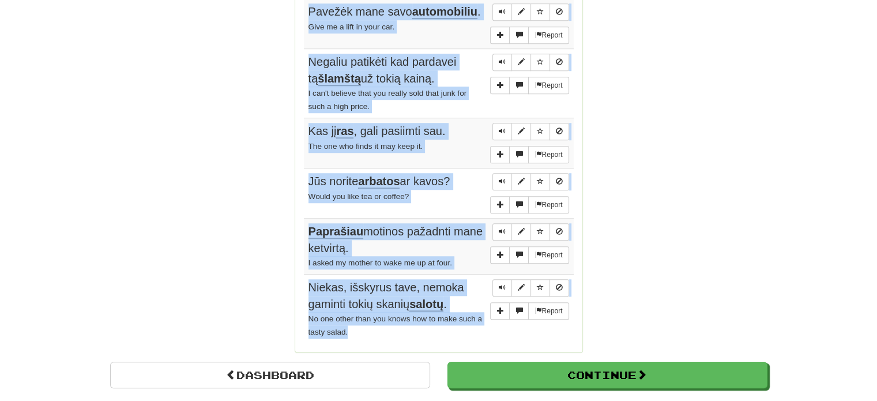
drag, startPoint x: 309, startPoint y: 220, endPoint x: 372, endPoint y: 306, distance: 106.0
click at [386, 332] on tbody "Report Laikas negali būti sustabdytas. Time cannot be stopped. Report Labas vak…" at bounding box center [439, 69] width 270 height 547
copy tbody "Laikas negali būti sustabdytas. Time cannot be stopped. Report Labas vakaras, p…"
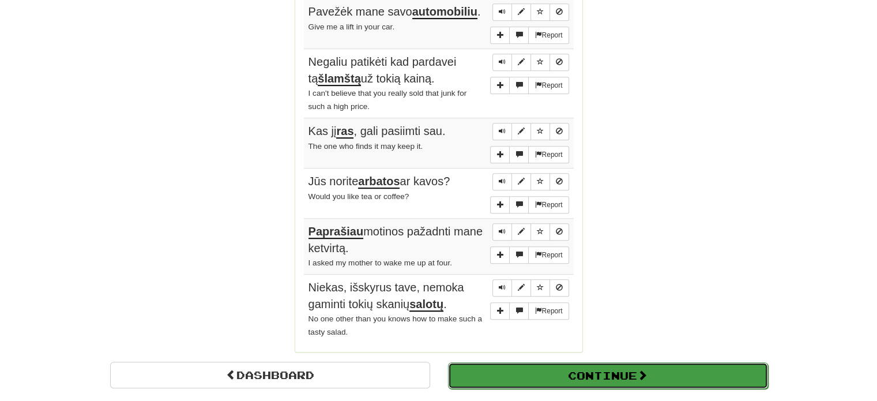
click at [597, 371] on button "Continue" at bounding box center [608, 375] width 320 height 27
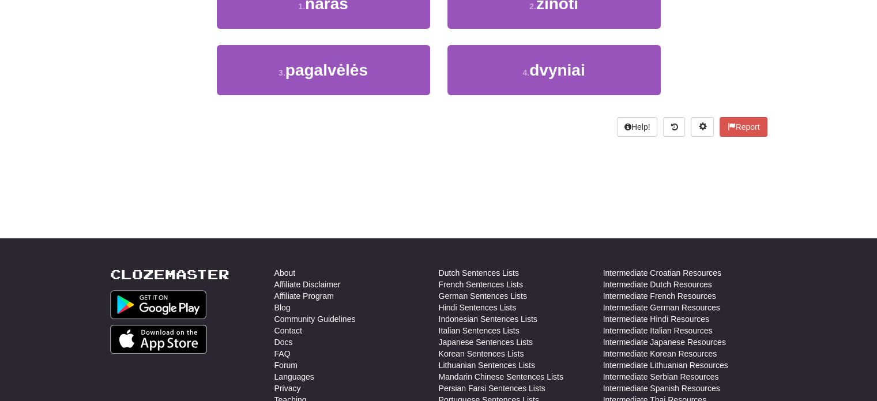
scroll to position [63, 0]
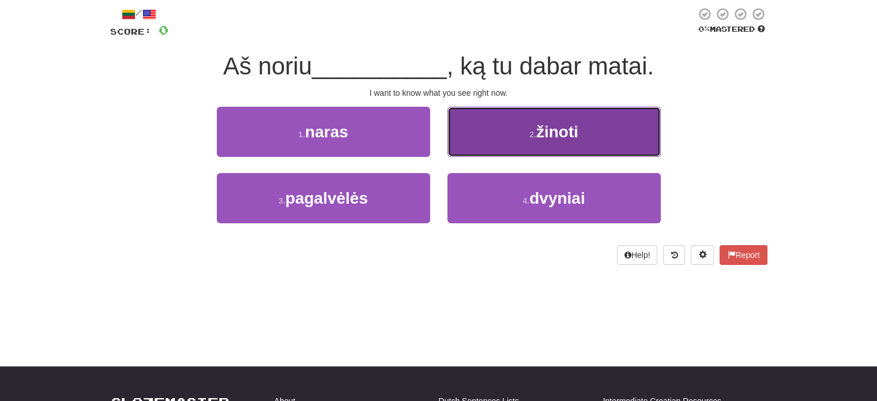
click at [537, 131] on span "žinoti" at bounding box center [557, 132] width 42 height 18
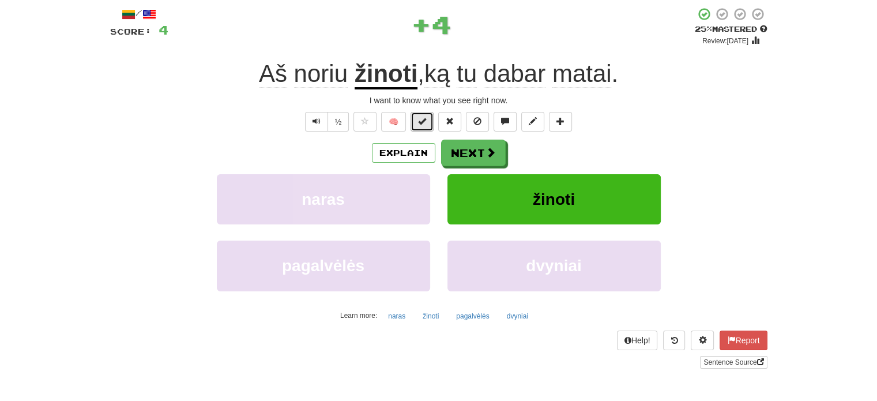
click at [431, 122] on button at bounding box center [422, 122] width 23 height 20
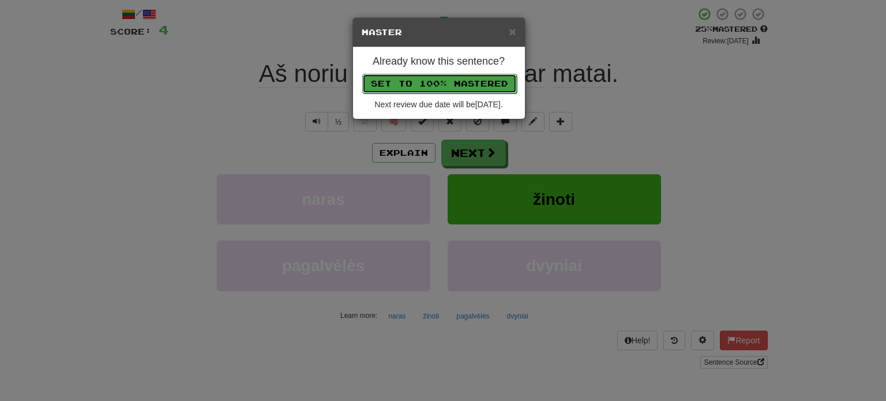
click at [431, 79] on button "Set to 100% Mastered" at bounding box center [439, 84] width 155 height 20
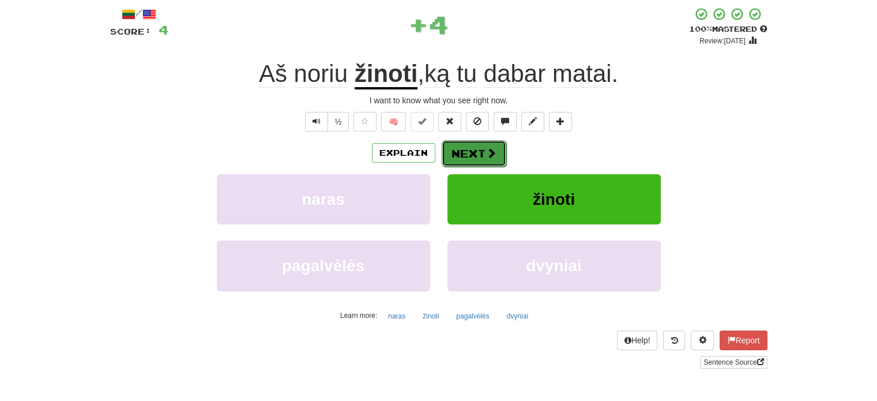
click at [457, 157] on button "Next" at bounding box center [474, 153] width 65 height 27
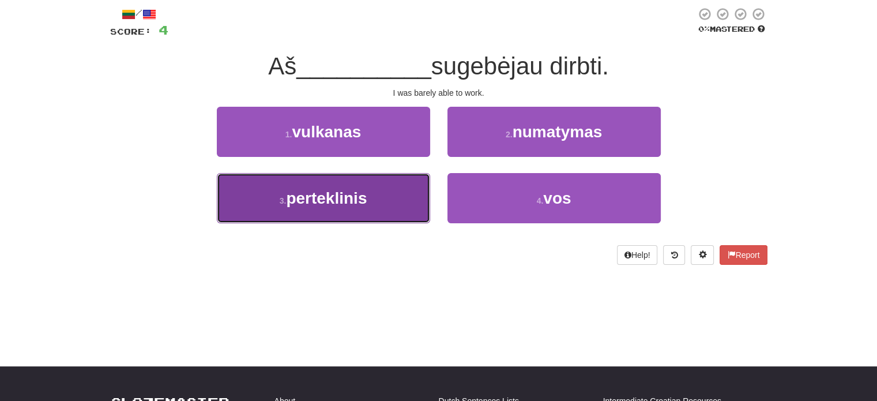
click at [390, 192] on button "3 . perteklinis" at bounding box center [323, 198] width 213 height 50
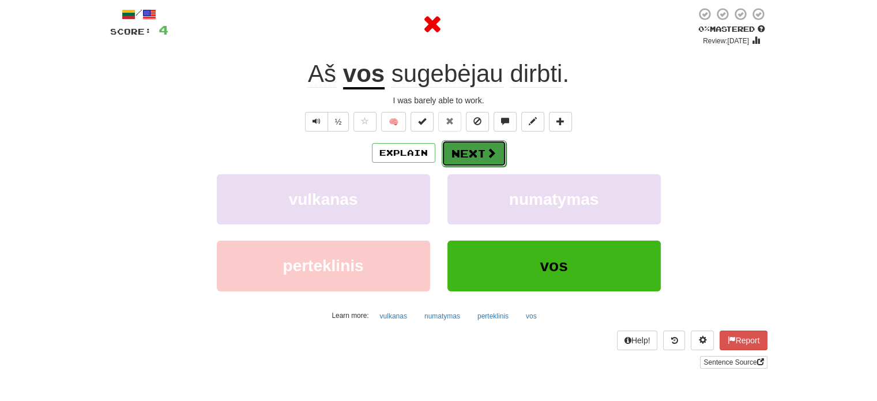
click at [486, 155] on span at bounding box center [491, 153] width 10 height 10
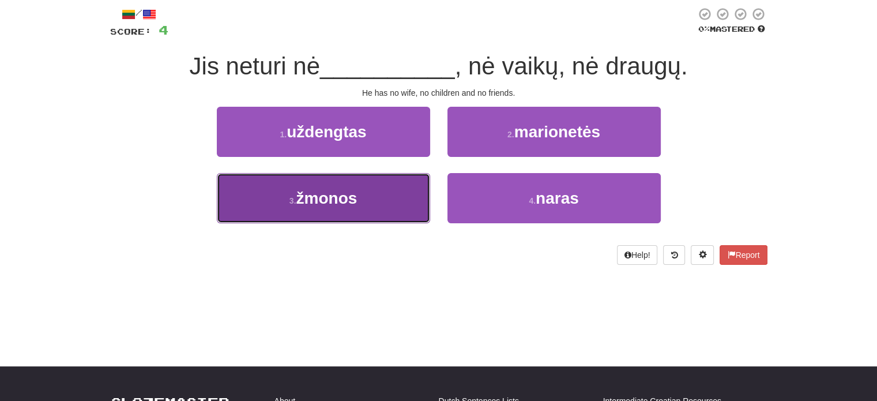
click at [416, 185] on button "3 . žmonos" at bounding box center [323, 198] width 213 height 50
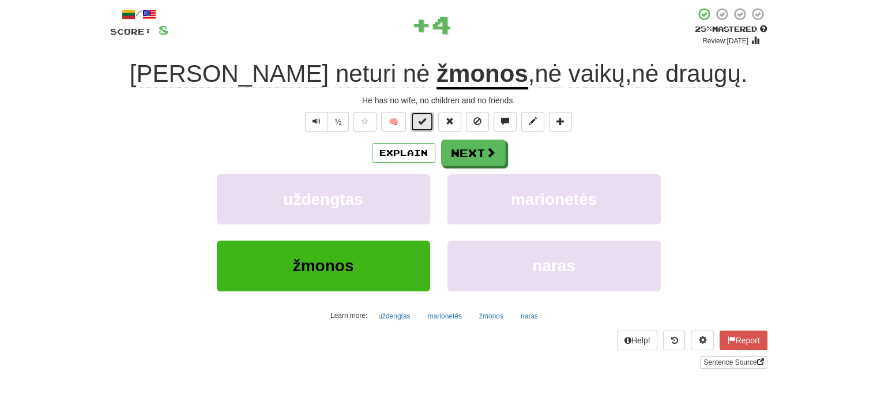
click at [430, 122] on button at bounding box center [422, 122] width 23 height 20
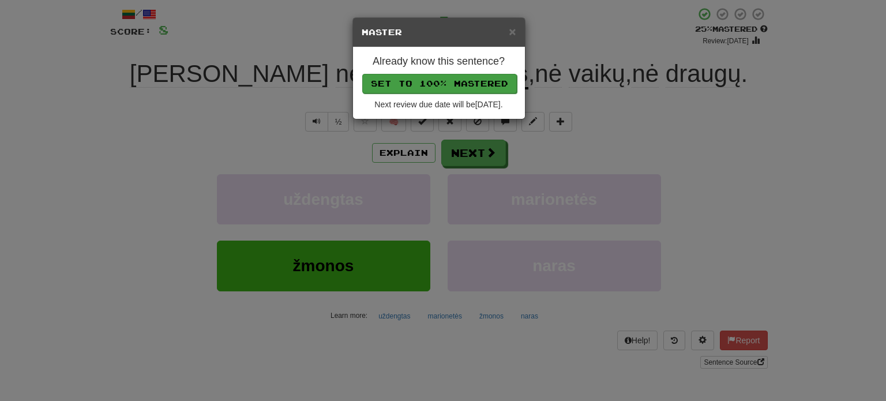
click at [443, 73] on p "Set to 100% Mastered" at bounding box center [438, 83] width 155 height 20
click at [448, 82] on button "Set to 100% Mastered" at bounding box center [439, 84] width 155 height 20
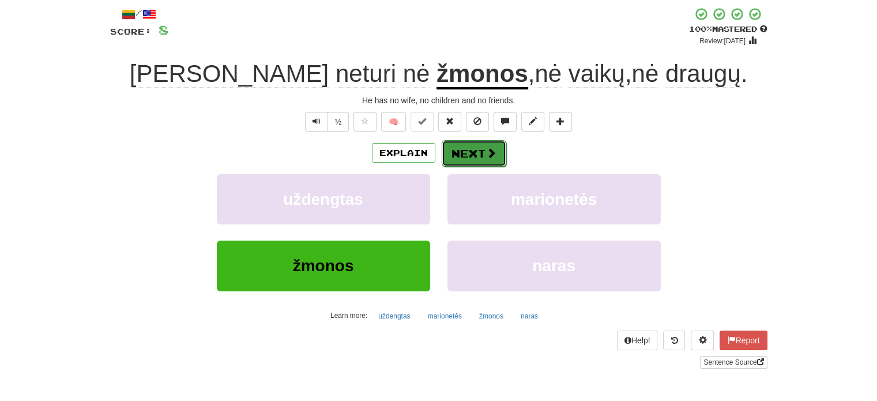
click at [460, 154] on button "Next" at bounding box center [474, 153] width 65 height 27
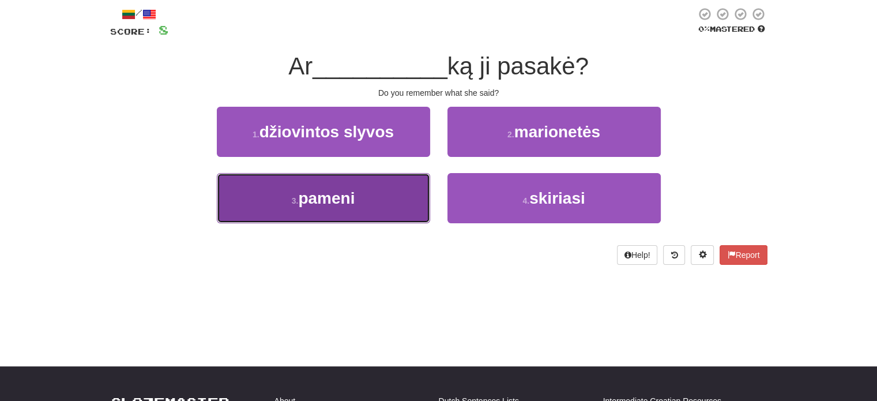
click at [398, 194] on button "3 . pameni" at bounding box center [323, 198] width 213 height 50
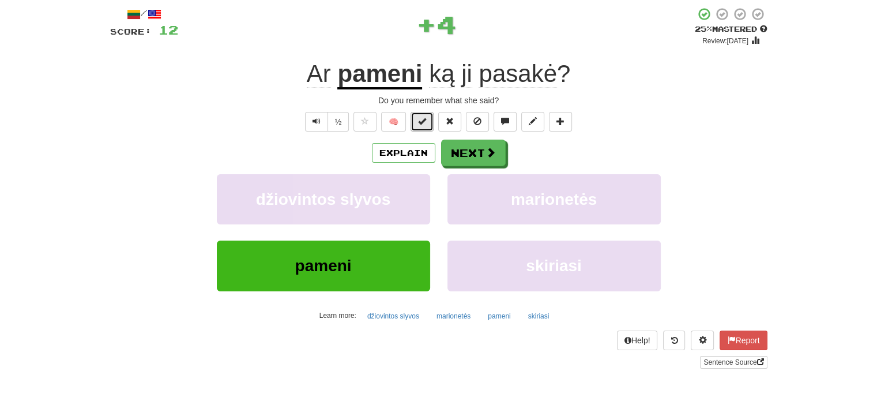
click at [427, 123] on button at bounding box center [422, 122] width 23 height 20
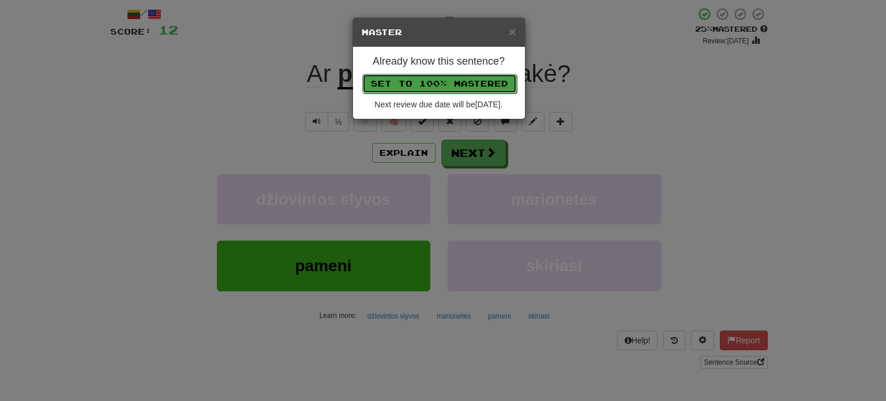
click at [445, 78] on button "Set to 100% Mastered" at bounding box center [439, 84] width 155 height 20
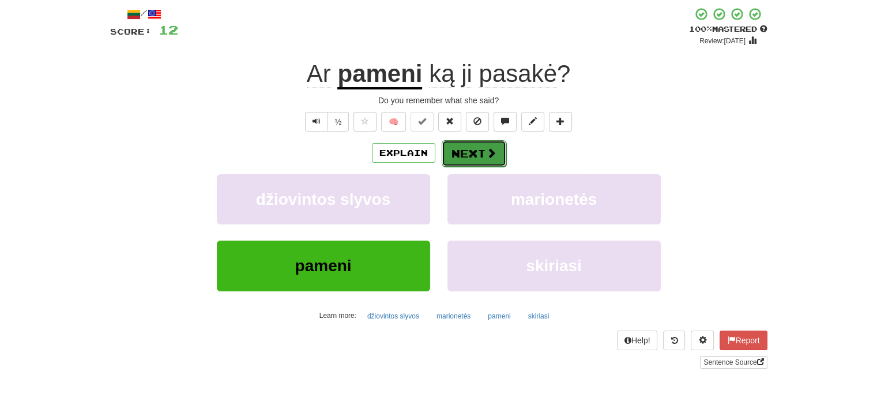
click at [477, 160] on button "Next" at bounding box center [474, 153] width 65 height 27
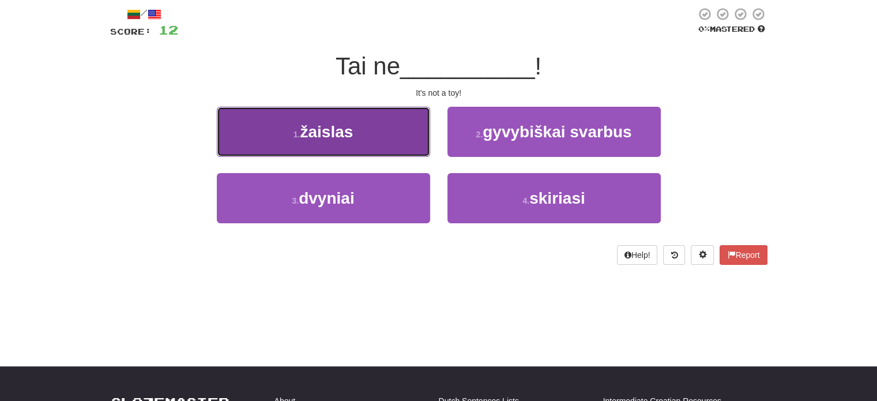
click at [422, 130] on button "1 . žaislas" at bounding box center [323, 132] width 213 height 50
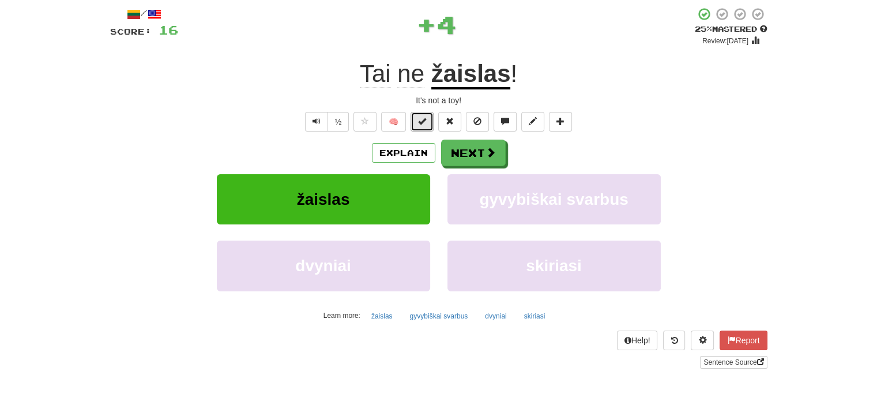
click at [422, 123] on span at bounding box center [422, 121] width 8 height 8
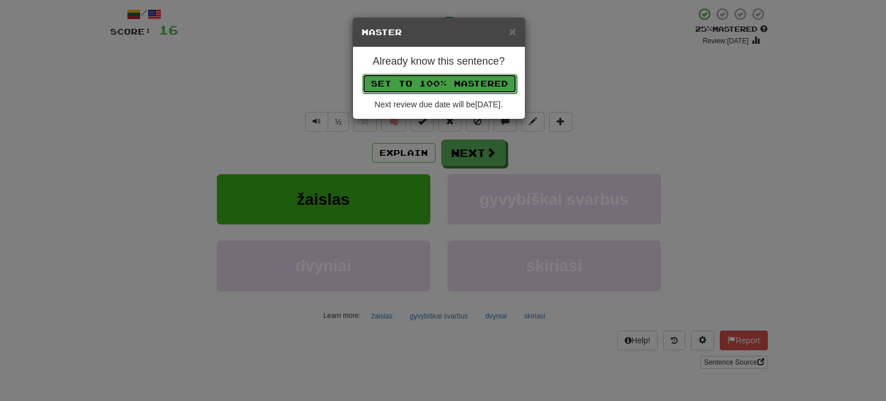
click at [436, 79] on button "Set to 100% Mastered" at bounding box center [439, 84] width 155 height 20
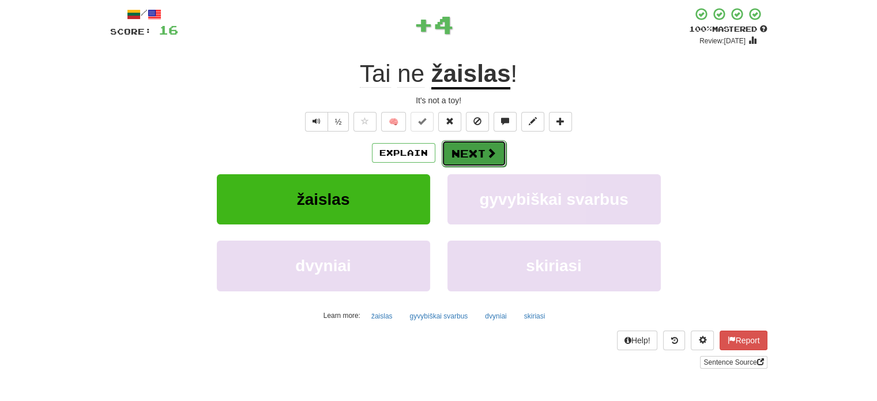
click at [470, 151] on button "Next" at bounding box center [474, 153] width 65 height 27
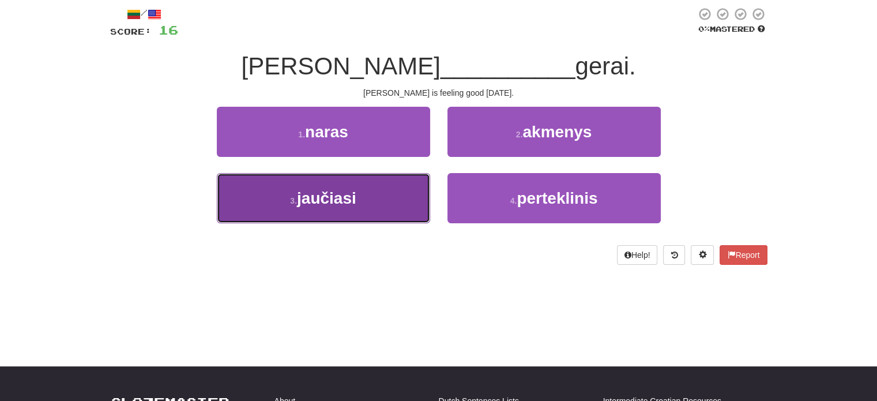
click at [410, 202] on button "3 . jaučiasi" at bounding box center [323, 198] width 213 height 50
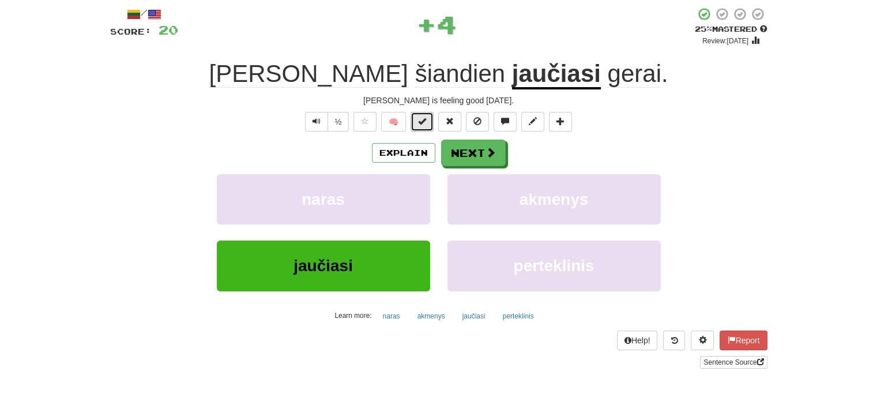
click at [429, 122] on button at bounding box center [422, 122] width 23 height 20
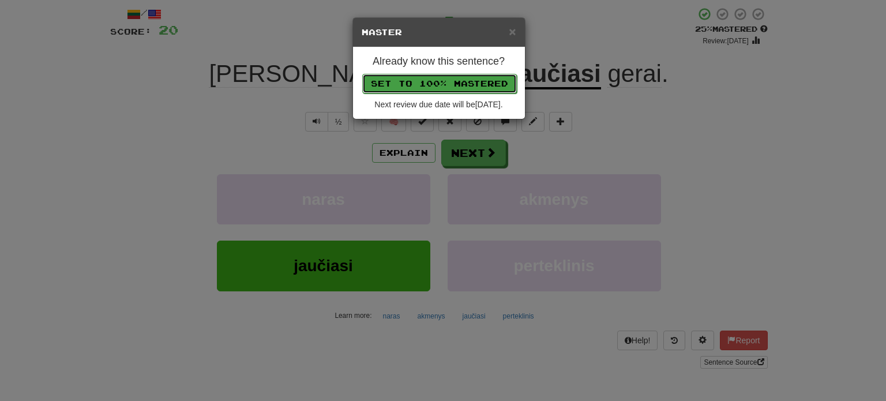
click at [440, 77] on button "Set to 100% Mastered" at bounding box center [439, 84] width 155 height 20
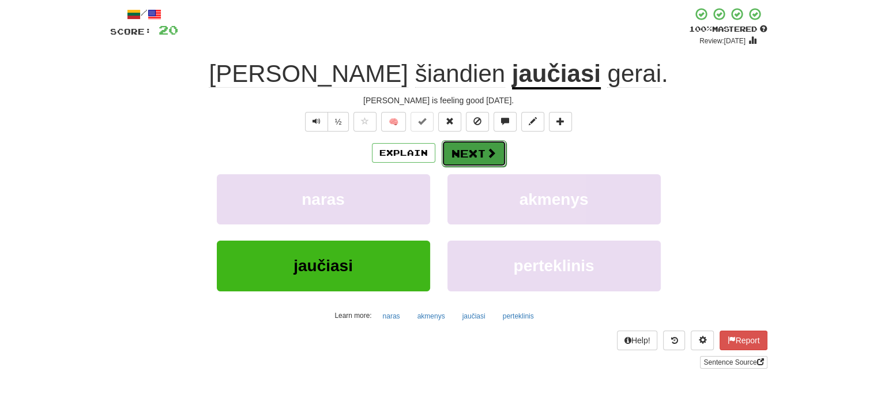
click at [469, 149] on button "Next" at bounding box center [474, 153] width 65 height 27
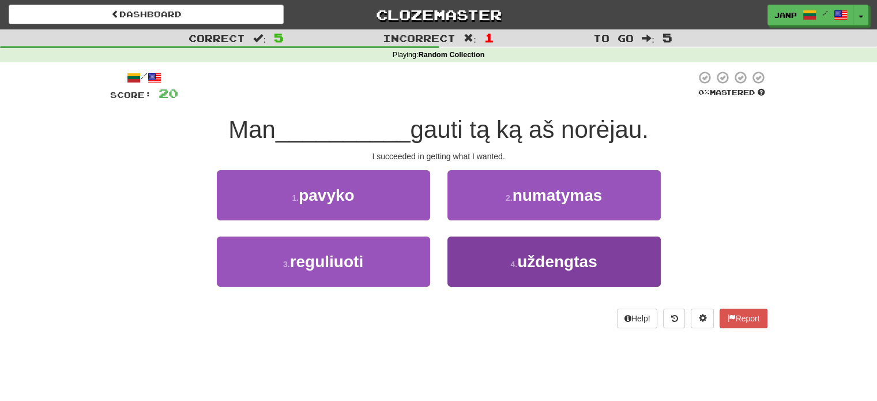
scroll to position [0, 0]
click at [506, 269] on button "4 . uždengtas" at bounding box center [553, 261] width 213 height 50
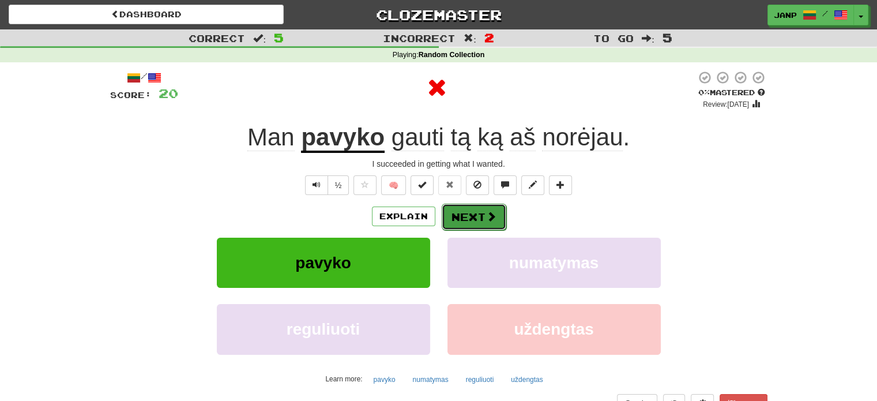
click at [472, 219] on button "Next" at bounding box center [474, 217] width 65 height 27
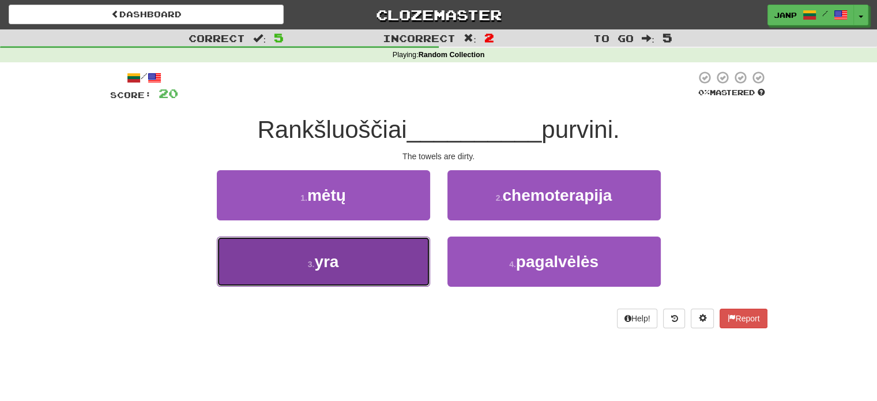
click at [411, 255] on button "3 . yra" at bounding box center [323, 261] width 213 height 50
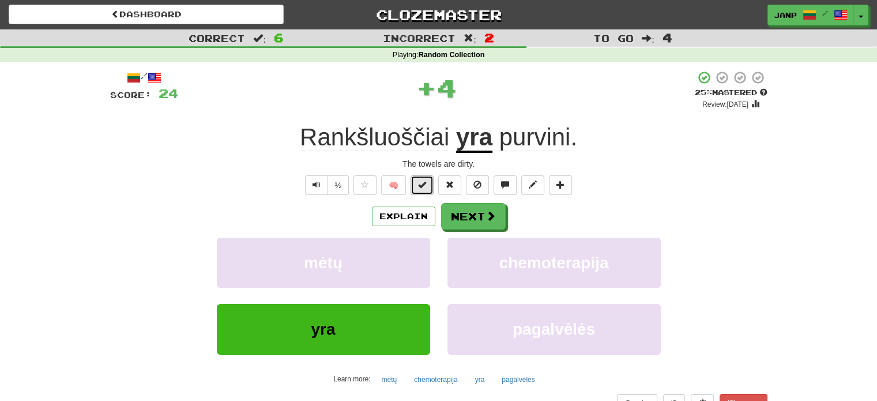
click at [431, 179] on button at bounding box center [422, 185] width 23 height 20
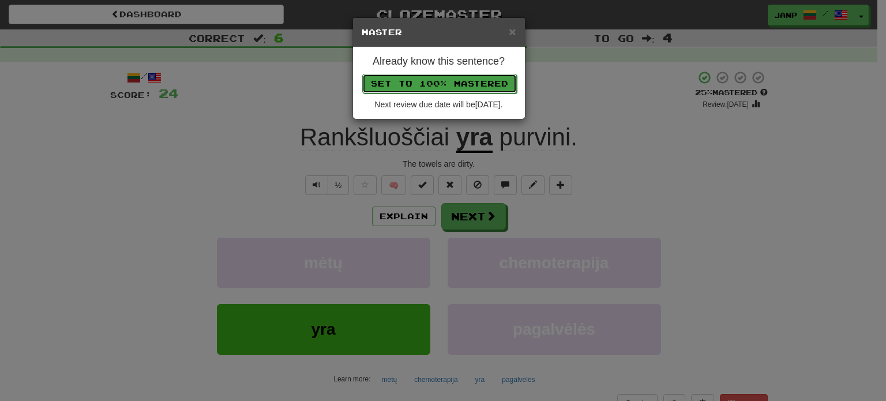
click at [475, 86] on button "Set to 100% Mastered" at bounding box center [439, 84] width 155 height 20
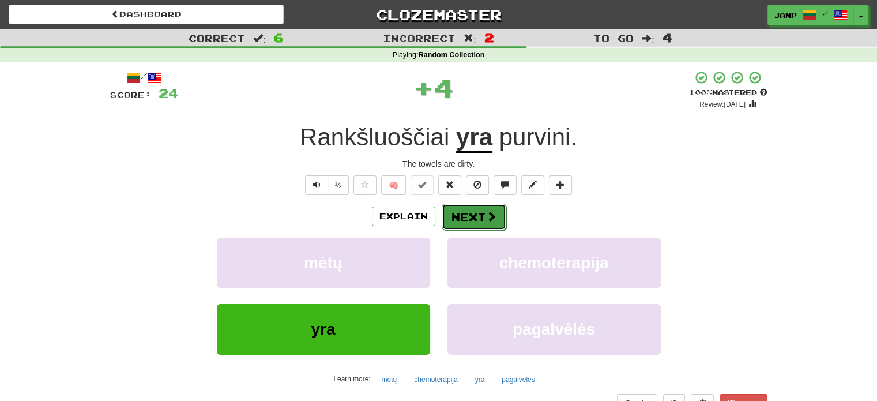
click at [473, 217] on button "Next" at bounding box center [474, 217] width 65 height 27
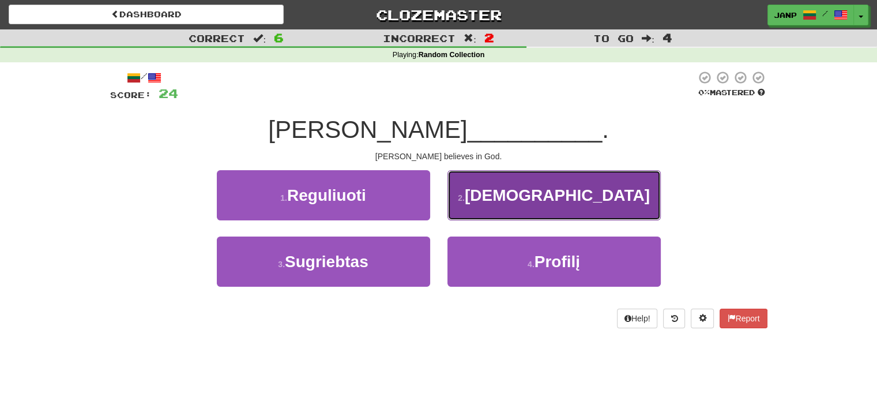
click at [513, 197] on button "2 . Dievu" at bounding box center [553, 195] width 213 height 50
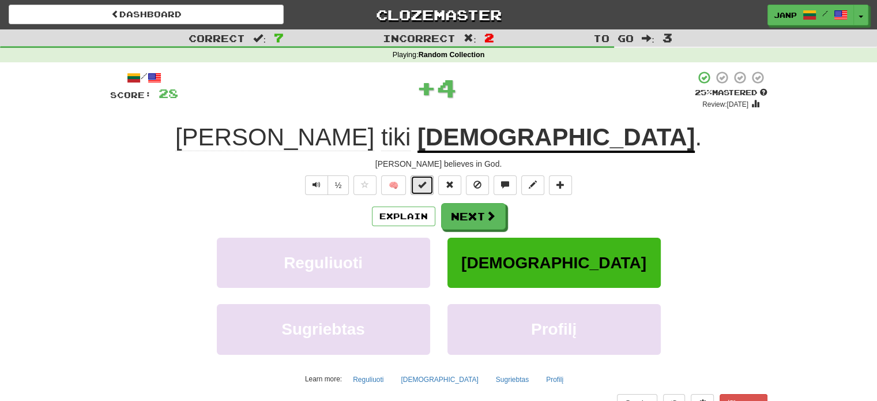
click at [429, 182] on button at bounding box center [422, 185] width 23 height 20
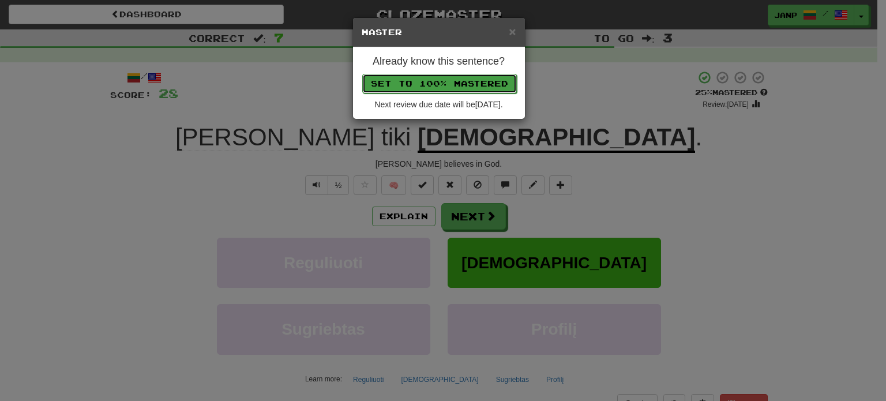
click at [455, 85] on button "Set to 100% Mastered" at bounding box center [439, 84] width 155 height 20
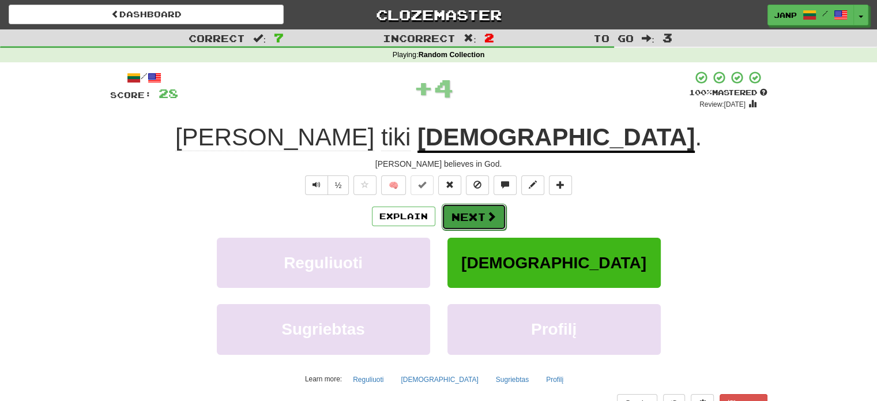
click at [473, 220] on button "Next" at bounding box center [474, 217] width 65 height 27
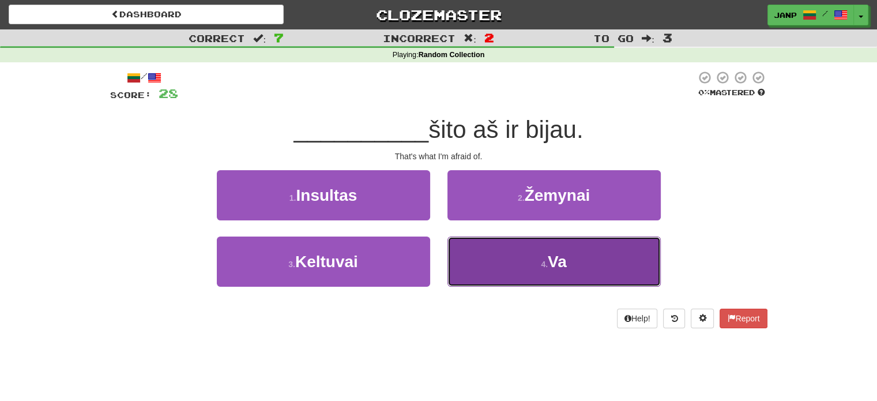
click at [486, 259] on button "4 . Va" at bounding box center [553, 261] width 213 height 50
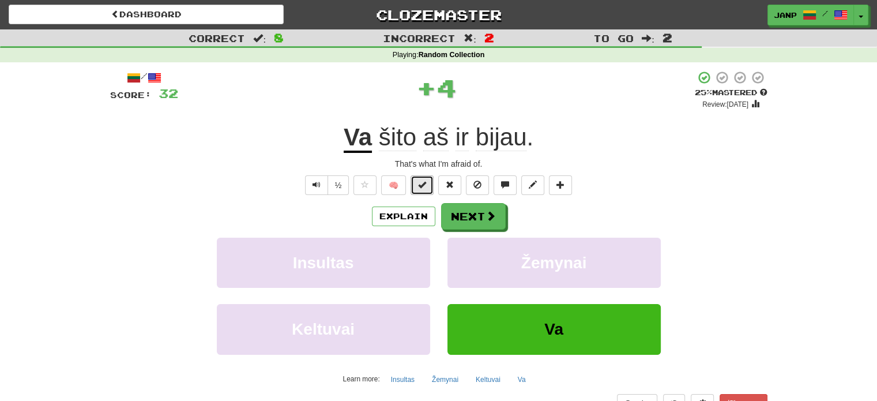
click at [431, 182] on button at bounding box center [422, 185] width 23 height 20
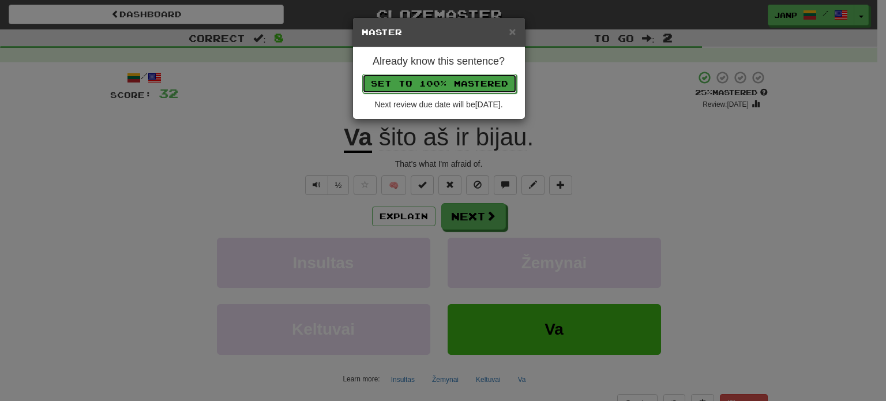
click at [458, 82] on button "Set to 100% Mastered" at bounding box center [439, 84] width 155 height 20
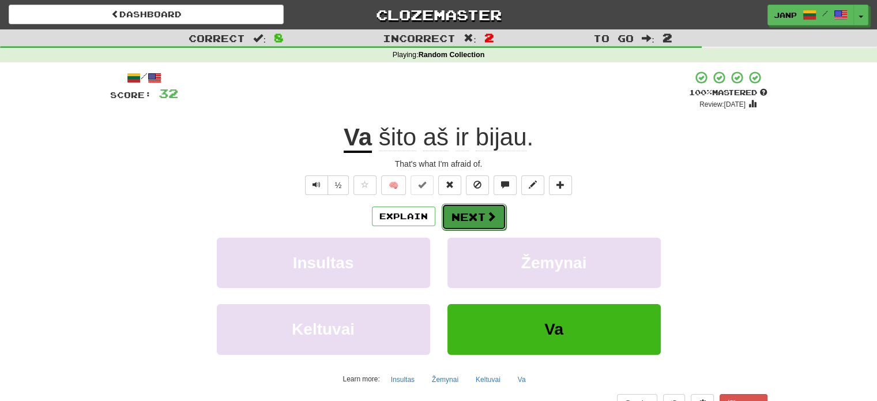
click at [475, 214] on button "Next" at bounding box center [474, 217] width 65 height 27
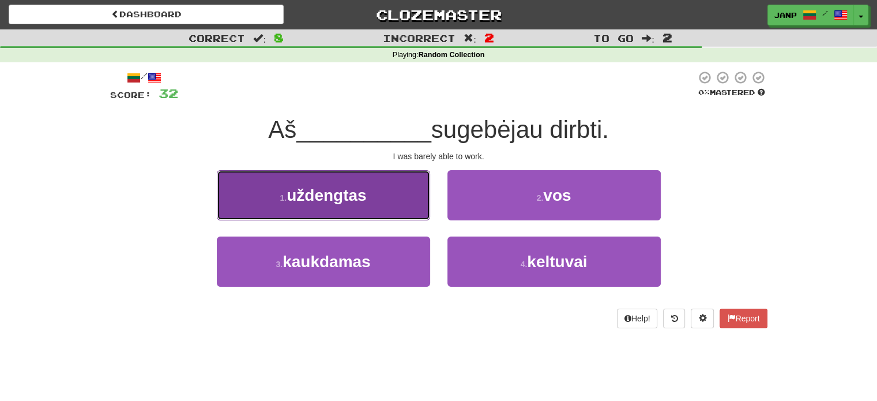
click at [422, 209] on button "1 . uždengtas" at bounding box center [323, 195] width 213 height 50
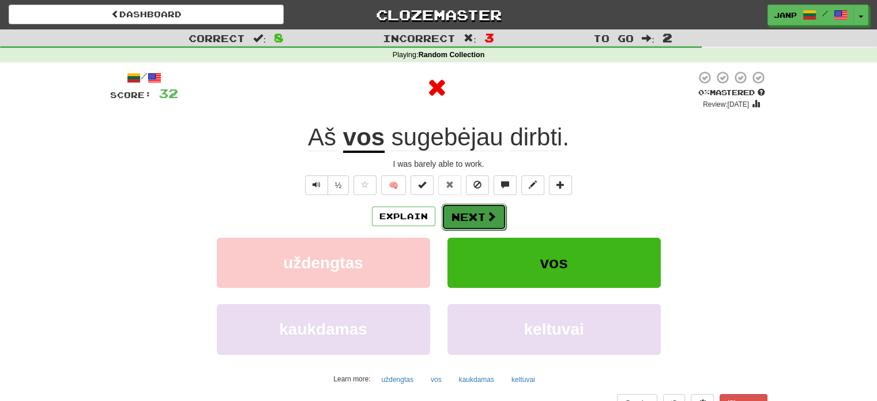
click at [468, 216] on button "Next" at bounding box center [474, 217] width 65 height 27
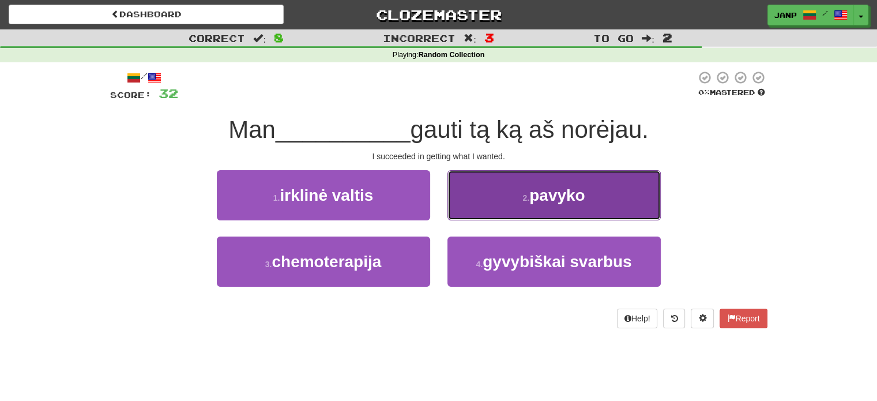
click at [481, 208] on button "2 . pavyko" at bounding box center [553, 195] width 213 height 50
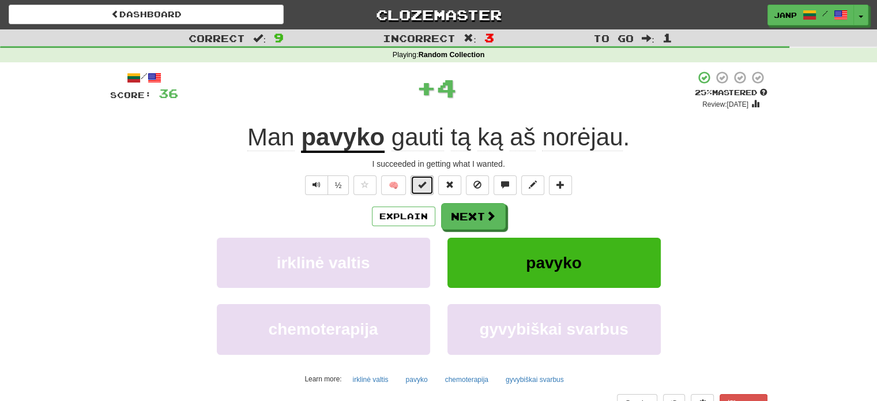
click at [415, 180] on button at bounding box center [422, 185] width 23 height 20
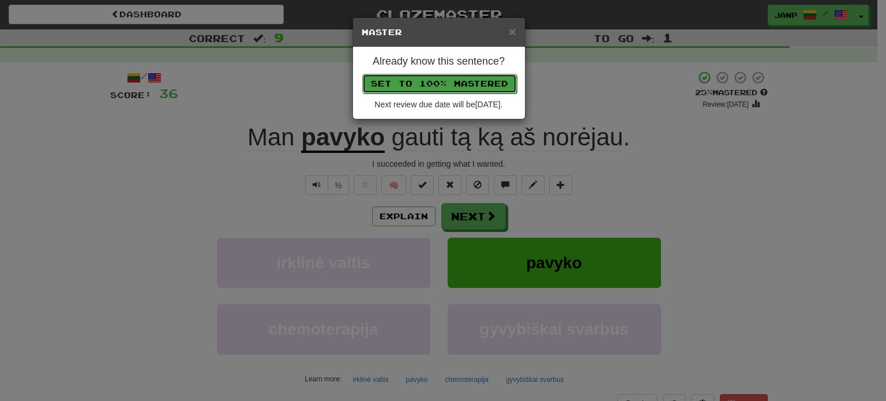
click at [436, 78] on button "Set to 100% Mastered" at bounding box center [439, 84] width 155 height 20
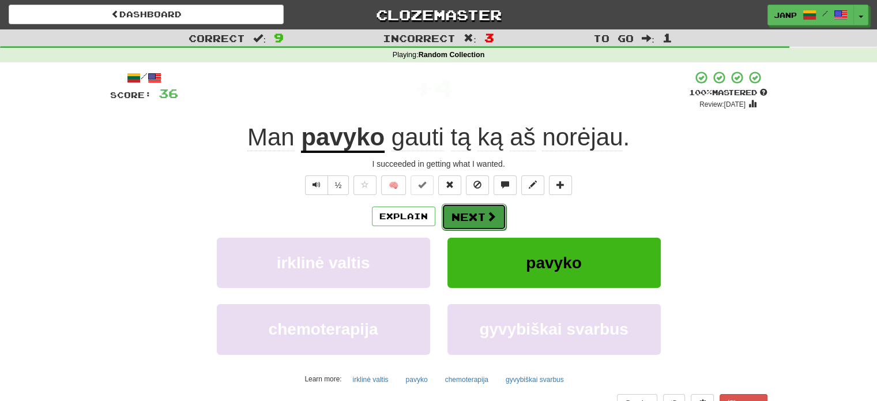
click at [478, 219] on button "Next" at bounding box center [474, 217] width 65 height 27
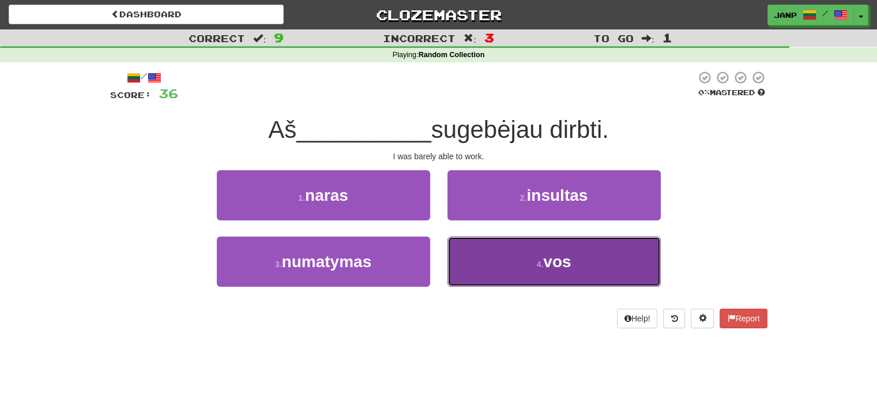
click at [498, 260] on button "4 . vos" at bounding box center [553, 261] width 213 height 50
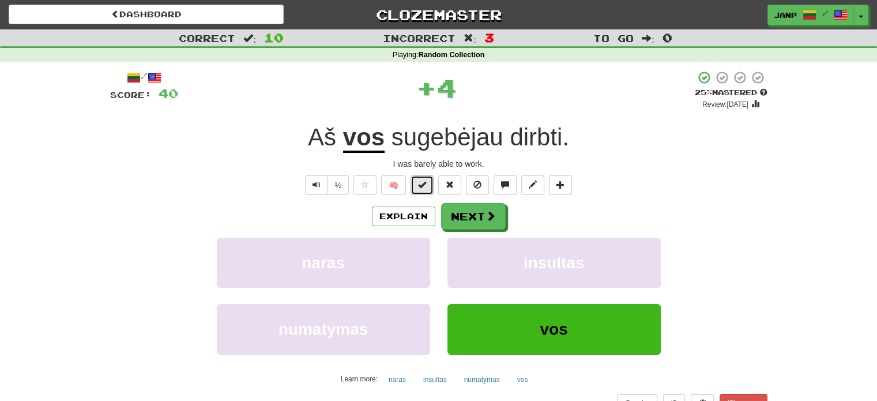
click at [430, 186] on button at bounding box center [422, 185] width 23 height 20
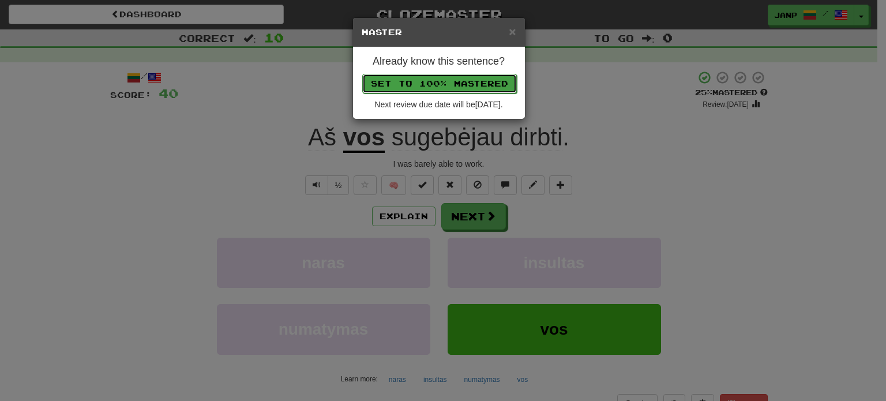
click at [454, 84] on button "Set to 100% Mastered" at bounding box center [439, 84] width 155 height 20
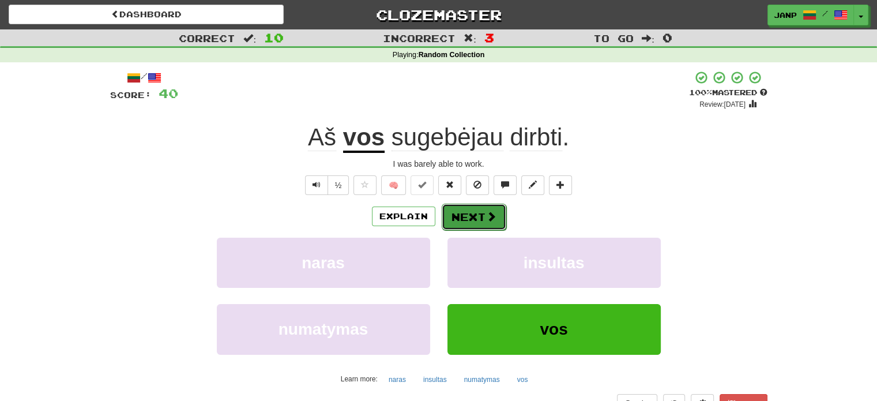
click at [469, 221] on button "Next" at bounding box center [474, 217] width 65 height 27
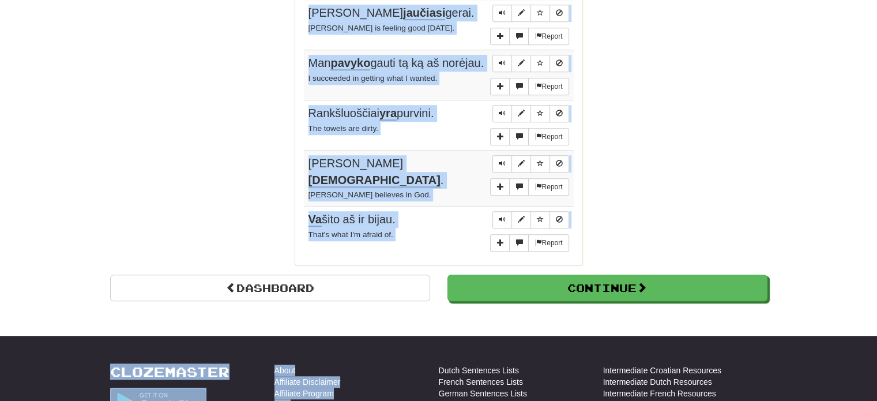
scroll to position [929, 0]
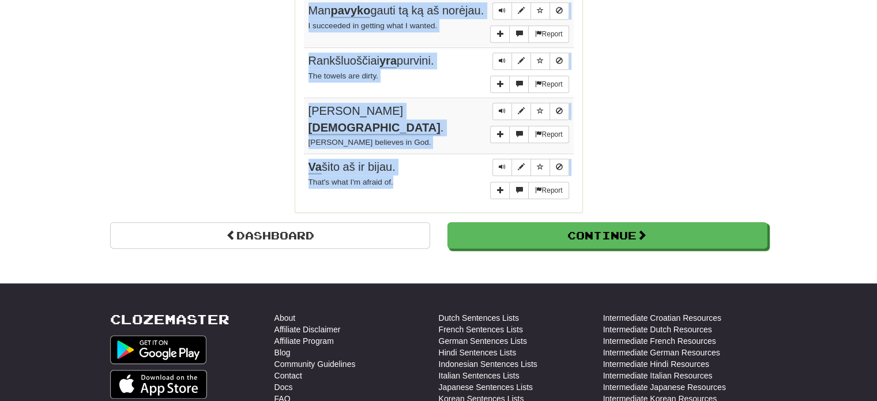
drag, startPoint x: 302, startPoint y: 112, endPoint x: 447, endPoint y: 174, distance: 157.8
copy div "Sentences: Report Aš noriu žinoti , ką tu dabar matai. I want to know what you …"
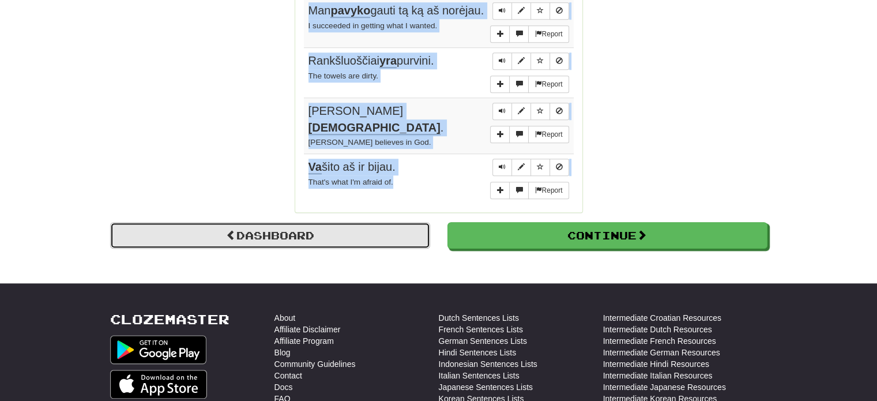
click at [237, 228] on link "Dashboard" at bounding box center [270, 235] width 320 height 27
